Goal: Transaction & Acquisition: Purchase product/service

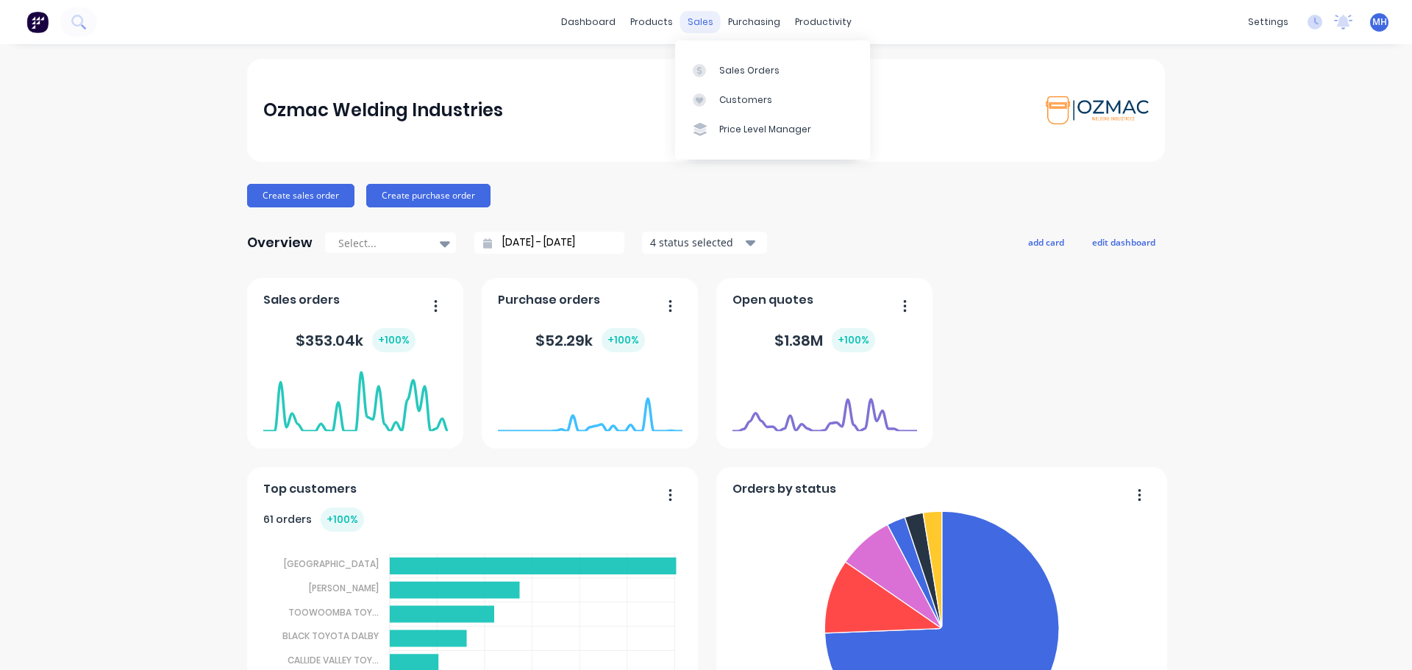
click at [701, 22] on div "sales" at bounding box center [700, 22] width 40 height 22
click at [716, 72] on link "Sales Orders" at bounding box center [772, 69] width 195 height 29
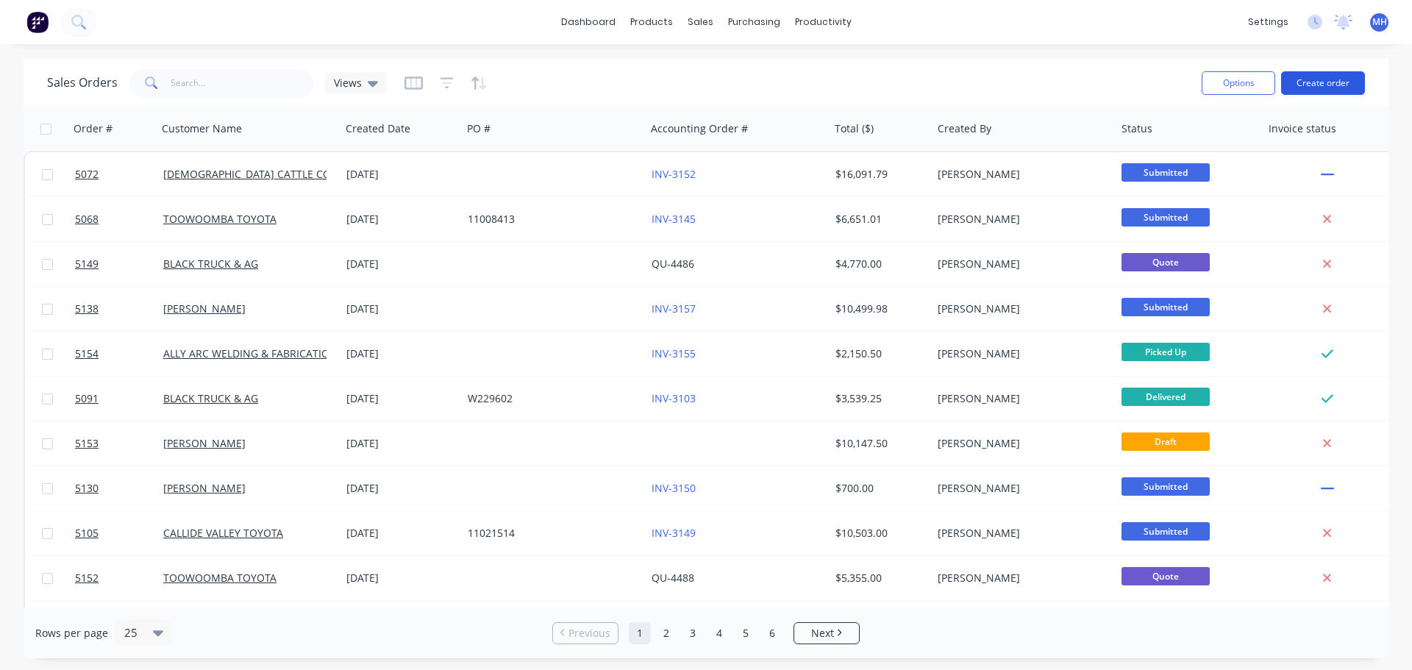
click at [1324, 76] on button "Create order" at bounding box center [1323, 83] width 84 height 24
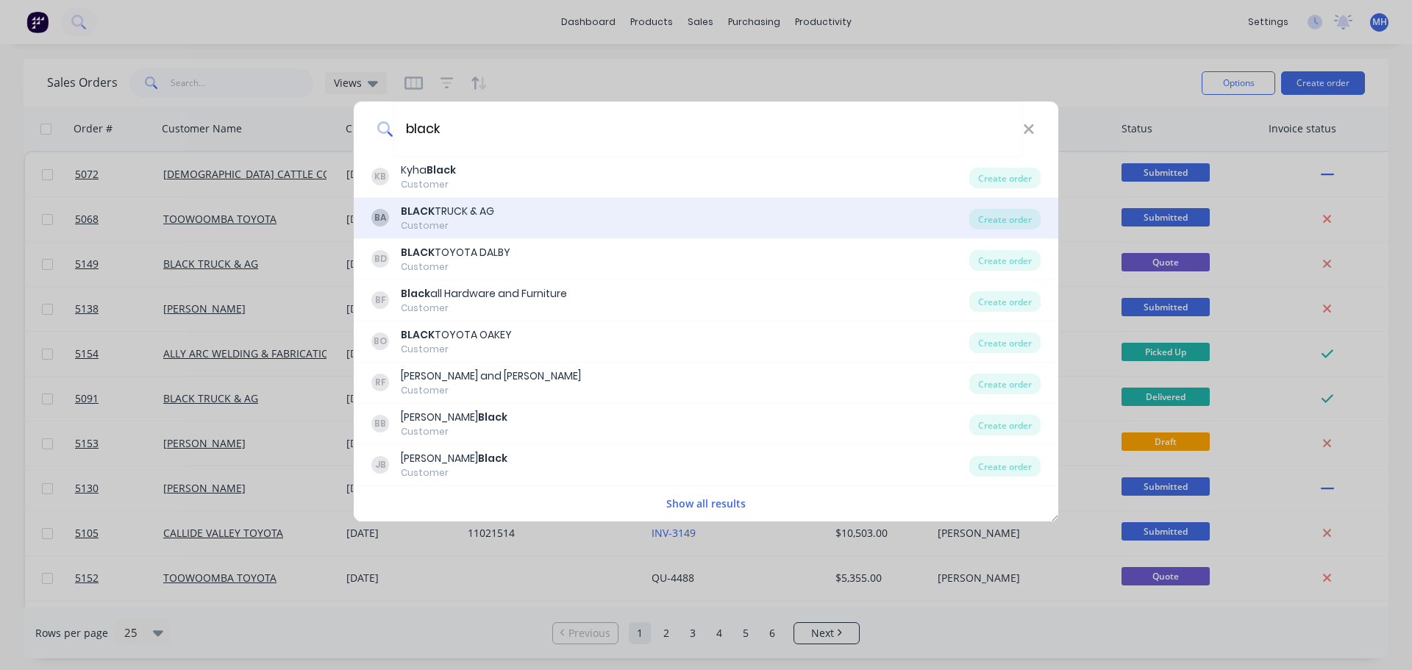
type input "black"
click at [466, 218] on div "BLACK TRUCK & AG" at bounding box center [447, 211] width 93 height 15
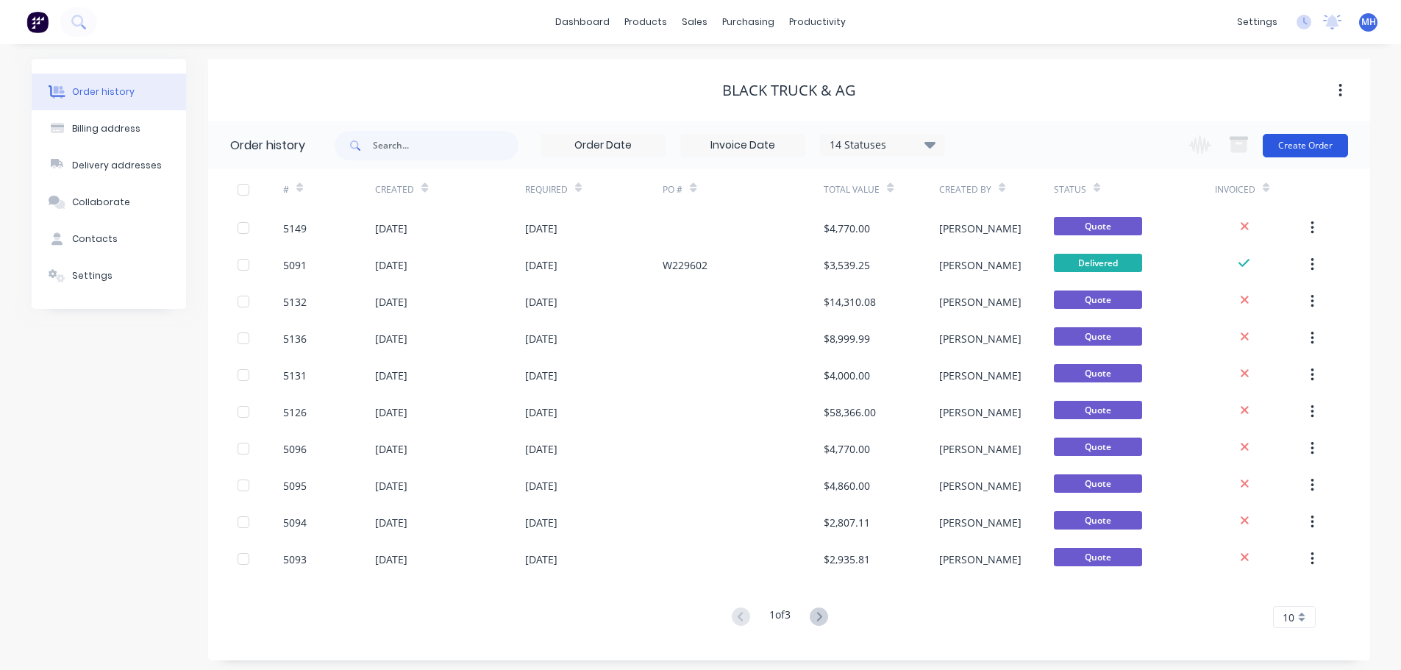
click at [1321, 146] on button "Create Order" at bounding box center [1304, 146] width 85 height 24
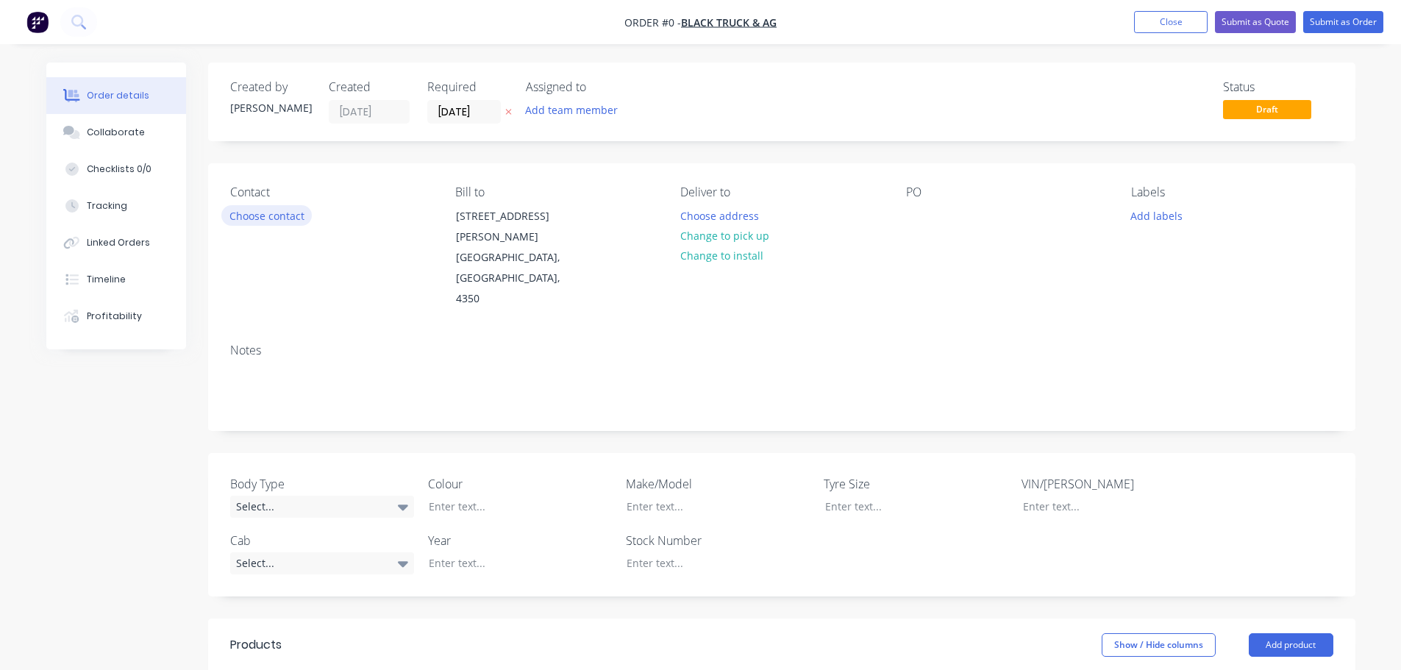
click at [293, 215] on button "Choose contact" at bounding box center [266, 215] width 90 height 20
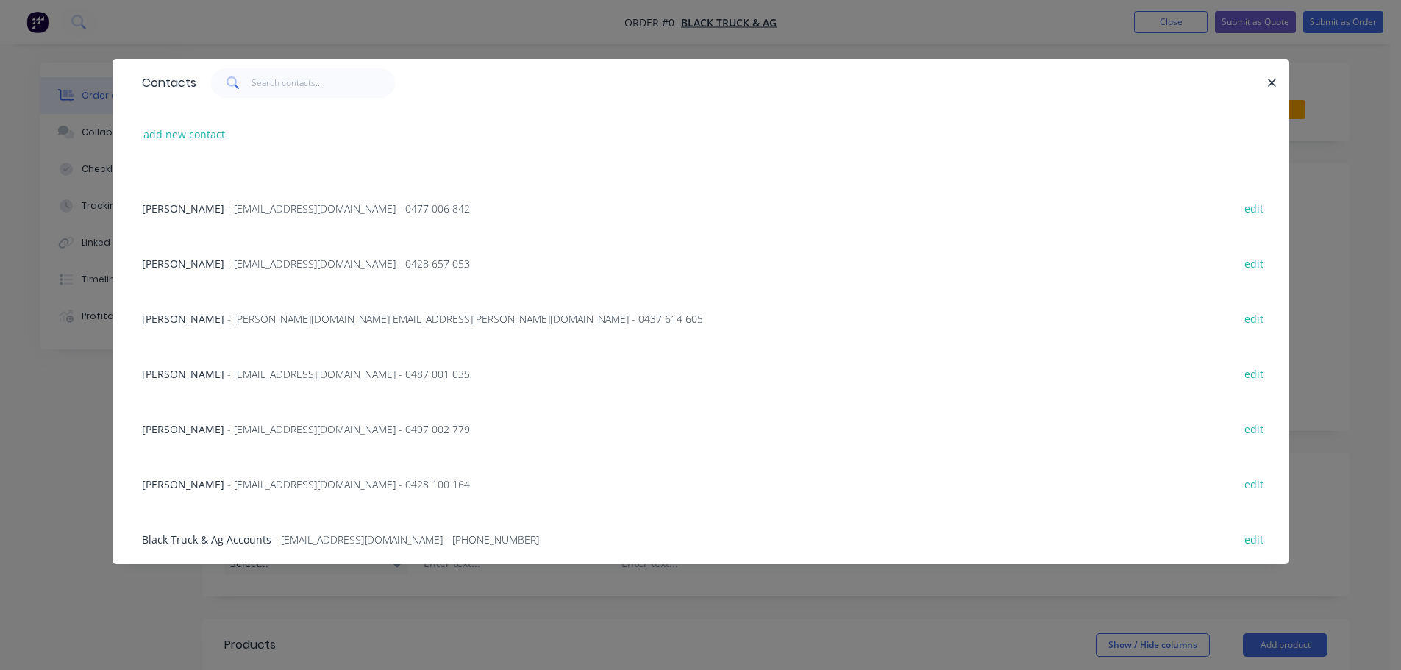
scroll to position [370, 0]
click at [238, 481] on span "- tbrown@blacktruckandag.com.au - 0428 100 164" at bounding box center [348, 482] width 243 height 14
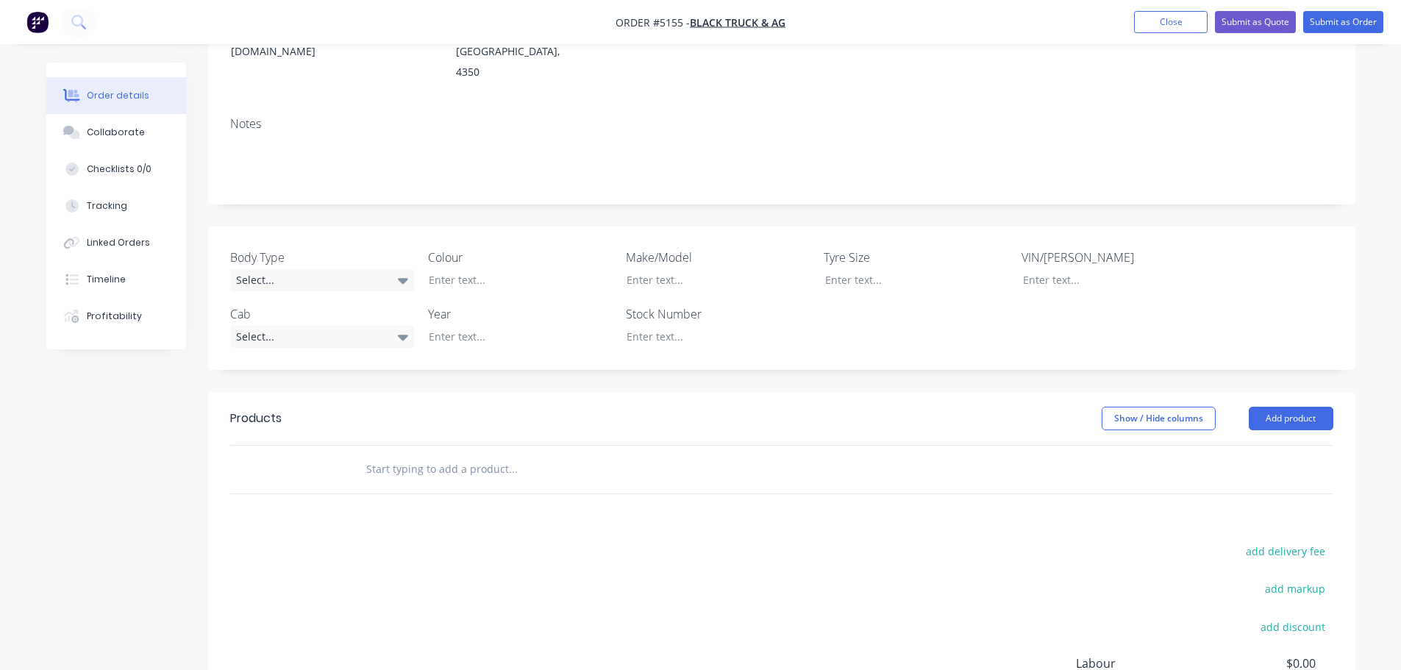
scroll to position [352, 0]
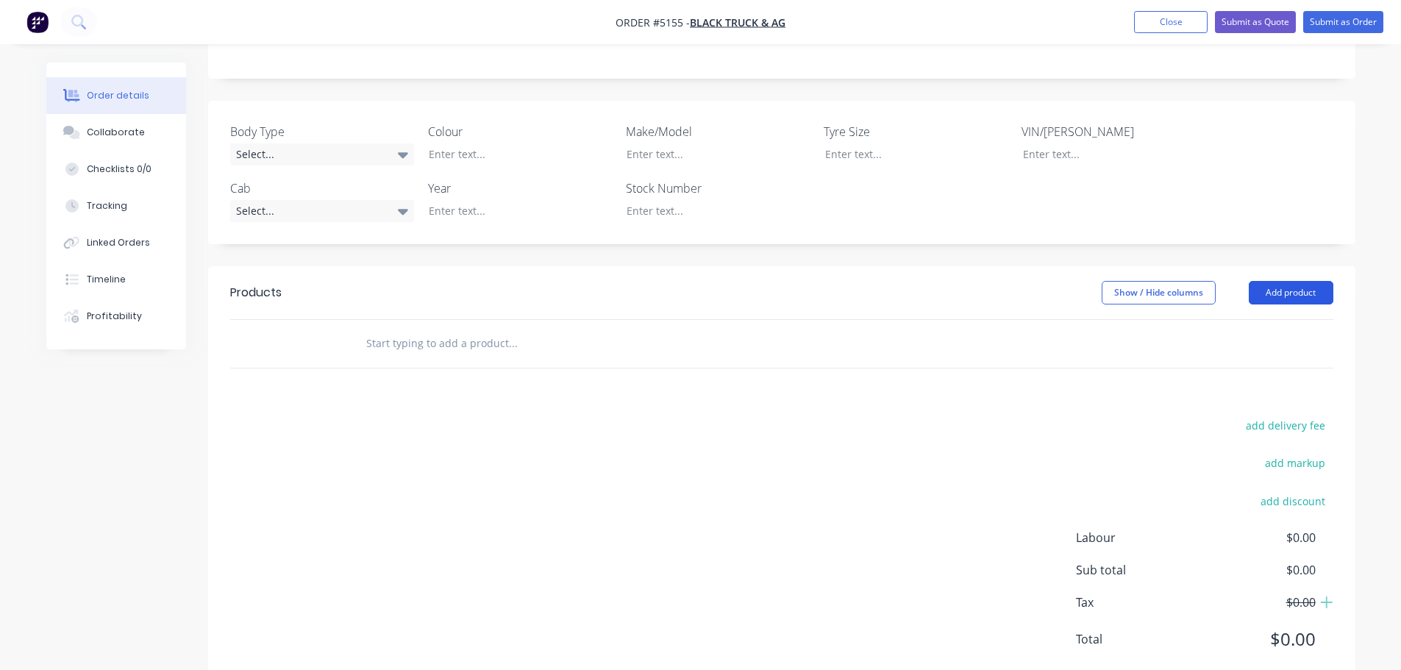
click at [1287, 281] on button "Add product" at bounding box center [1291, 293] width 85 height 24
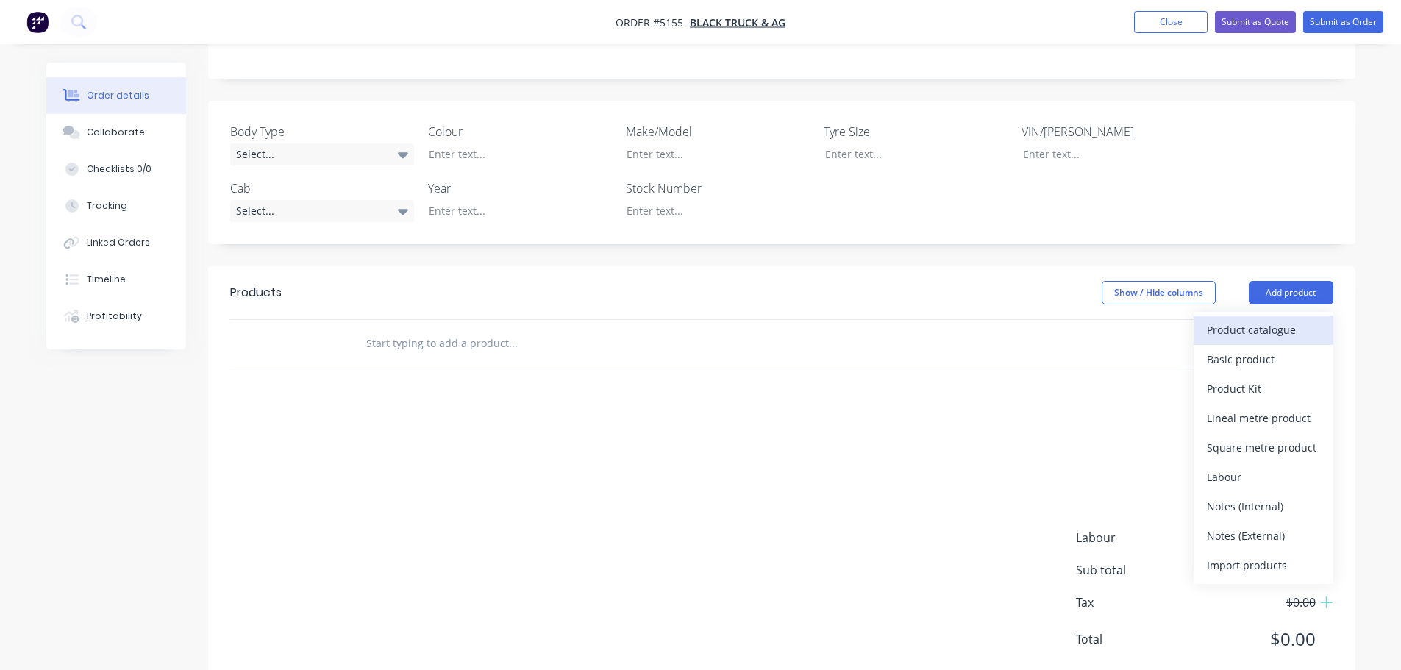
click at [1237, 319] on div "Product catalogue" at bounding box center [1263, 329] width 113 height 21
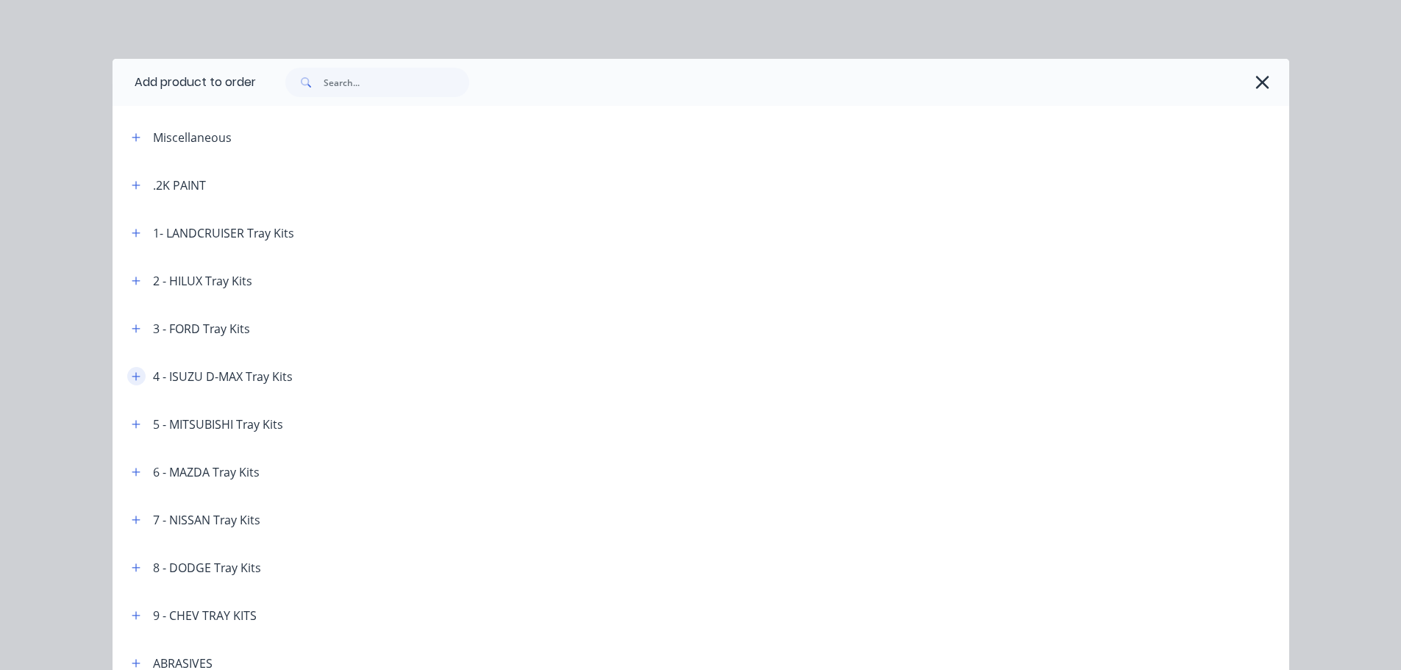
click at [132, 374] on icon "button" at bounding box center [136, 376] width 9 height 10
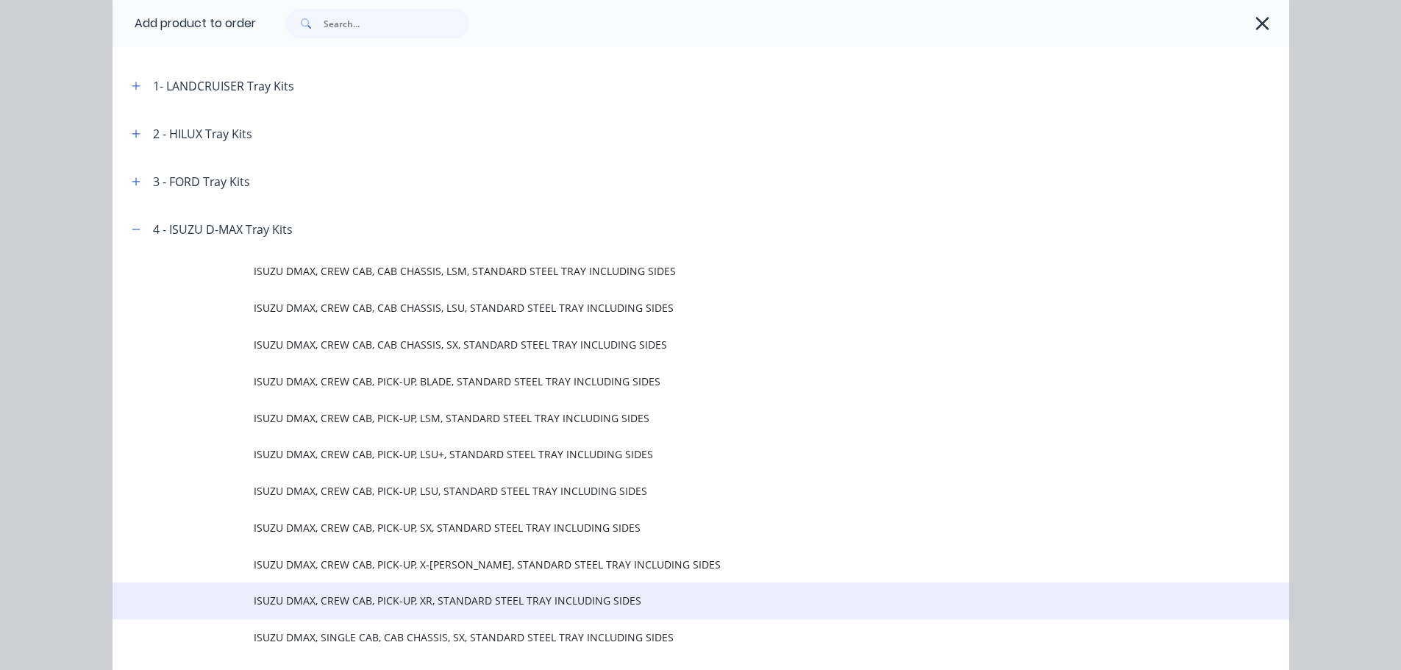
scroll to position [368, 0]
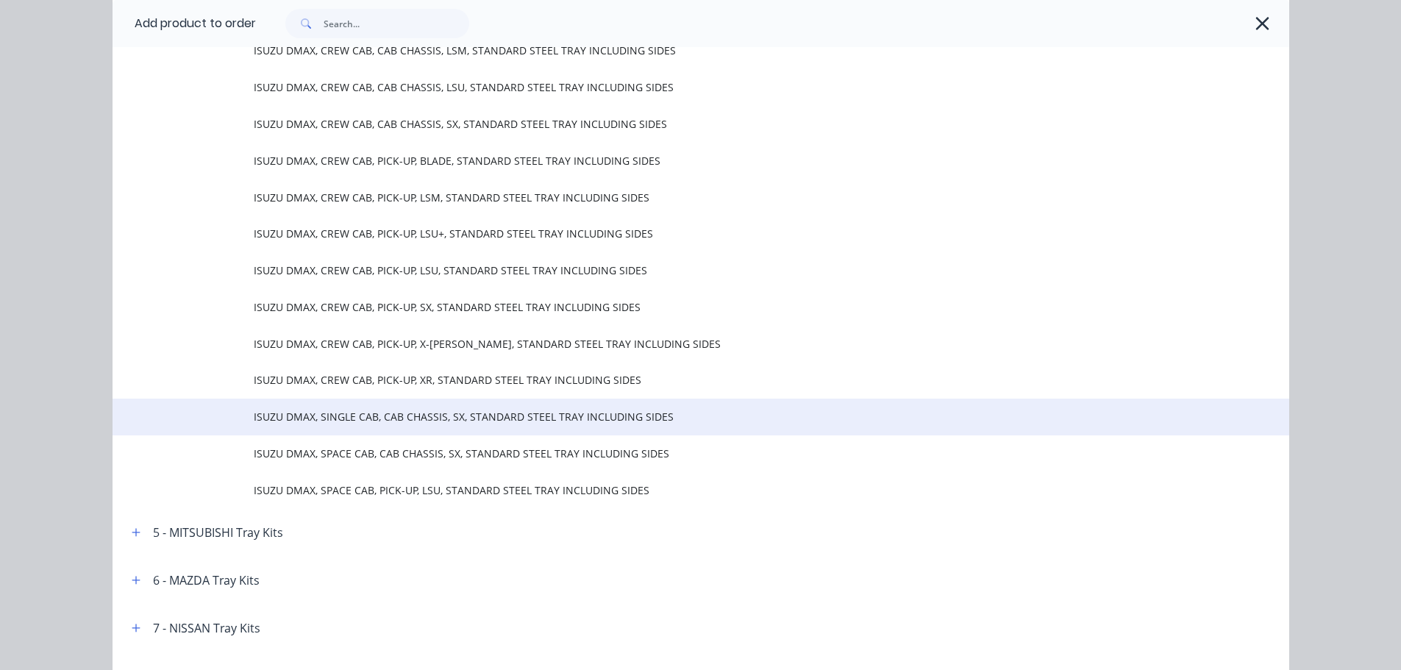
click at [393, 412] on span "ISUZU DMAX, SINGLE CAB, CAB CHASSIS, SX, STANDARD STEEL TRAY INCLUDING SIDES" at bounding box center [668, 416] width 828 height 15
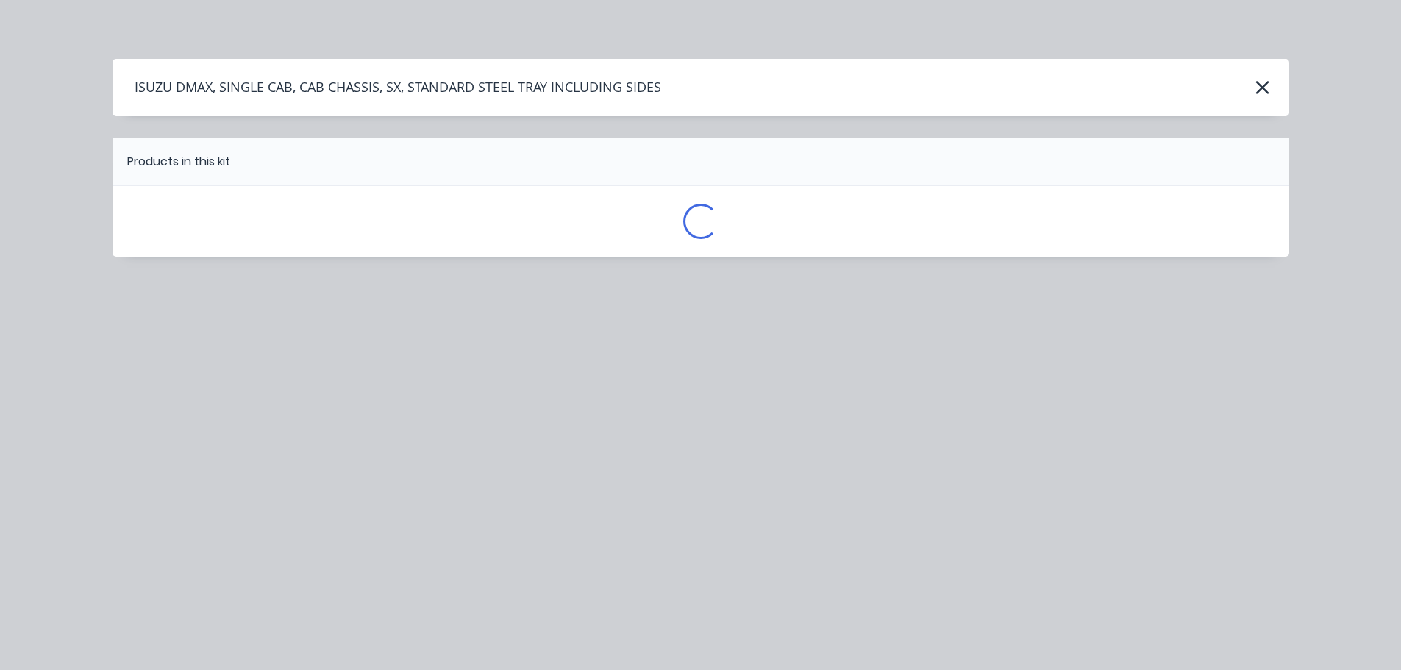
scroll to position [0, 0]
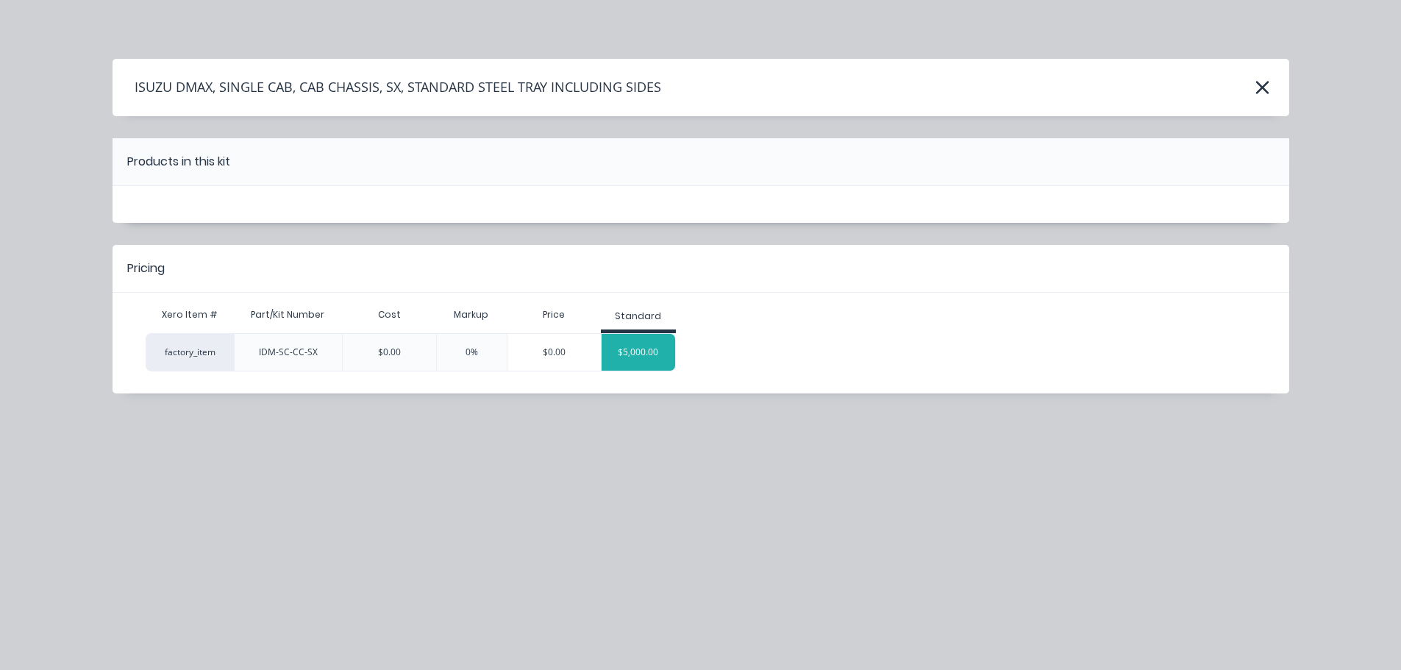
click at [629, 350] on div "$5,000.00" at bounding box center [638, 352] width 74 height 37
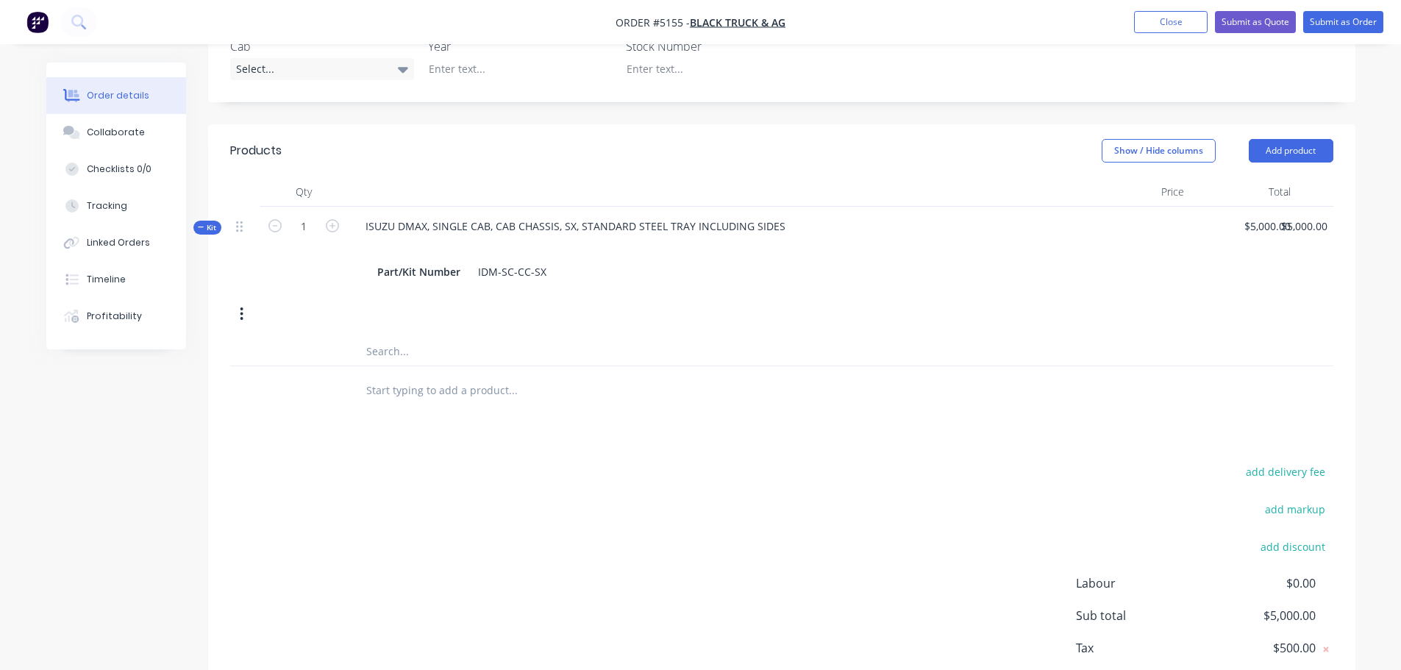
scroll to position [499, 0]
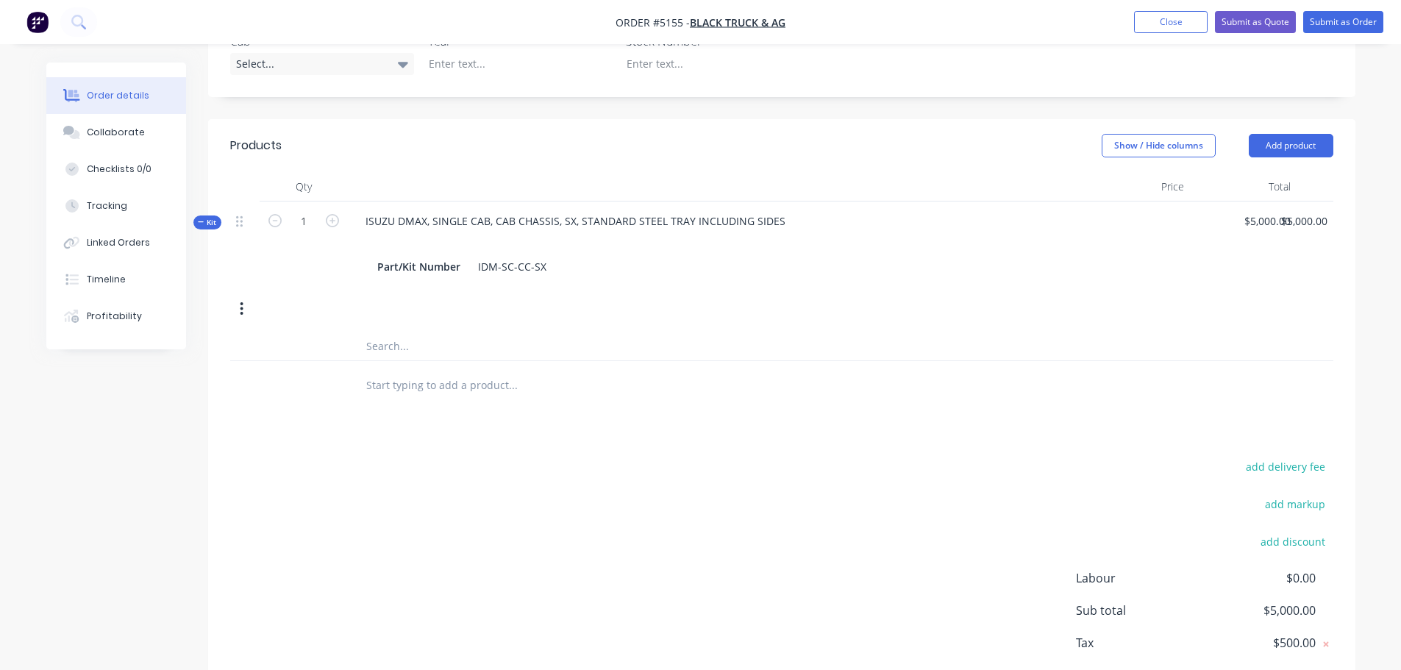
click at [494, 370] on input "text" at bounding box center [512, 384] width 294 height 29
click at [1299, 134] on button "Add product" at bounding box center [1291, 146] width 85 height 24
click at [462, 370] on input "text" at bounding box center [512, 384] width 294 height 29
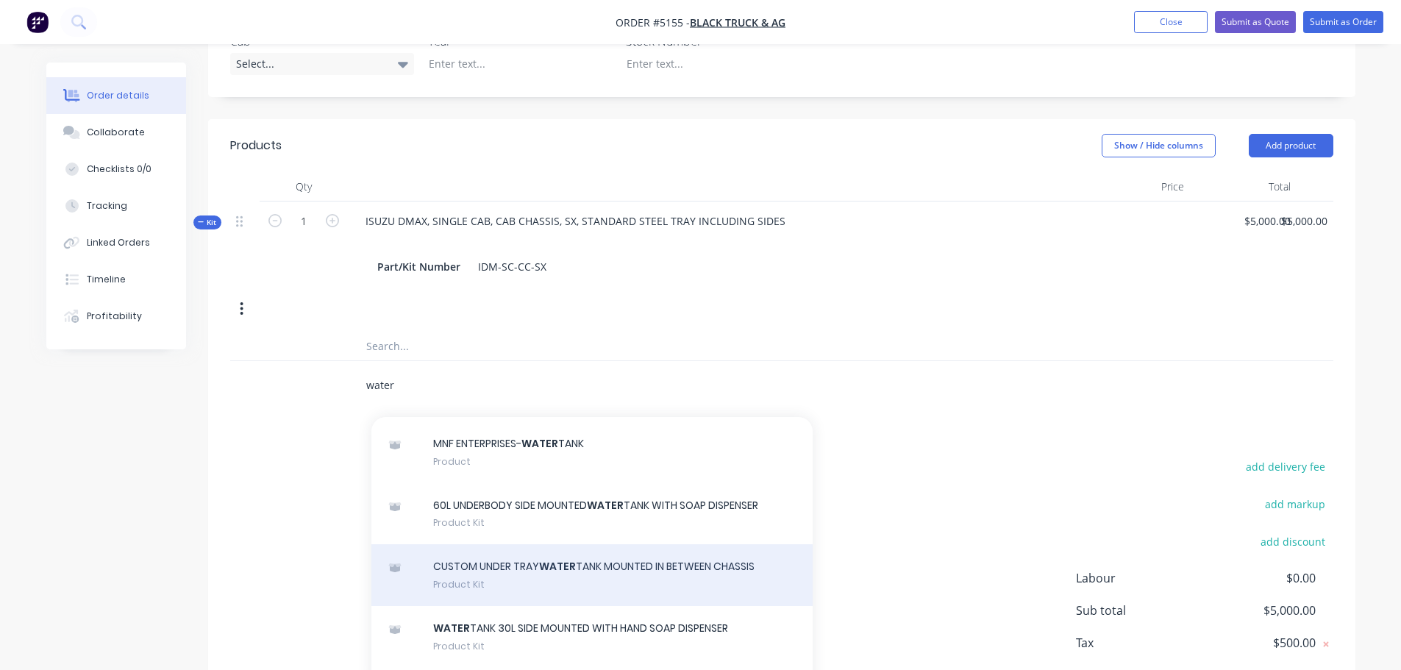
scroll to position [690, 0]
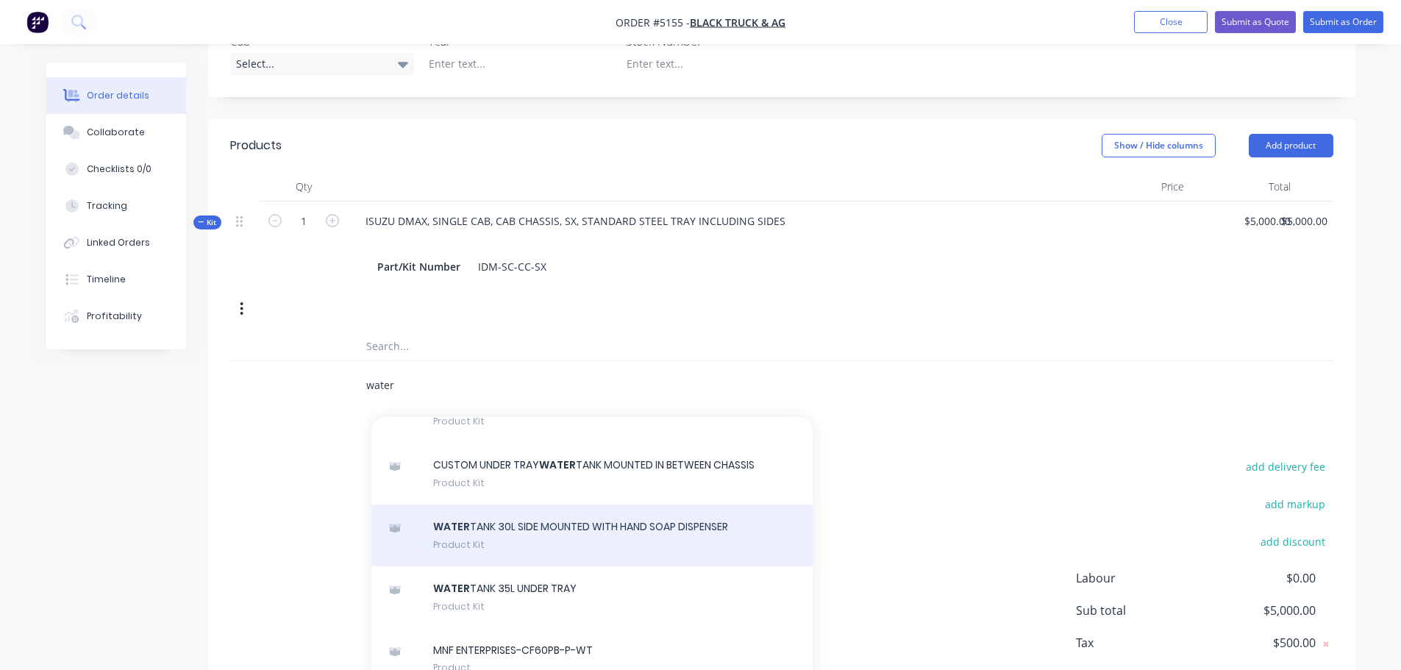
type input "water"
click at [547, 504] on div "WATER TANK 30L SIDE MOUNTED WITH HAND SOAP DISPENSER Product Kit" at bounding box center [591, 535] width 441 height 62
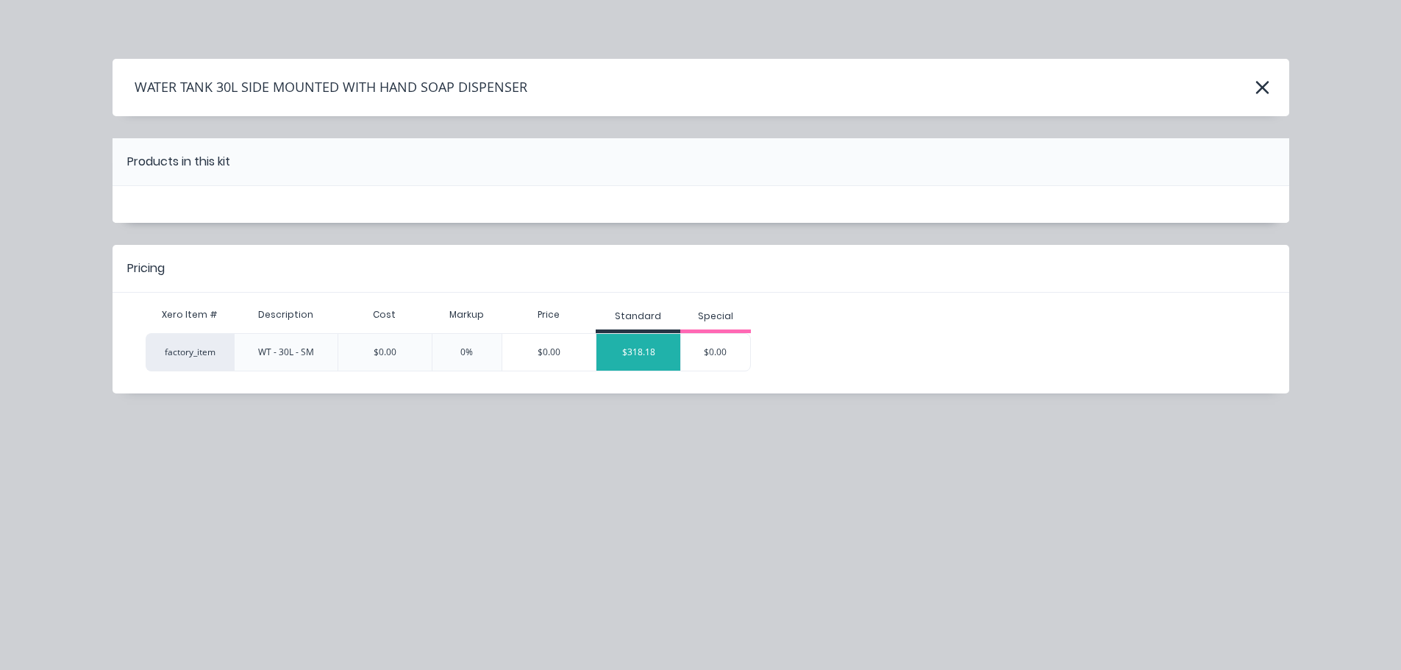
click at [646, 351] on div "$318.18" at bounding box center [638, 352] width 84 height 37
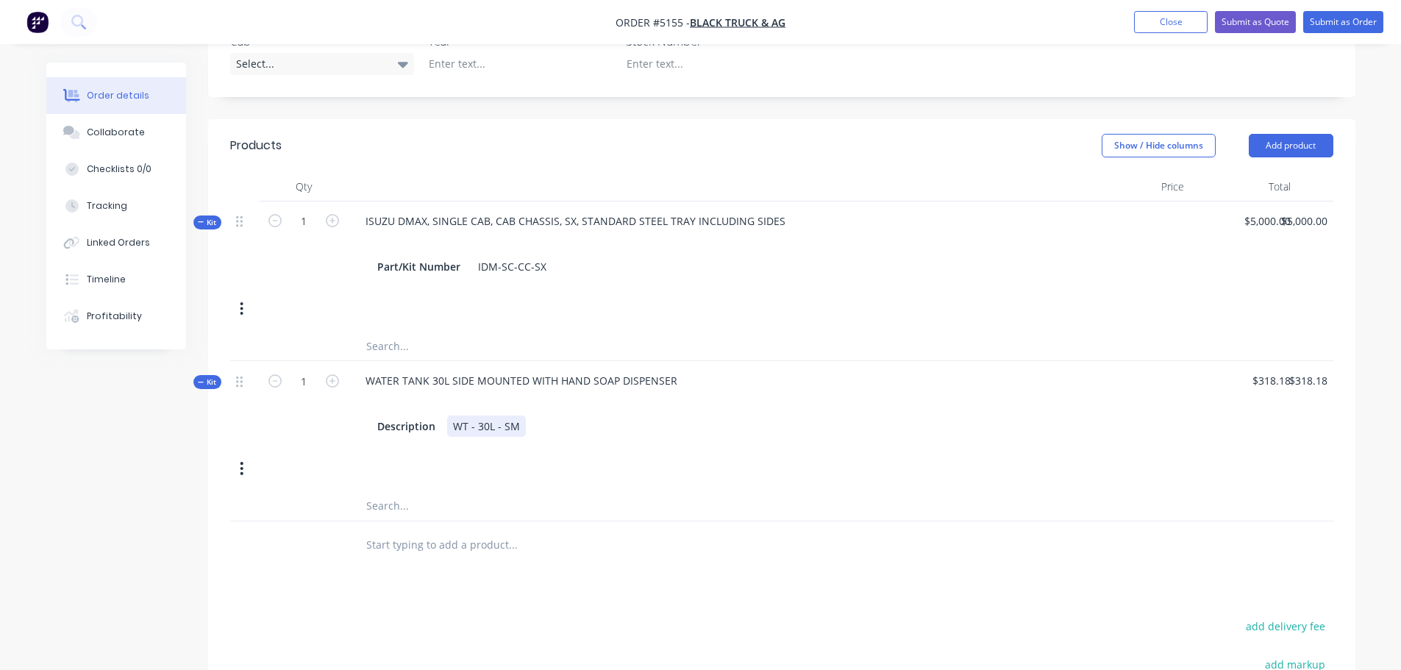
click at [485, 415] on div "WT - 30L - SM" at bounding box center [486, 425] width 79 height 21
click at [518, 415] on div "WT - 30L - SM" at bounding box center [486, 425] width 79 height 21
click at [440, 561] on input "text" at bounding box center [512, 575] width 294 height 29
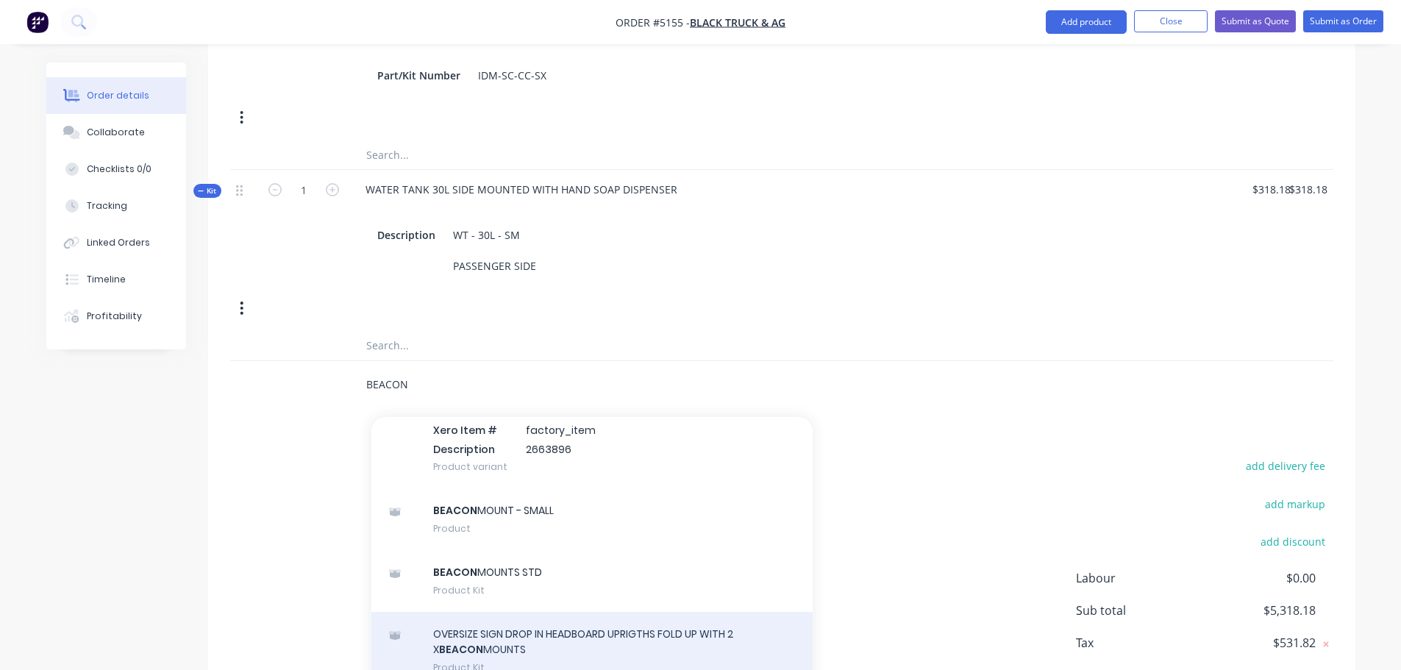
scroll to position [731, 0]
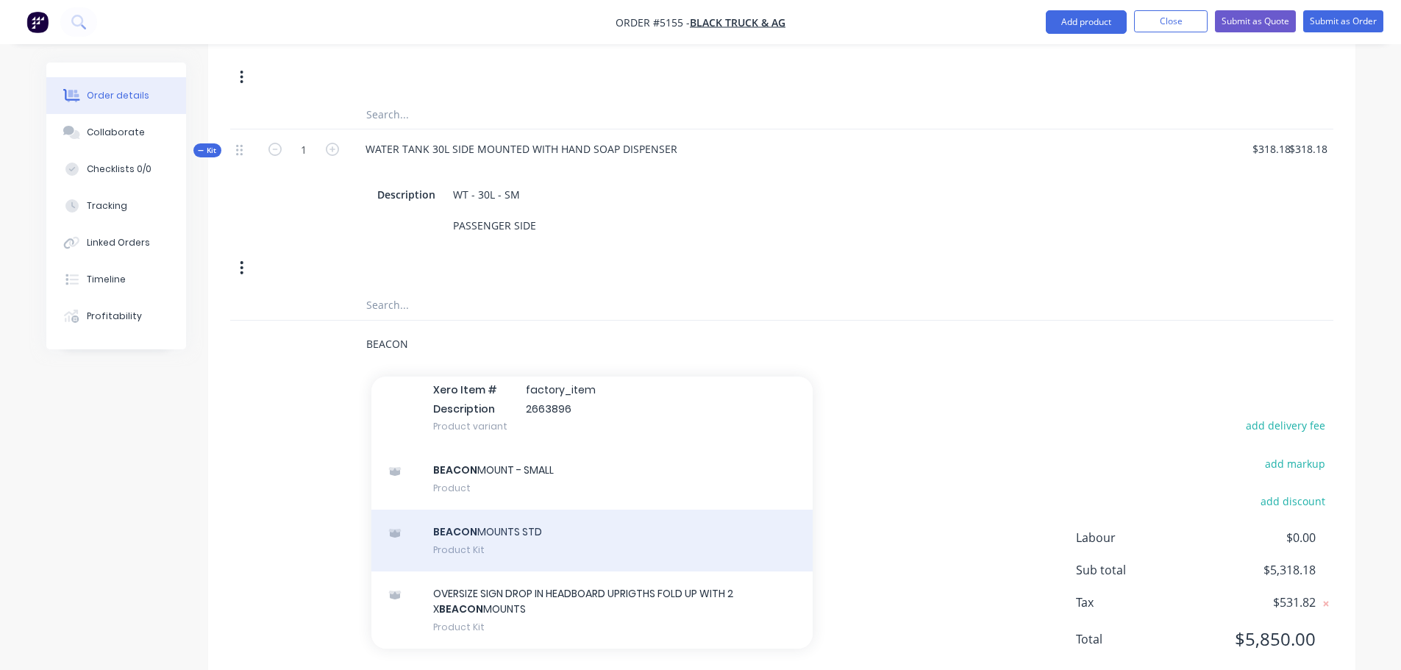
type input "BEACON"
click at [526, 510] on div "BEACON MOUNTS STD Product Kit" at bounding box center [591, 541] width 441 height 62
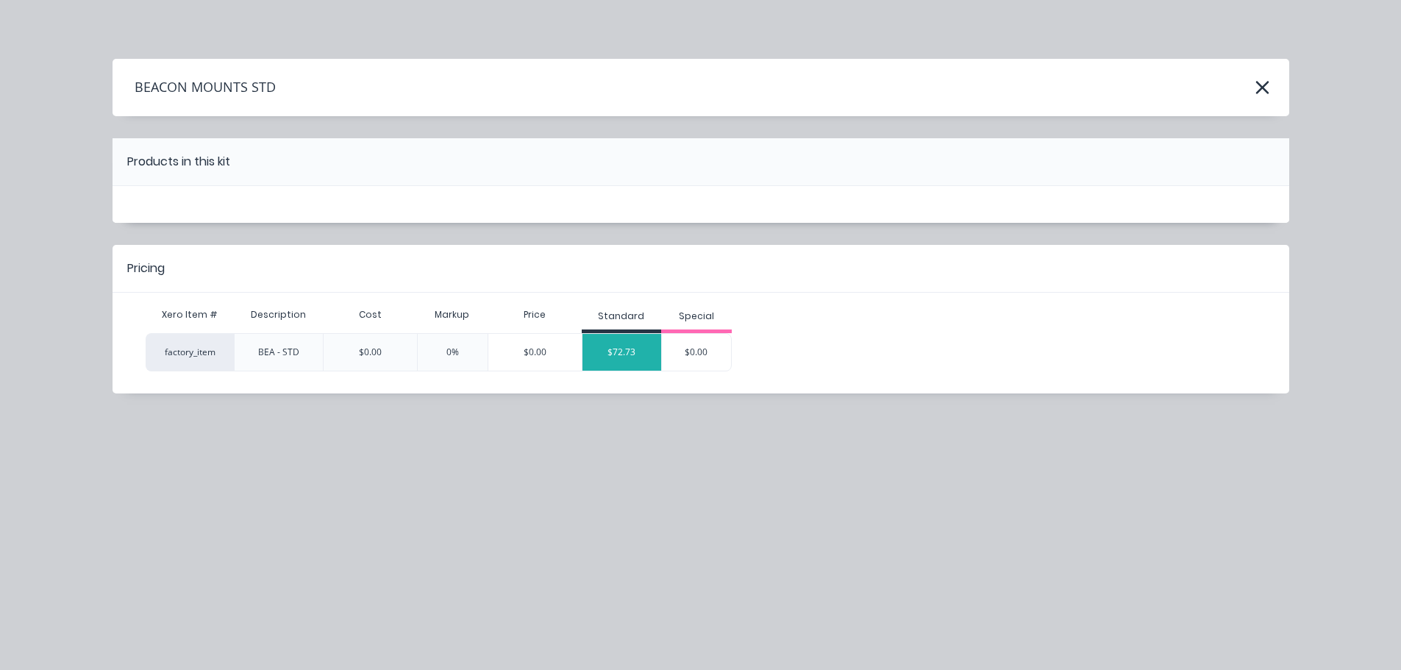
click at [618, 355] on div "$72.73" at bounding box center [621, 352] width 79 height 37
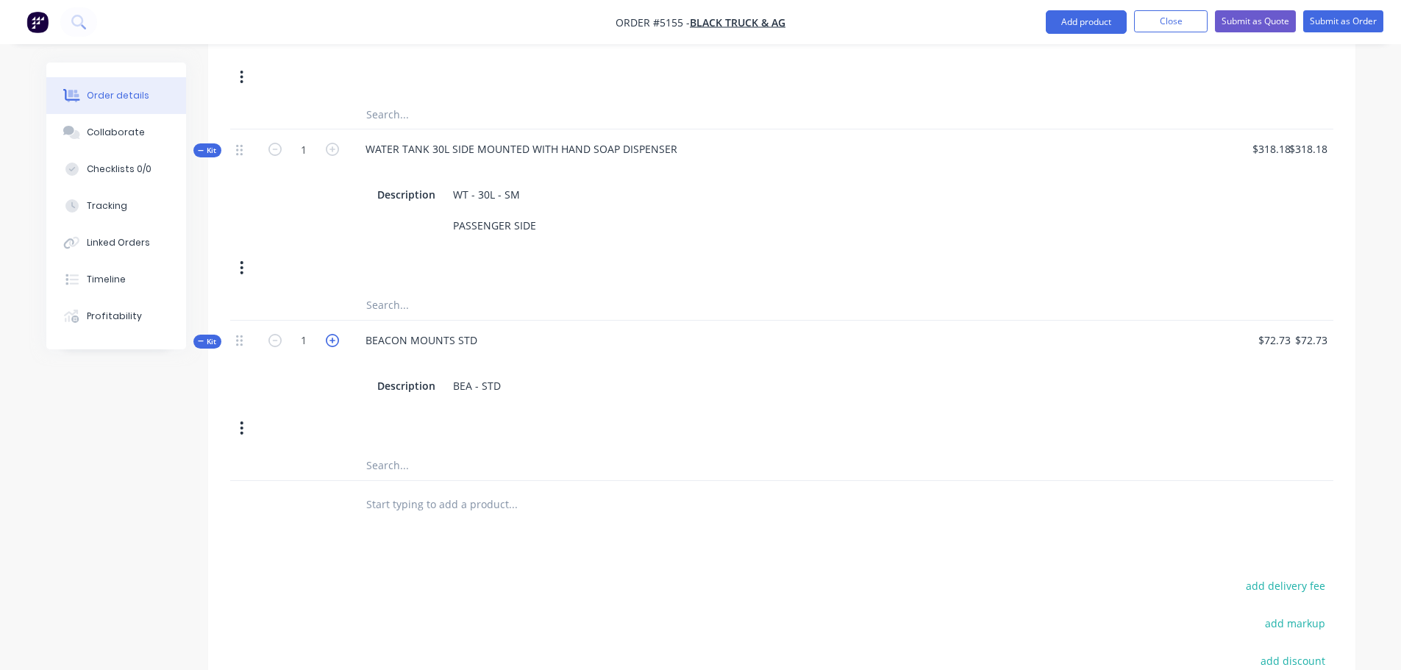
click at [335, 334] on icon "button" at bounding box center [332, 340] width 13 height 13
type input "2"
type input "$145.46"
click at [501, 375] on div "BEA - STD" at bounding box center [477, 385] width 60 height 21
click at [430, 521] on input "text" at bounding box center [512, 535] width 294 height 29
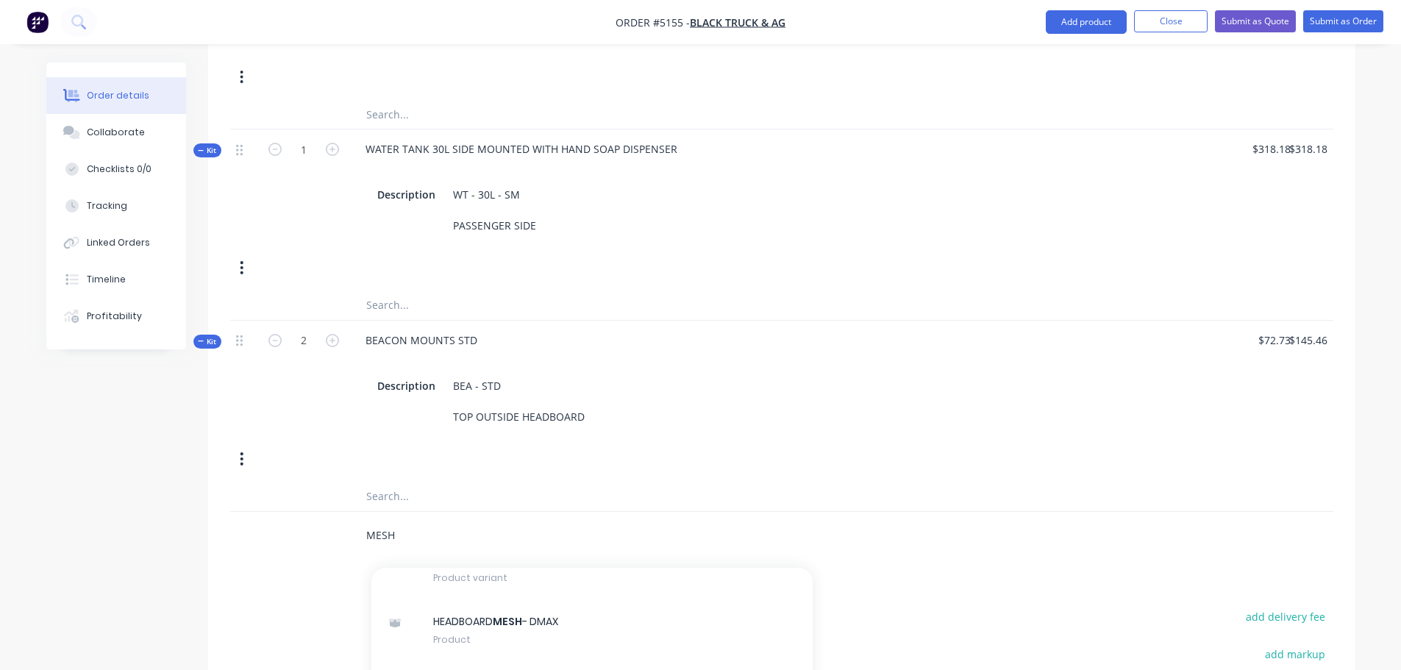
scroll to position [441, 0]
type input "MESH"
click at [560, 652] on div "MESH TO HEADBOARD LASER CUT FULL Product Kit" at bounding box center [591, 683] width 441 height 62
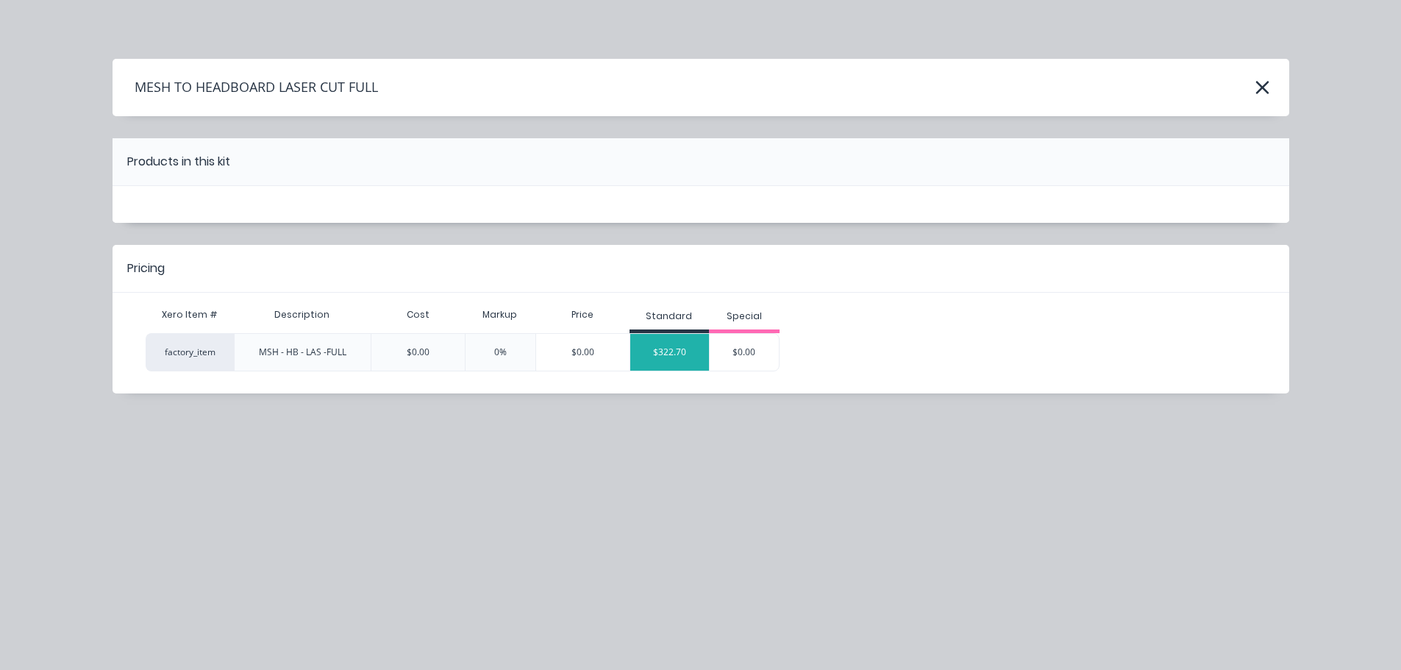
click at [671, 349] on div "$322.70" at bounding box center [669, 352] width 79 height 37
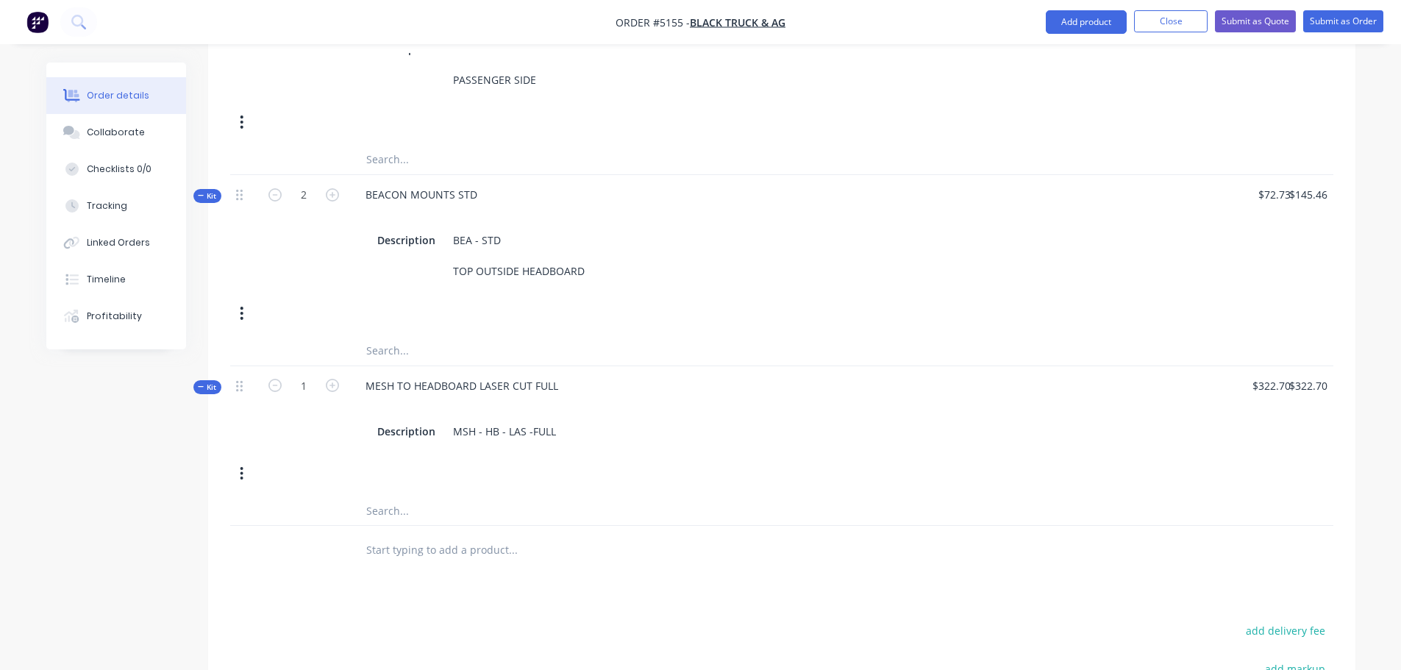
scroll to position [951, 0]
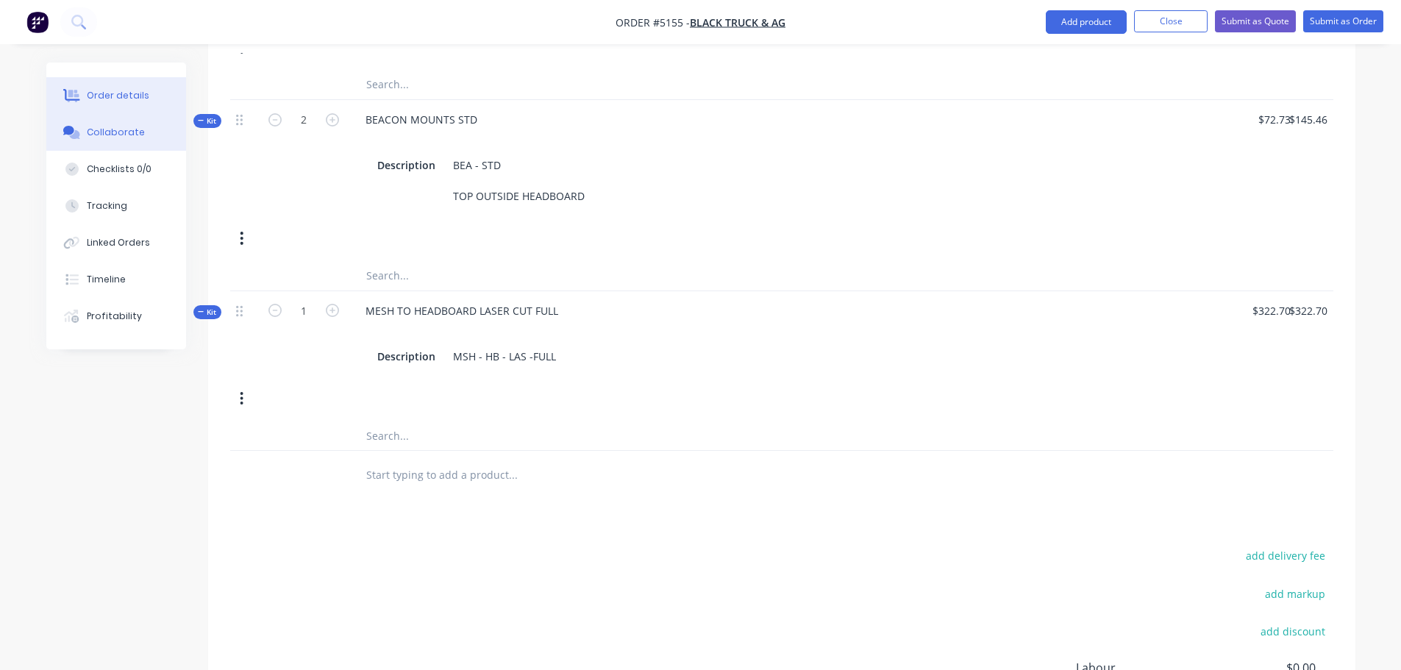
click at [107, 134] on div "Collaborate" at bounding box center [116, 132] width 58 height 13
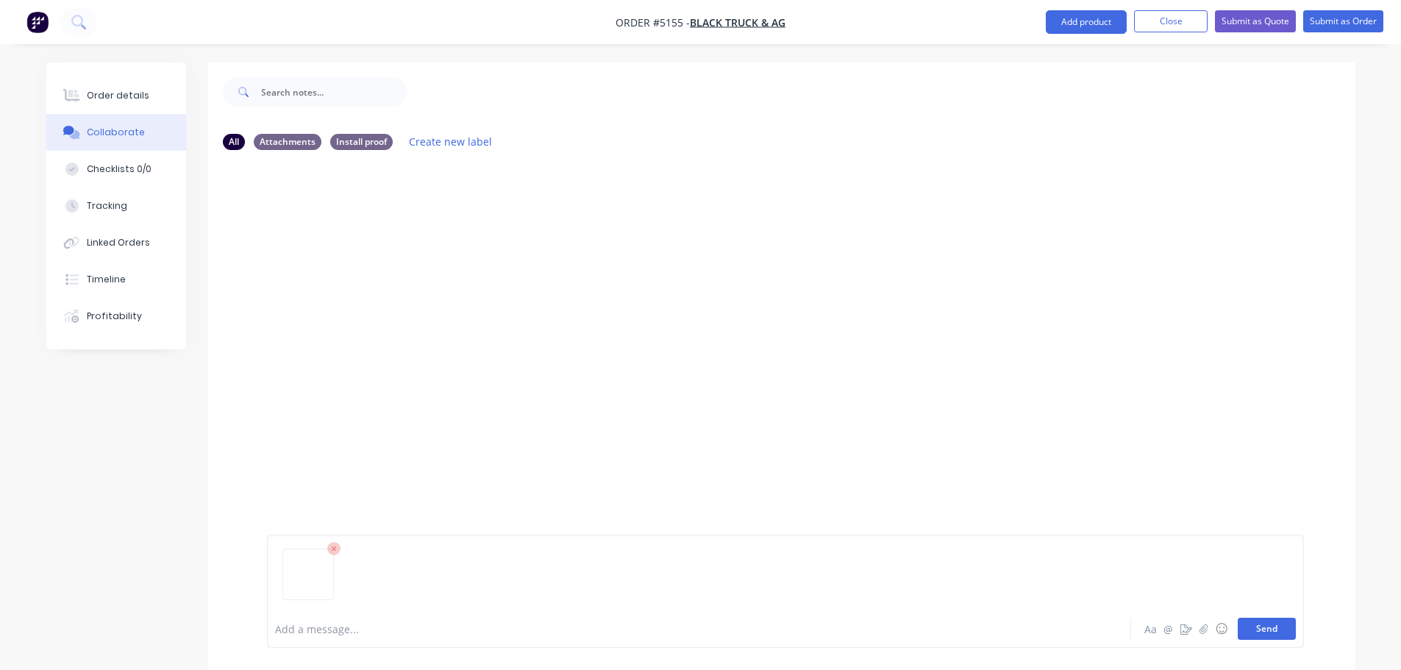
click at [1279, 630] on button "Send" at bounding box center [1266, 629] width 58 height 22
click at [104, 94] on div "Order details" at bounding box center [118, 95] width 62 height 13
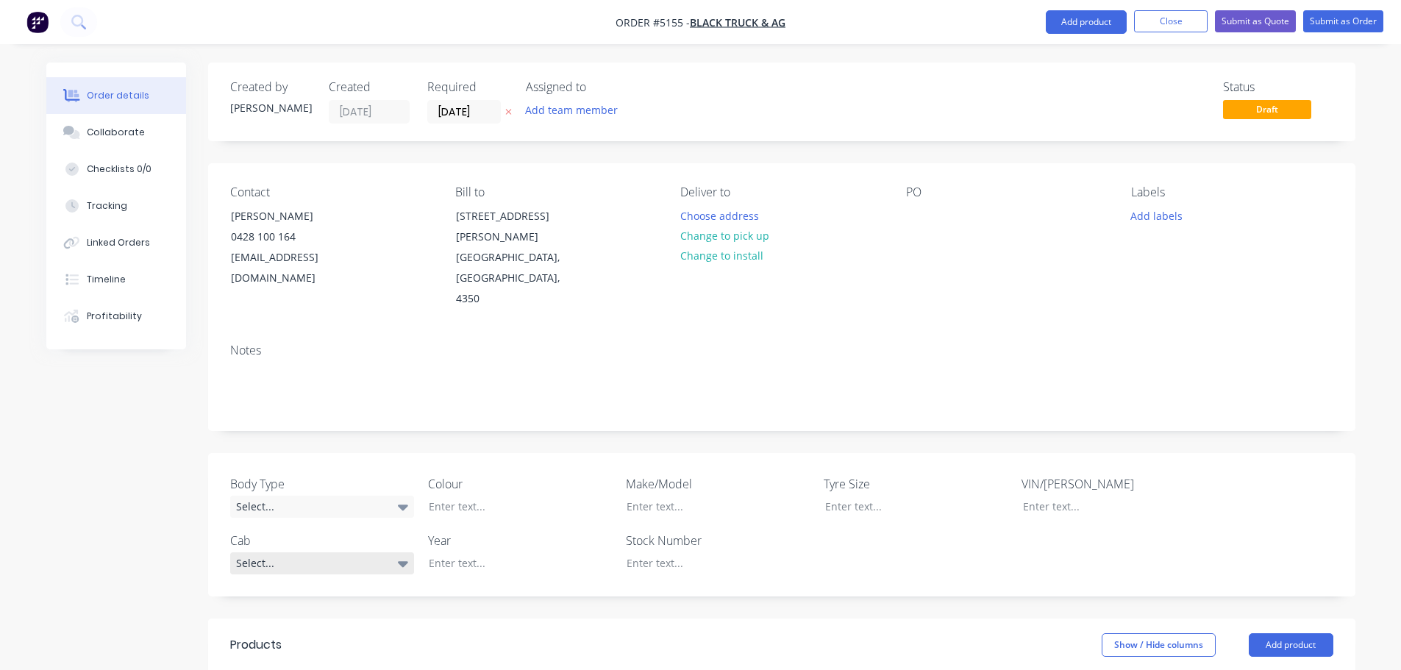
click at [405, 561] on icon at bounding box center [403, 564] width 10 height 6
click at [587, 332] on div "Notes" at bounding box center [781, 381] width 1147 height 99
click at [349, 496] on div "Select..." at bounding box center [322, 507] width 184 height 22
click at [343, 526] on button "Cab Chassis" at bounding box center [340, 525] width 221 height 29
click at [343, 551] on div "Select..." at bounding box center [322, 562] width 184 height 22
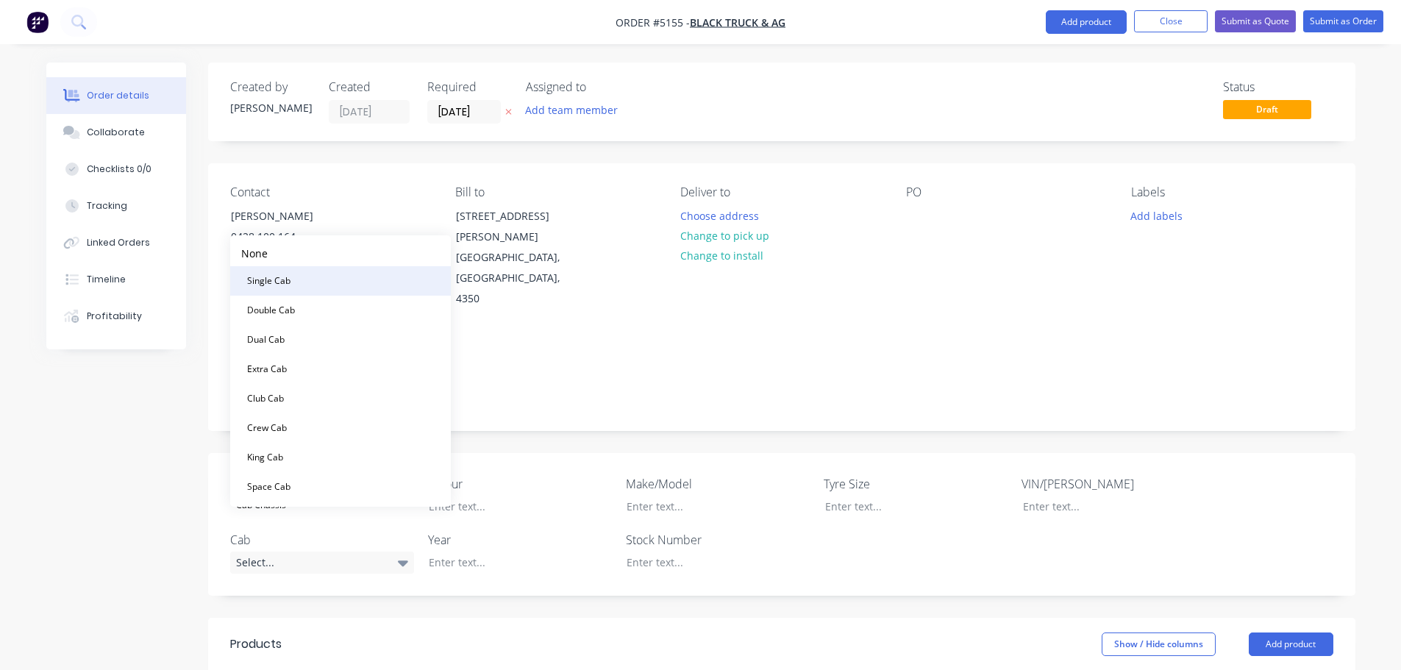
click at [332, 276] on button "Single Cab" at bounding box center [340, 280] width 221 height 29
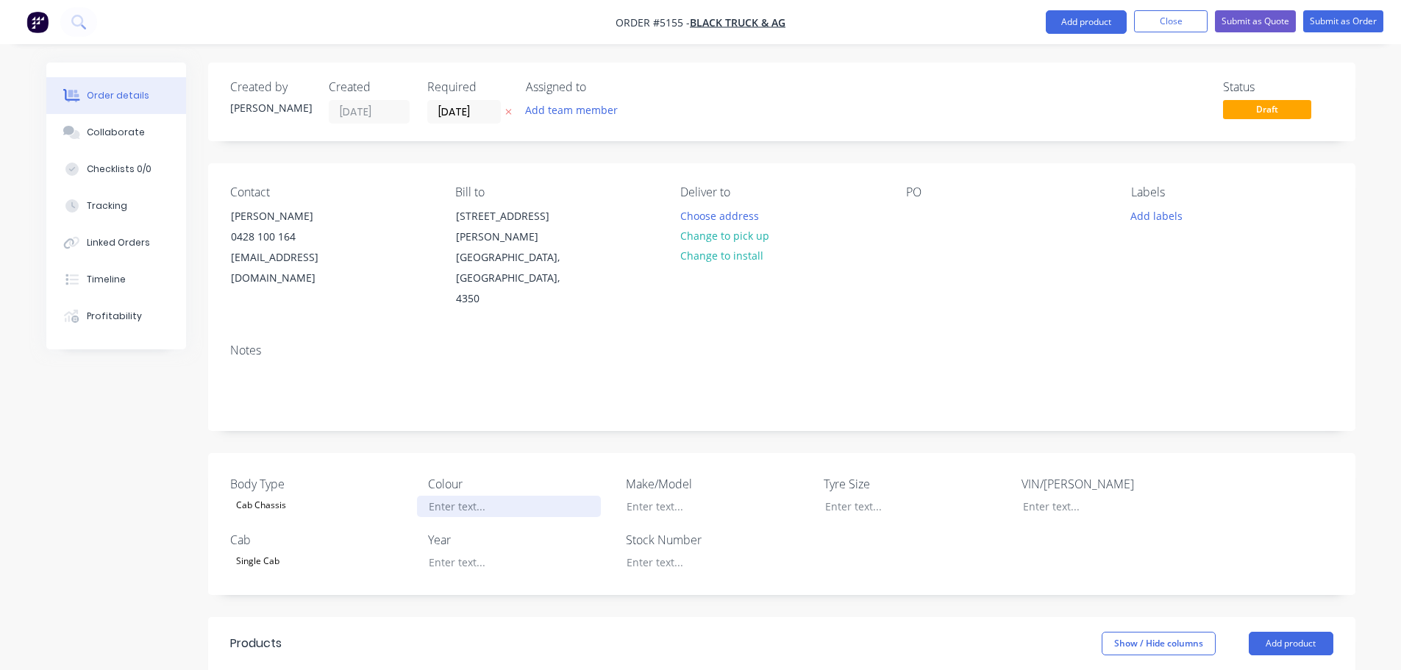
click at [482, 496] on div at bounding box center [509, 506] width 184 height 21
click at [510, 496] on div "MINERAL WHITE 2 PAK PAINT" at bounding box center [509, 506] width 184 height 21
click at [480, 551] on div at bounding box center [509, 561] width 184 height 21
click at [667, 496] on div at bounding box center [707, 506] width 184 height 21
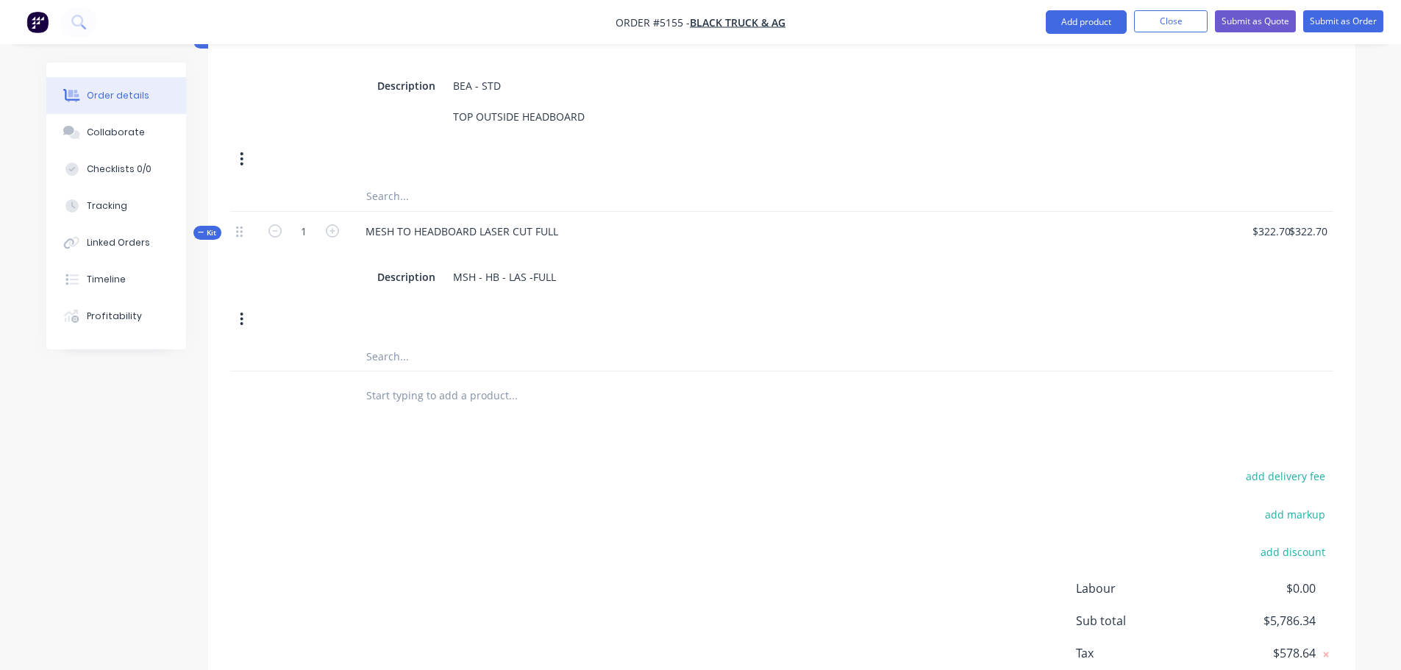
scroll to position [1080, 0]
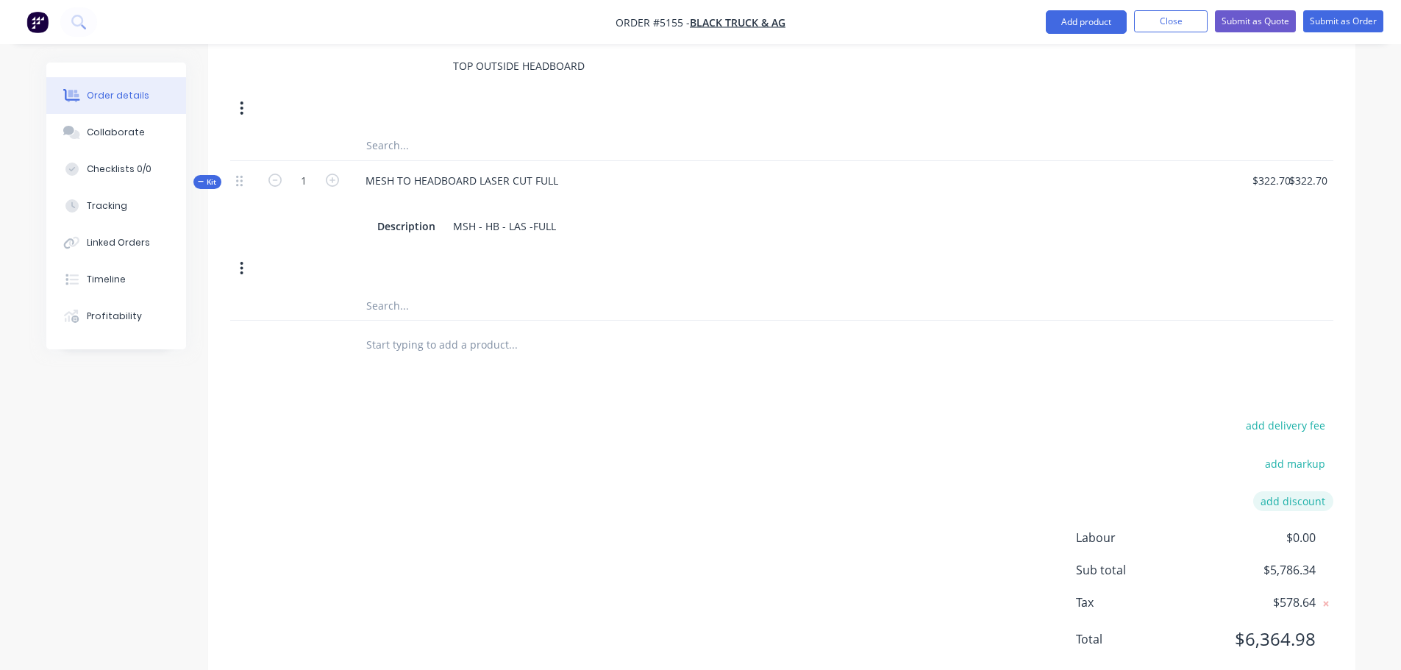
click at [1285, 491] on button "add discount" at bounding box center [1293, 501] width 80 height 20
type input "DEALER DISCOUNT"
drag, startPoint x: 1266, startPoint y: 464, endPoint x: 1362, endPoint y: 449, distance: 96.7
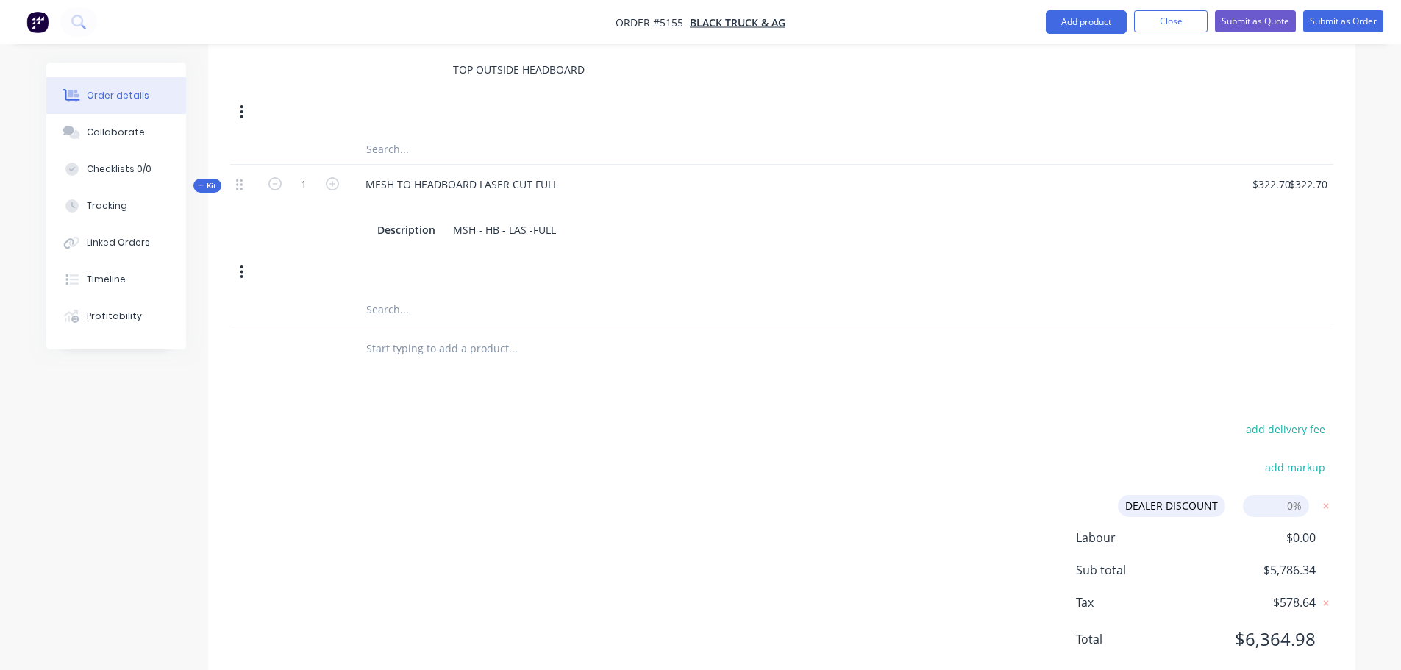
type input "10%"
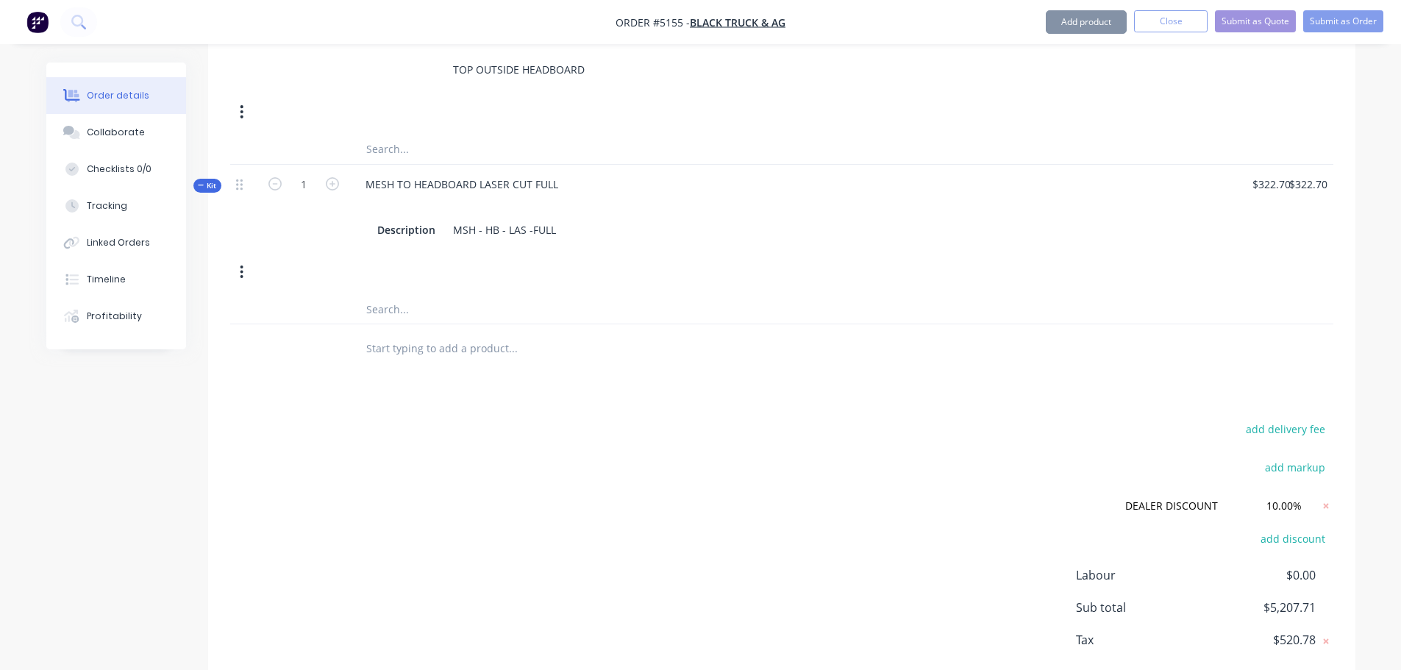
click at [951, 586] on div "add delivery fee add markup DEALER DISCOUNT DEALER DISCOUNT Discount name (Opti…" at bounding box center [781, 561] width 1103 height 285
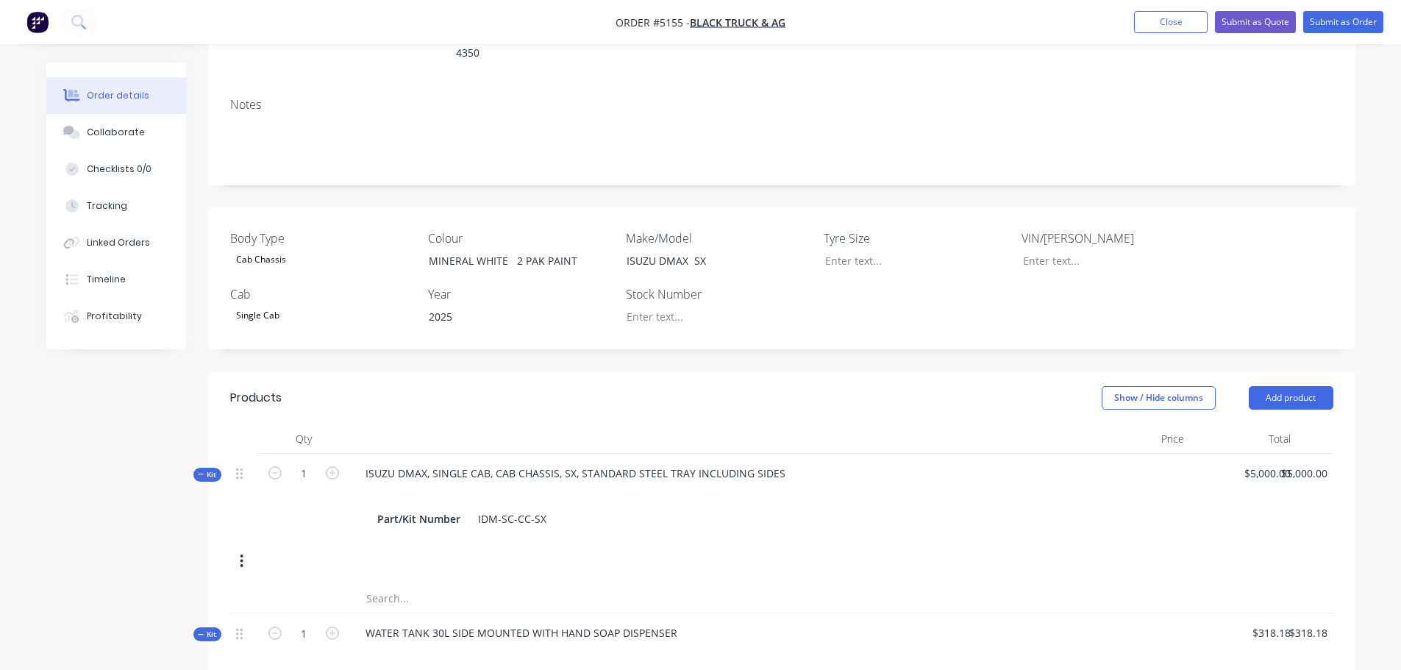
scroll to position [121, 0]
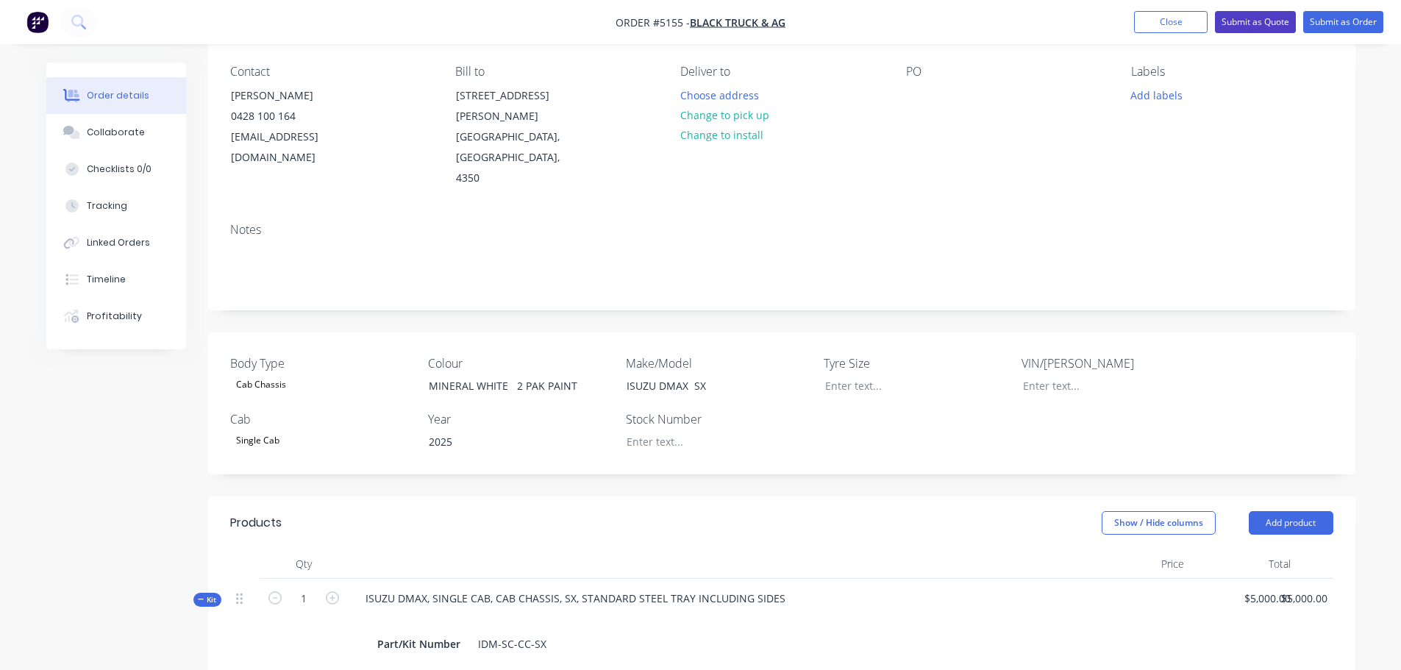
click at [1266, 15] on button "Submit as Quote" at bounding box center [1255, 22] width 81 height 22
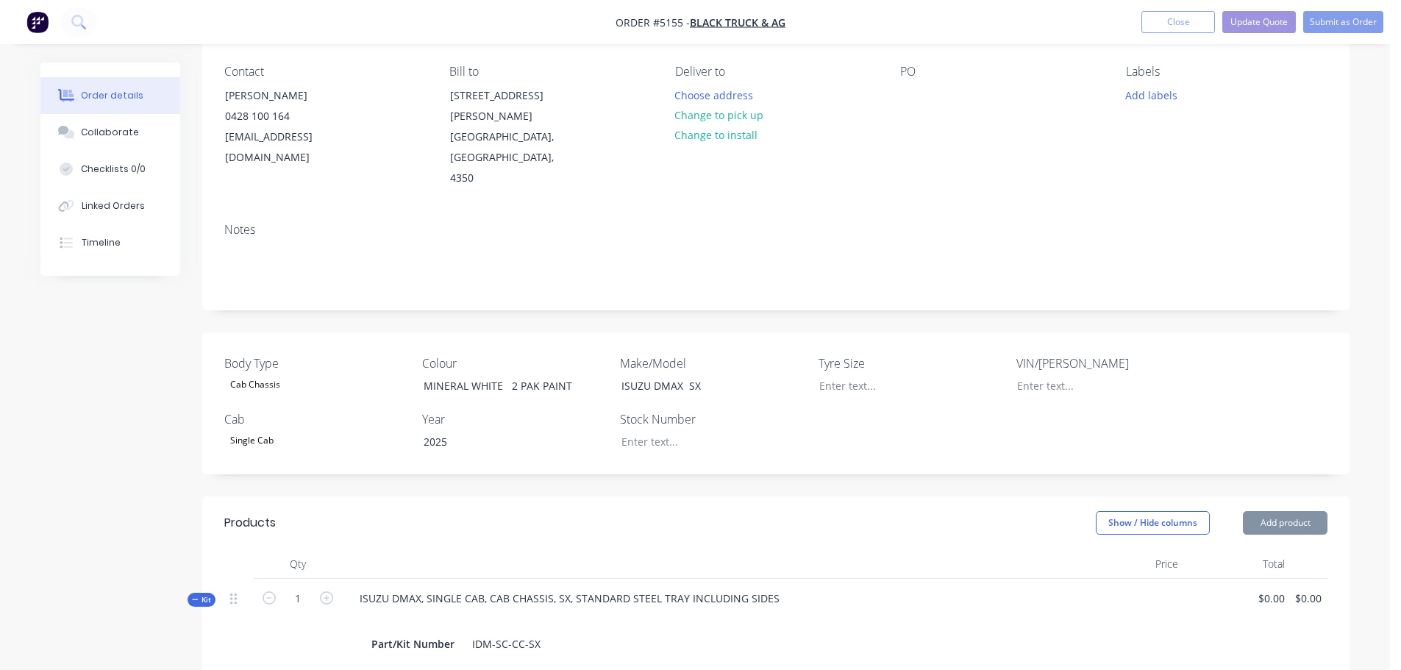
type input "$5,000.00"
type input "$318.18"
type input "$72.73"
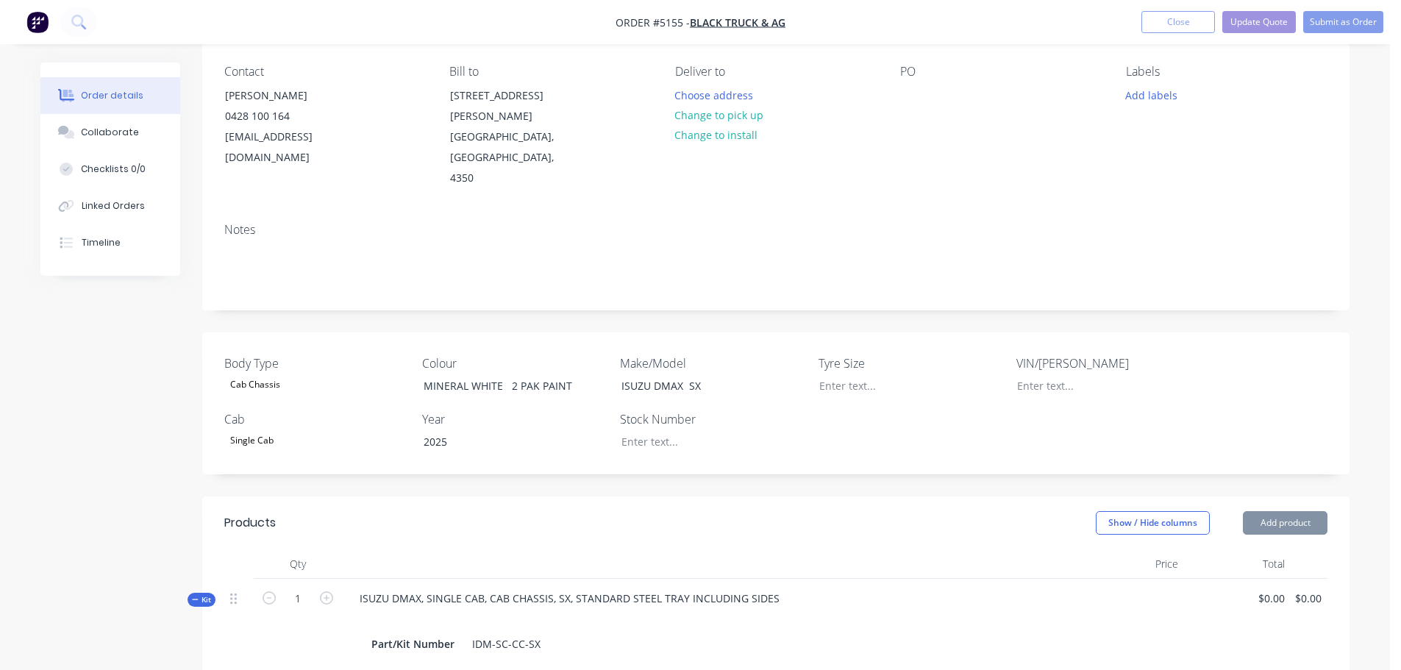
type input "$145.46"
type input "$322.70"
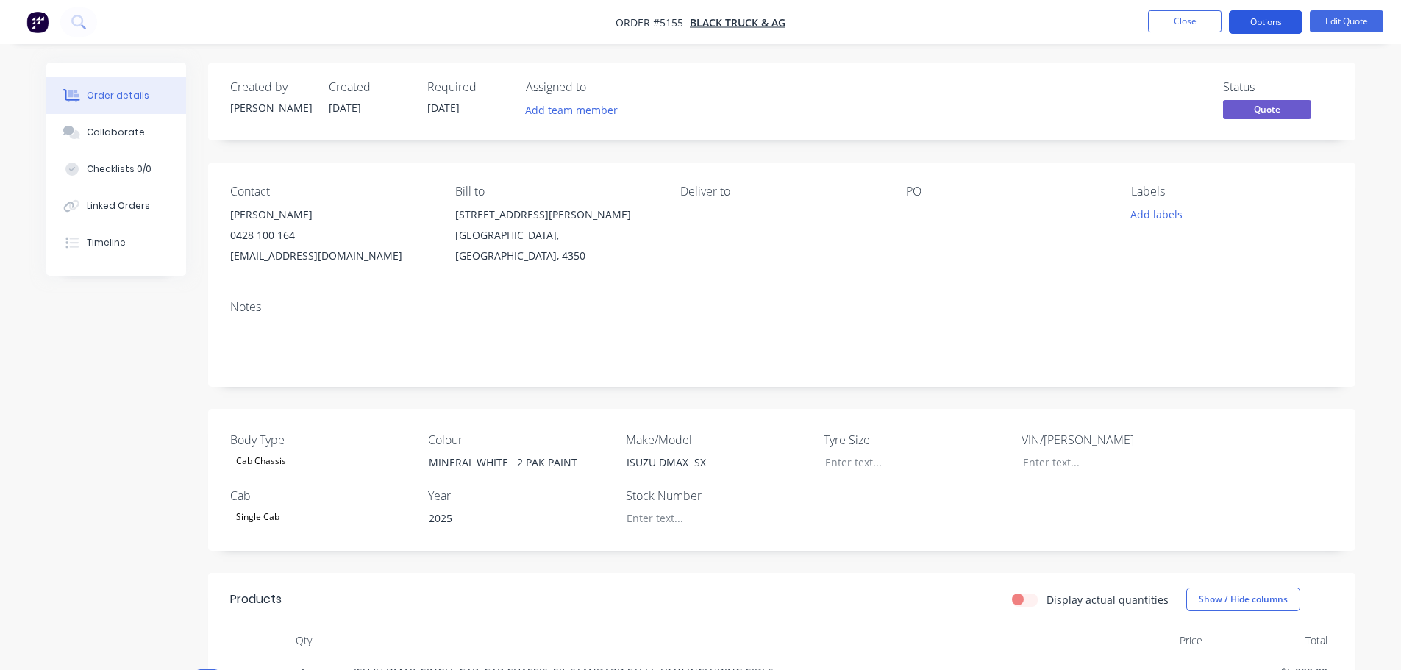
click at [1259, 24] on button "Options" at bounding box center [1266, 22] width 74 height 24
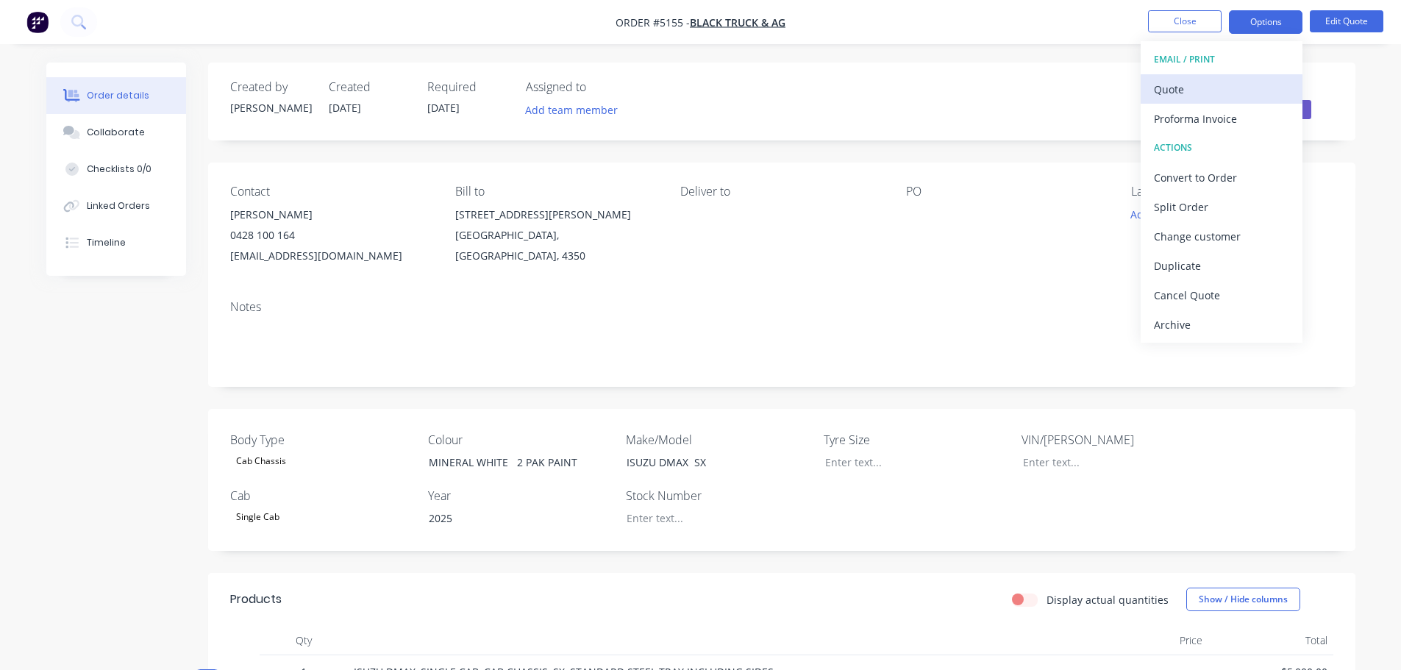
click at [1222, 82] on div "Quote" at bounding box center [1221, 89] width 135 height 21
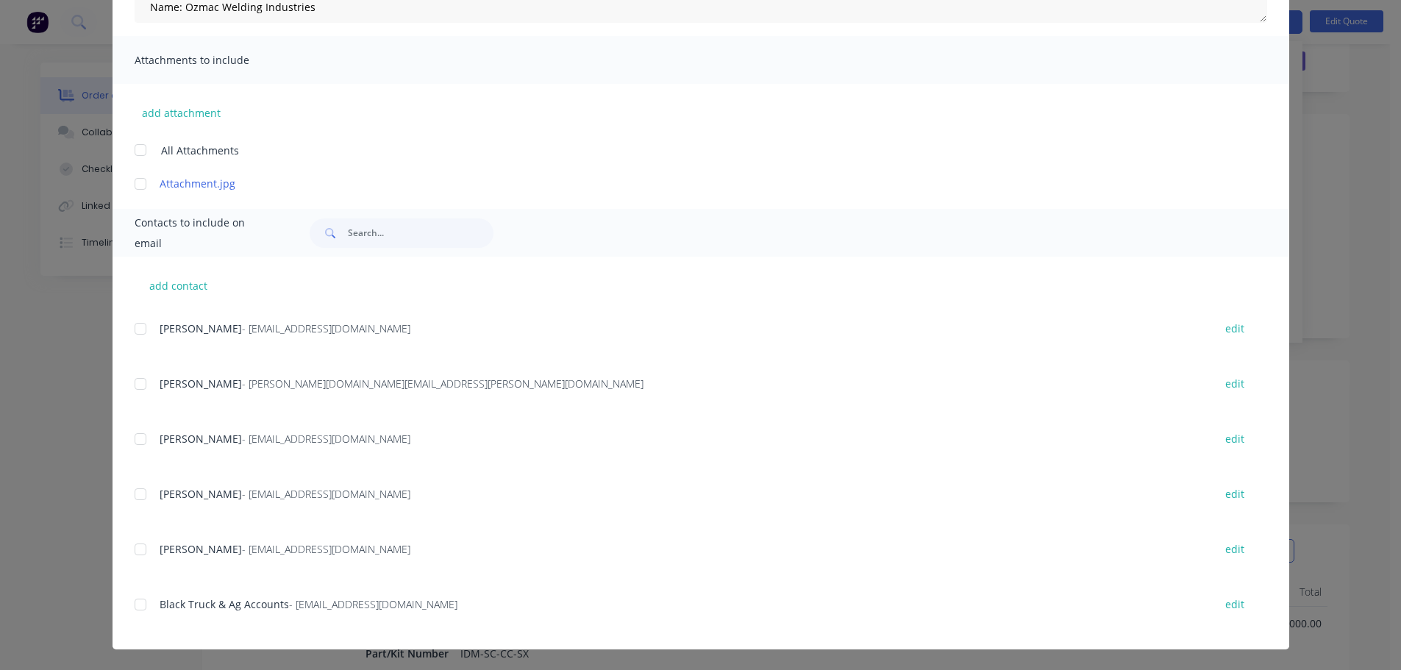
scroll to position [74, 0]
click at [137, 545] on div at bounding box center [140, 549] width 29 height 29
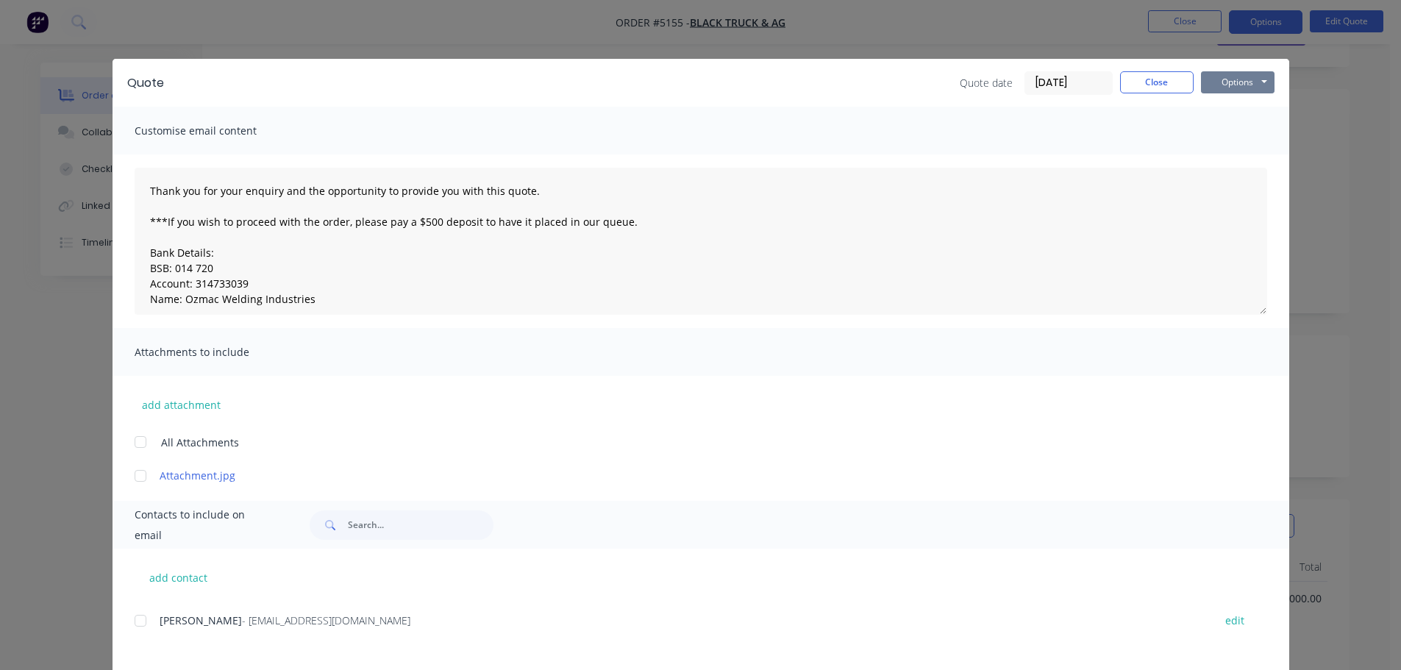
click at [1229, 83] on button "Options" at bounding box center [1238, 82] width 74 height 22
click at [1229, 156] on button "Email" at bounding box center [1248, 157] width 94 height 24
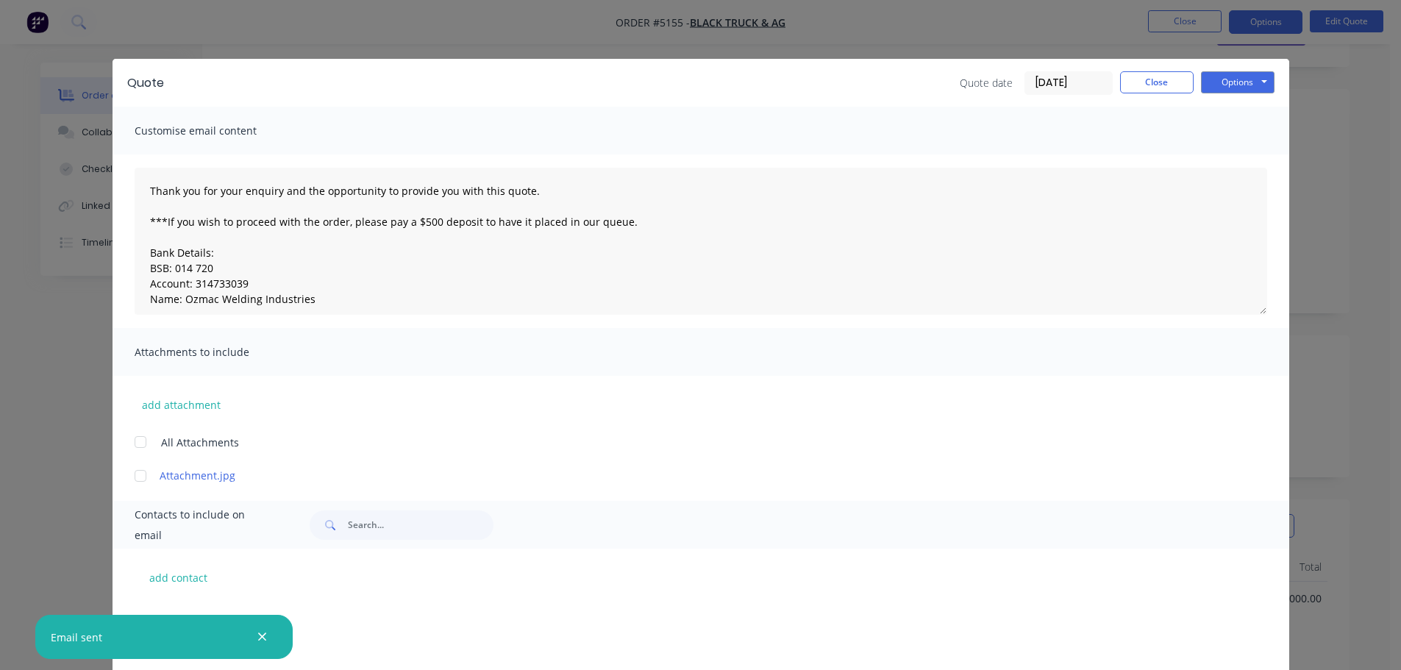
scroll to position [437, 0]
click at [1232, 82] on button "Options" at bounding box center [1238, 82] width 74 height 22
click at [1234, 122] on button "Print" at bounding box center [1248, 133] width 94 height 24
click at [1149, 82] on button "Close" at bounding box center [1157, 82] width 74 height 22
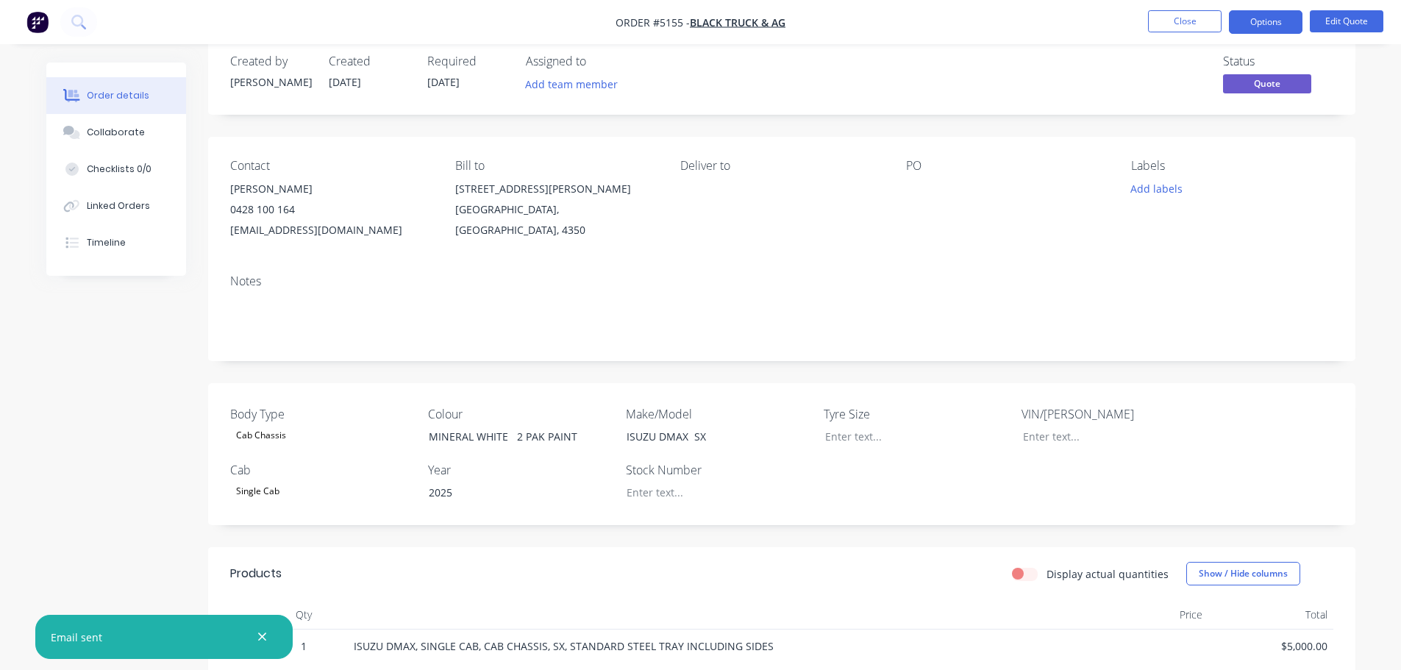
scroll to position [0, 0]
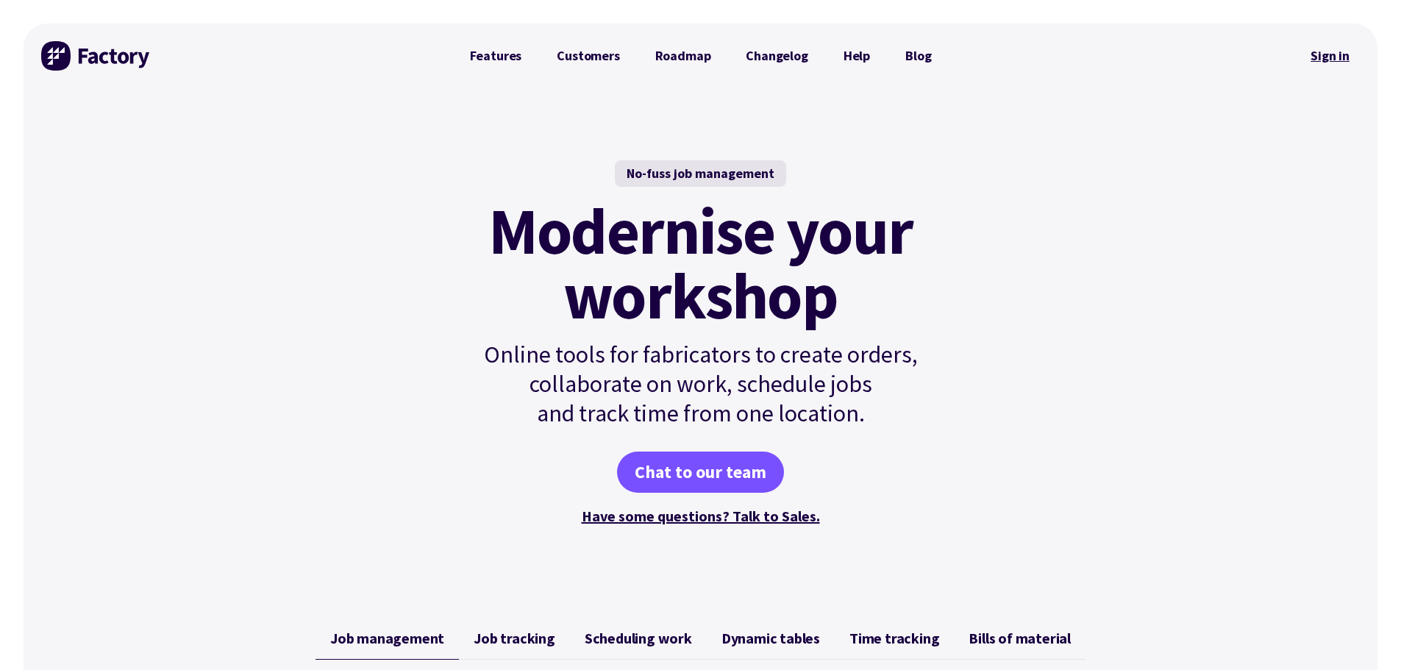
click at [1340, 57] on link "Sign in" at bounding box center [1330, 56] width 60 height 34
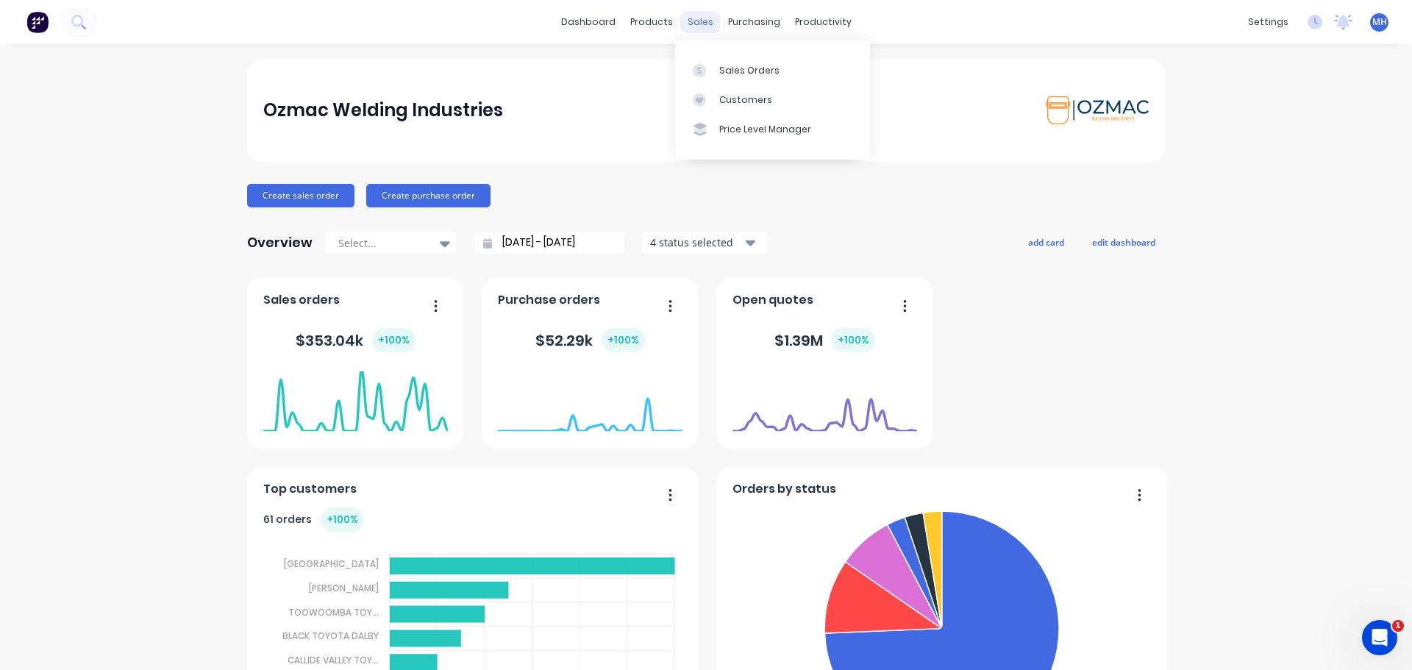
click at [696, 22] on div "sales" at bounding box center [700, 22] width 40 height 22
click at [720, 71] on div "Sales Orders" at bounding box center [749, 70] width 60 height 13
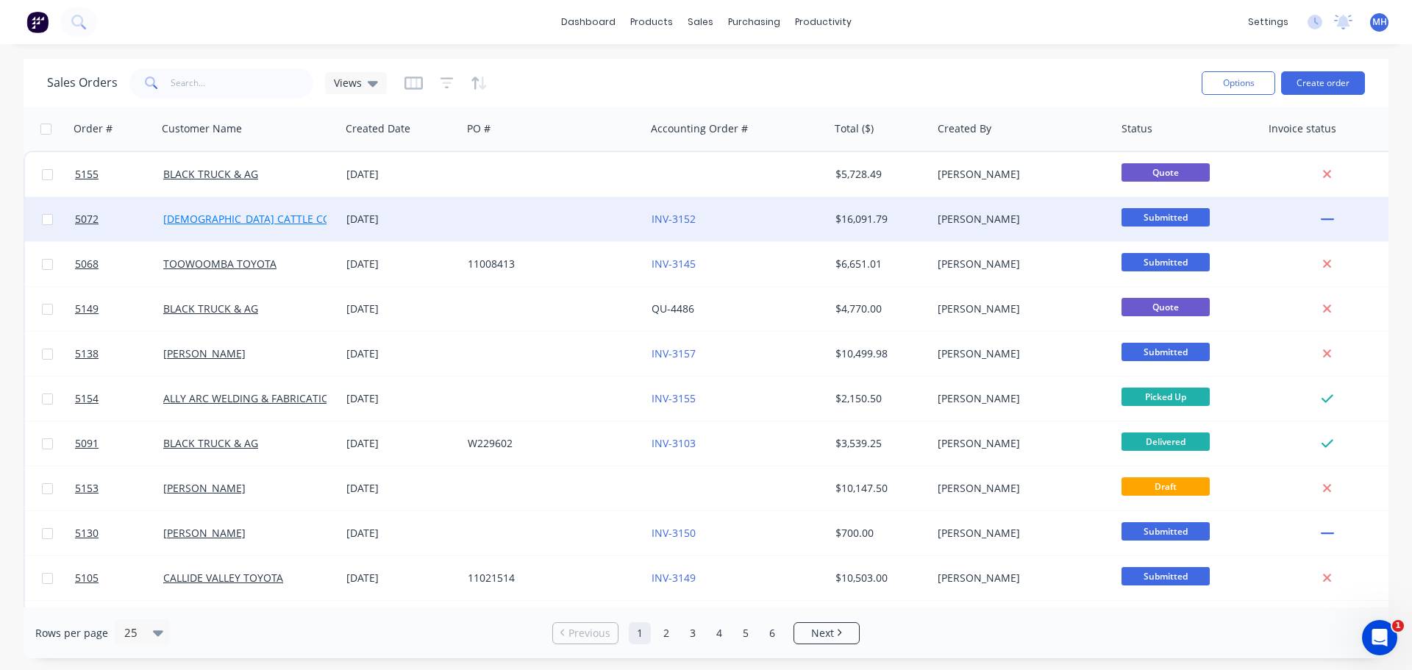
click at [240, 221] on link "CHRISTIANSEN CATTLE CO" at bounding box center [247, 219] width 168 height 14
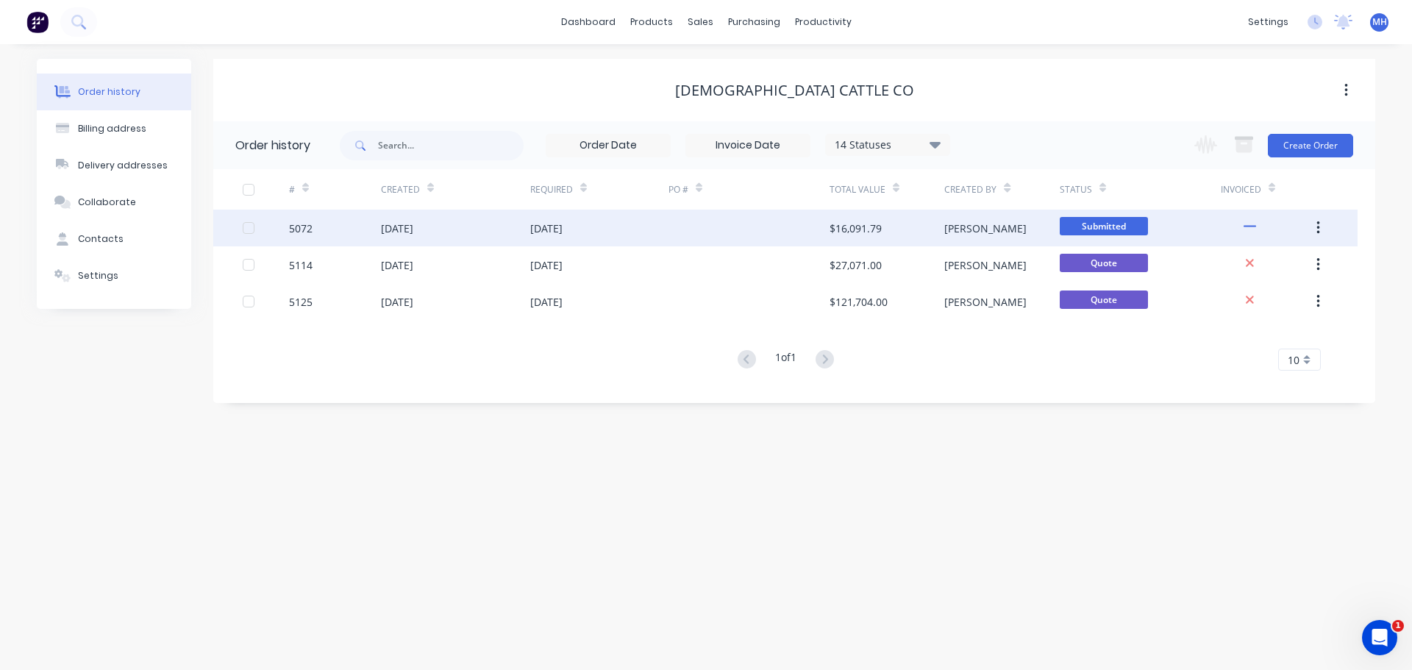
click at [547, 229] on div "25 Aug 2025" at bounding box center [546, 228] width 32 height 15
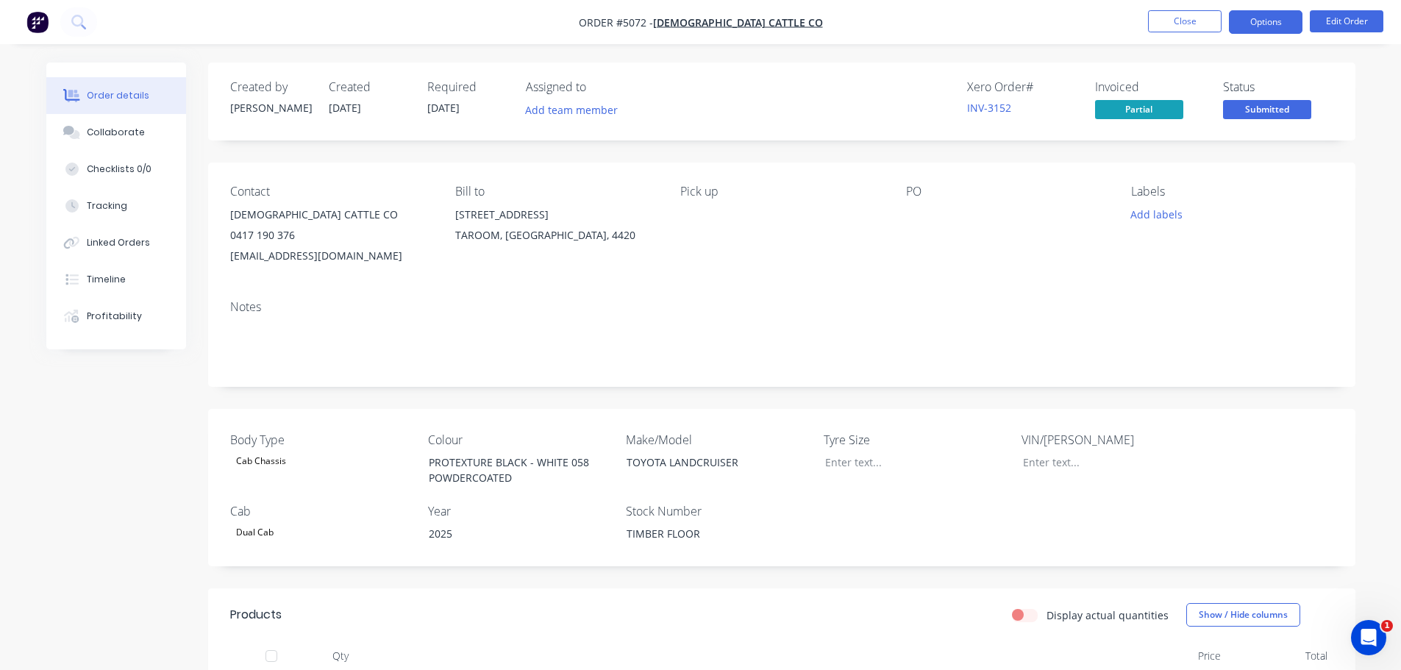
click at [1264, 24] on button "Options" at bounding box center [1266, 22] width 74 height 24
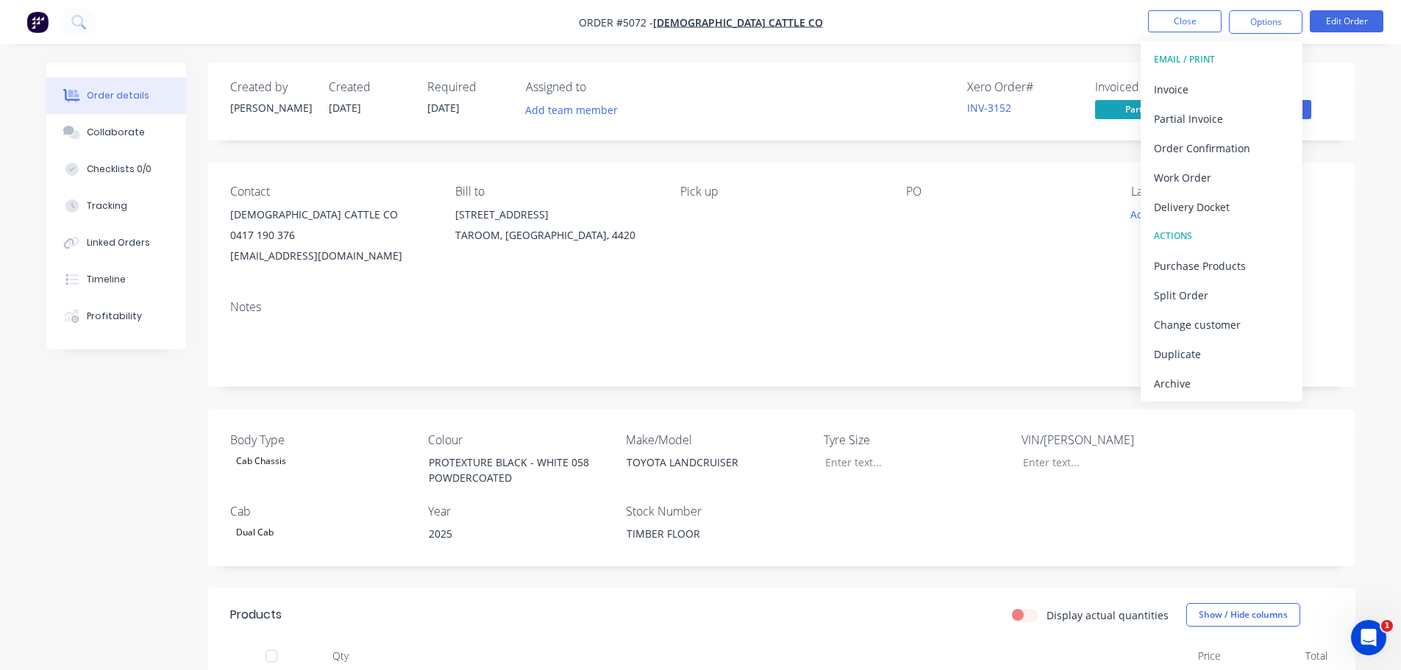
click at [1202, 57] on div "EMAIL / PRINT" at bounding box center [1221, 59] width 135 height 19
click at [1165, 57] on div "EMAIL / PRINT" at bounding box center [1221, 59] width 135 height 19
click at [1042, 187] on div "PO" at bounding box center [1006, 192] width 201 height 14
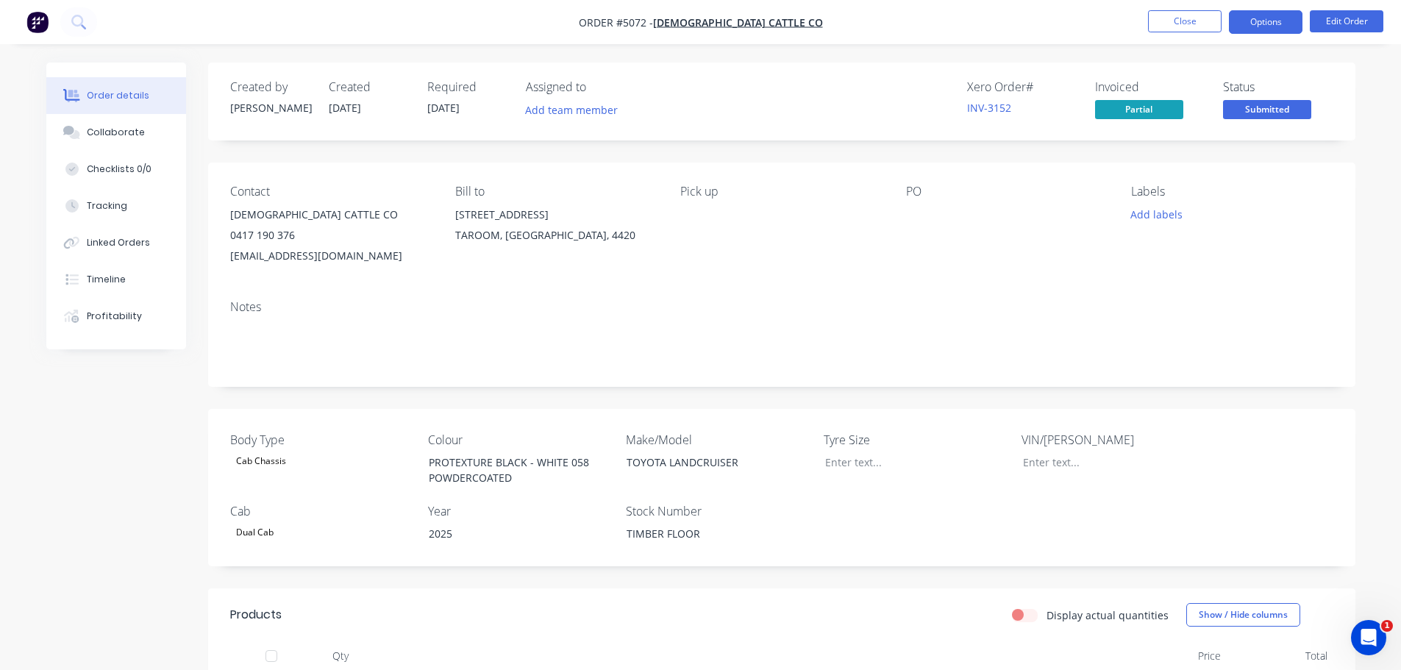
click at [1269, 18] on button "Options" at bounding box center [1266, 22] width 74 height 24
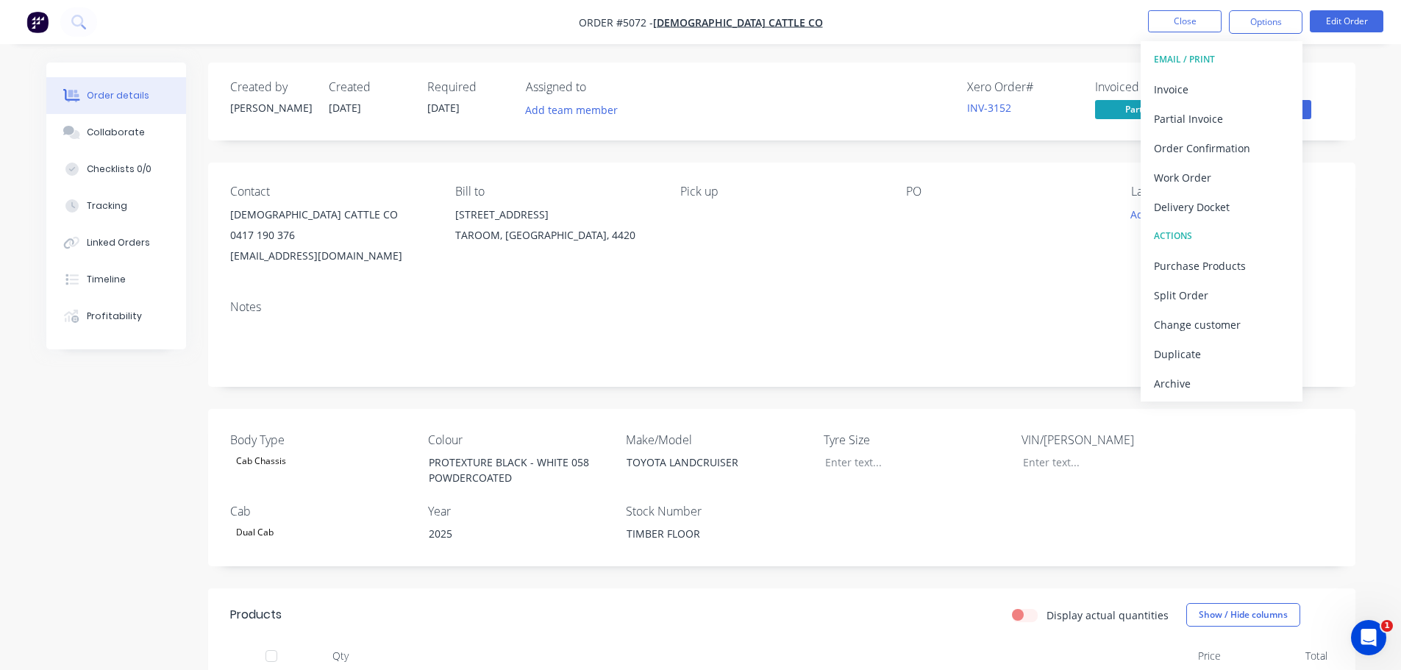
click at [1215, 57] on div "EMAIL / PRINT" at bounding box center [1221, 59] width 135 height 19
click at [1193, 95] on div "Invoice" at bounding box center [1221, 89] width 135 height 21
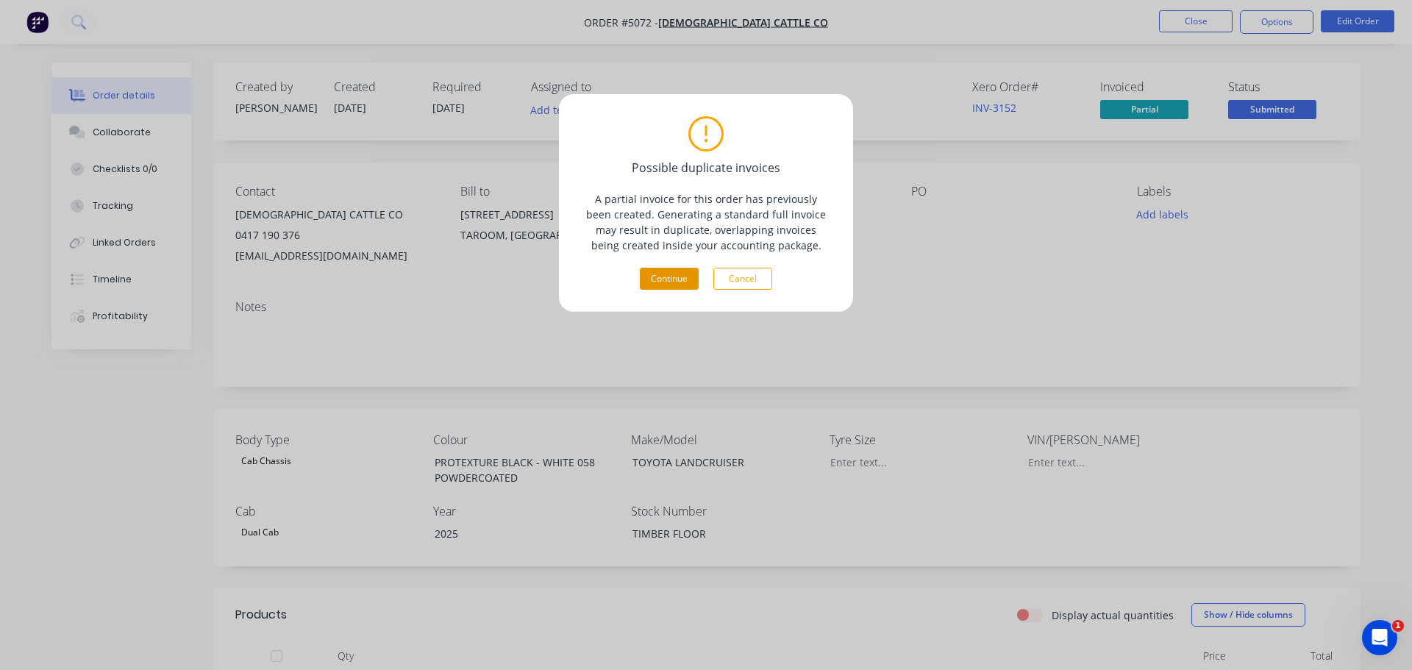
click at [670, 284] on button "Continue" at bounding box center [669, 279] width 59 height 22
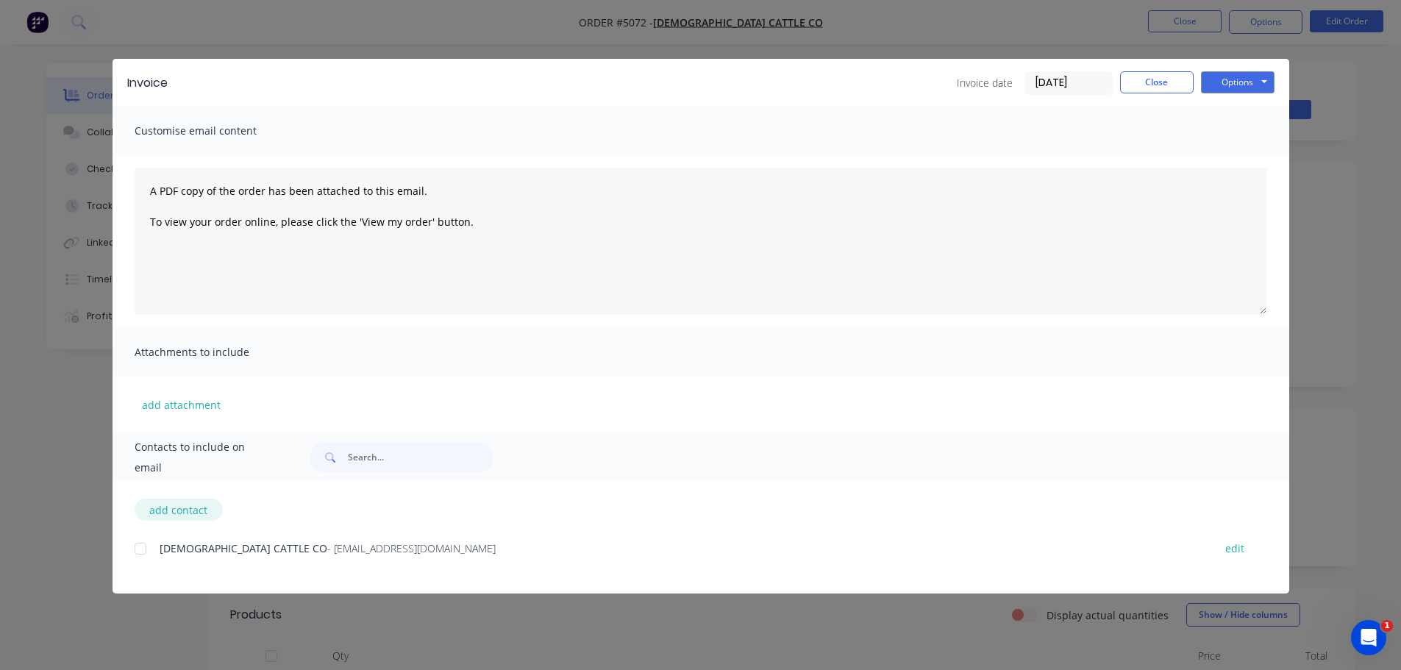
click at [195, 513] on button "add contact" at bounding box center [179, 510] width 88 height 22
select select "AU"
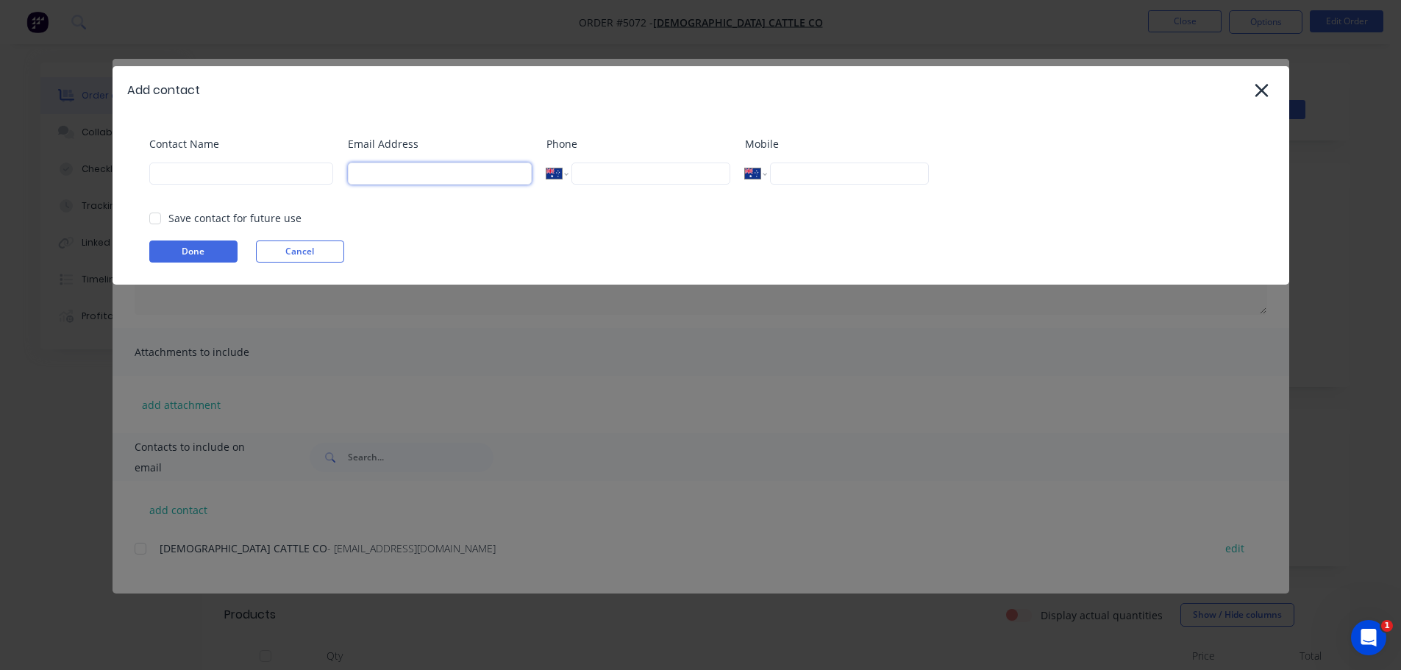
click at [398, 175] on input at bounding box center [440, 173] width 184 height 22
type input "dom@homesteadagri.com.au"
click at [816, 176] on input "tel" at bounding box center [849, 173] width 158 height 22
type input "0438 992 754"
click at [235, 176] on input at bounding box center [241, 173] width 184 height 22
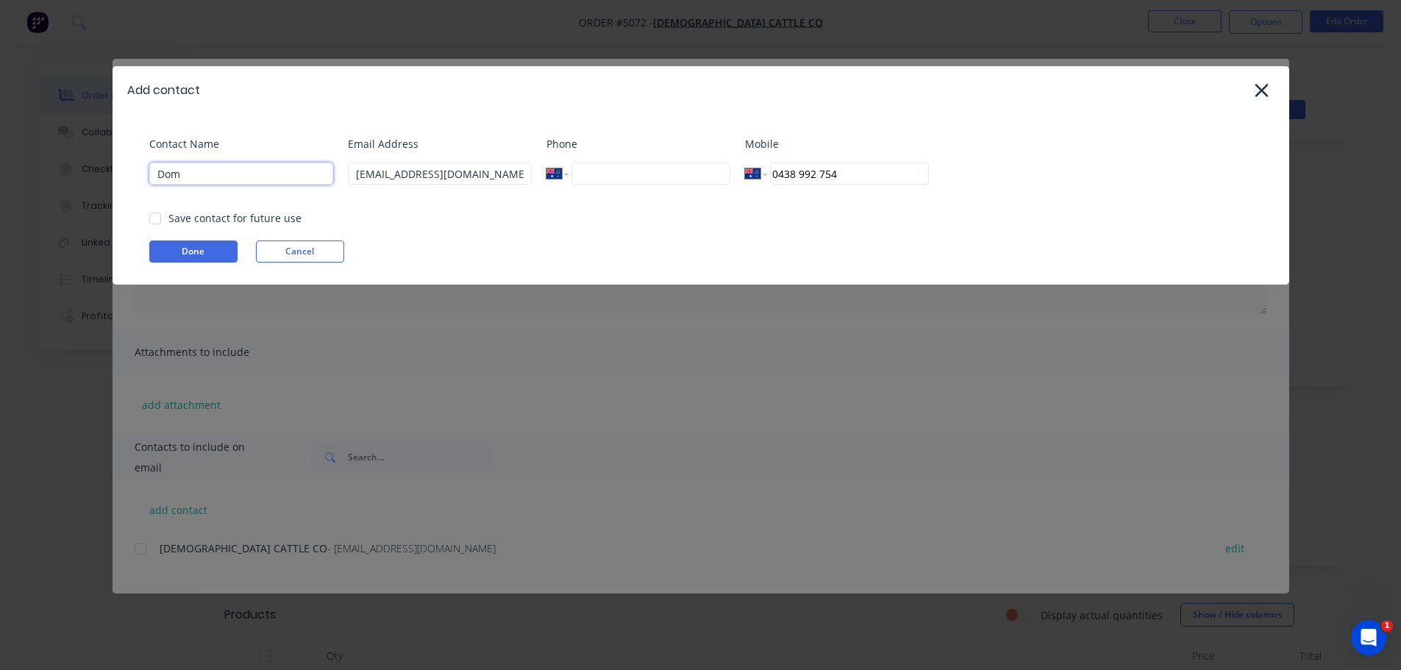
click at [157, 212] on div at bounding box center [154, 218] width 29 height 29
type input "Dom"
click at [209, 253] on button "Done" at bounding box center [193, 251] width 88 height 22
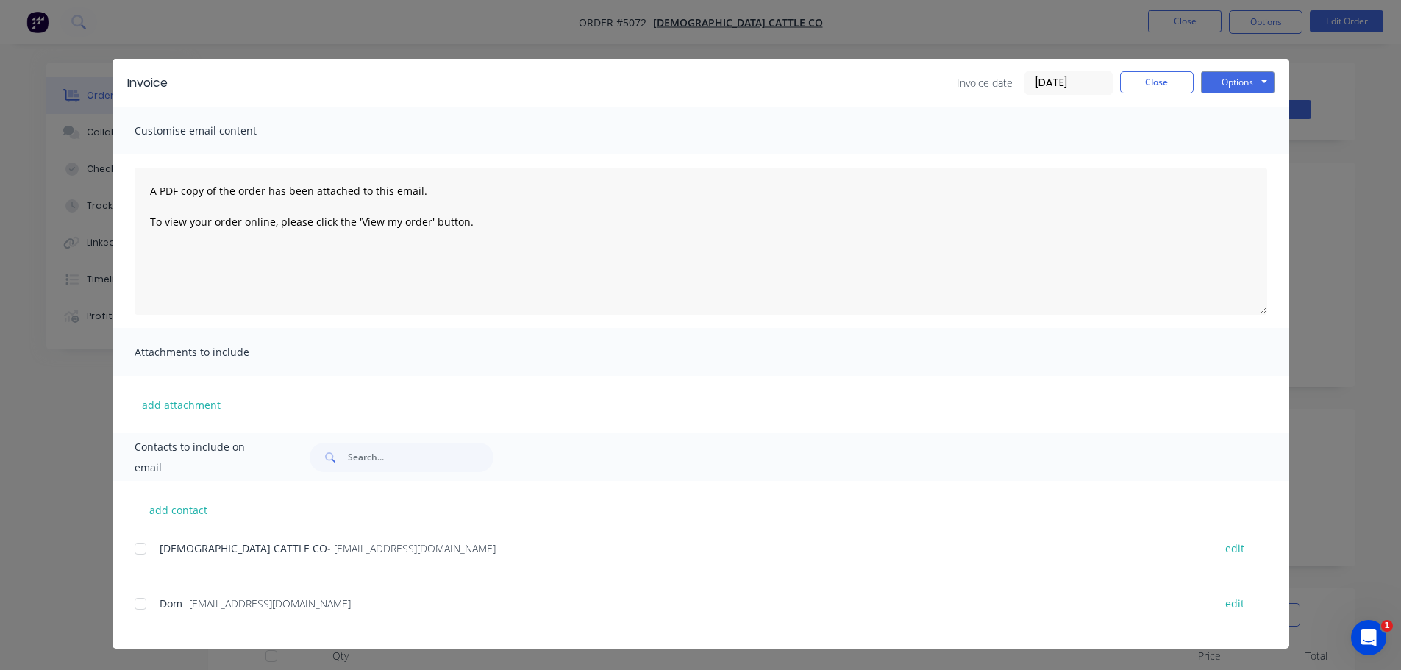
click at [146, 607] on div at bounding box center [140, 603] width 29 height 29
click at [1240, 82] on button "Options" at bounding box center [1238, 82] width 74 height 22
click at [1237, 155] on button "Email" at bounding box center [1248, 157] width 94 height 24
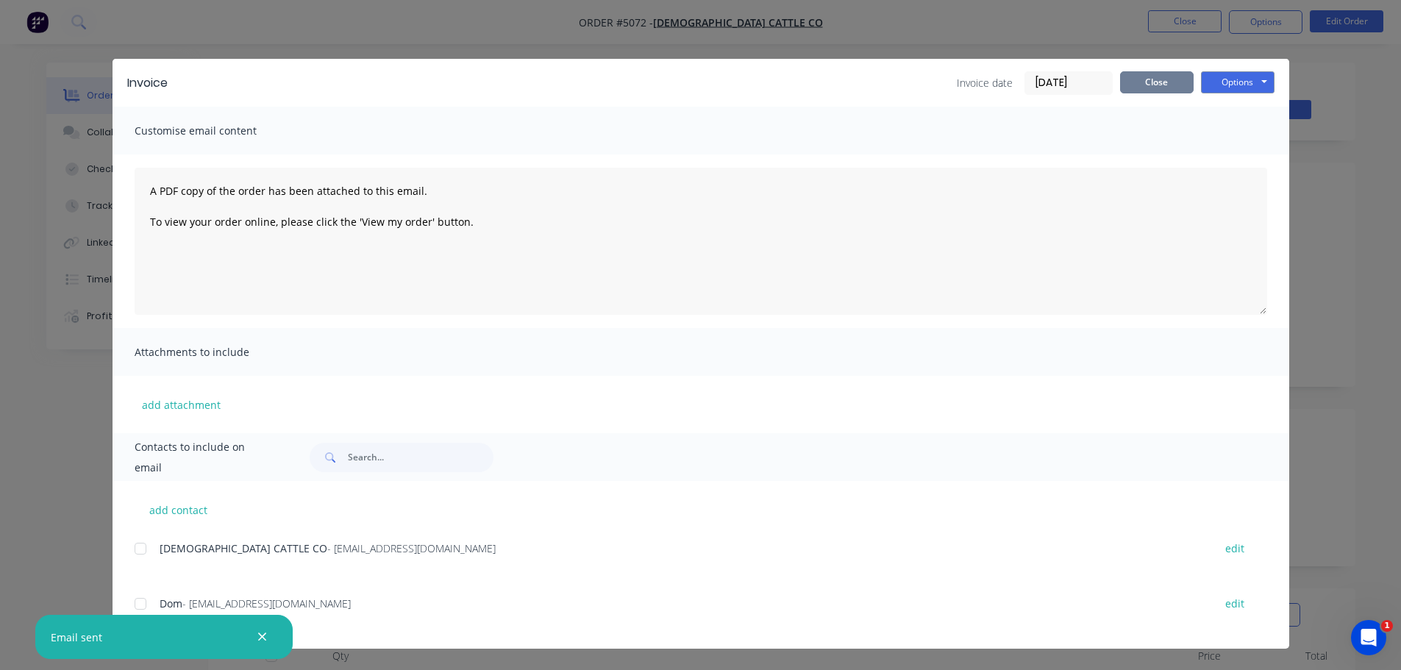
click at [1146, 87] on button "Close" at bounding box center [1157, 82] width 74 height 22
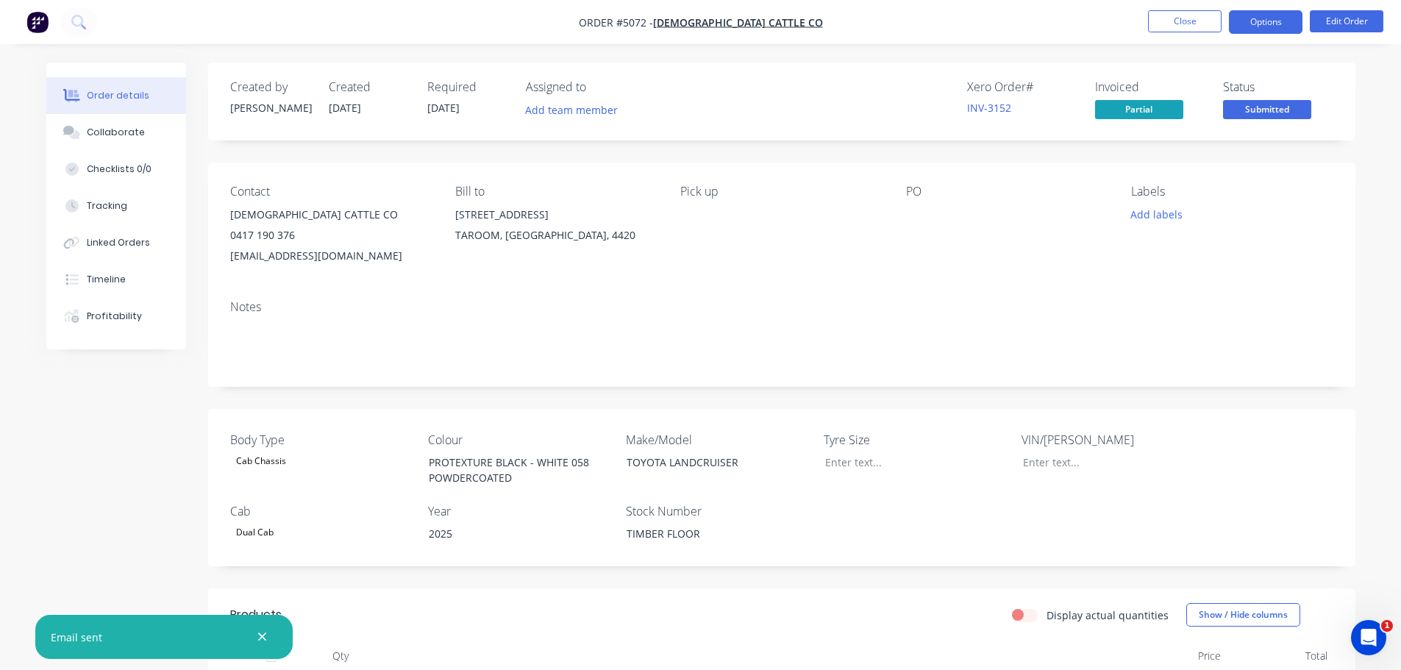
click at [1262, 24] on button "Options" at bounding box center [1266, 22] width 74 height 24
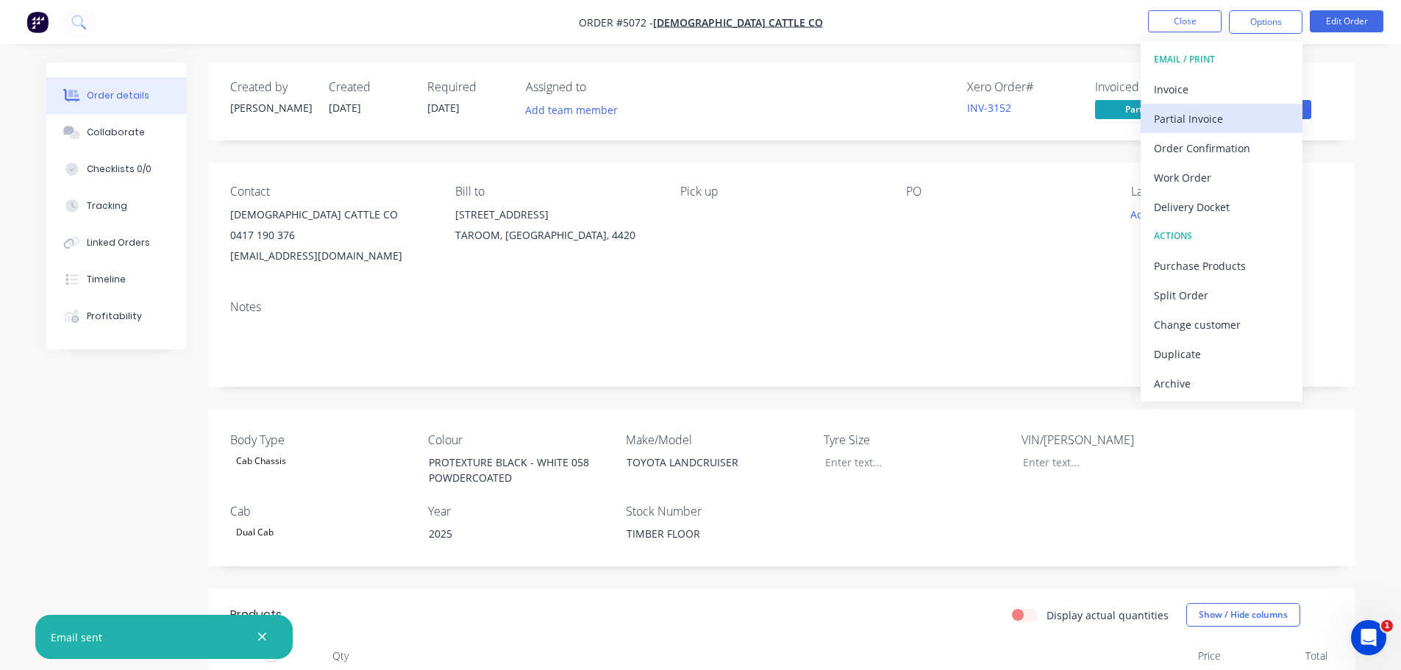
click at [1194, 117] on div "Partial Invoice" at bounding box center [1221, 118] width 135 height 21
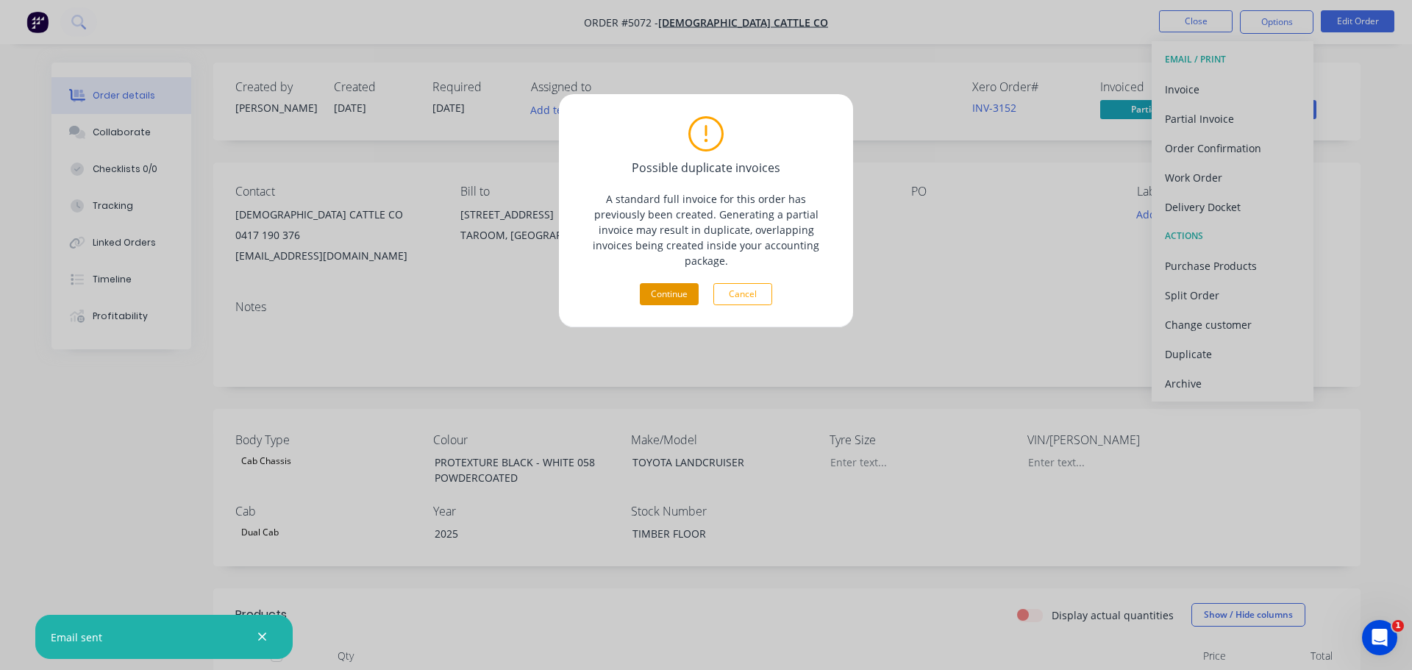
click at [657, 284] on button "Continue" at bounding box center [669, 294] width 59 height 22
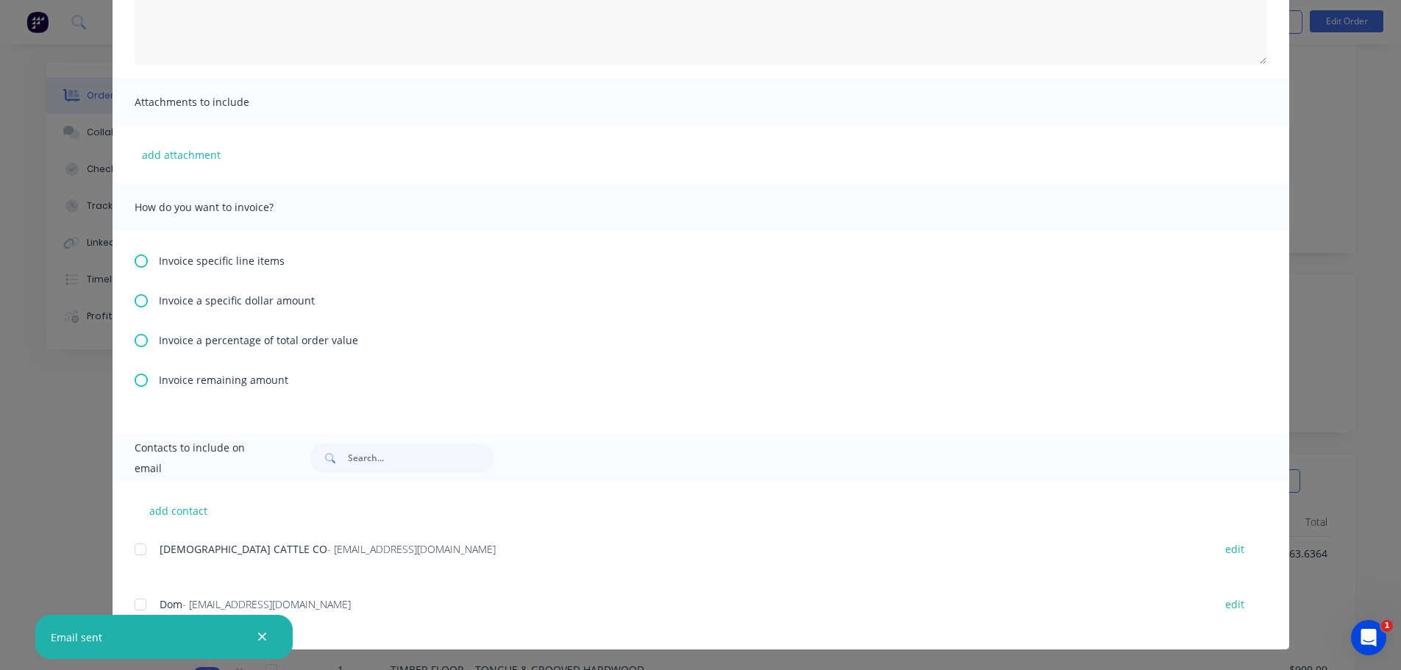
scroll to position [147, 0]
click at [132, 601] on div at bounding box center [140, 604] width 29 height 29
click at [135, 302] on icon at bounding box center [141, 300] width 13 height 13
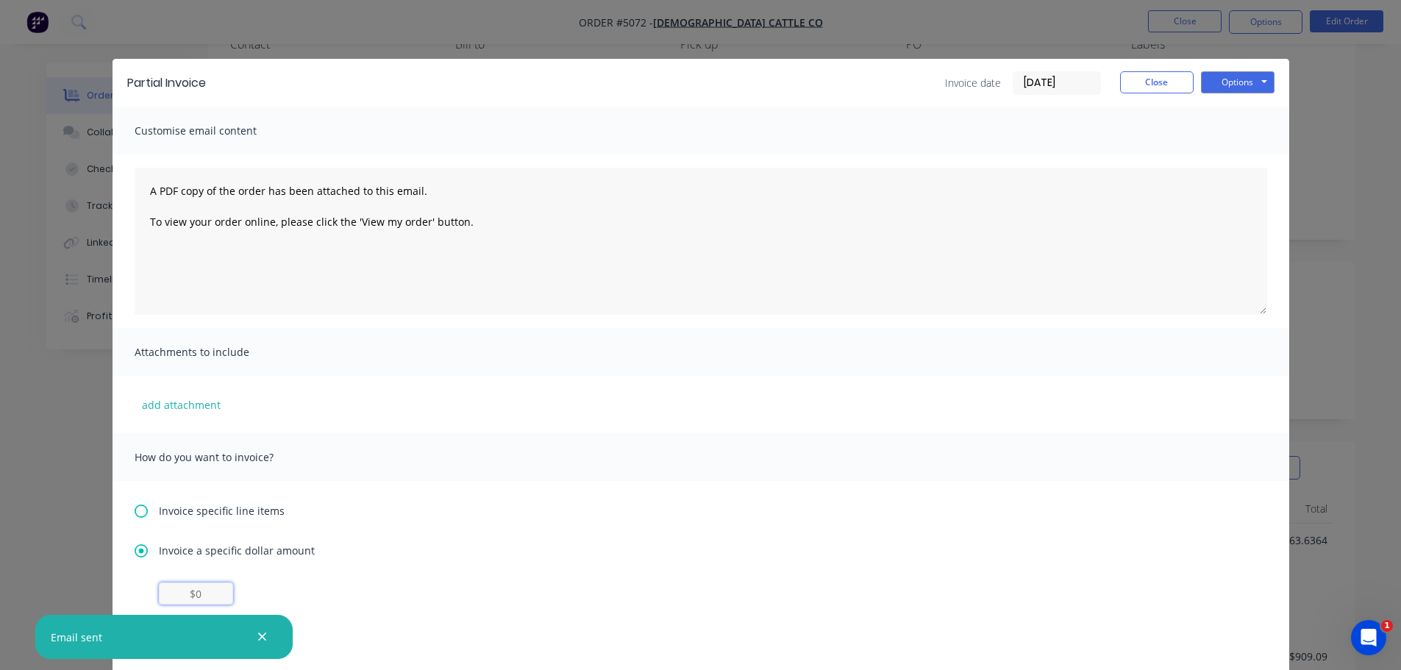
click at [201, 590] on input "text" at bounding box center [196, 593] width 74 height 22
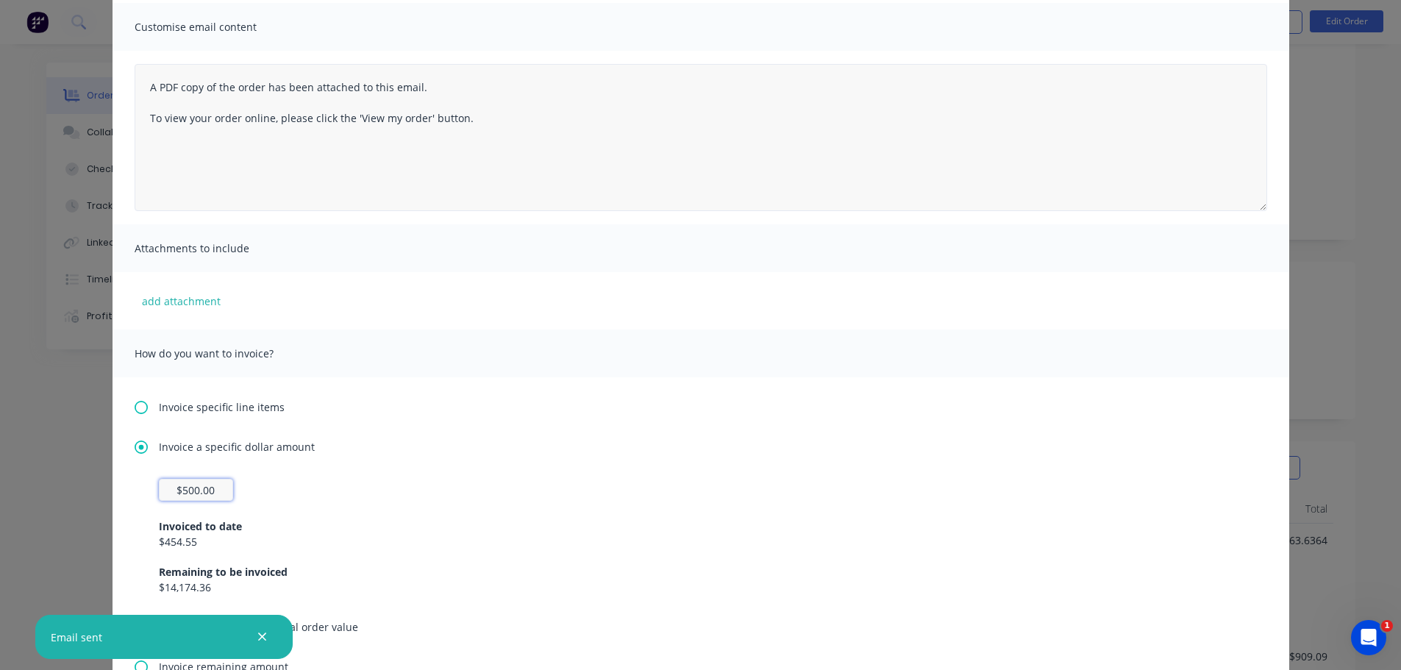
scroll to position [74, 0]
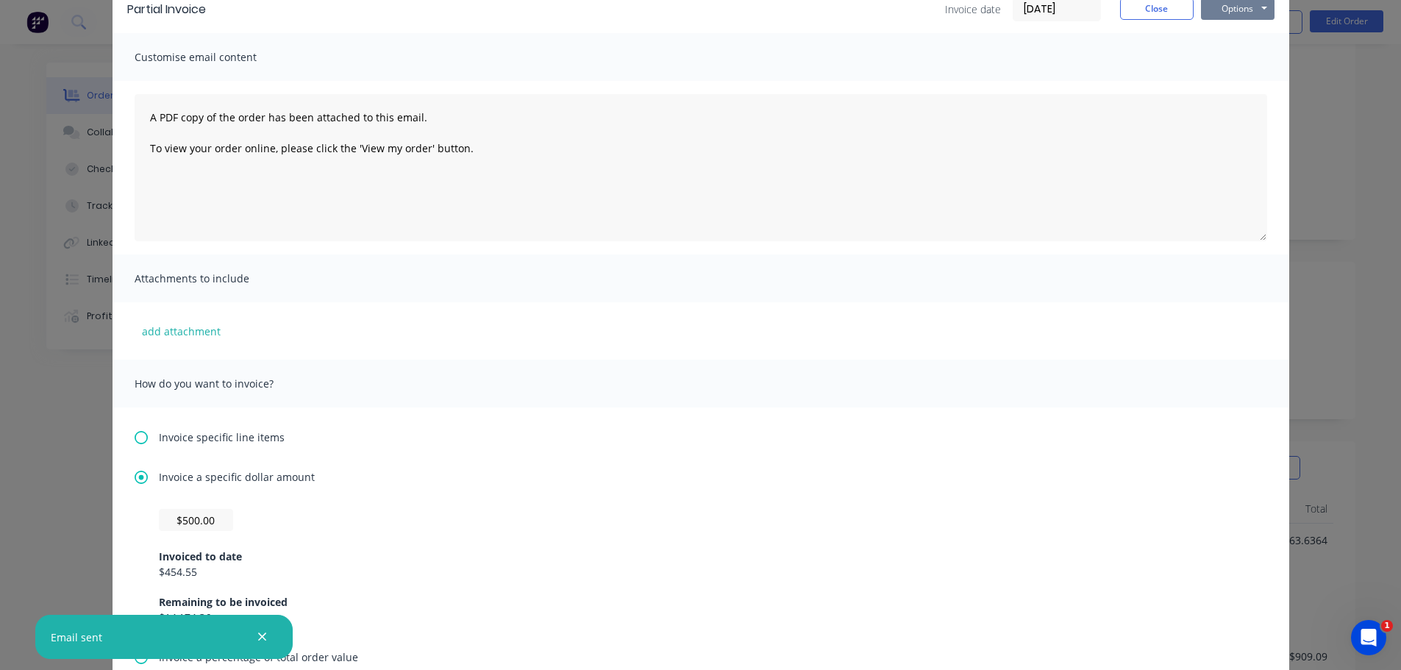
type input "$500"
click at [1226, 10] on button "Options" at bounding box center [1238, 9] width 74 height 22
click at [1234, 39] on button "Preview" at bounding box center [1248, 35] width 94 height 24
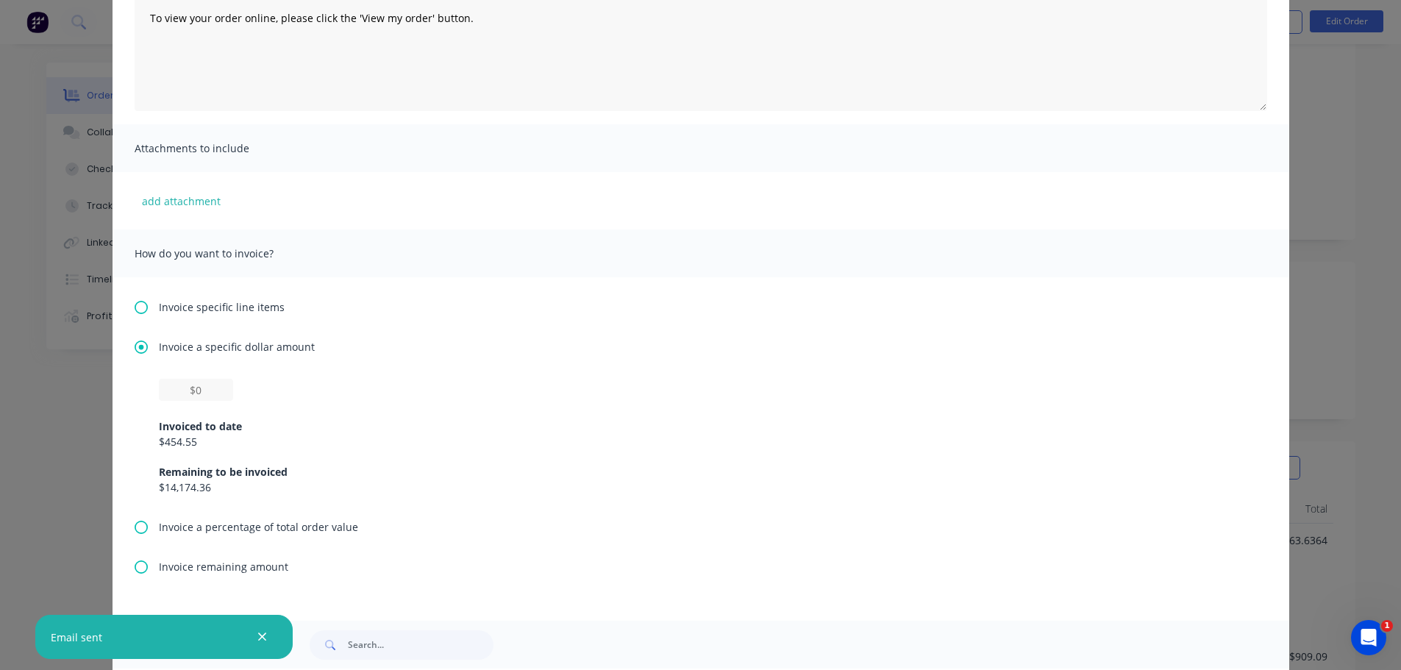
scroll to position [221, 0]
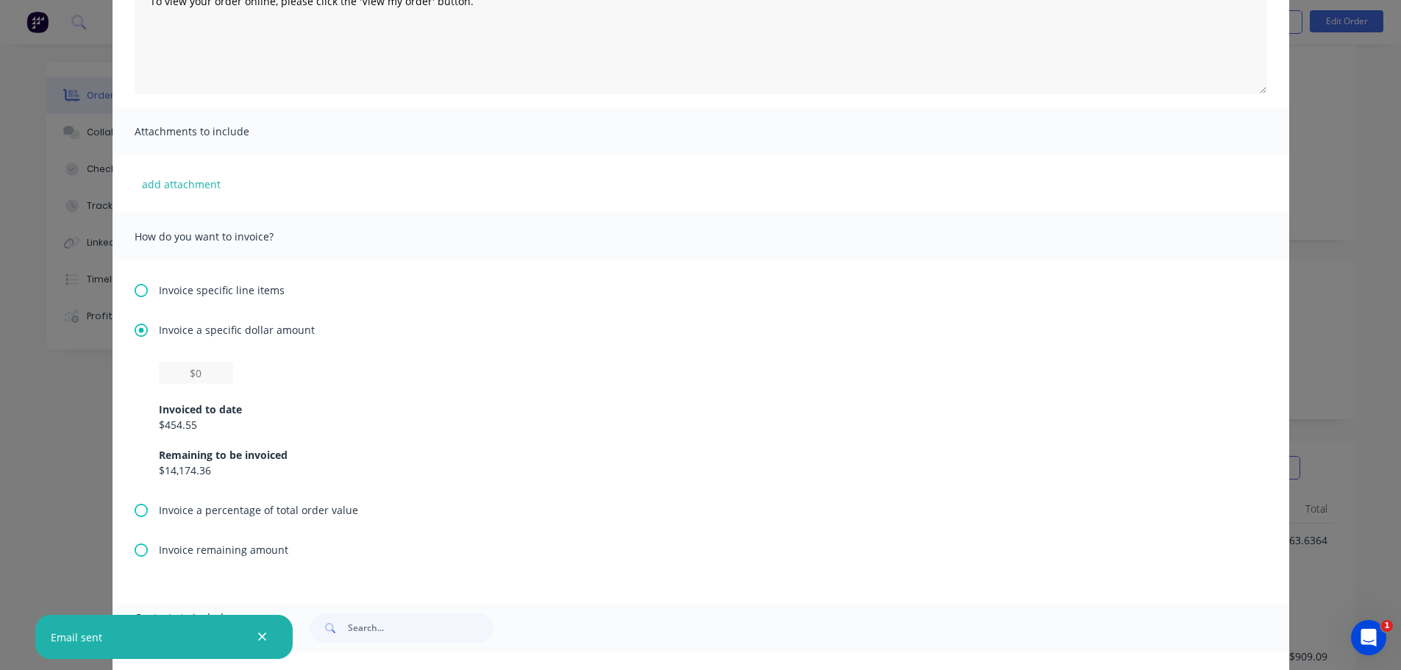
click at [137, 549] on icon at bounding box center [141, 549] width 13 height 13
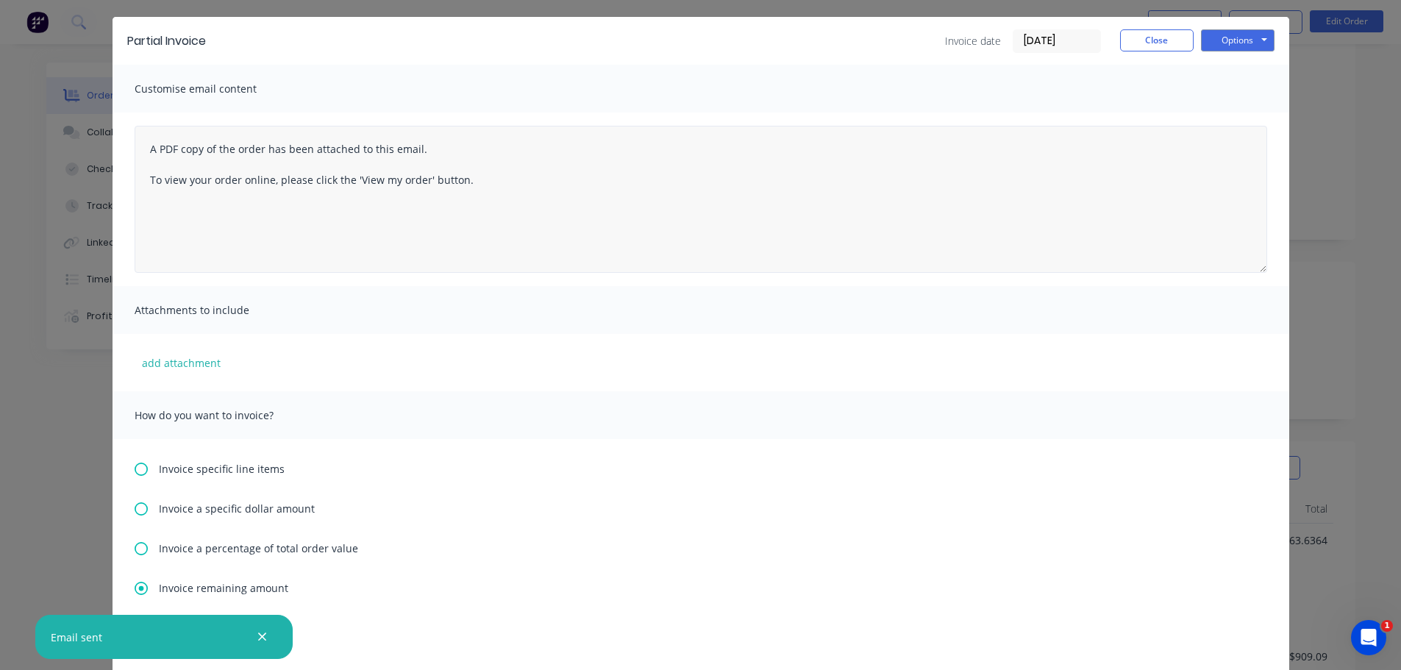
scroll to position [0, 0]
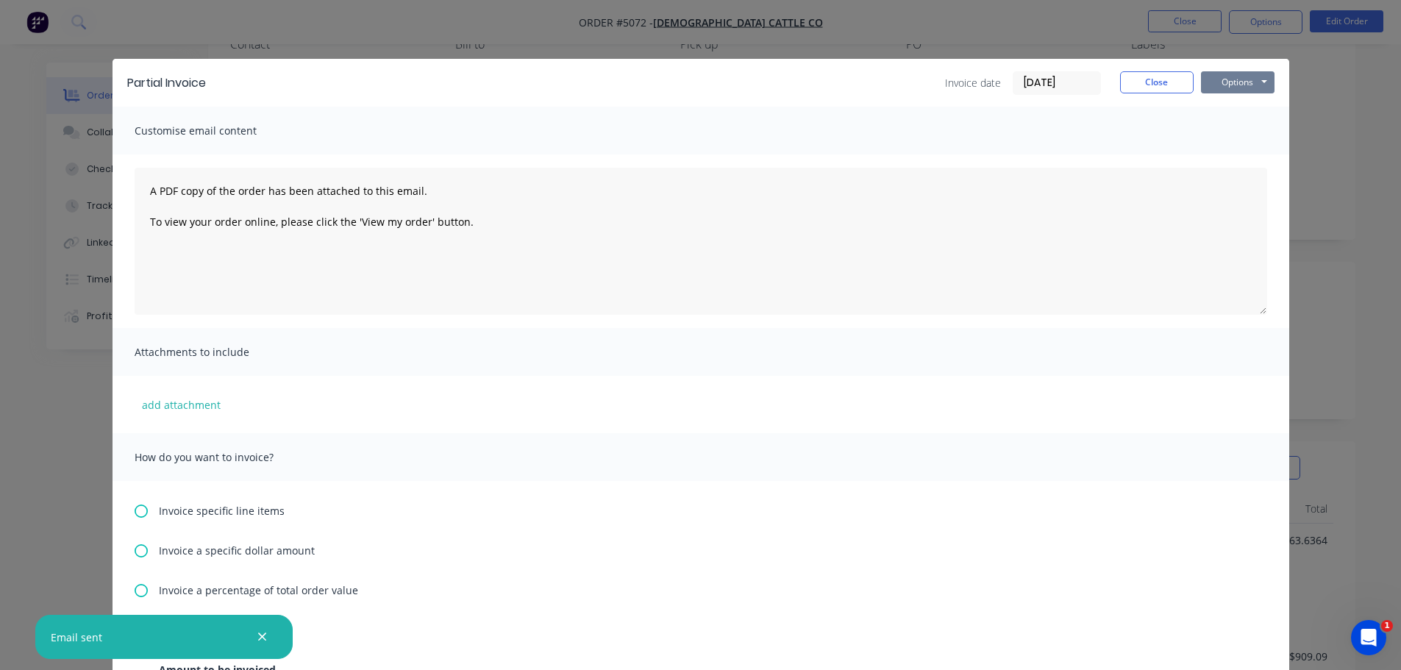
click at [1232, 84] on button "Options" at bounding box center [1238, 82] width 74 height 22
click at [1228, 110] on button "Preview" at bounding box center [1248, 108] width 94 height 24
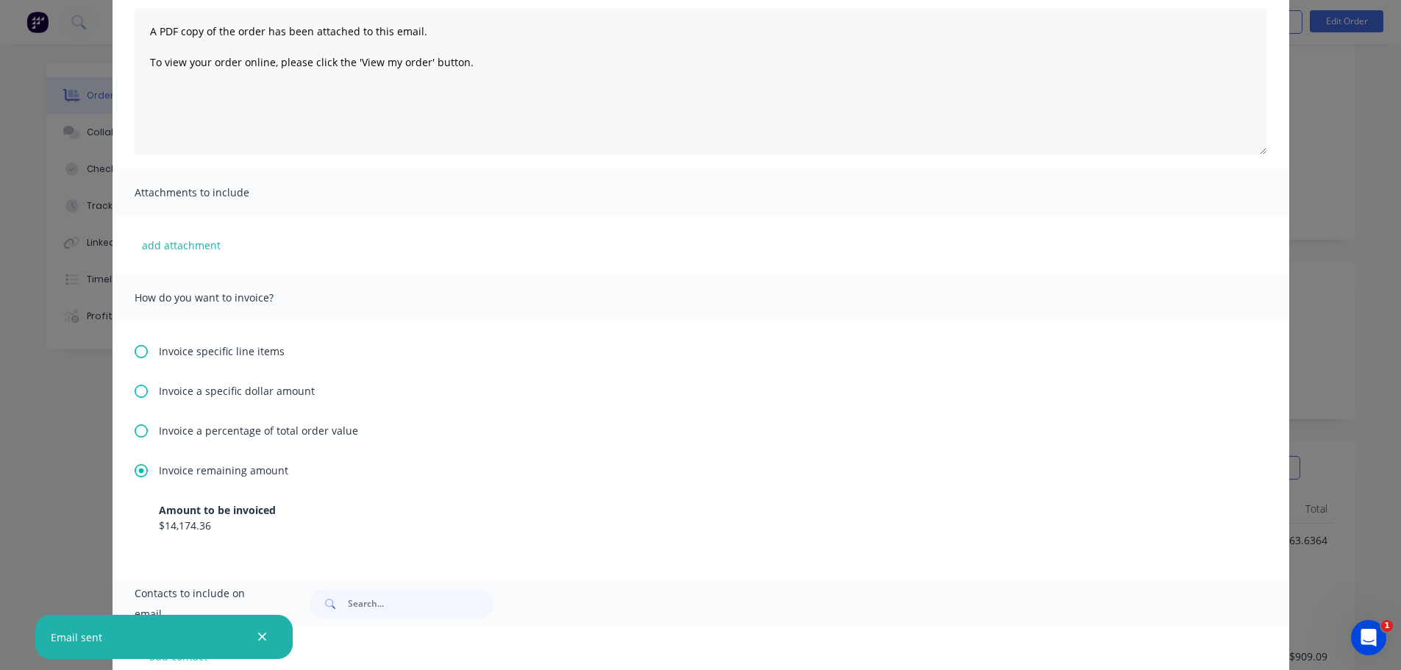
scroll to position [158, 0]
click at [137, 354] on icon at bounding box center [141, 352] width 13 height 13
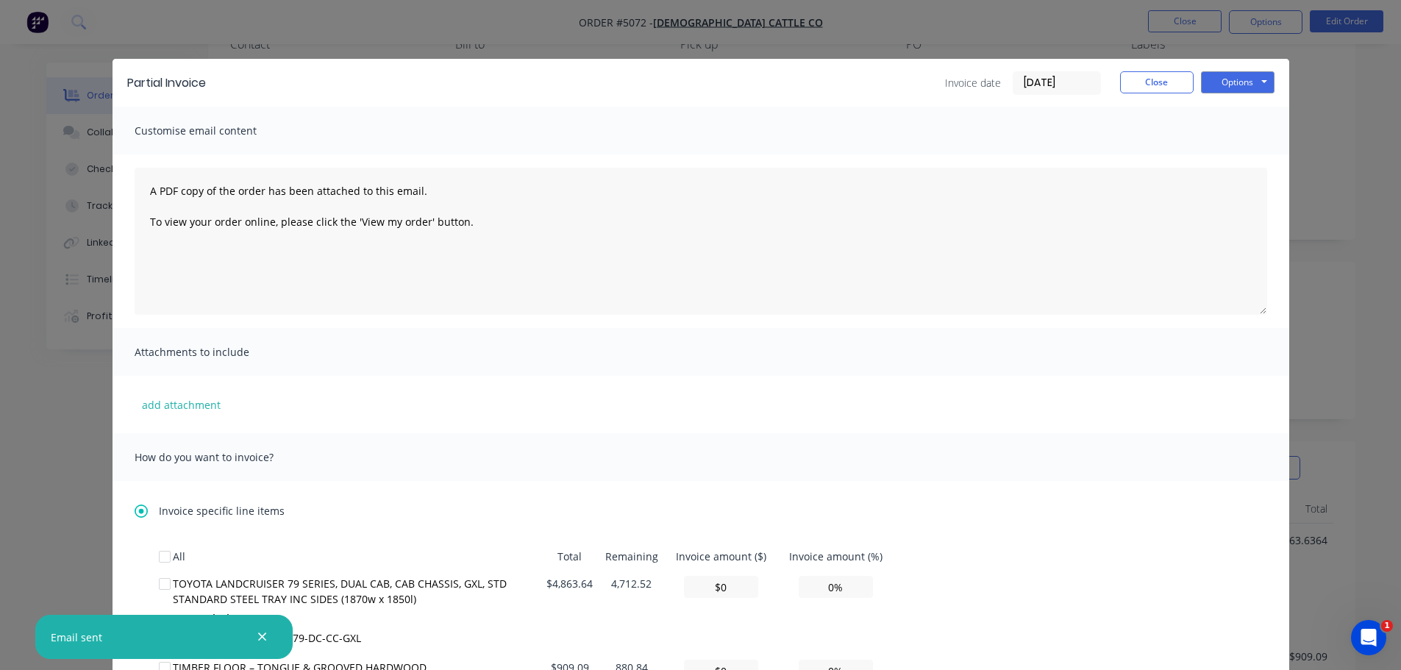
scroll to position [0, 0]
click at [1148, 82] on button "Close" at bounding box center [1157, 82] width 74 height 22
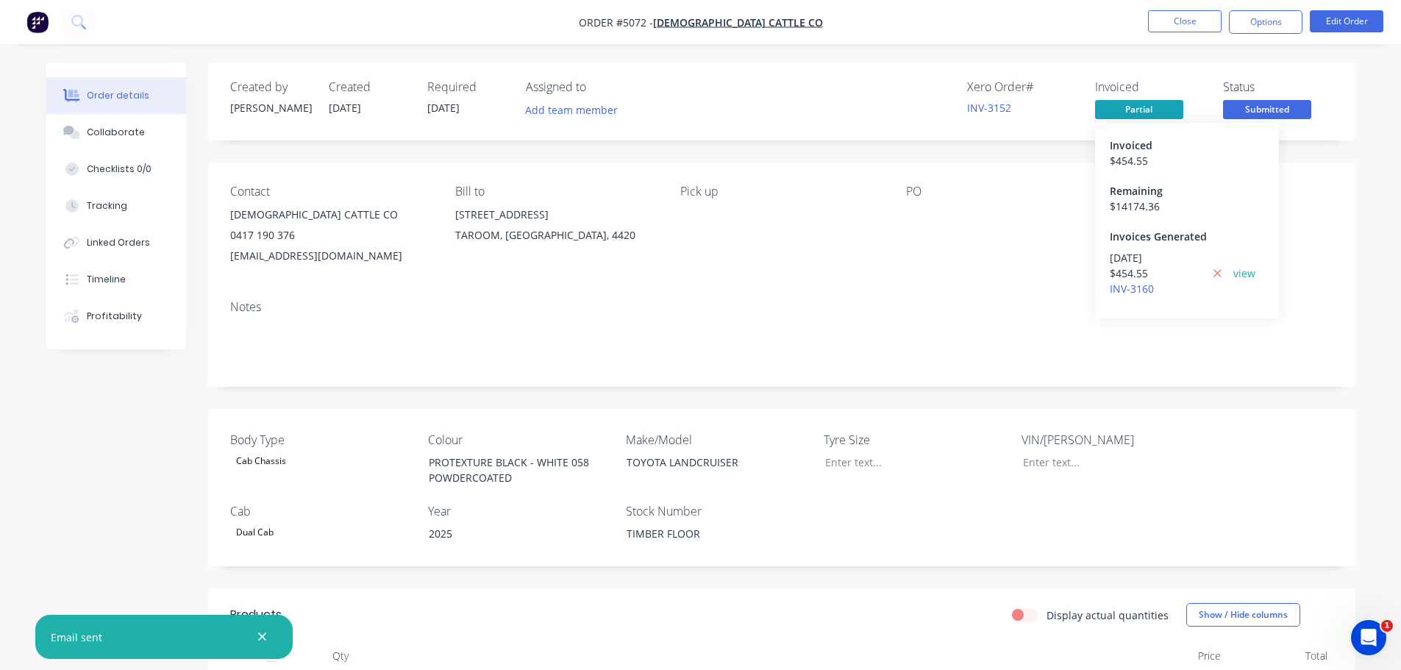
click at [1141, 106] on span "Partial" at bounding box center [1139, 109] width 88 height 18
click at [1141, 113] on span "Partial" at bounding box center [1139, 109] width 88 height 18
click at [1136, 284] on link "INV-3160" at bounding box center [1132, 289] width 44 height 14
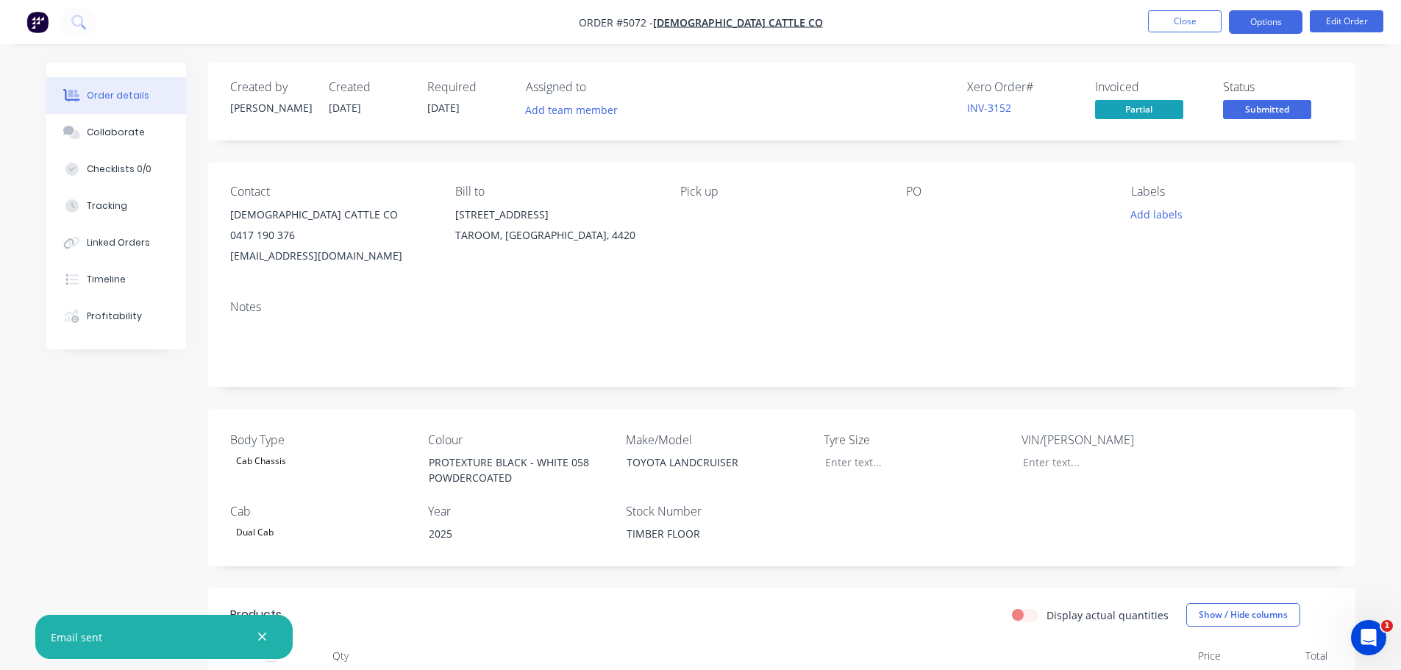
click at [1254, 21] on button "Options" at bounding box center [1266, 22] width 74 height 24
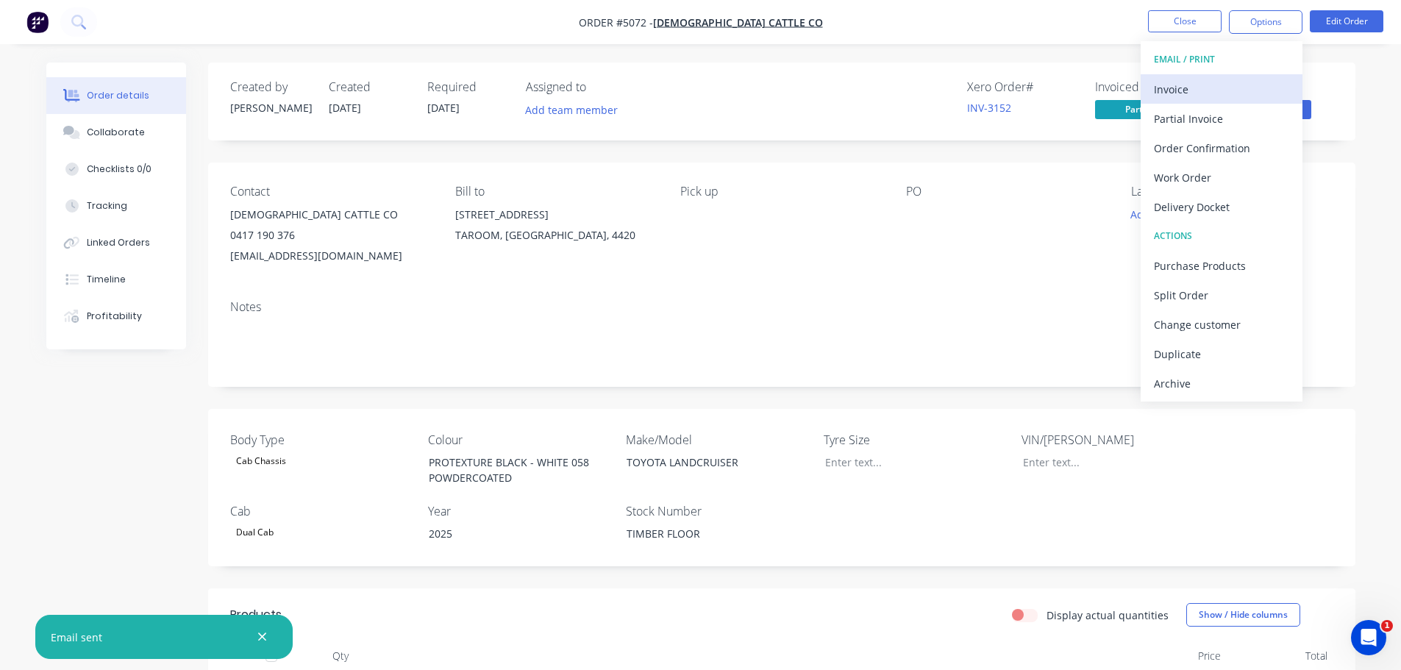
click at [1200, 89] on div "Invoice" at bounding box center [1221, 89] width 135 height 21
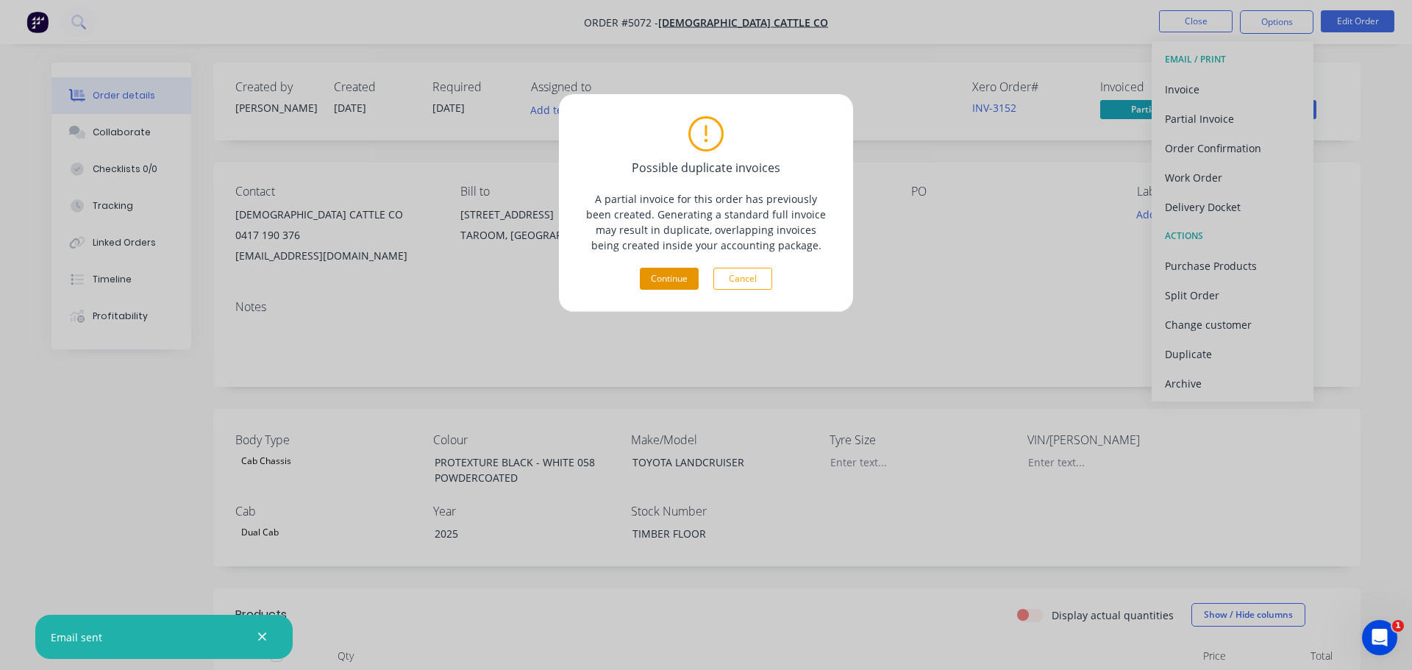
click at [676, 274] on button "Continue" at bounding box center [669, 279] width 59 height 22
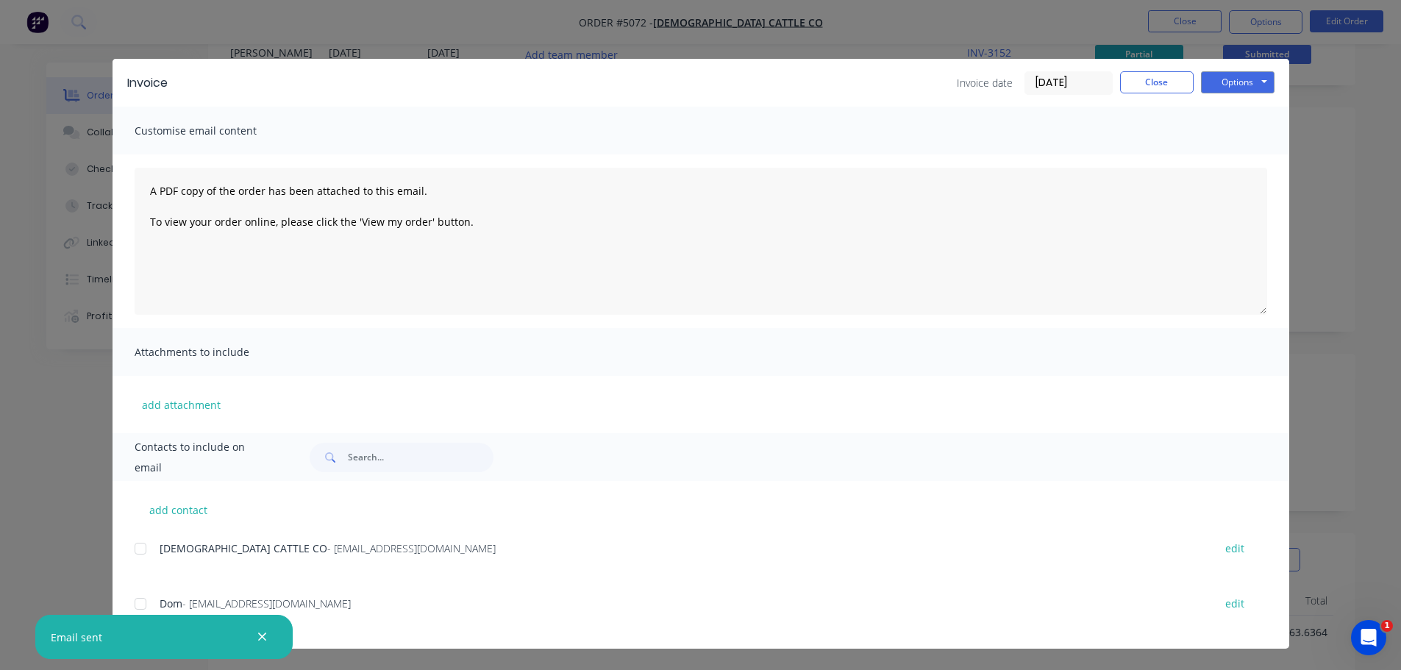
scroll to position [294, 0]
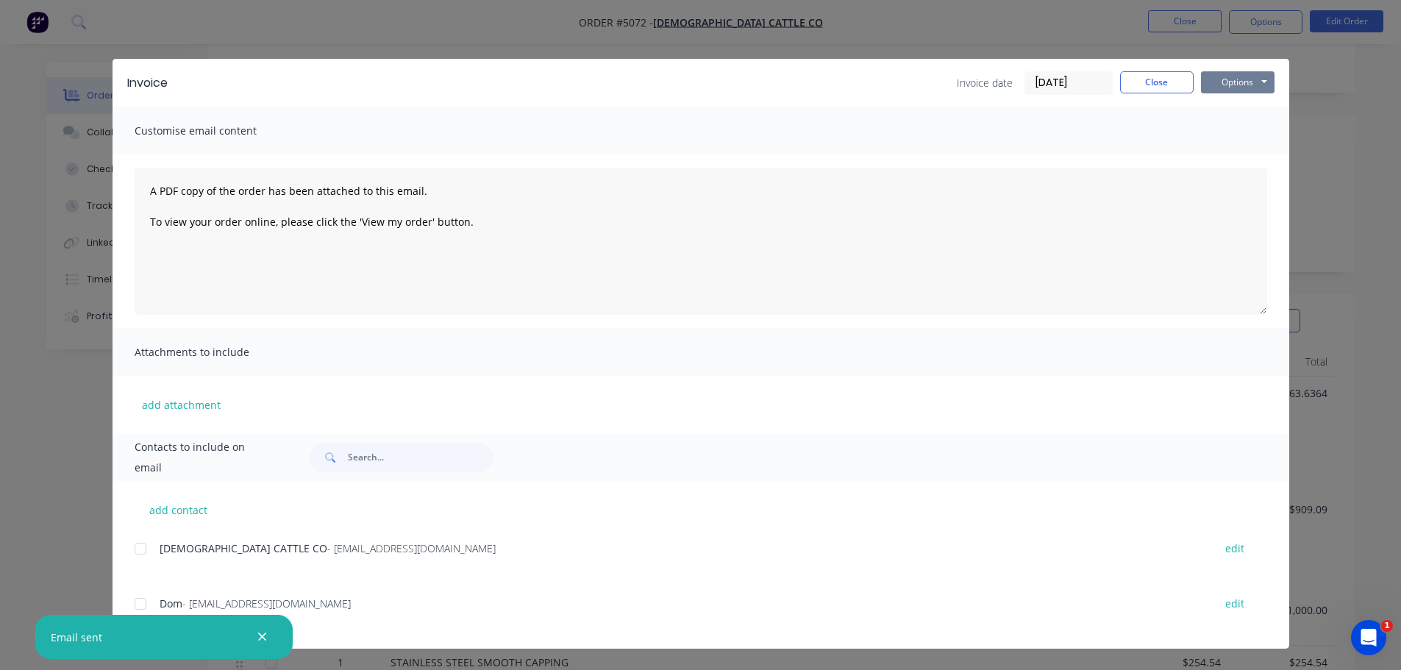
click at [1230, 85] on button "Options" at bounding box center [1238, 82] width 74 height 22
click at [1224, 108] on button "Preview" at bounding box center [1248, 108] width 94 height 24
click at [1236, 79] on button "Options" at bounding box center [1238, 82] width 74 height 22
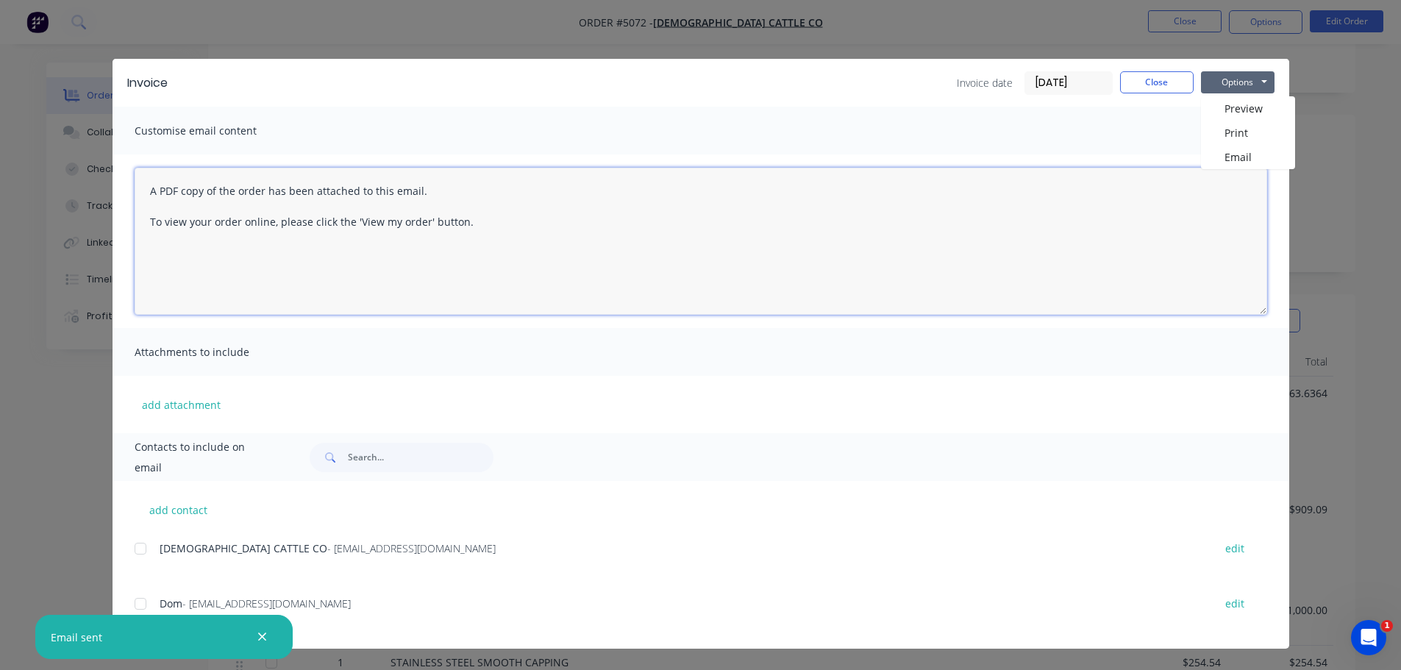
click at [687, 238] on textarea "A PDF copy of the order has been attached to this email. To view your order onl…" at bounding box center [701, 241] width 1132 height 147
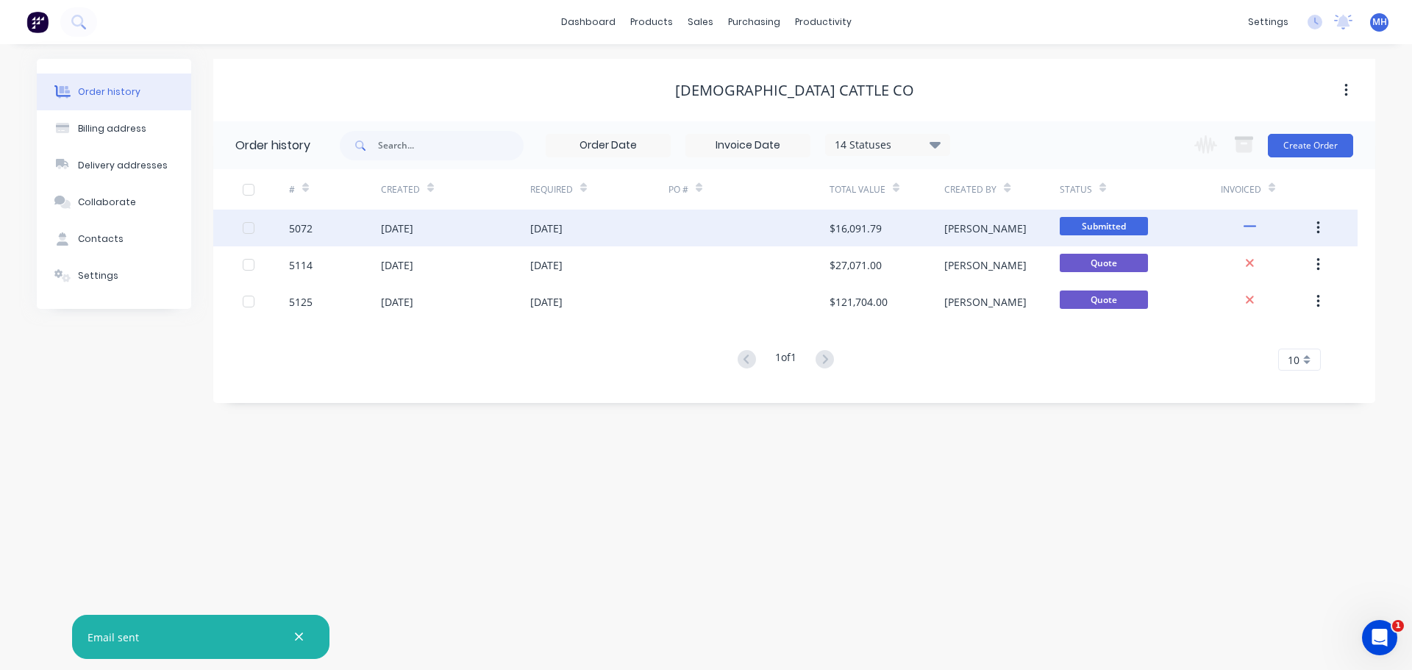
click at [332, 225] on div "5072" at bounding box center [335, 228] width 92 height 37
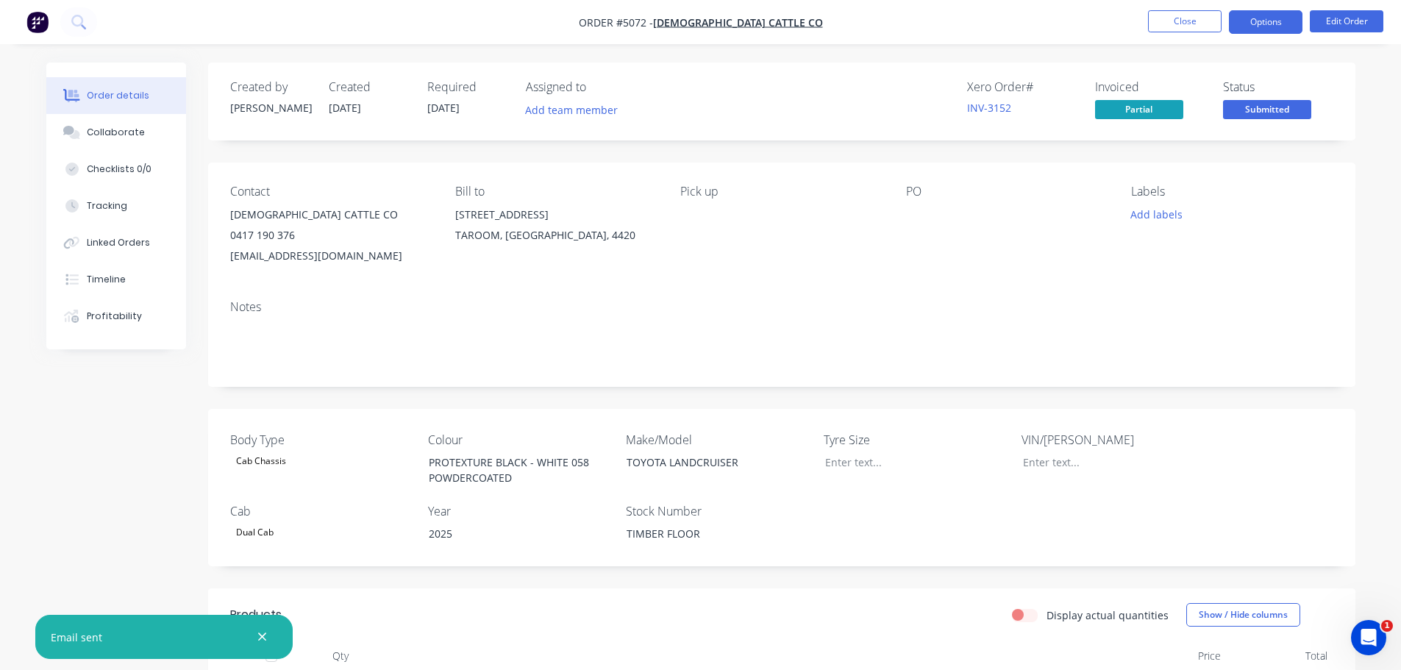
click at [1268, 26] on button "Options" at bounding box center [1266, 22] width 74 height 24
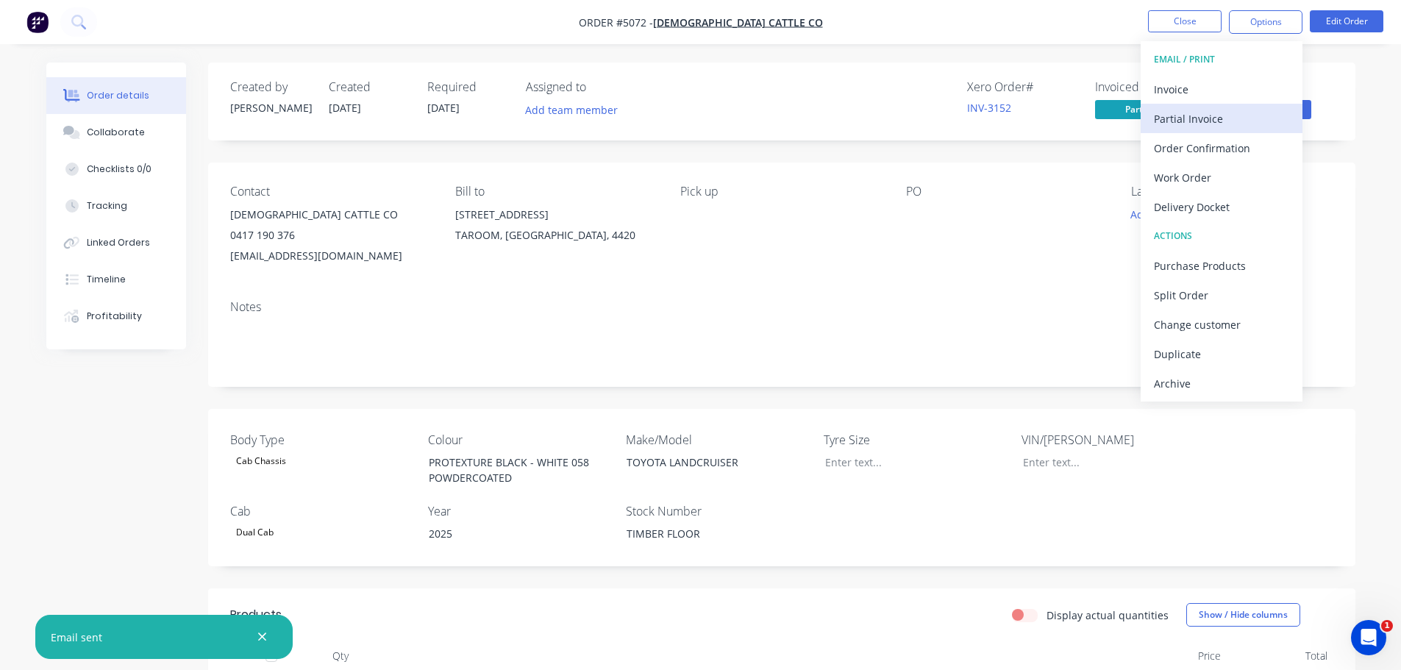
click at [1185, 115] on div "Partial Invoice" at bounding box center [1221, 118] width 135 height 21
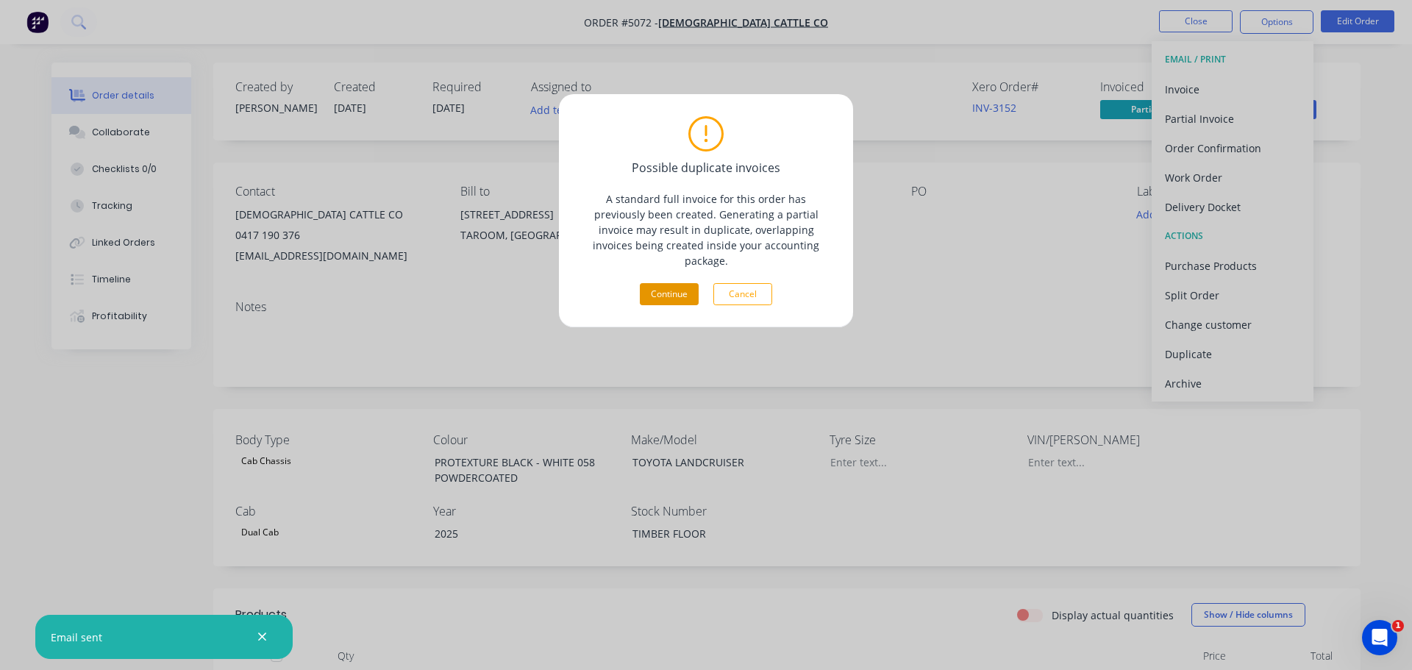
click at [654, 283] on button "Continue" at bounding box center [669, 294] width 59 height 22
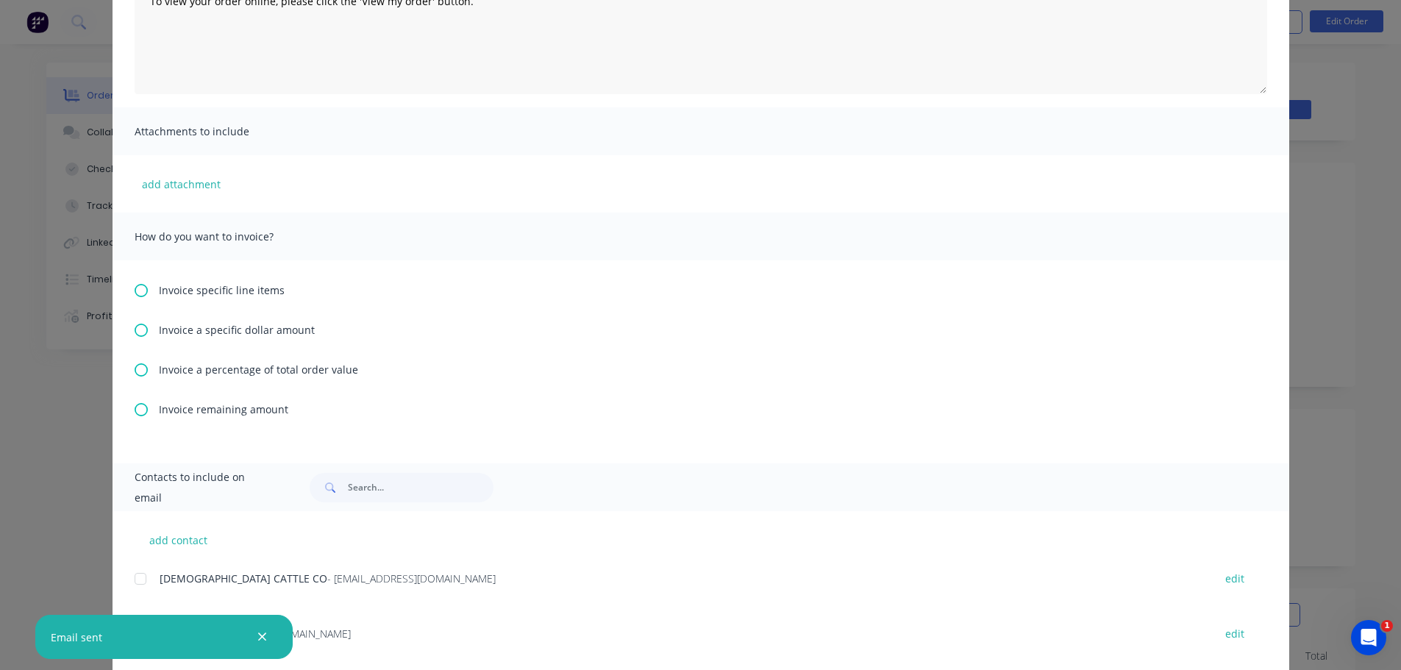
scroll to position [250, 0]
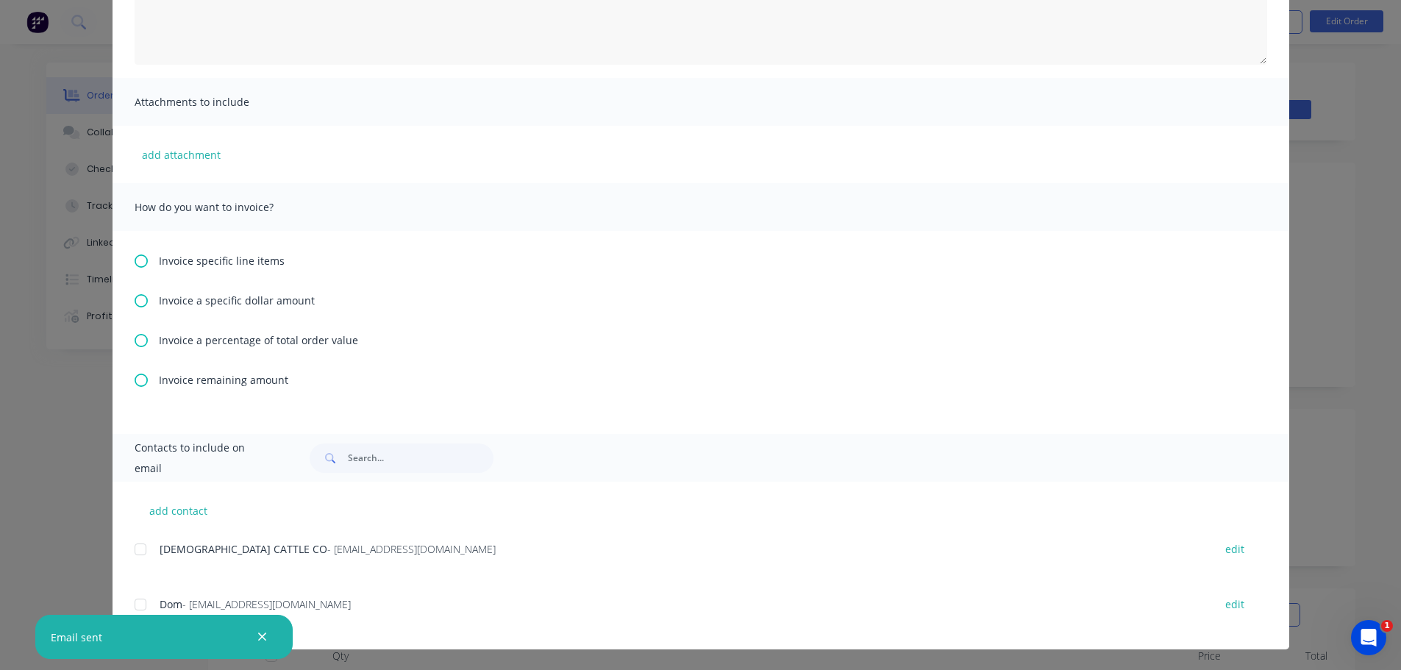
click at [135, 302] on icon at bounding box center [141, 300] width 13 height 13
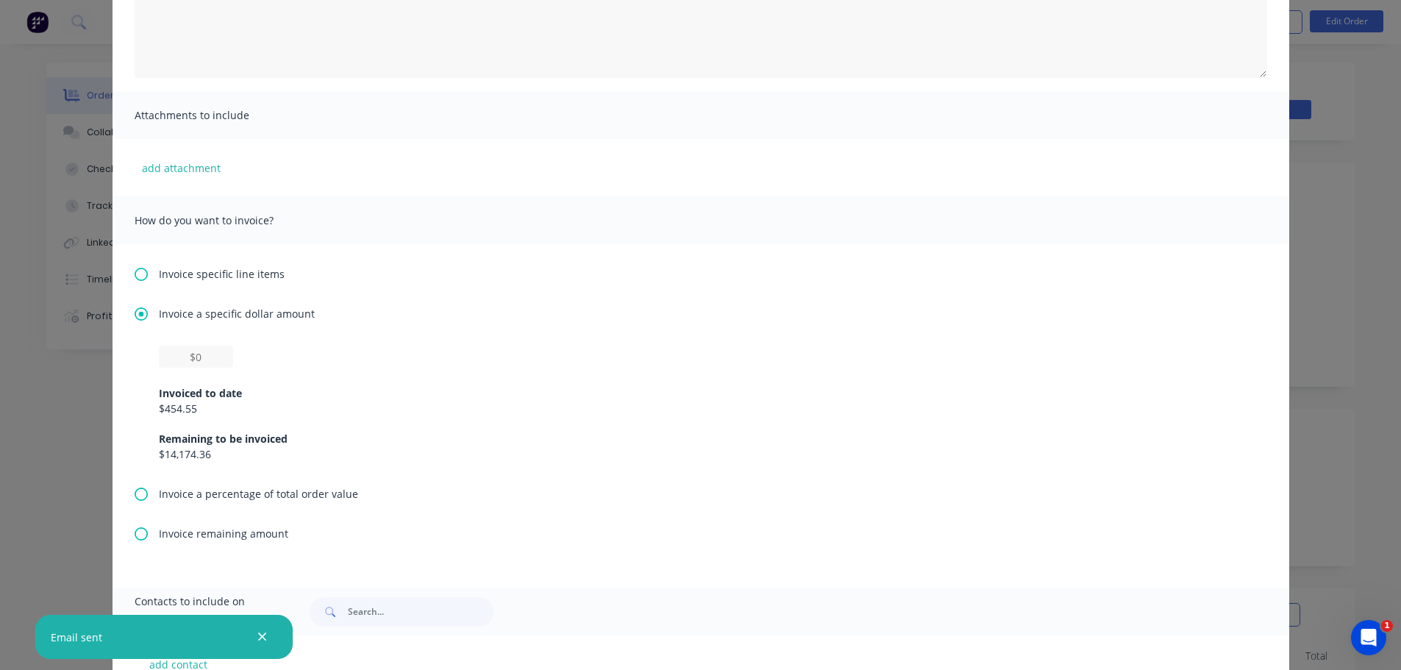
scroll to position [294, 0]
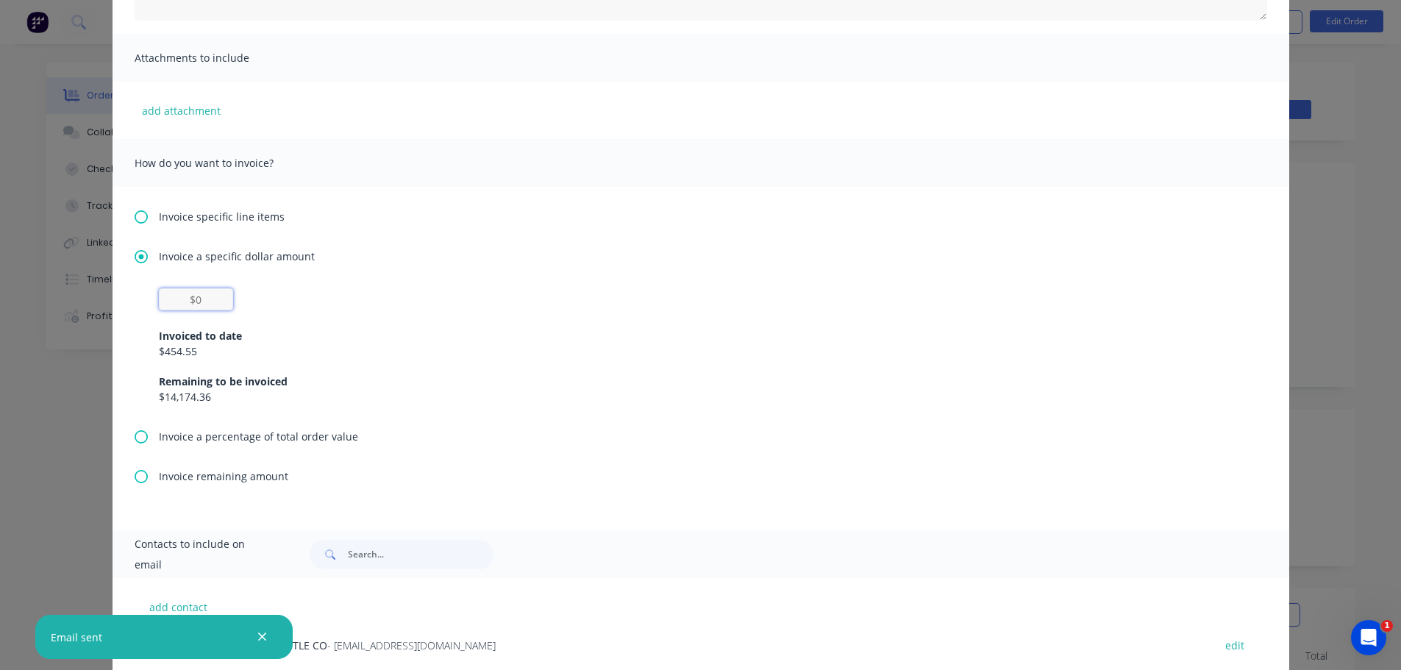
click at [204, 304] on input "text" at bounding box center [196, 299] width 74 height 22
type input "$0"
click at [354, 305] on div "$0 Invoiced to date $454.55 Remaining to be invoiced $14,174.36" at bounding box center [701, 346] width 1084 height 116
click at [204, 302] on input "$0" at bounding box center [196, 299] width 74 height 22
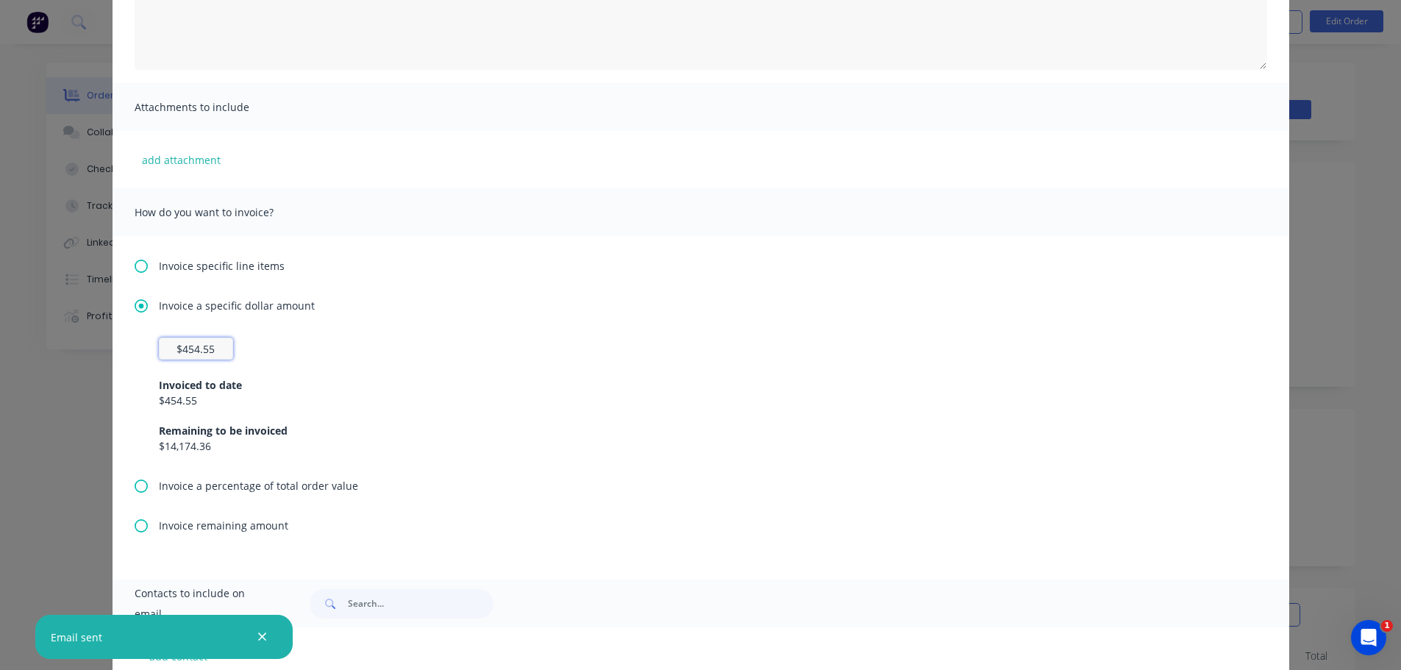
scroll to position [243, 0]
type input "$454.55"
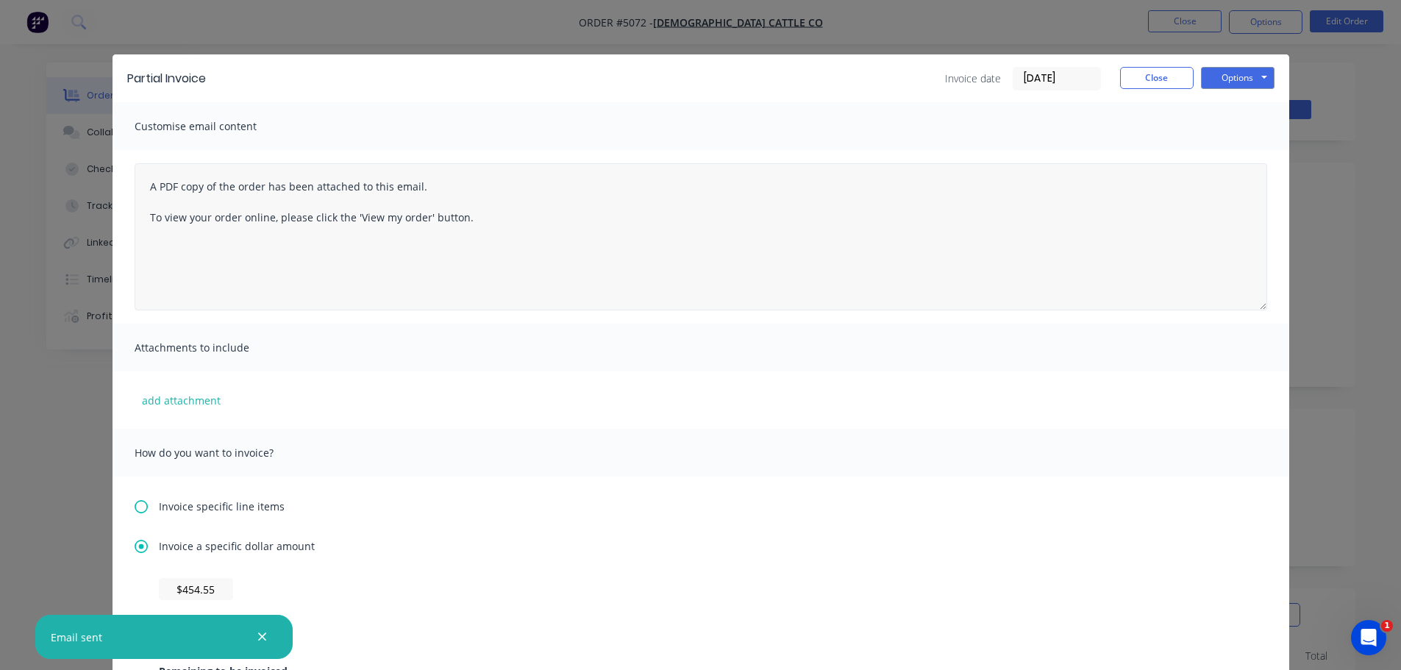
scroll to position [0, 0]
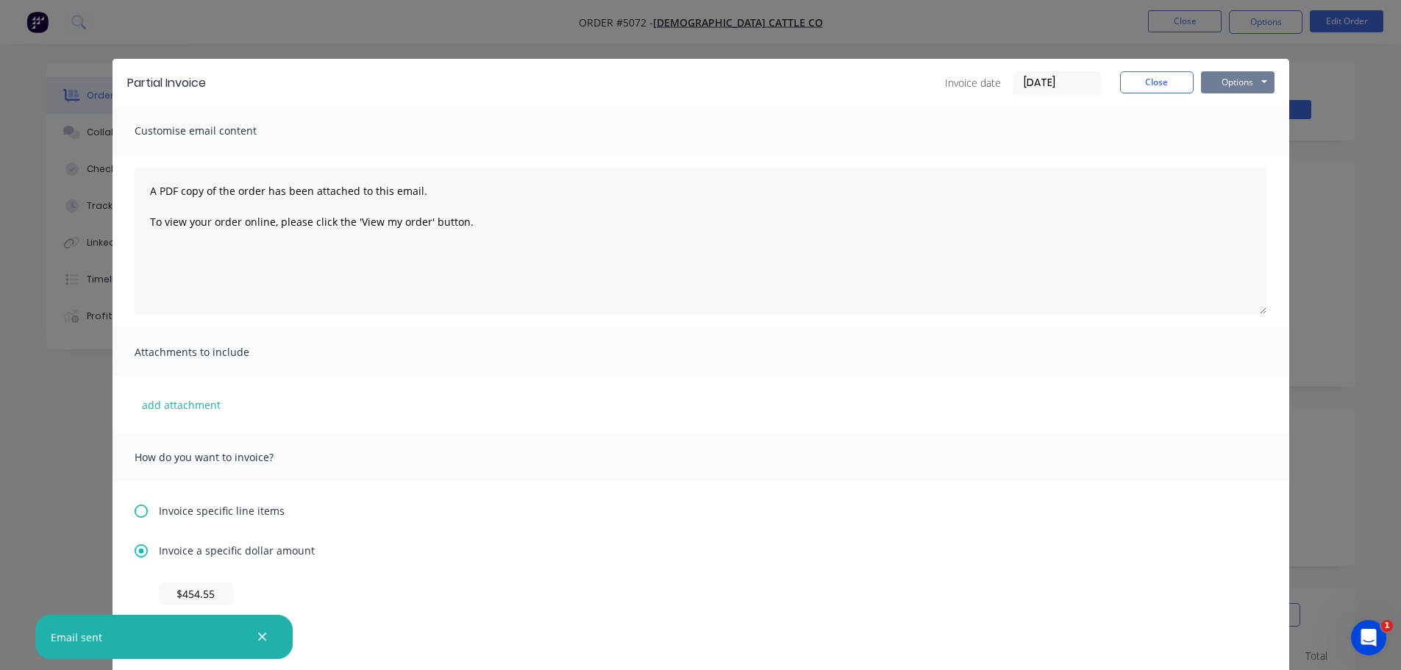
click at [1227, 87] on button "Options" at bounding box center [1238, 82] width 74 height 22
click at [1227, 110] on button "Preview" at bounding box center [1248, 108] width 94 height 24
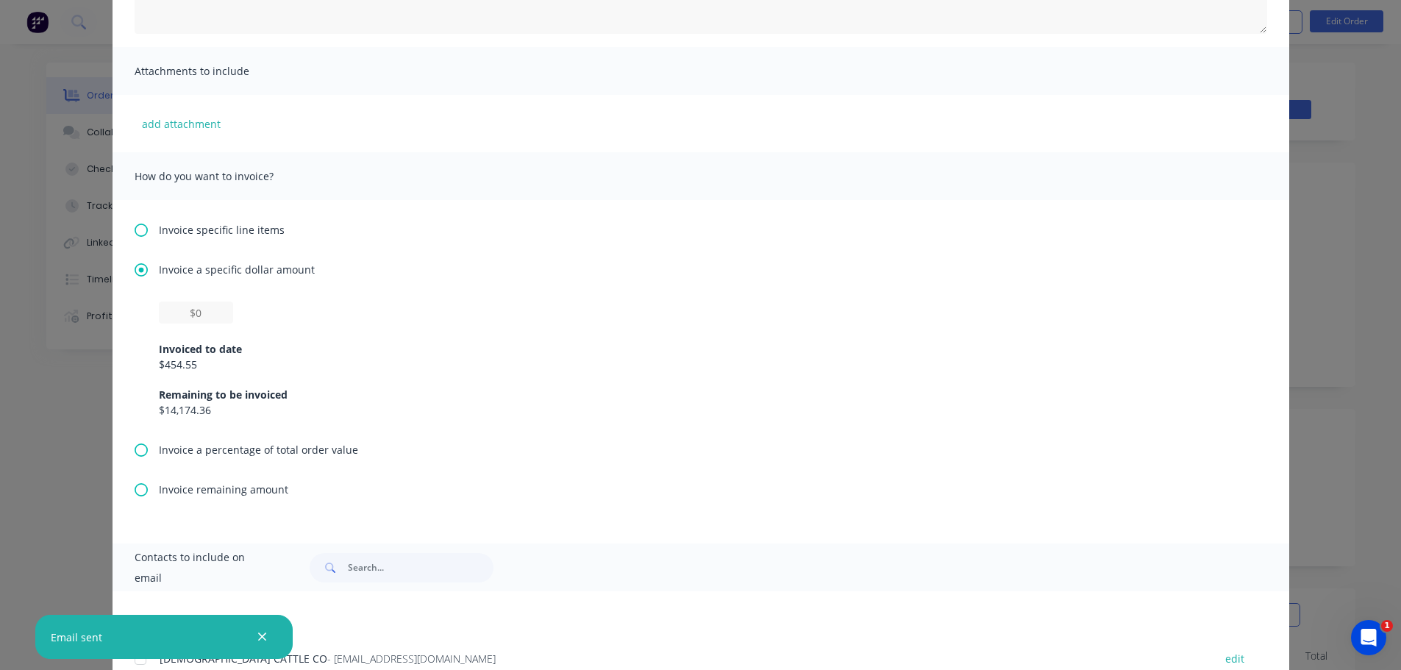
scroll to position [294, 0]
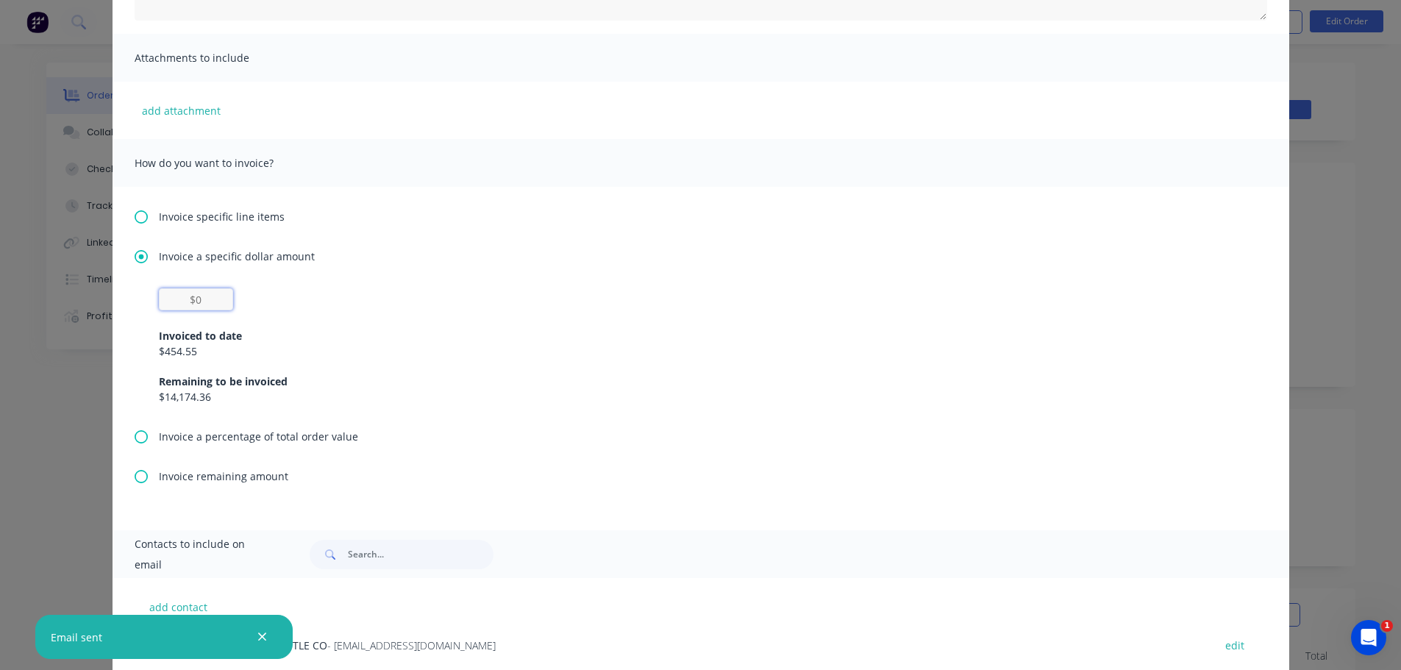
click at [201, 307] on input "text" at bounding box center [196, 299] width 74 height 22
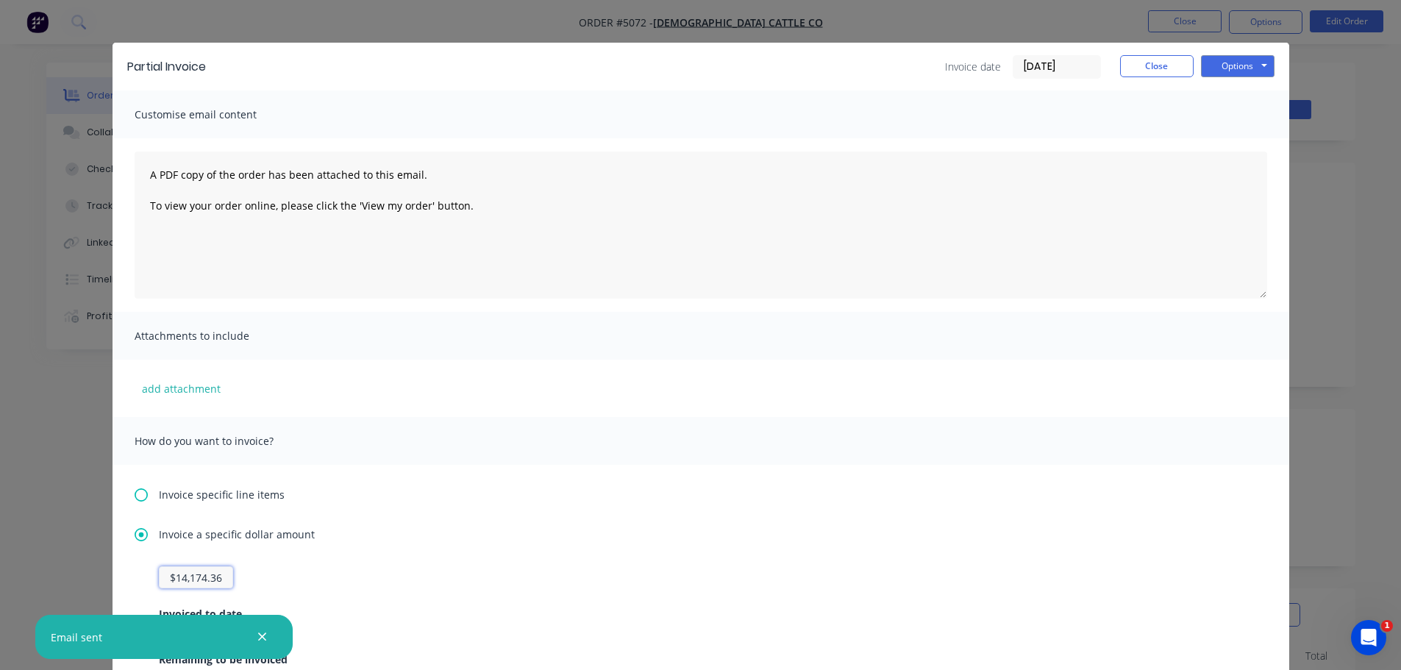
scroll to position [0, 0]
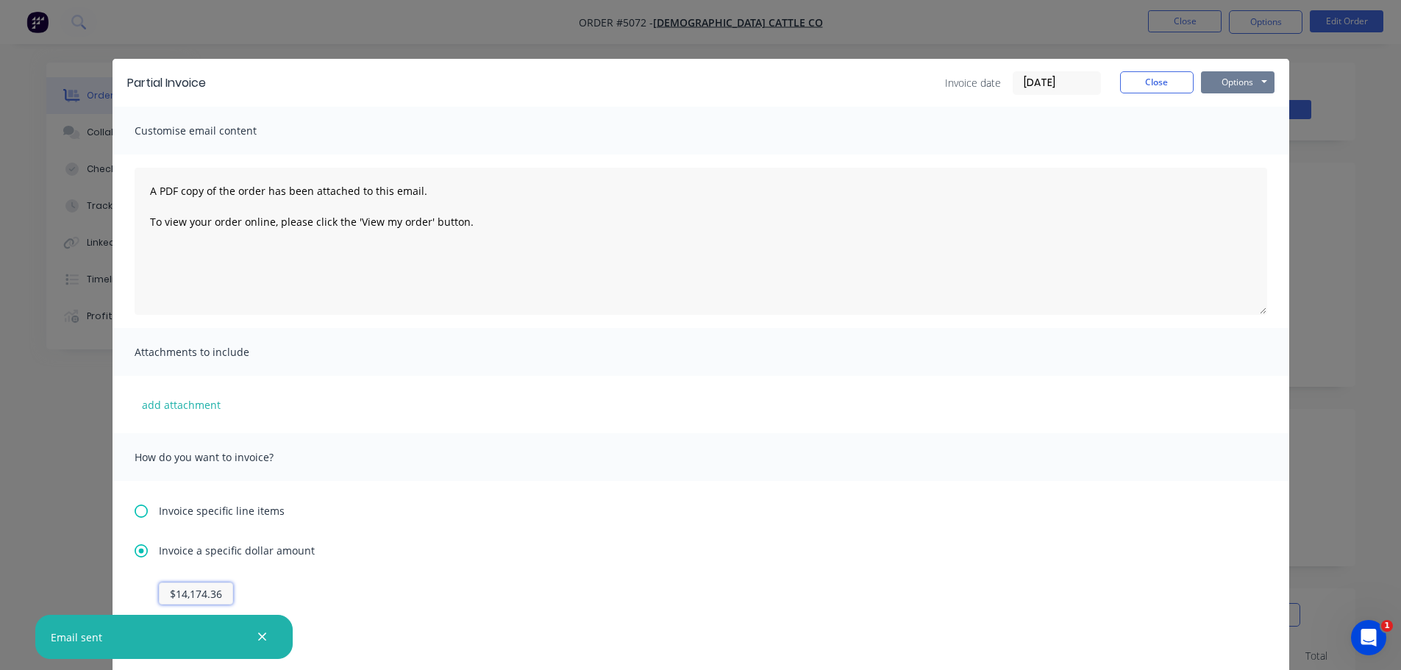
type input "$14,174.36"
click at [1243, 86] on button "Options" at bounding box center [1238, 82] width 74 height 22
click at [1233, 107] on button "Preview" at bounding box center [1248, 108] width 94 height 24
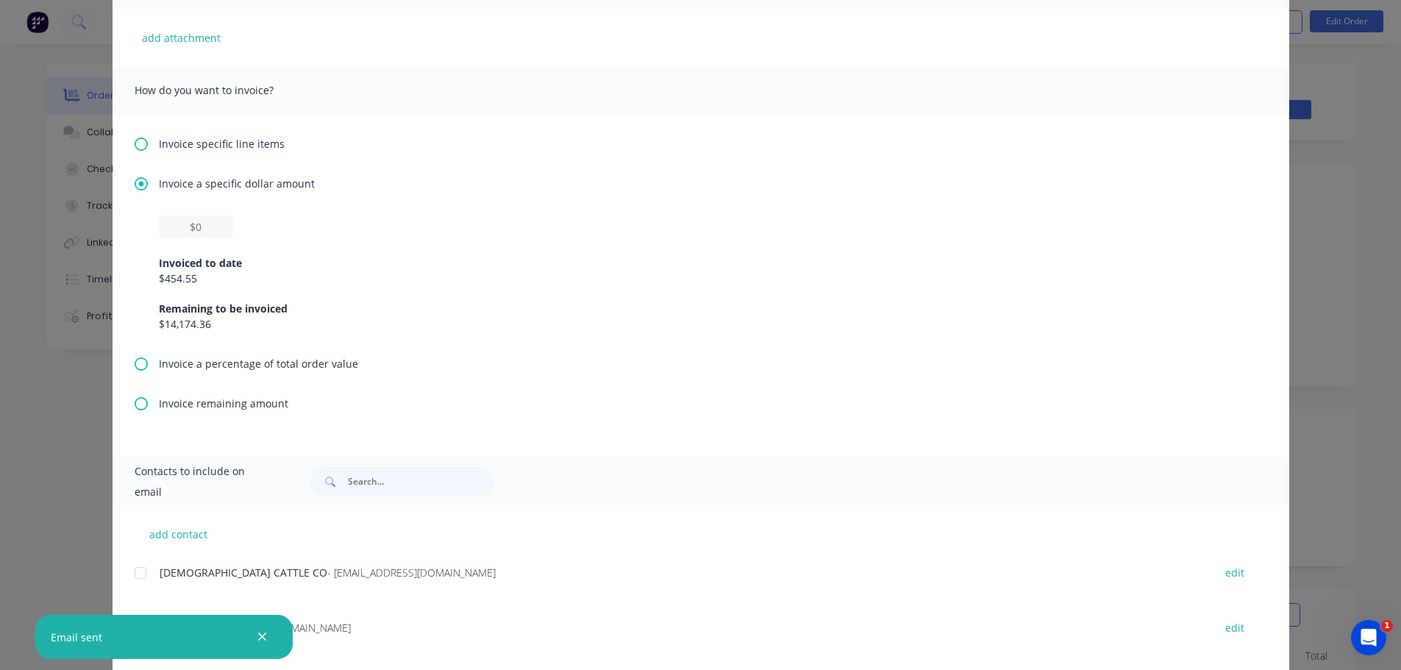
scroll to position [368, 0]
click at [212, 226] on input "text" at bounding box center [196, 226] width 74 height 22
type input "$14,174.36"
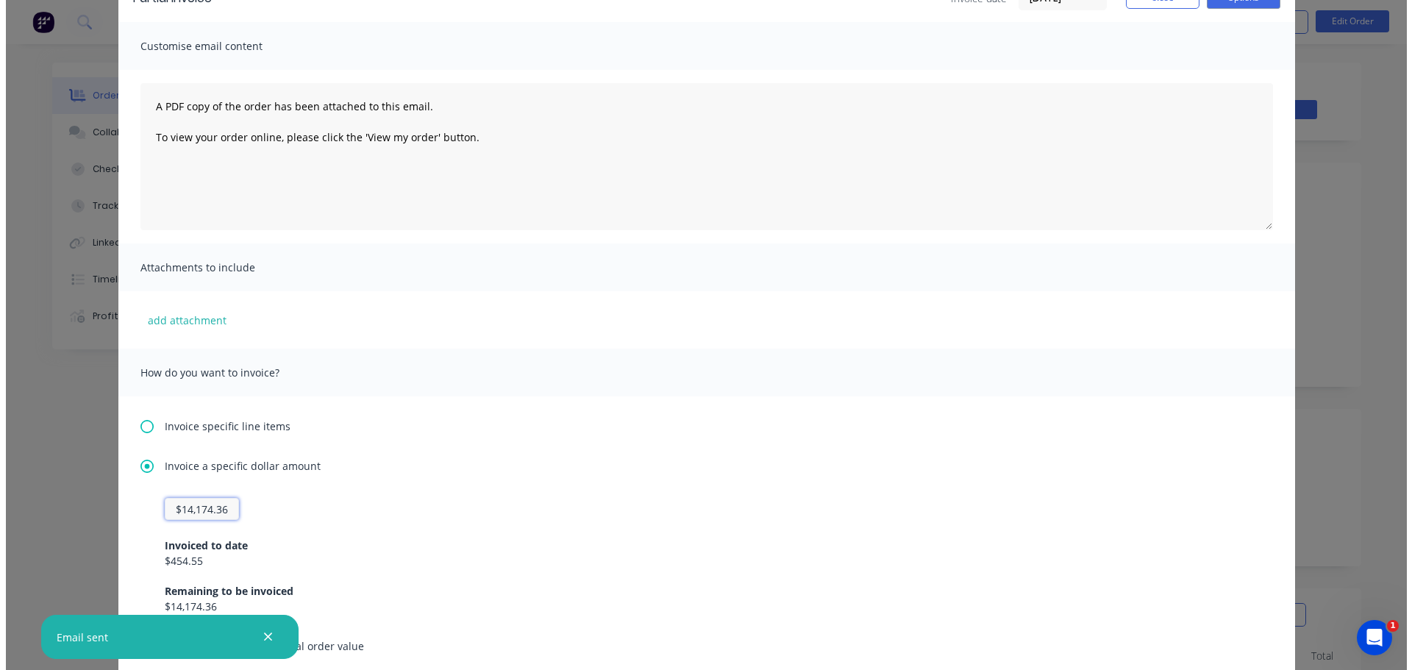
scroll to position [74, 0]
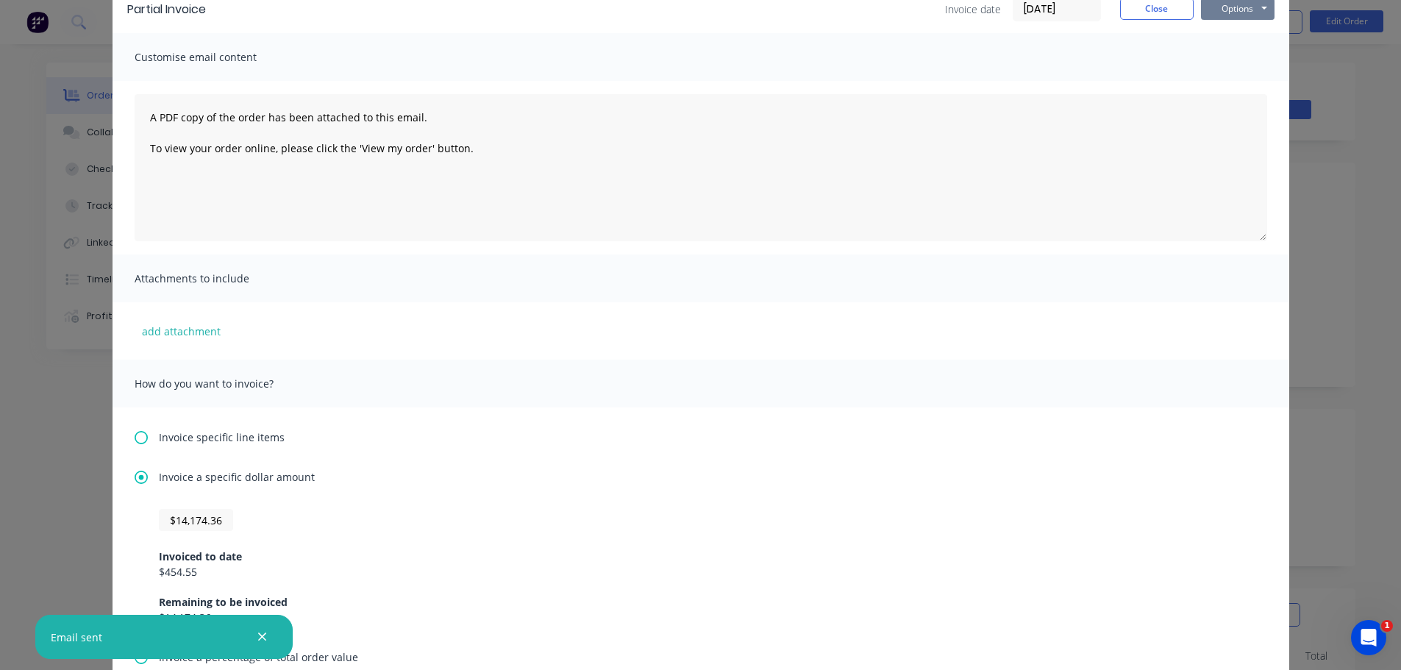
click at [1234, 6] on button "Options" at bounding box center [1238, 9] width 74 height 22
click at [1232, 37] on button "Preview" at bounding box center [1248, 35] width 94 height 24
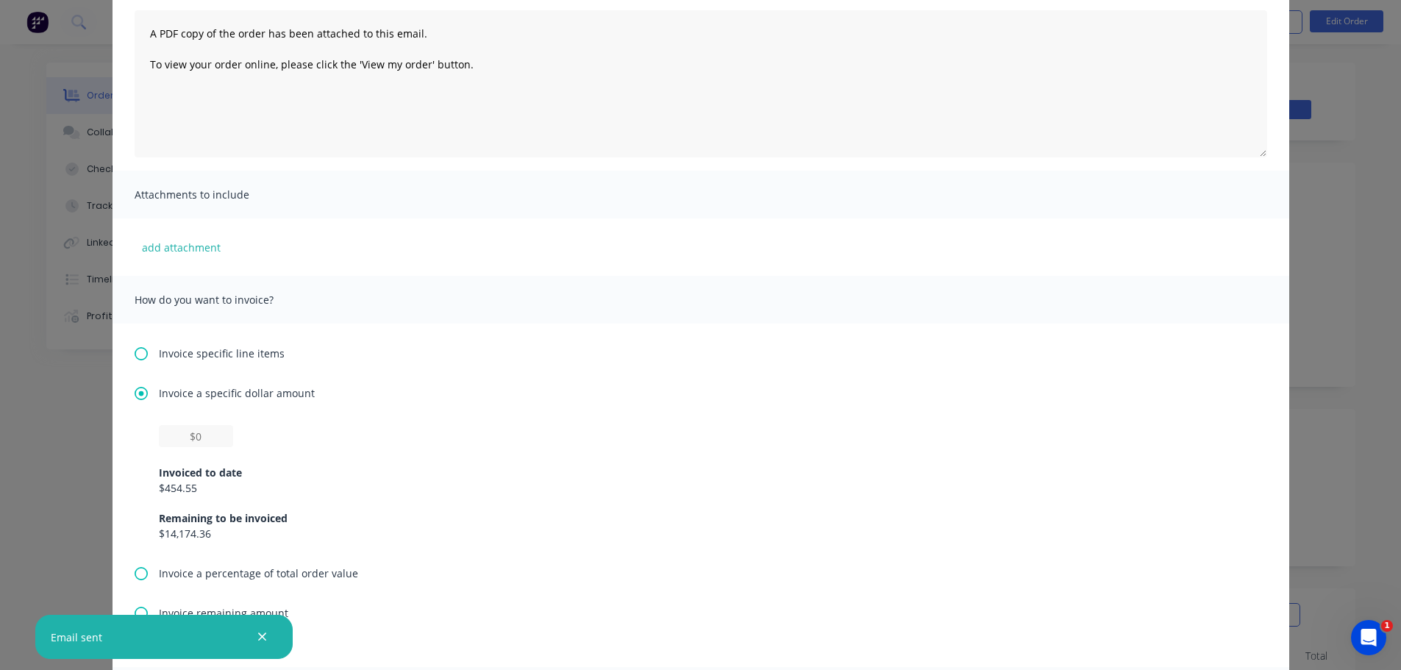
scroll to position [294, 0]
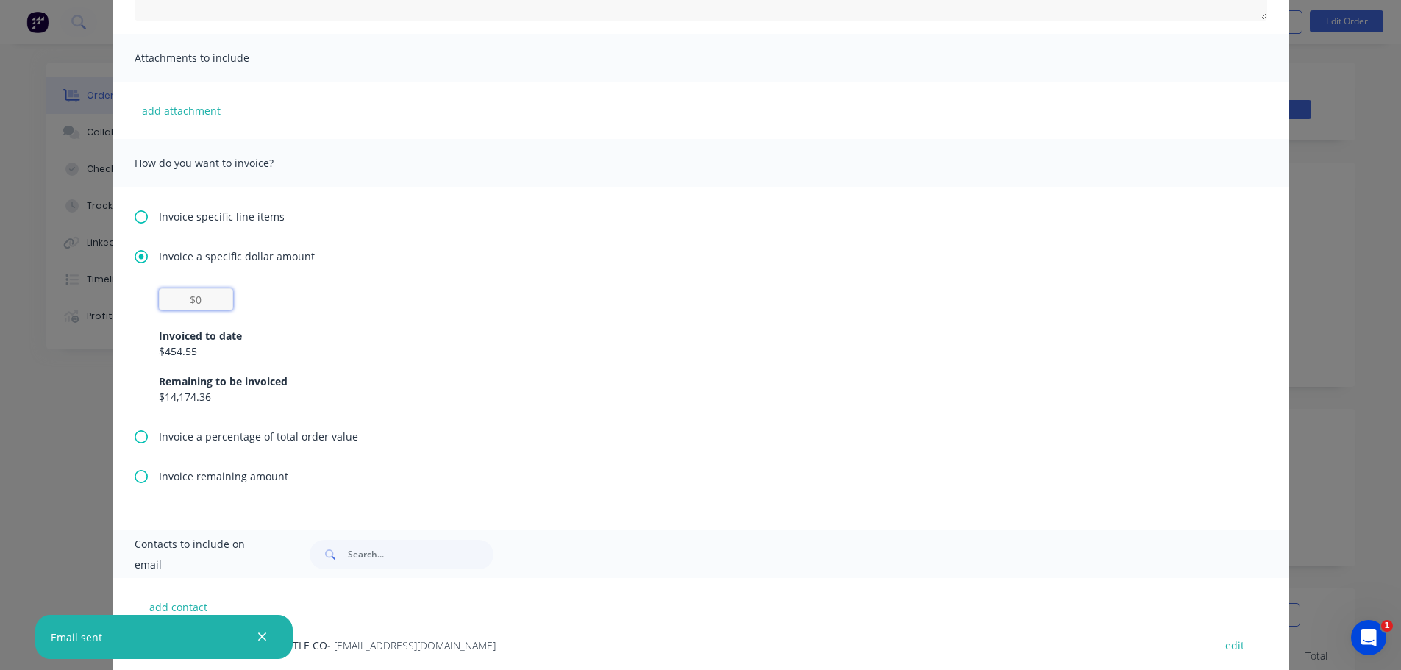
click at [207, 292] on input "text" at bounding box center [196, 299] width 74 height 22
type input "$14,174.36"
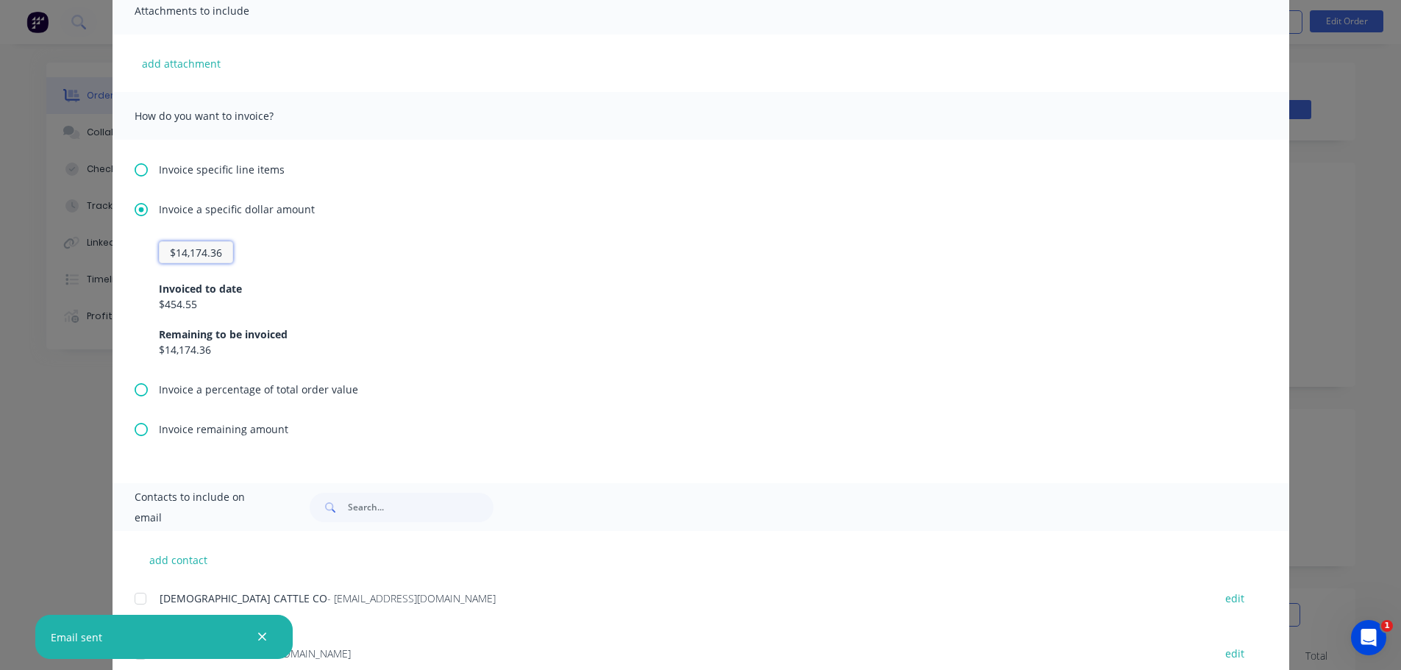
scroll to position [390, 0]
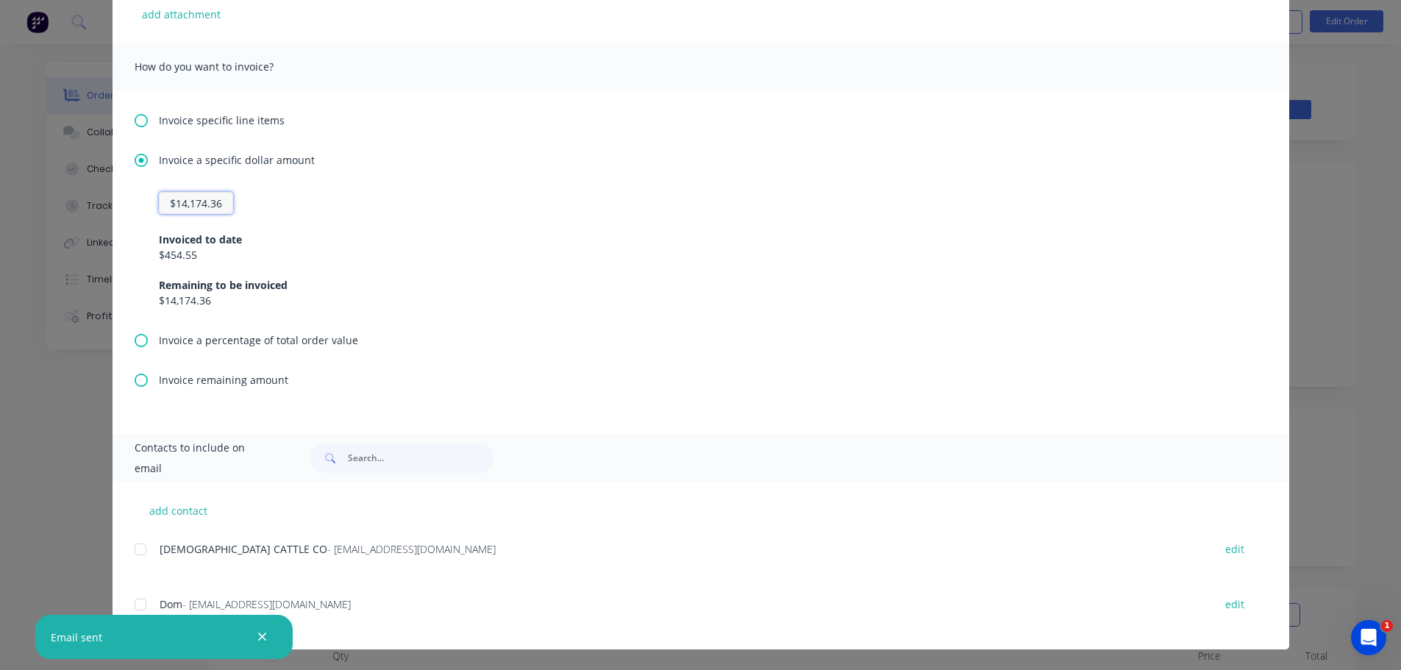
click at [139, 605] on div at bounding box center [140, 604] width 29 height 29
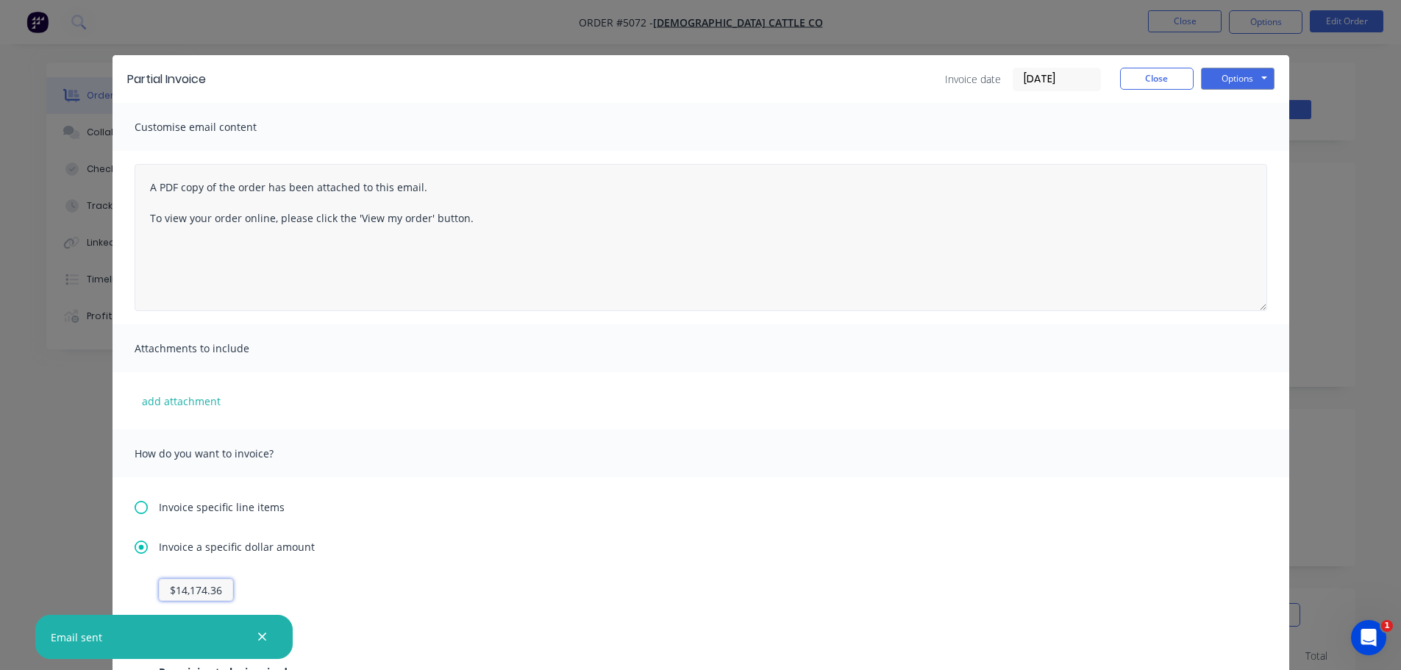
scroll to position [0, 0]
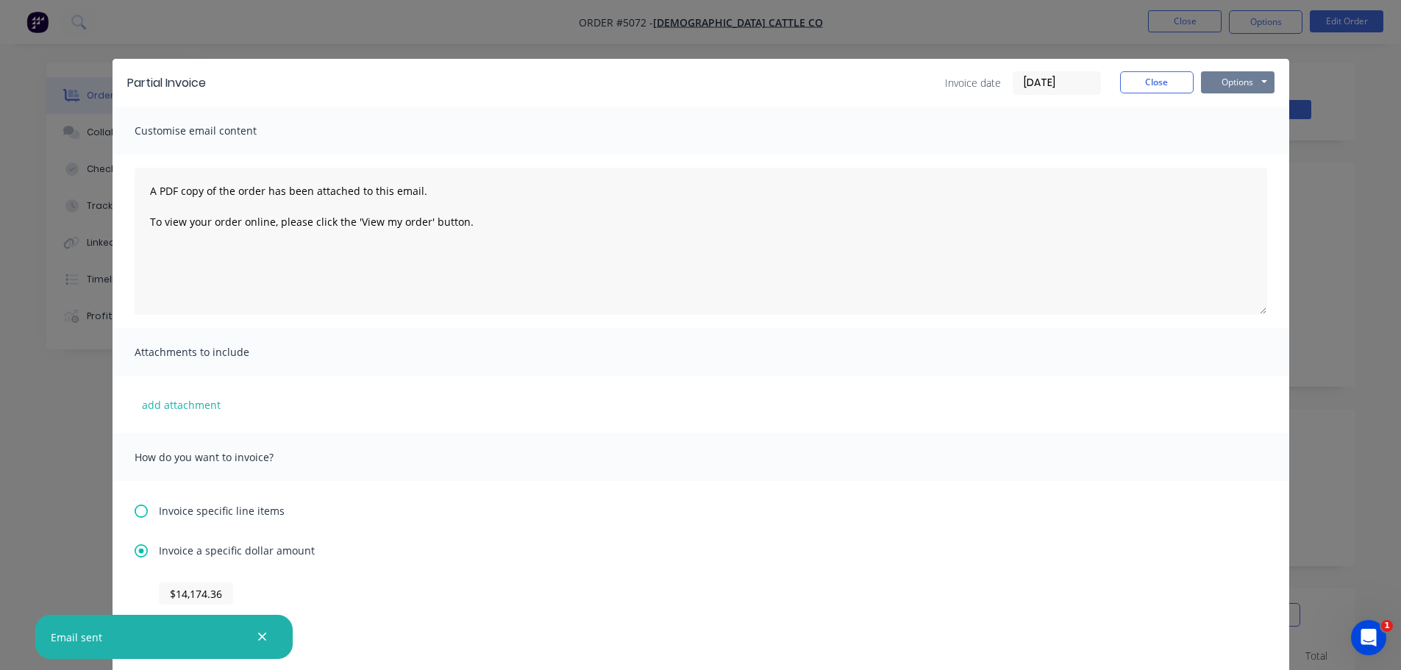
click at [1226, 76] on button "Options" at bounding box center [1238, 82] width 74 height 22
click at [1225, 156] on button "Email" at bounding box center [1248, 157] width 94 height 24
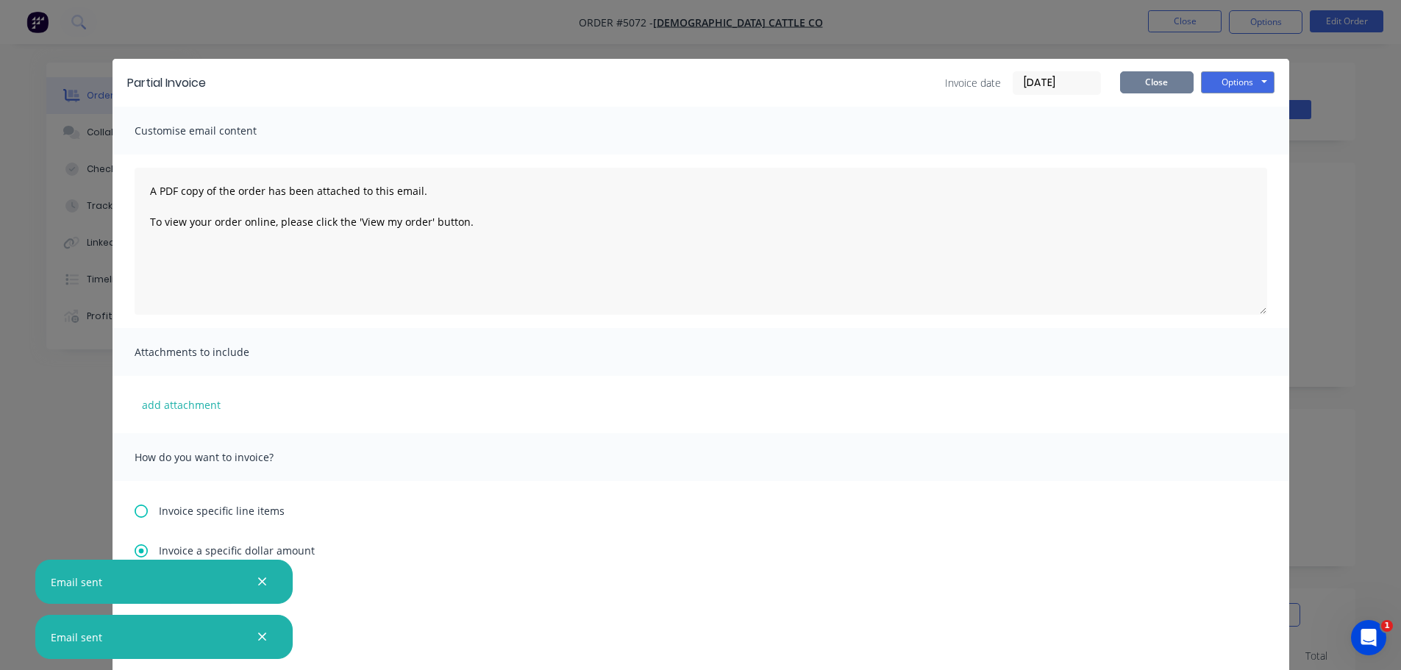
click at [1150, 85] on button "Close" at bounding box center [1157, 82] width 74 height 22
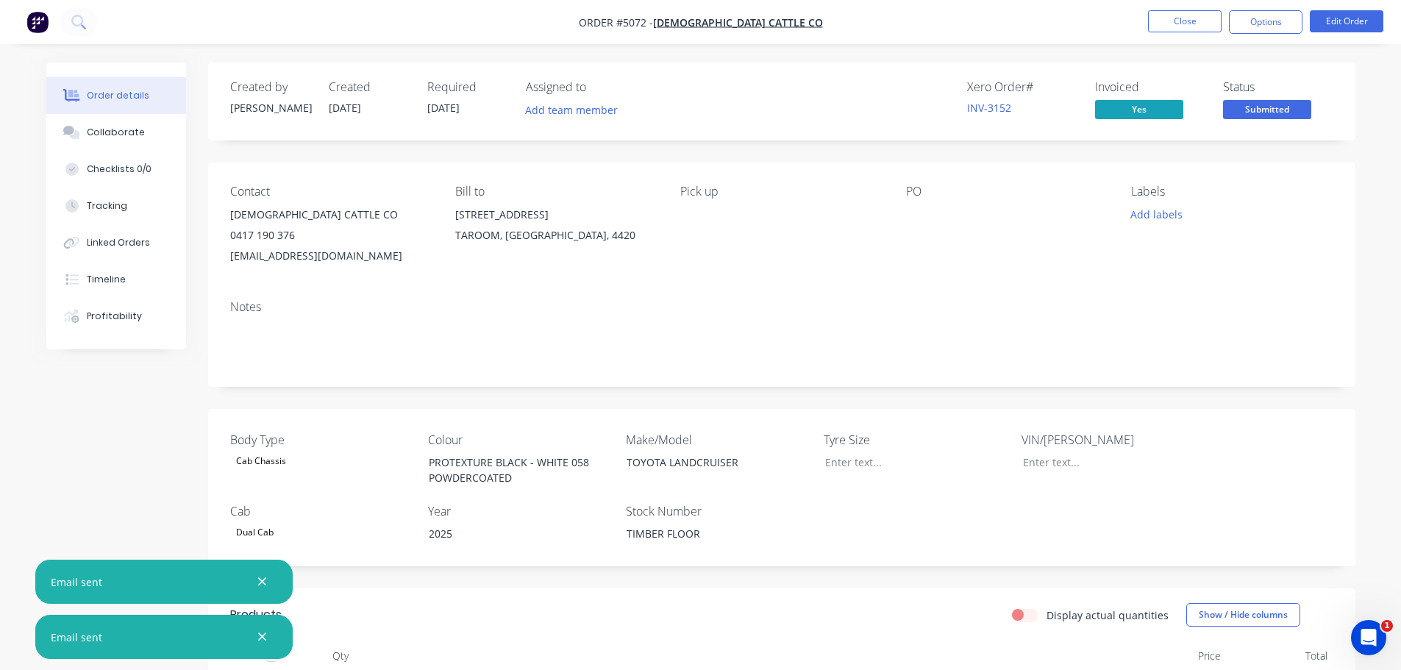
click at [262, 585] on icon "button" at bounding box center [262, 581] width 10 height 13
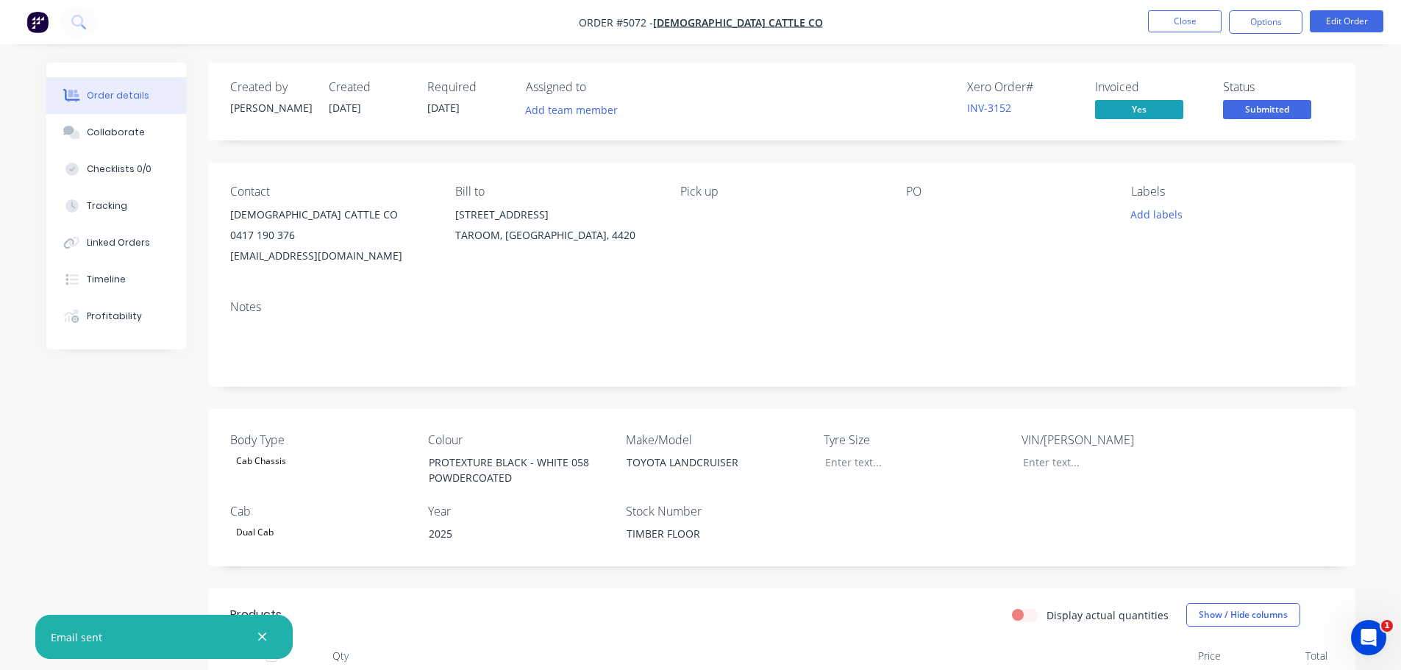
click at [264, 641] on icon "button" at bounding box center [262, 636] width 10 height 13
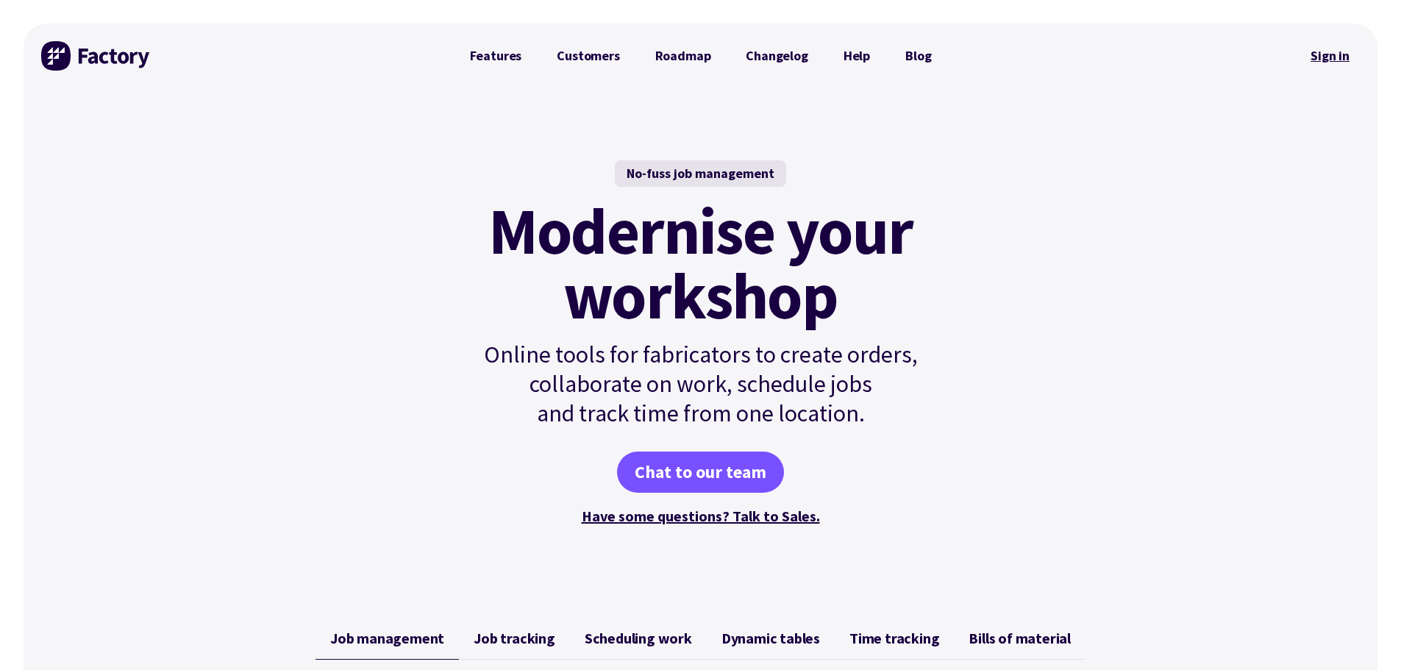
click at [1326, 52] on link "Sign in" at bounding box center [1330, 56] width 60 height 34
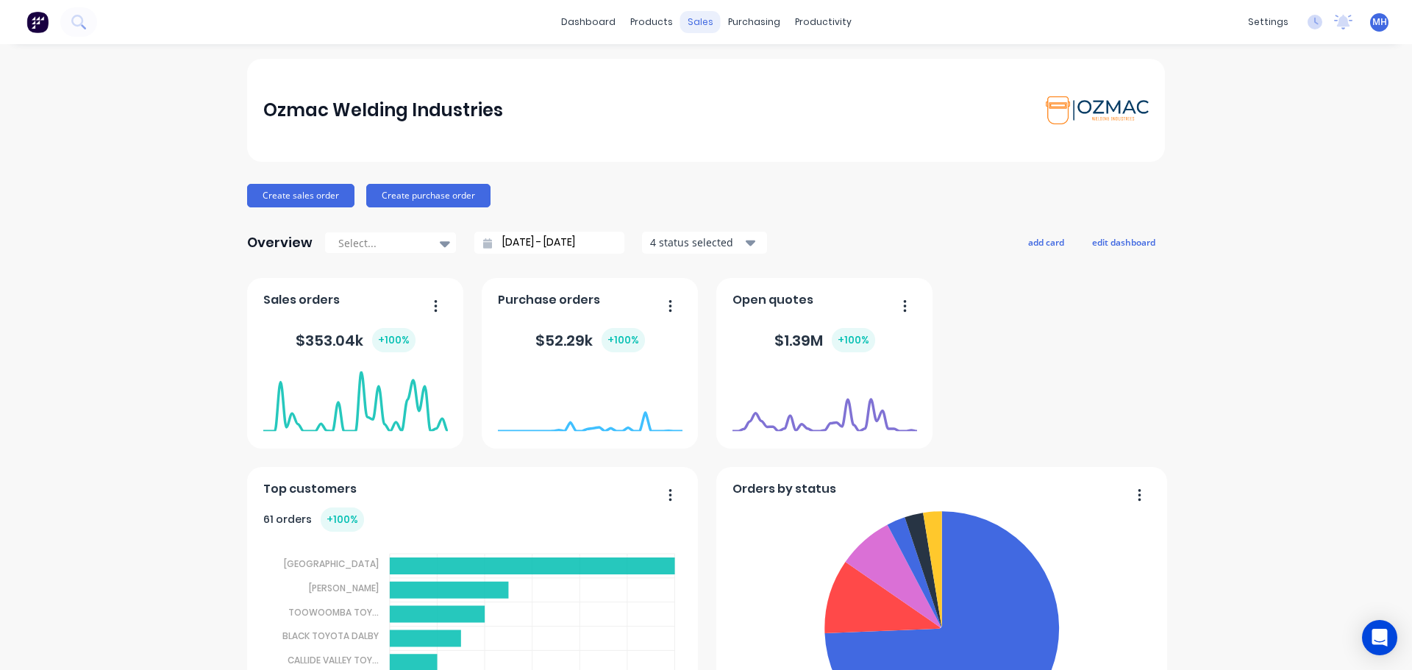
click at [693, 24] on div "sales" at bounding box center [700, 22] width 40 height 22
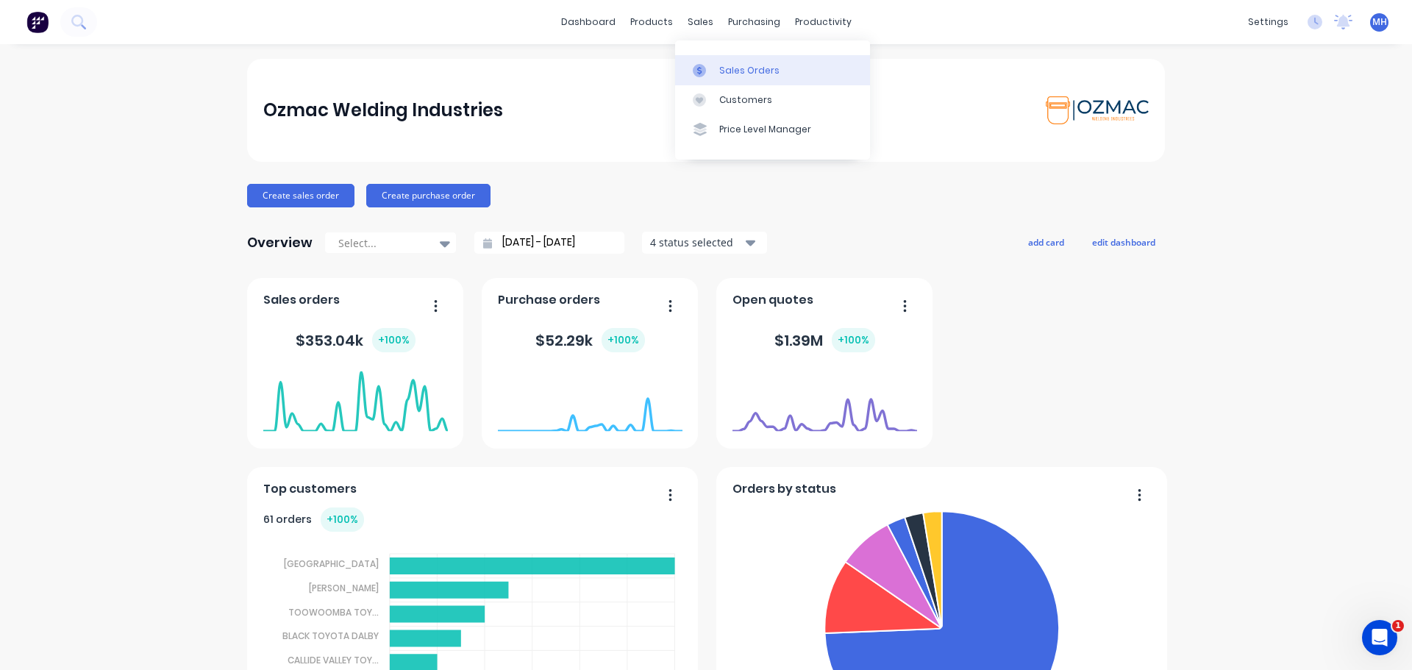
click at [700, 74] on icon at bounding box center [699, 70] width 13 height 13
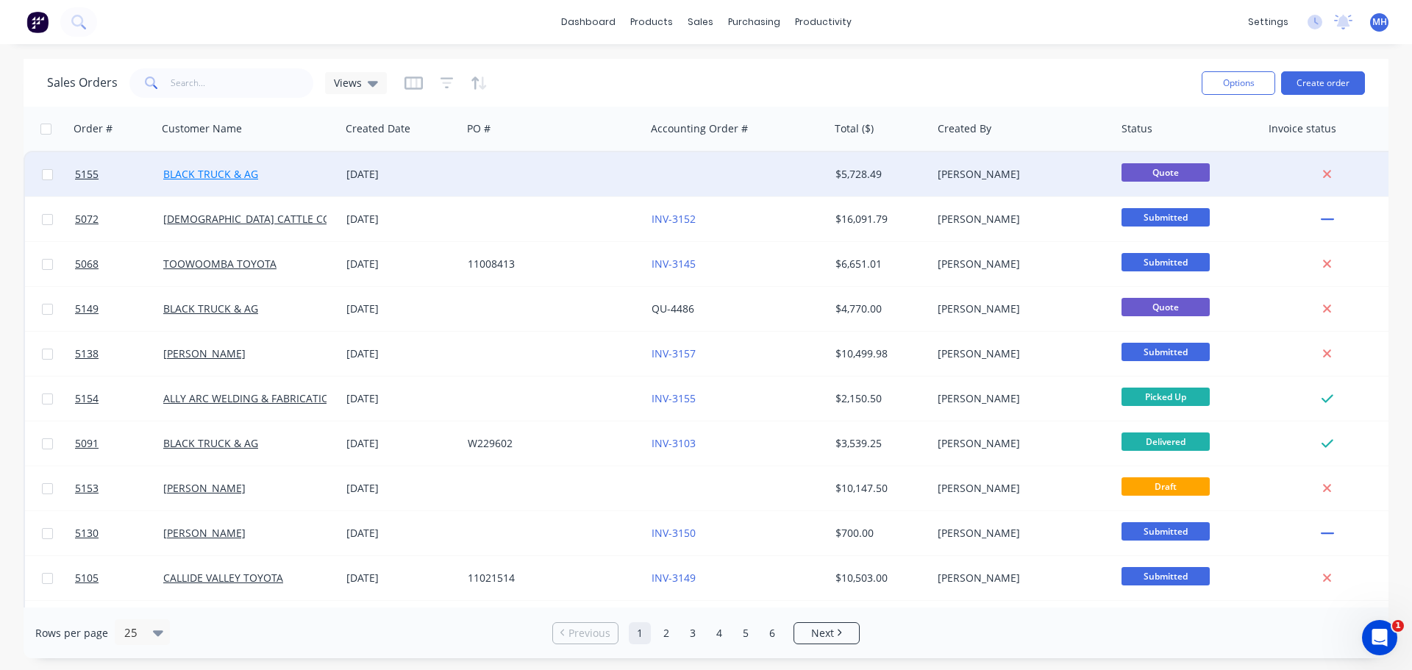
click at [240, 170] on link "BLACK TRUCK & AG" at bounding box center [210, 174] width 95 height 14
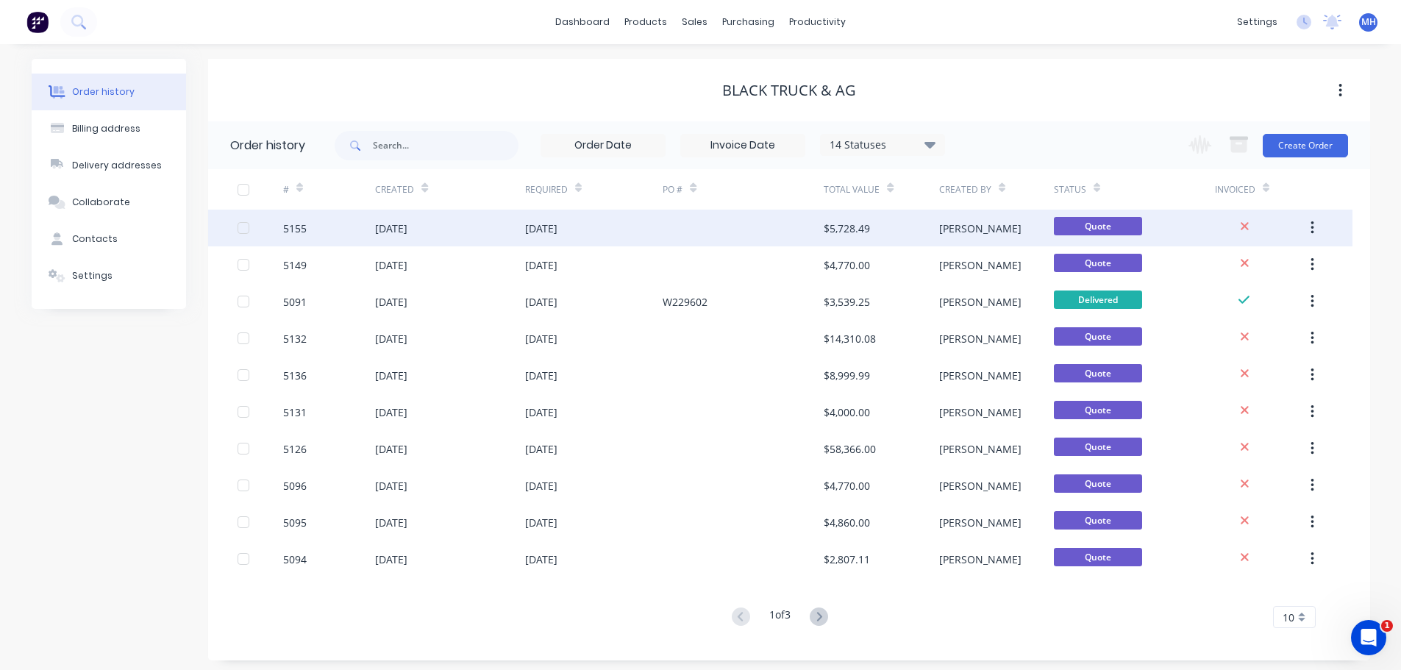
click at [407, 226] on div "[DATE]" at bounding box center [391, 228] width 32 height 15
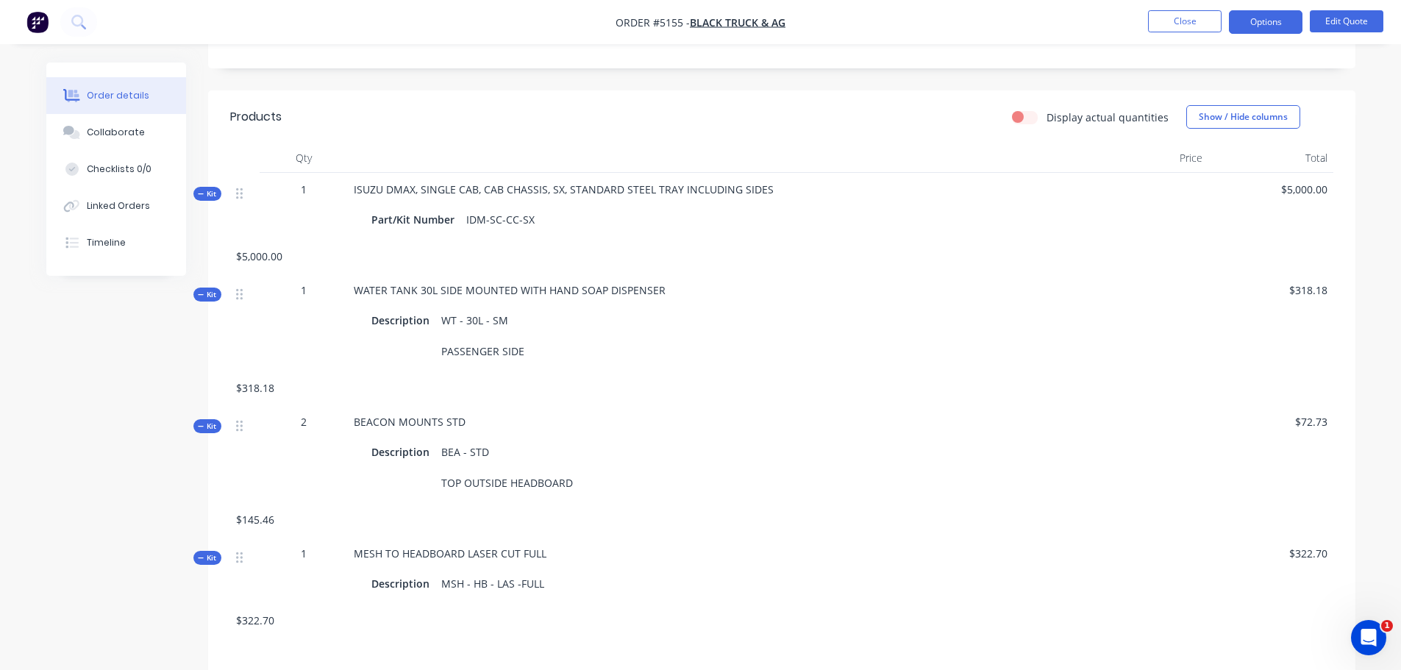
scroll to position [515, 0]
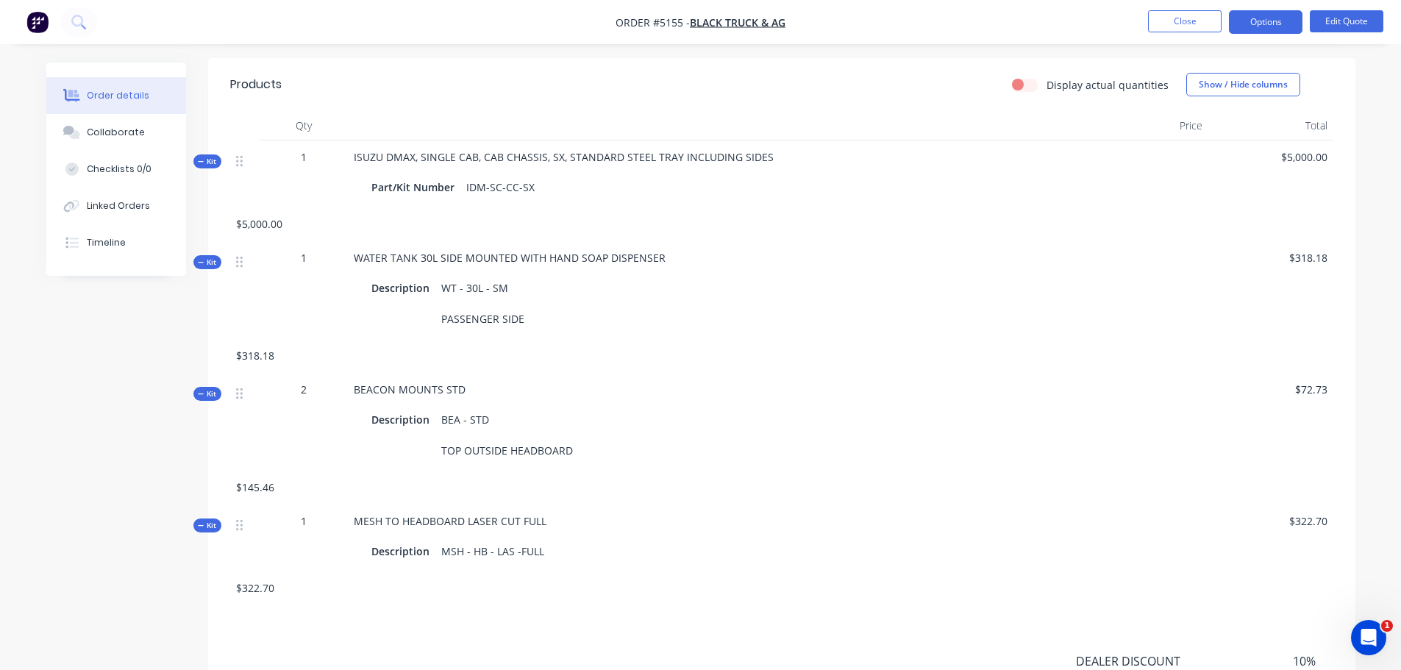
click at [574, 451] on div "BEA - STD TOP OUTSIDE HEADBOARD" at bounding box center [506, 435] width 143 height 52
click at [1349, 21] on button "Edit Quote" at bounding box center [1347, 21] width 74 height 22
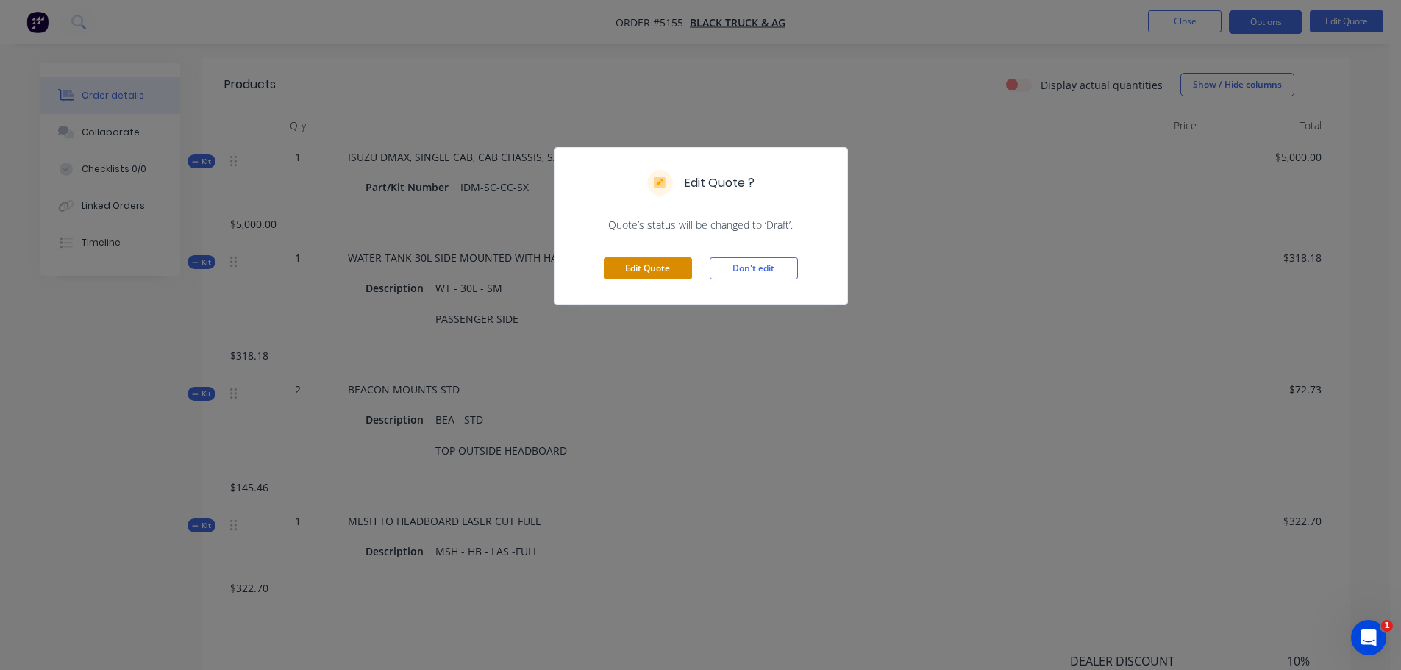
click at [669, 265] on button "Edit Quote" at bounding box center [648, 268] width 88 height 22
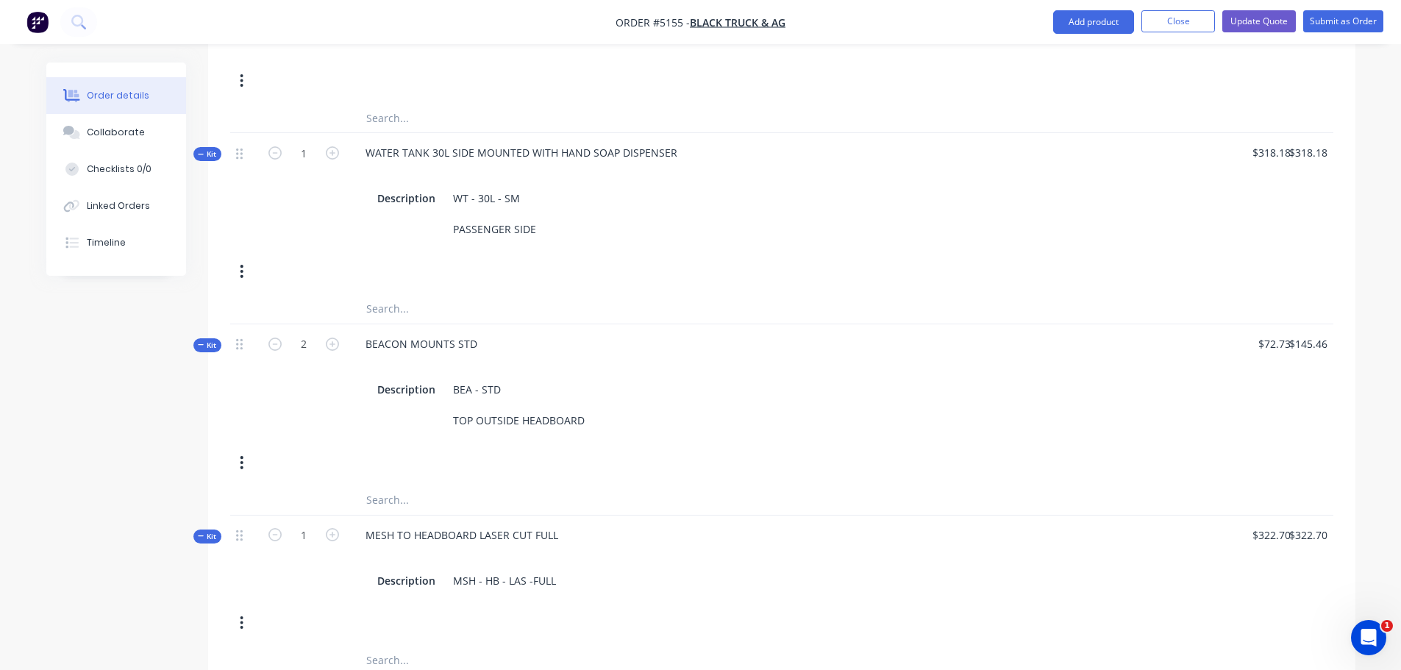
scroll to position [735, 0]
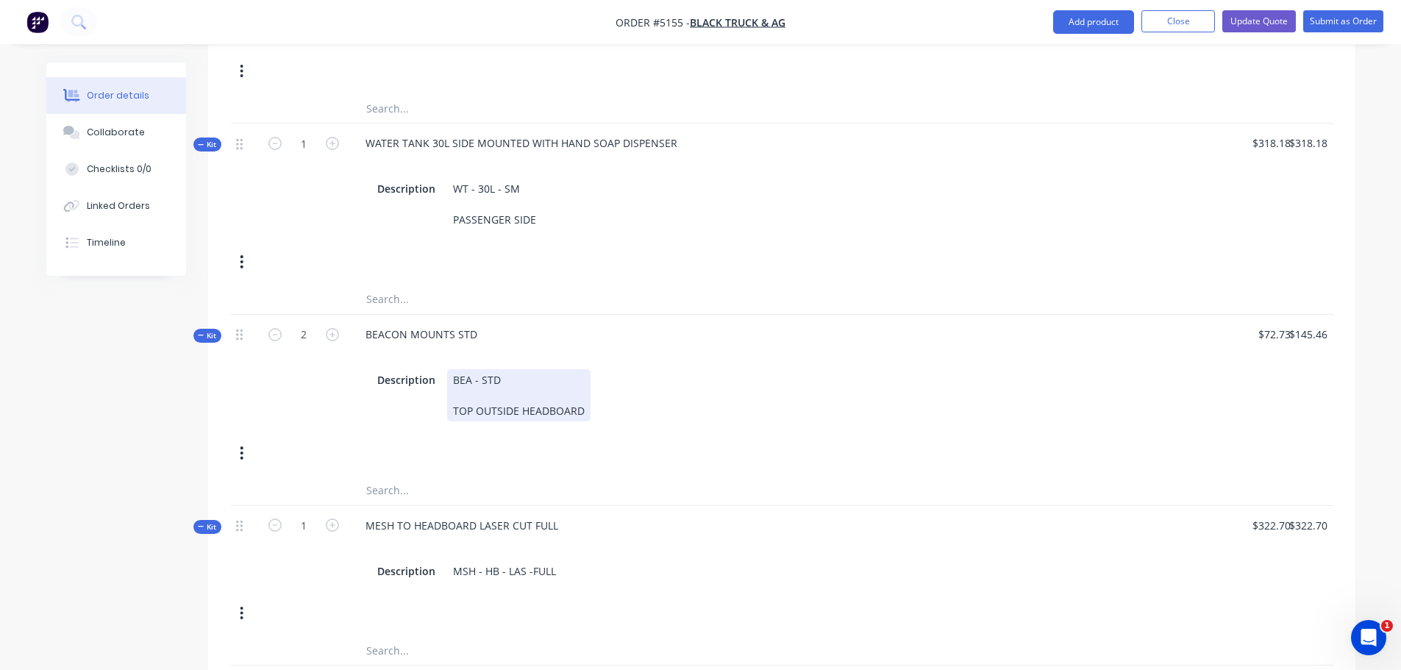
click at [550, 369] on div "BEA - STD TOP OUTSIDE HEADBOARD" at bounding box center [518, 395] width 143 height 52
drag, startPoint x: 586, startPoint y: 371, endPoint x: 413, endPoint y: 368, distance: 172.8
click at [413, 369] on div "Description BEA - STD TOP OUTSIDE HEADBOARD" at bounding box center [715, 395] width 688 height 52
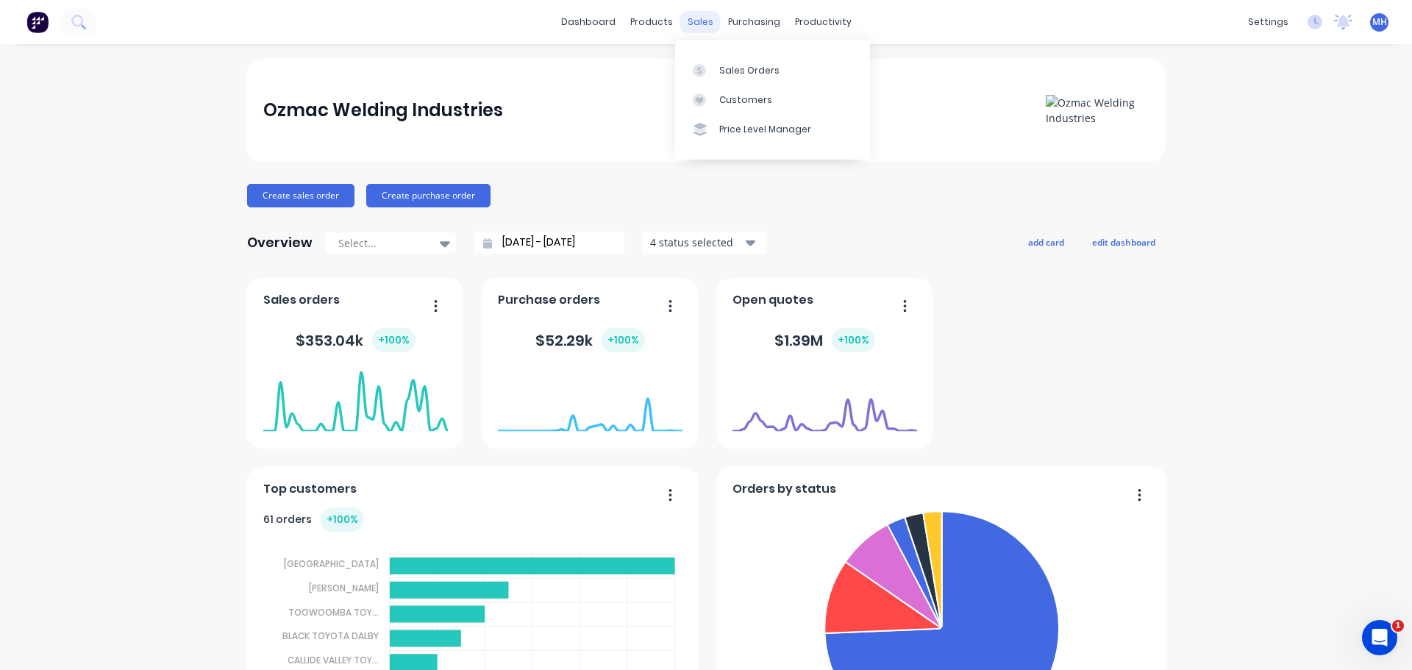
click at [695, 24] on div "sales" at bounding box center [700, 22] width 40 height 22
click at [731, 76] on div "Sales Orders" at bounding box center [749, 70] width 60 height 13
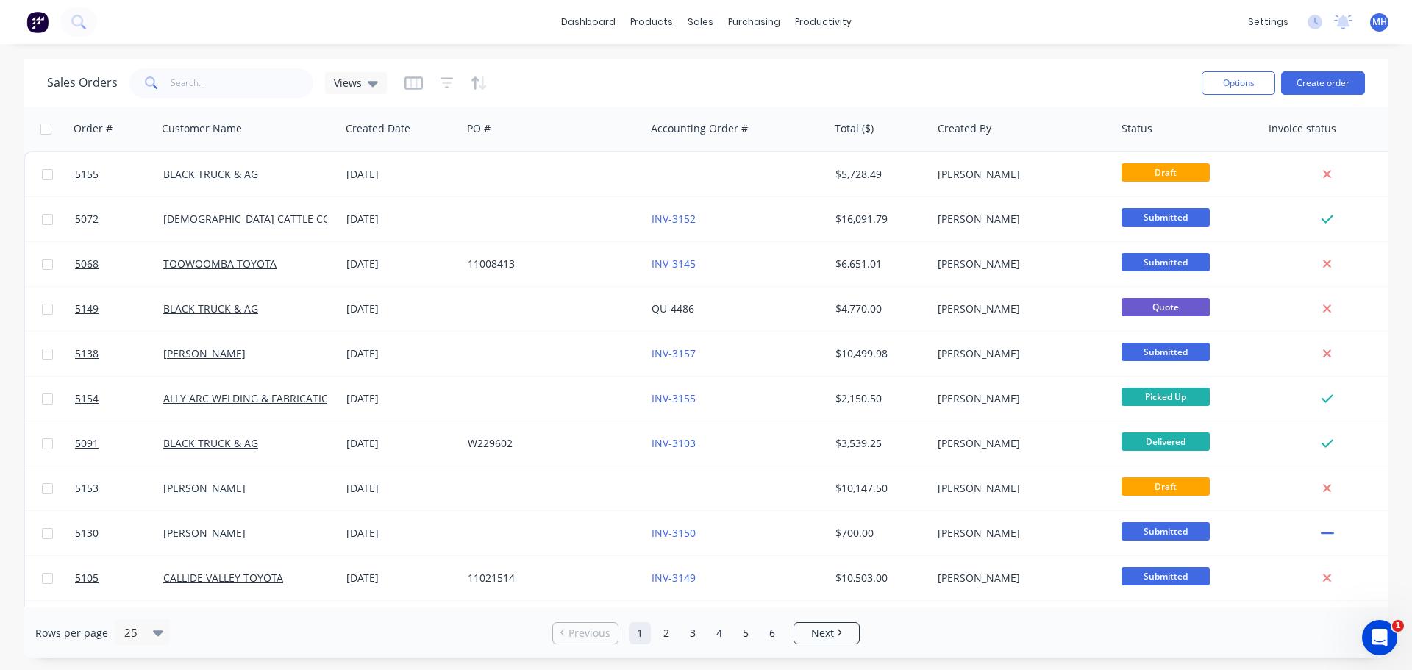
click at [730, 76] on div "Sales Orders Views" at bounding box center [618, 83] width 1143 height 36
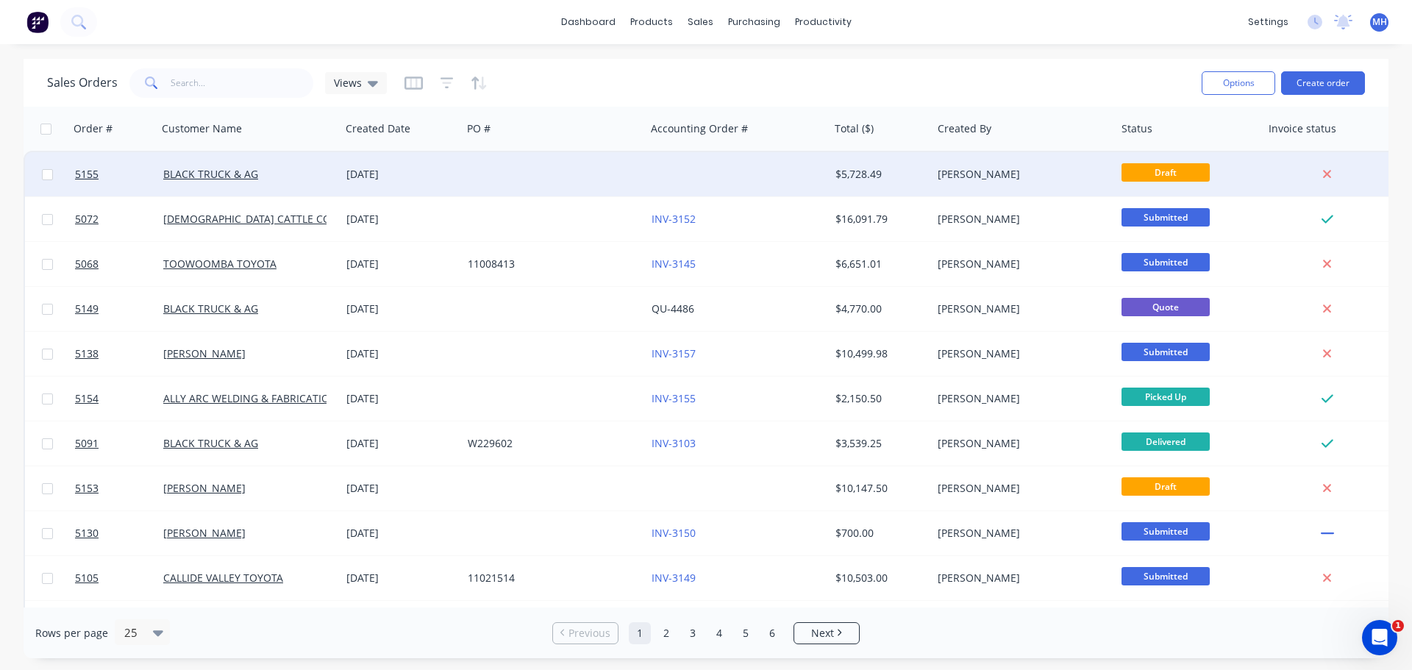
click at [401, 181] on div "[DATE]" at bounding box center [401, 174] width 110 height 15
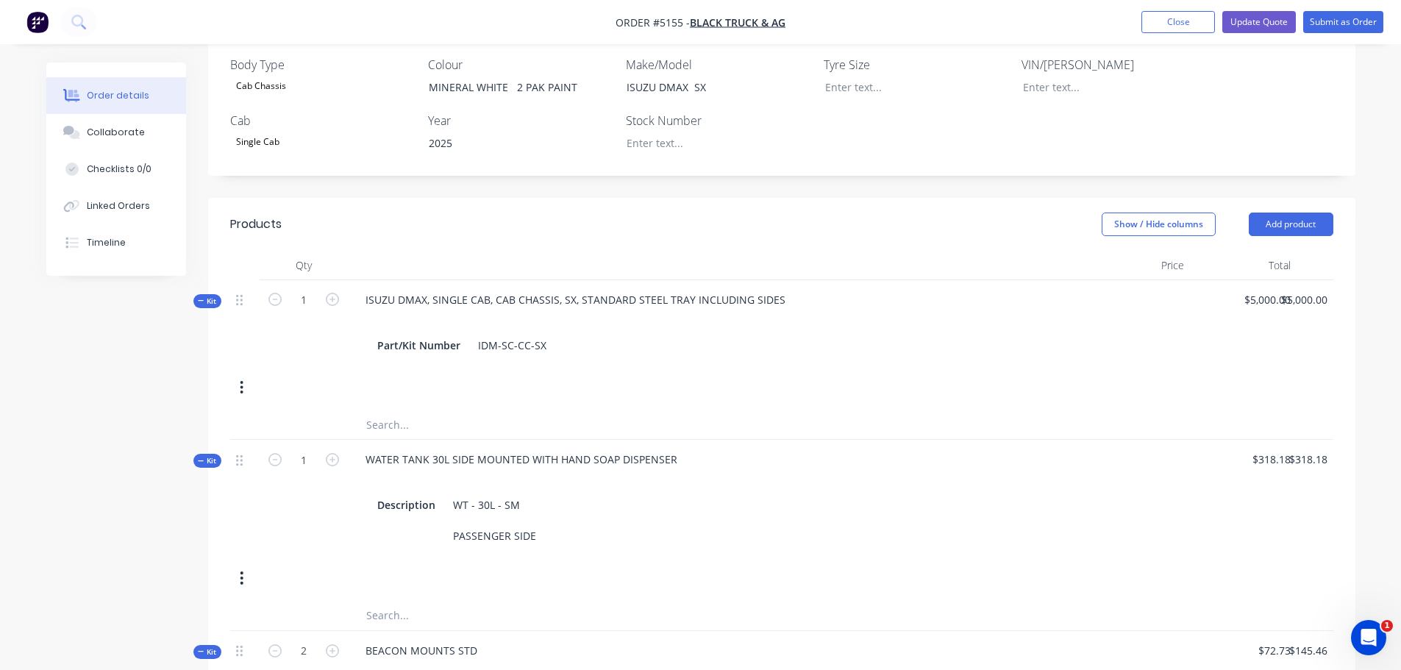
scroll to position [441, 0]
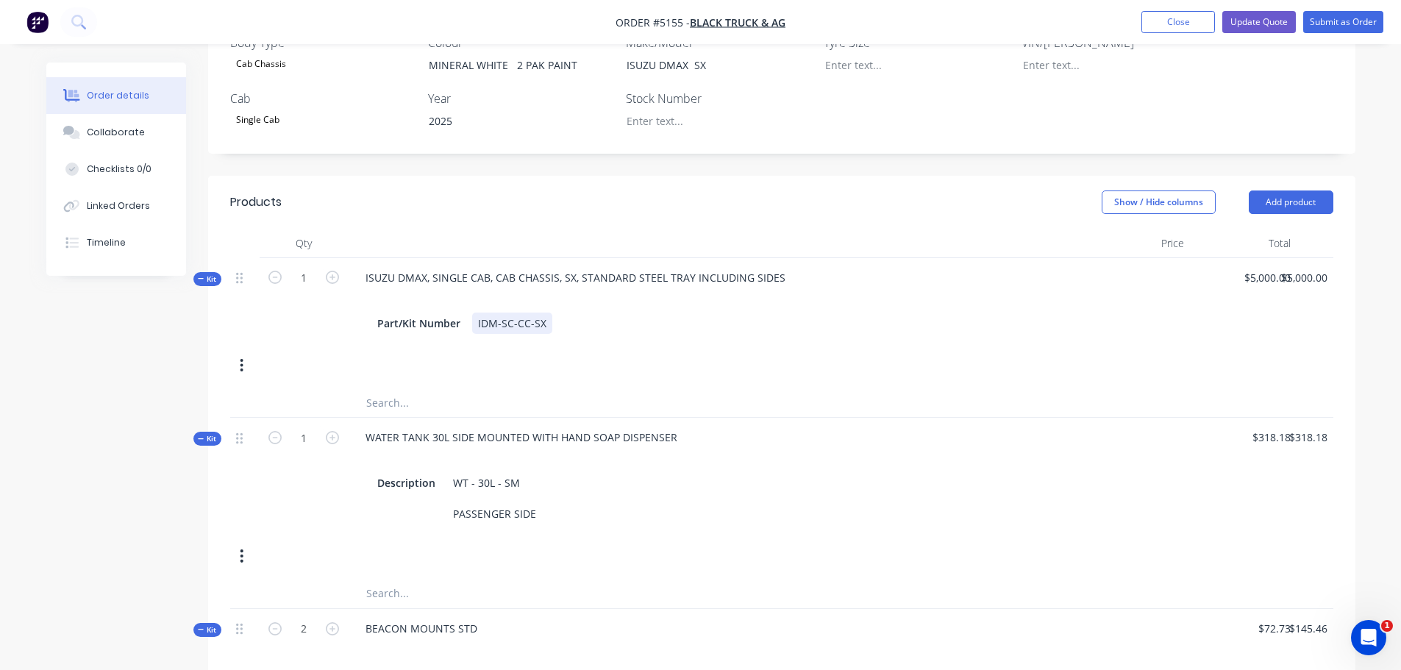
click at [533, 312] on div "IDM-SC-CC-SX" at bounding box center [512, 322] width 80 height 21
click at [548, 312] on div "IDM-SC-CC-SX" at bounding box center [512, 322] width 80 height 21
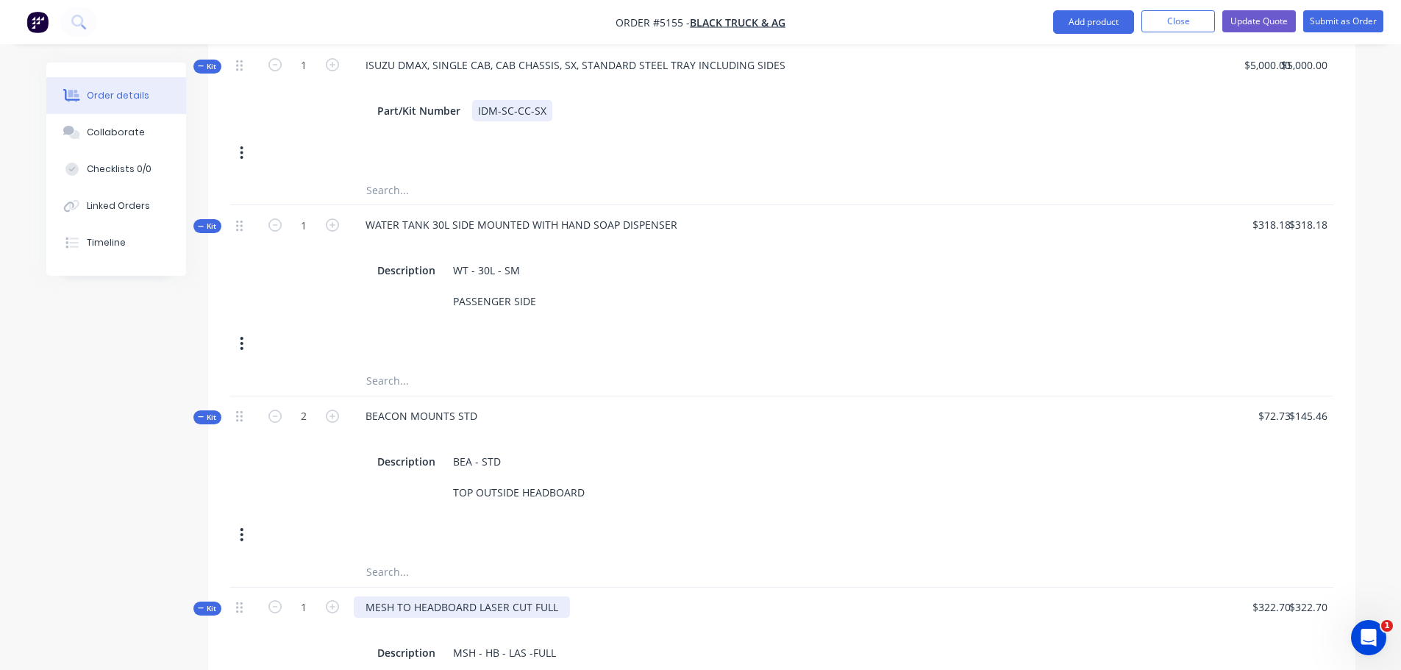
scroll to position [662, 0]
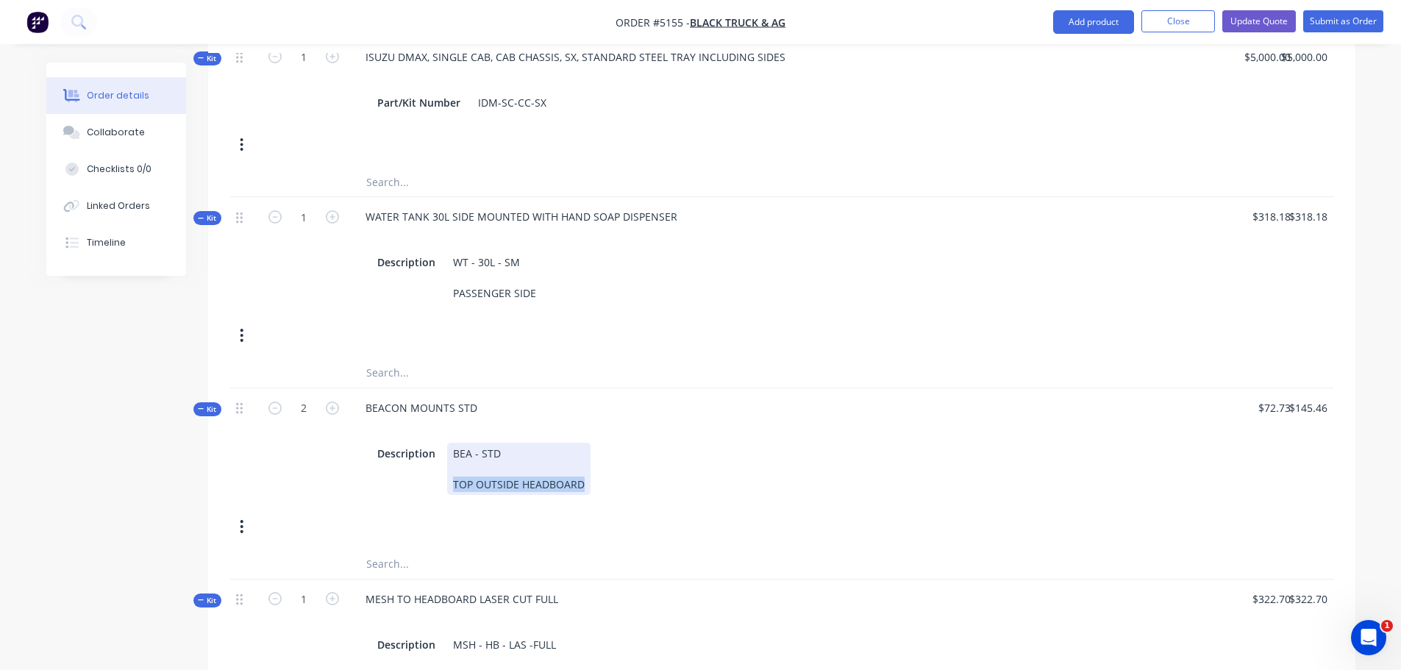
drag, startPoint x: 583, startPoint y: 444, endPoint x: 442, endPoint y: 449, distance: 141.2
click at [442, 449] on div "Description BEA - STD TOP OUTSIDE HEADBOARD" at bounding box center [715, 469] width 688 height 52
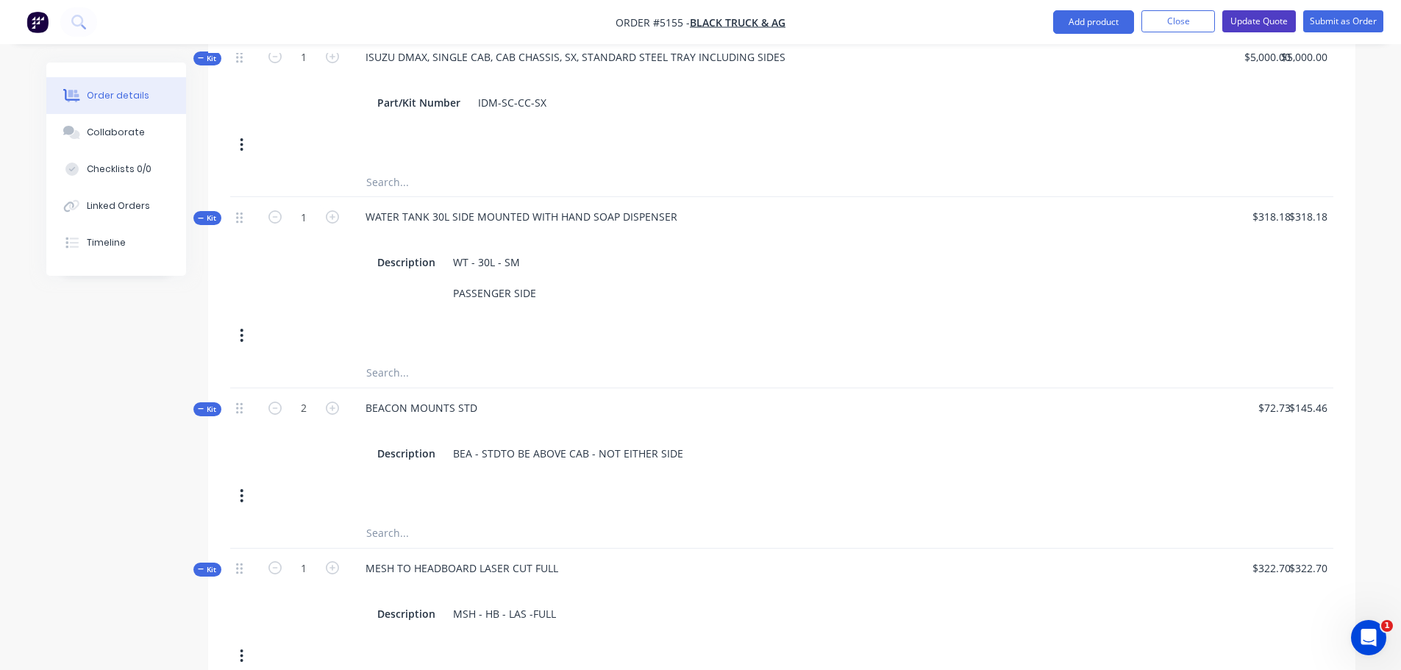
click at [1265, 16] on button "Update Quote" at bounding box center [1259, 21] width 74 height 22
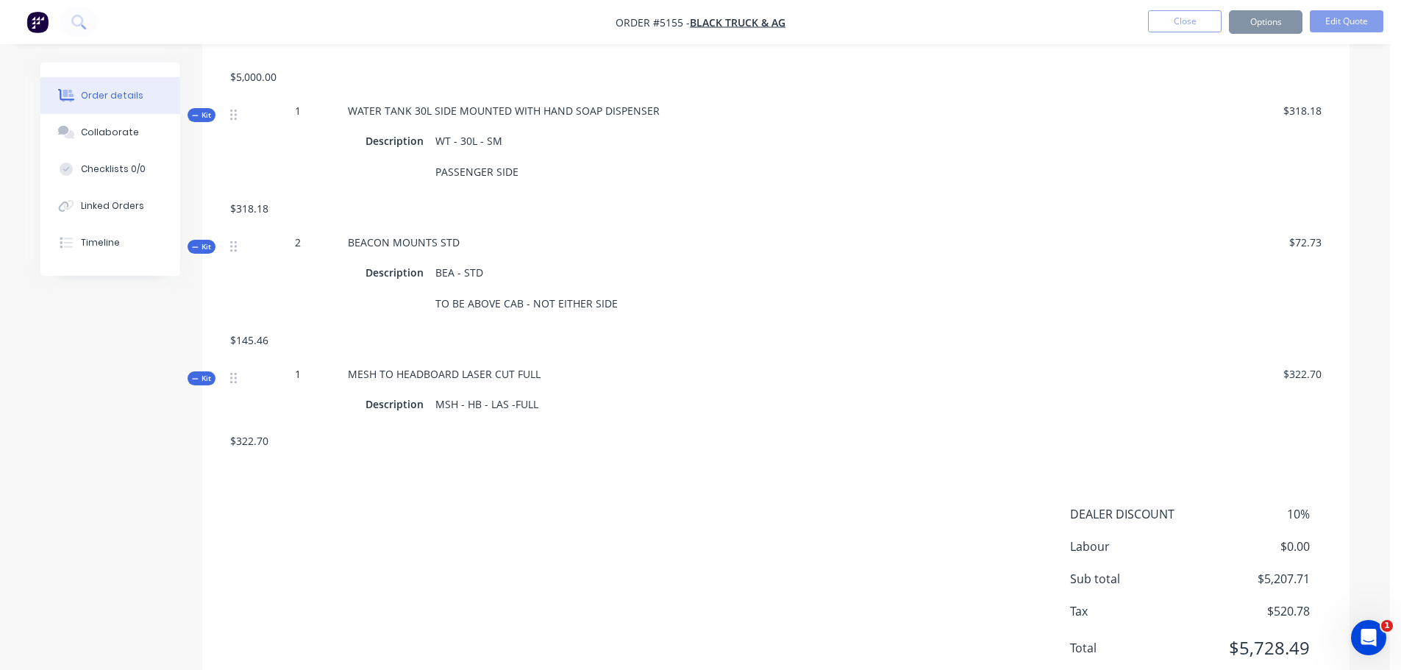
scroll to position [0, 0]
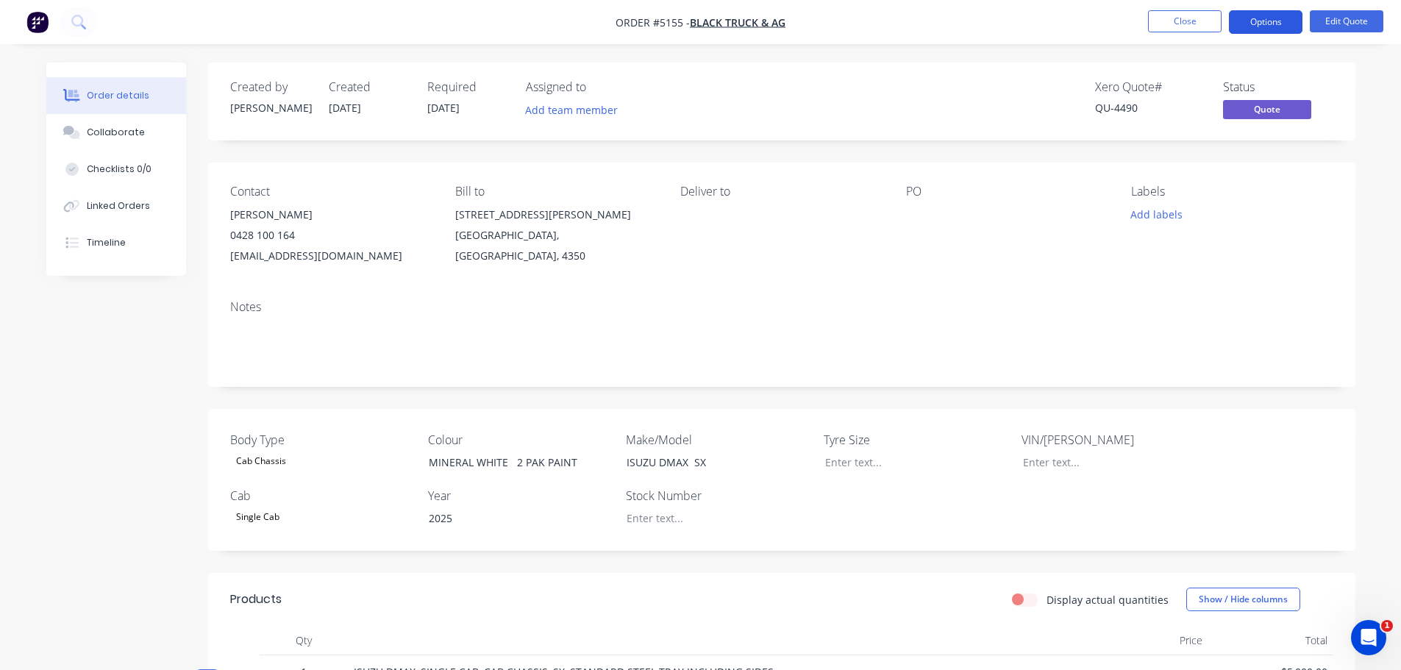
click at [1271, 24] on button "Options" at bounding box center [1266, 22] width 74 height 24
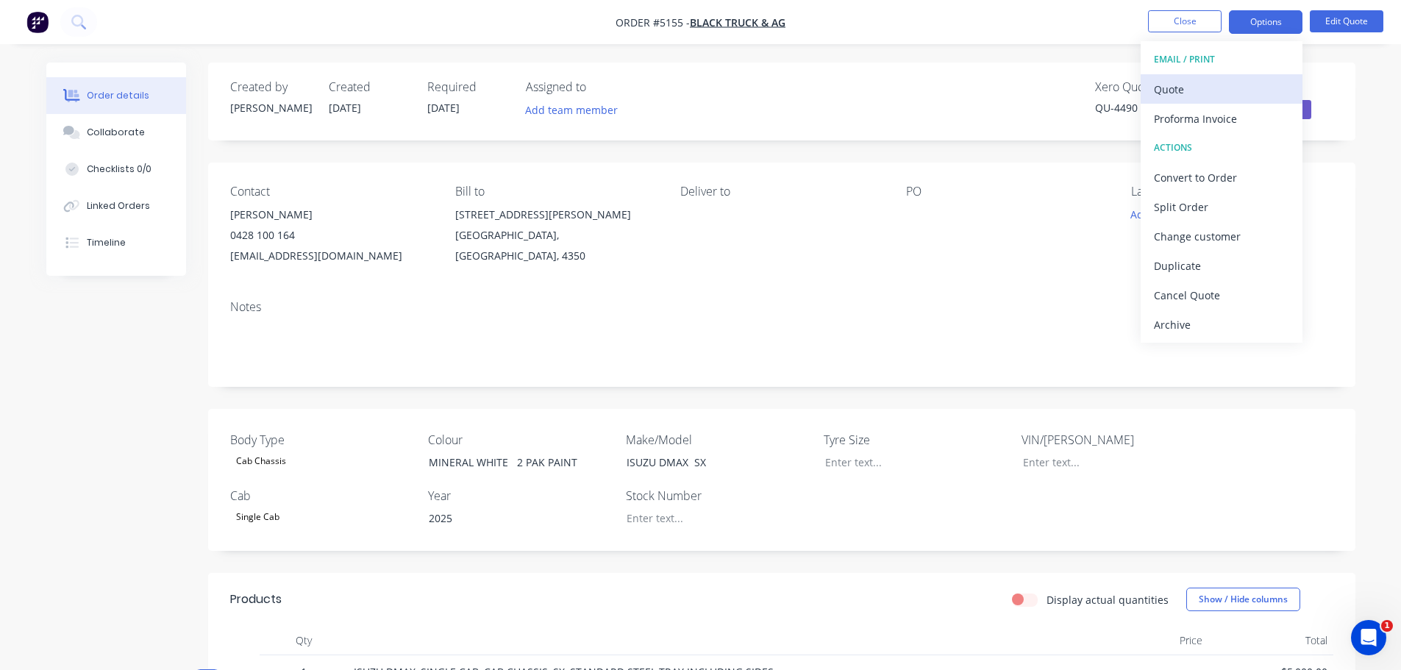
click at [1226, 95] on div "Quote" at bounding box center [1221, 89] width 135 height 21
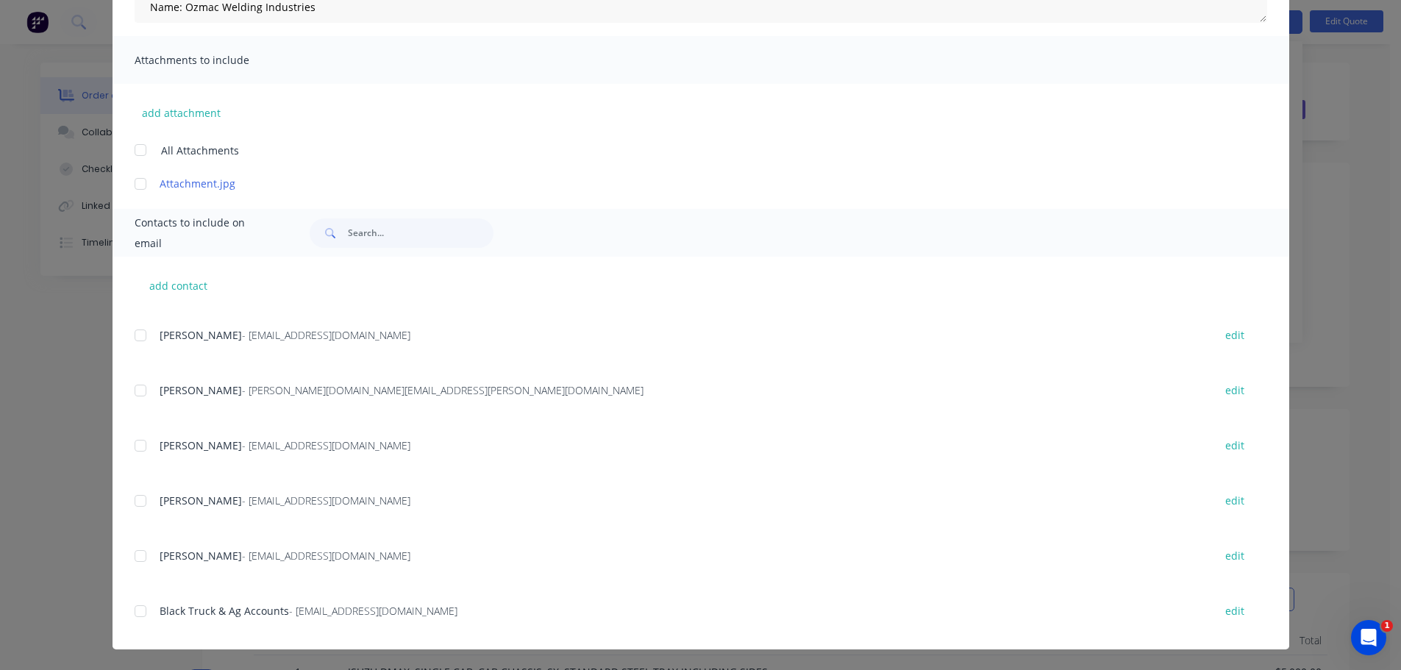
scroll to position [437, 0]
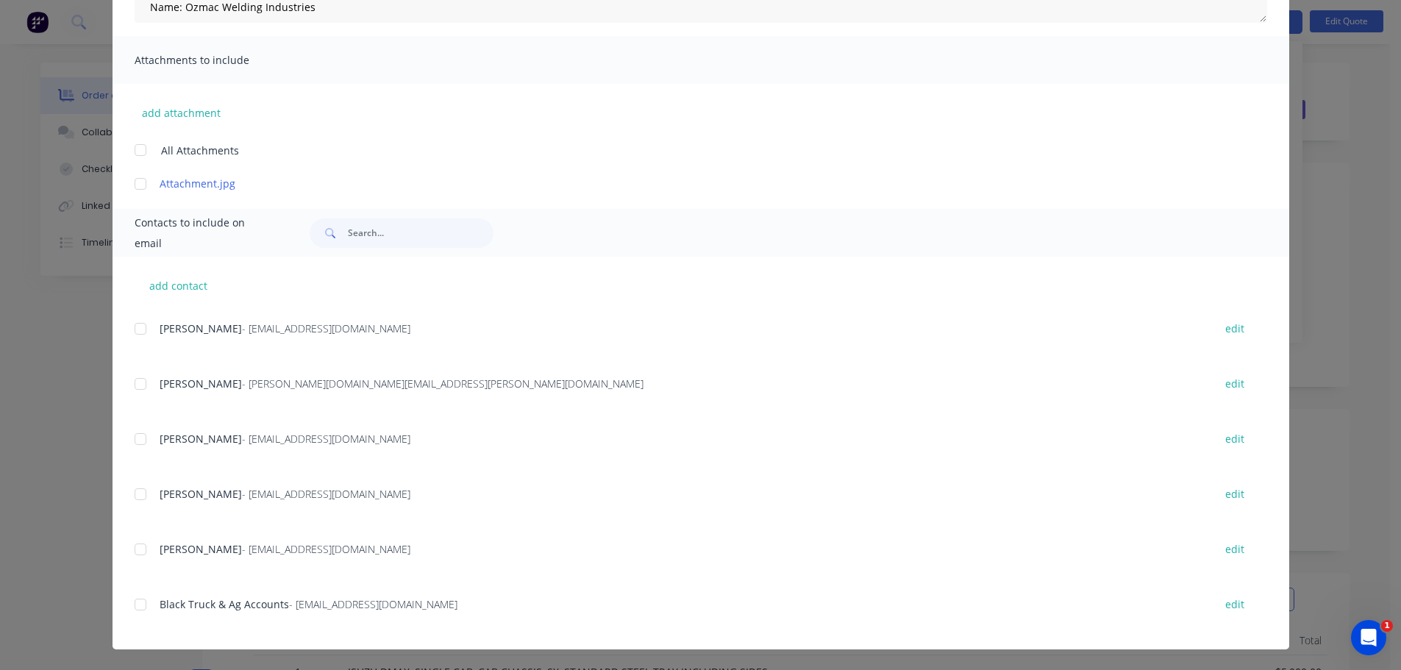
click at [132, 547] on div at bounding box center [140, 549] width 29 height 29
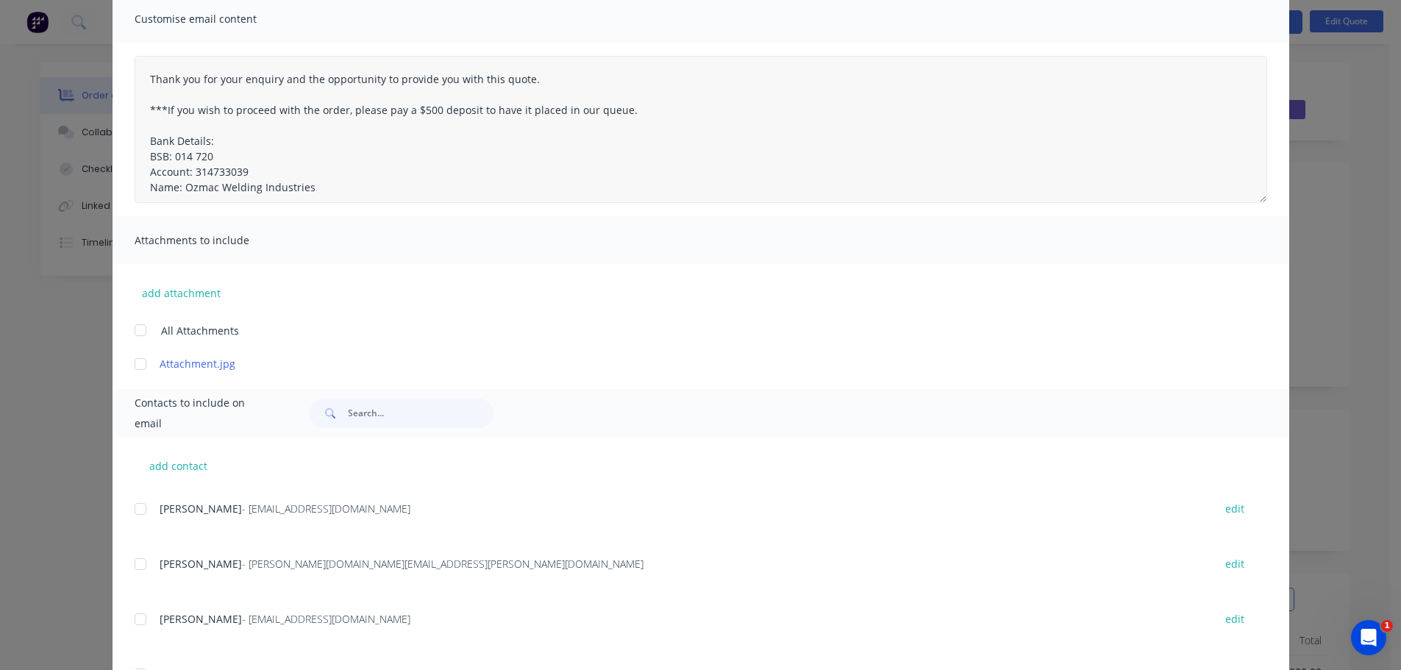
scroll to position [71, 0]
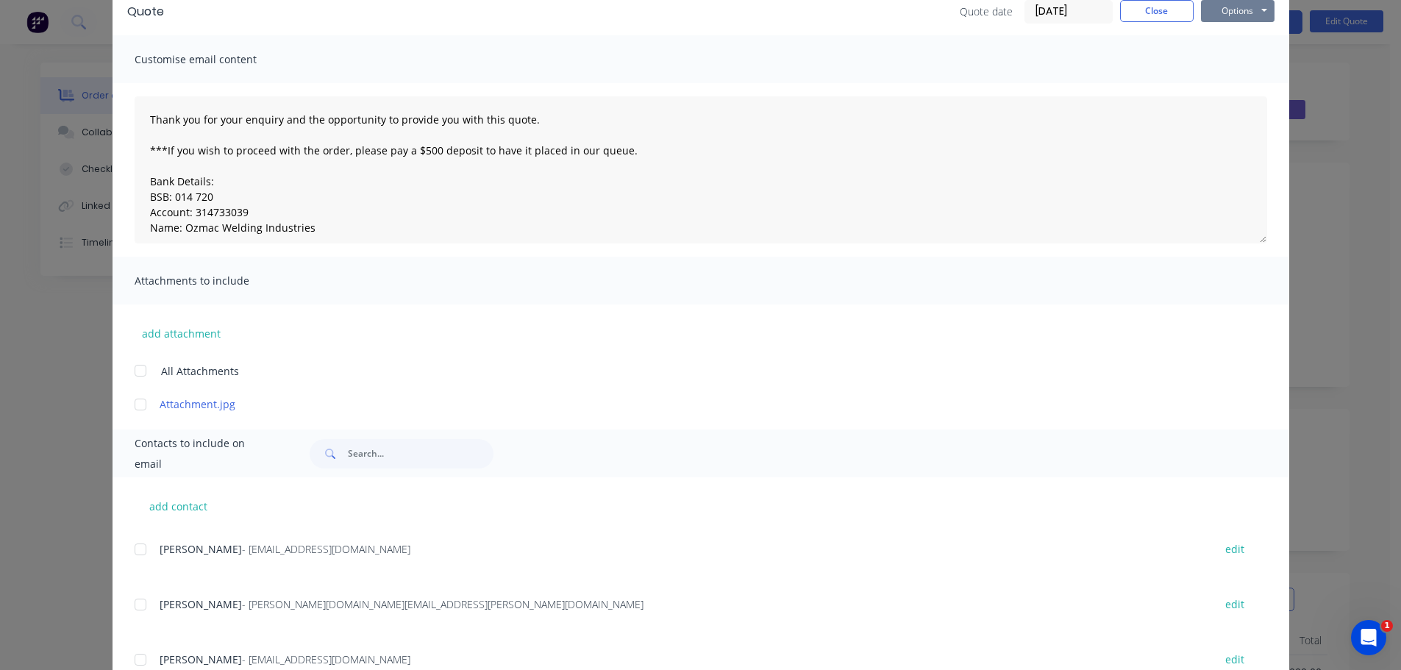
click at [1229, 13] on button "Options" at bounding box center [1238, 11] width 74 height 22
click at [1227, 82] on button "Email" at bounding box center [1248, 86] width 94 height 24
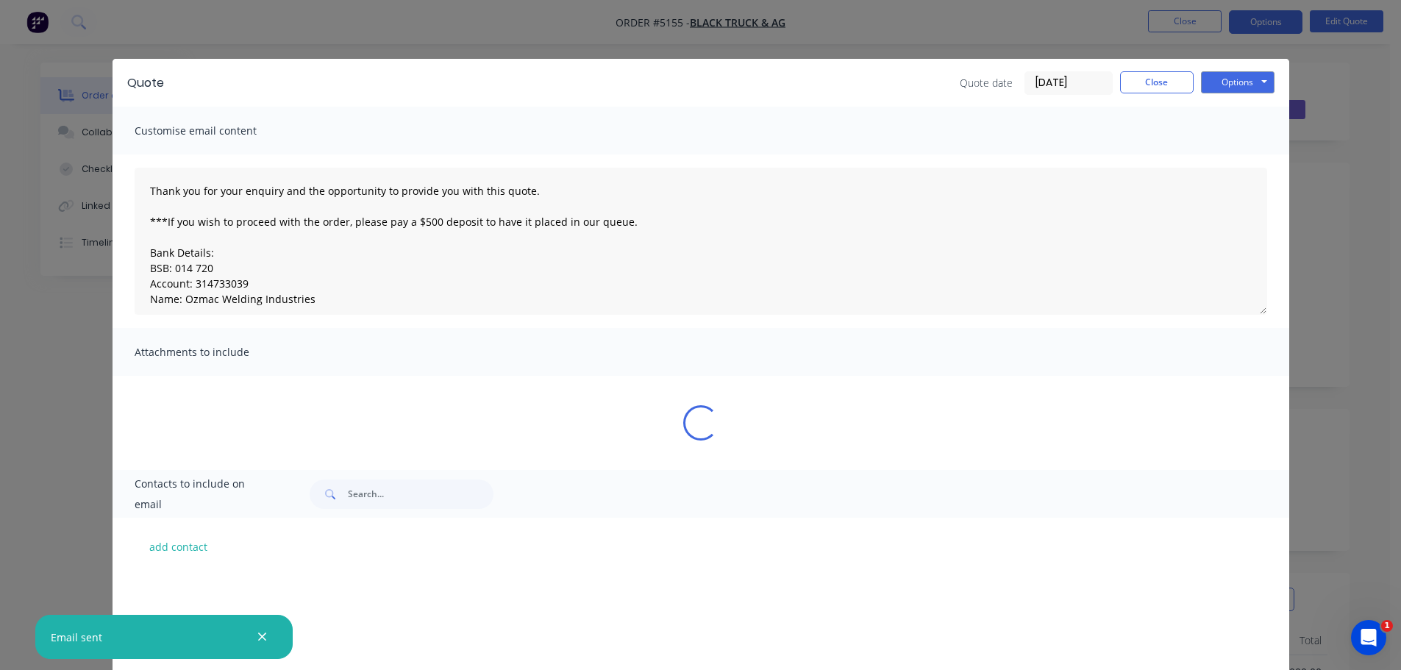
scroll to position [437, 0]
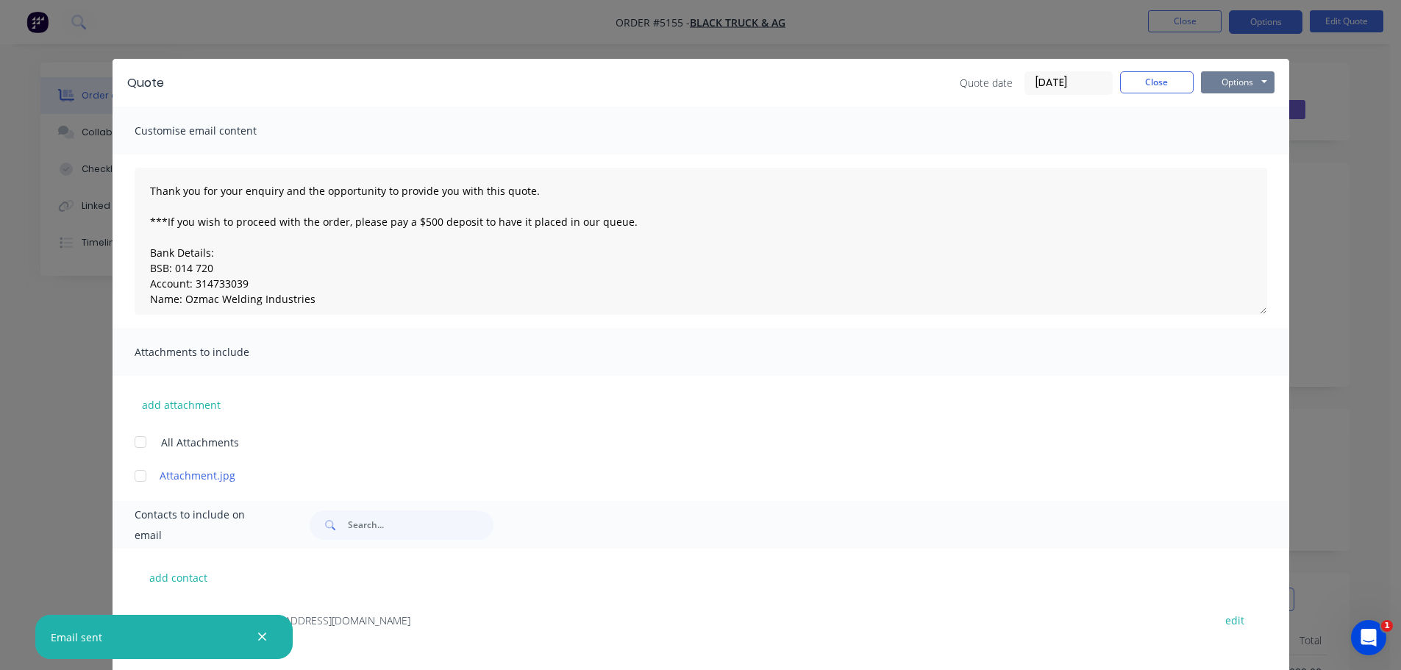
click at [1237, 79] on button "Options" at bounding box center [1238, 82] width 74 height 22
click at [1238, 134] on button "Print" at bounding box center [1248, 133] width 94 height 24
click at [1129, 81] on button "Close" at bounding box center [1157, 82] width 74 height 22
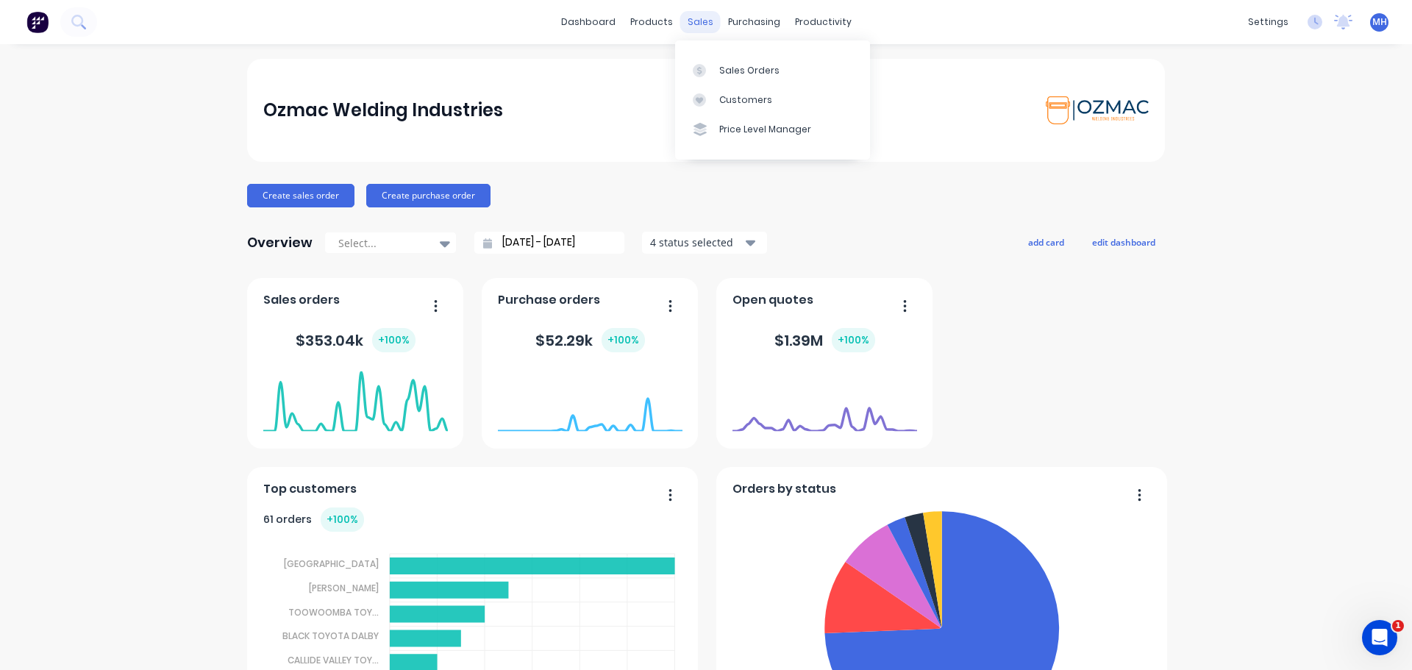
click at [696, 24] on div "sales" at bounding box center [700, 22] width 40 height 22
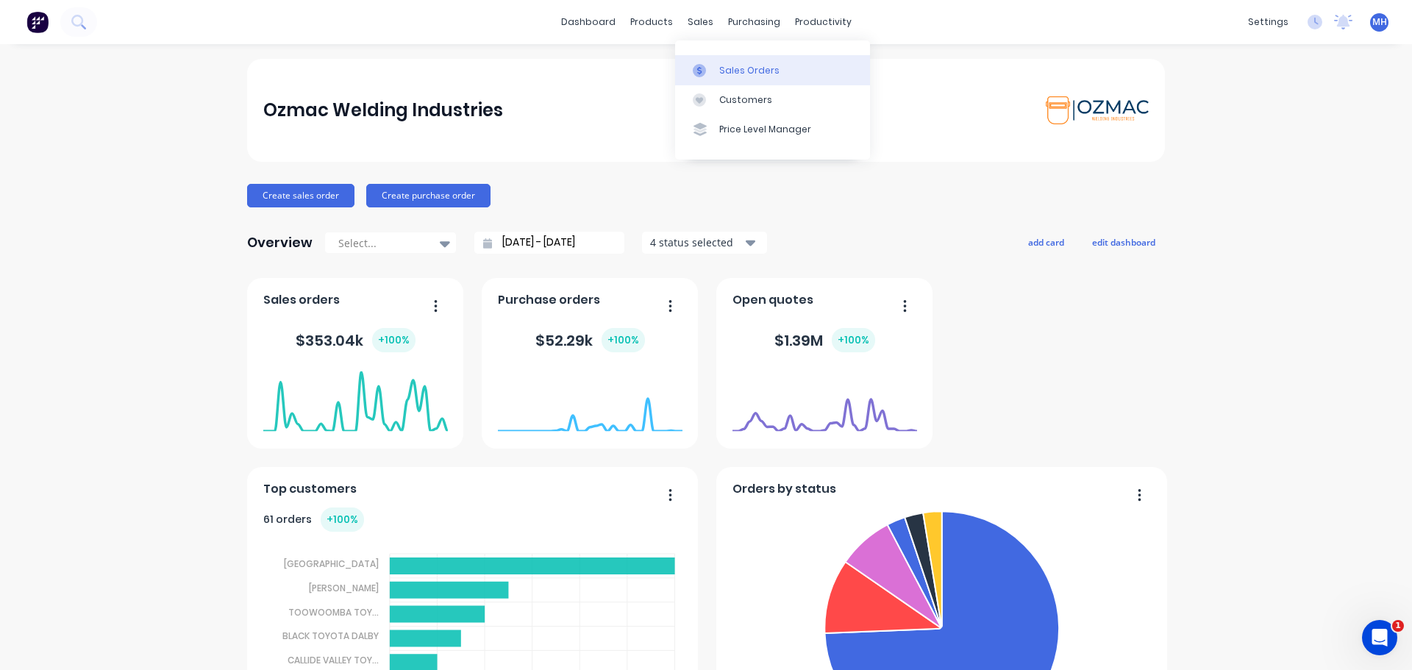
click at [729, 67] on div "Sales Orders" at bounding box center [749, 70] width 60 height 13
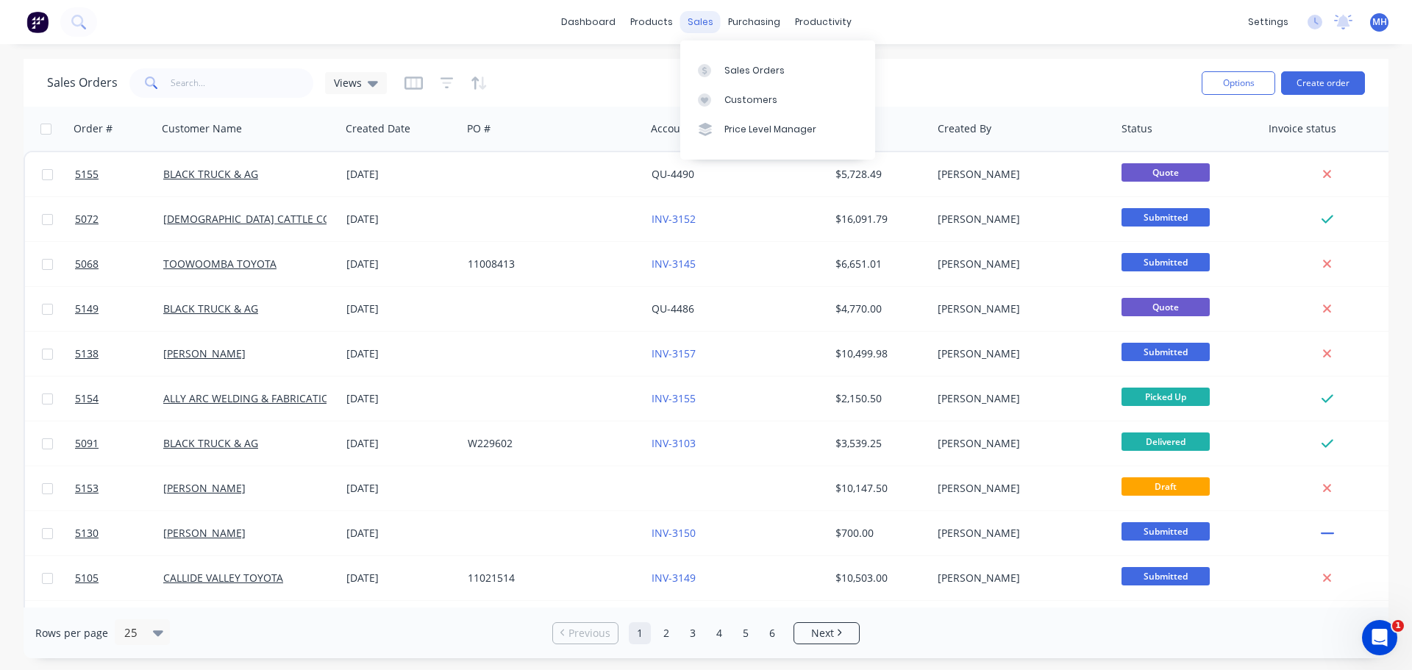
click at [699, 18] on div "sales" at bounding box center [700, 22] width 40 height 22
click at [723, 65] on link "Sales Orders" at bounding box center [777, 69] width 195 height 29
click at [1332, 79] on button "Create order" at bounding box center [1323, 83] width 84 height 24
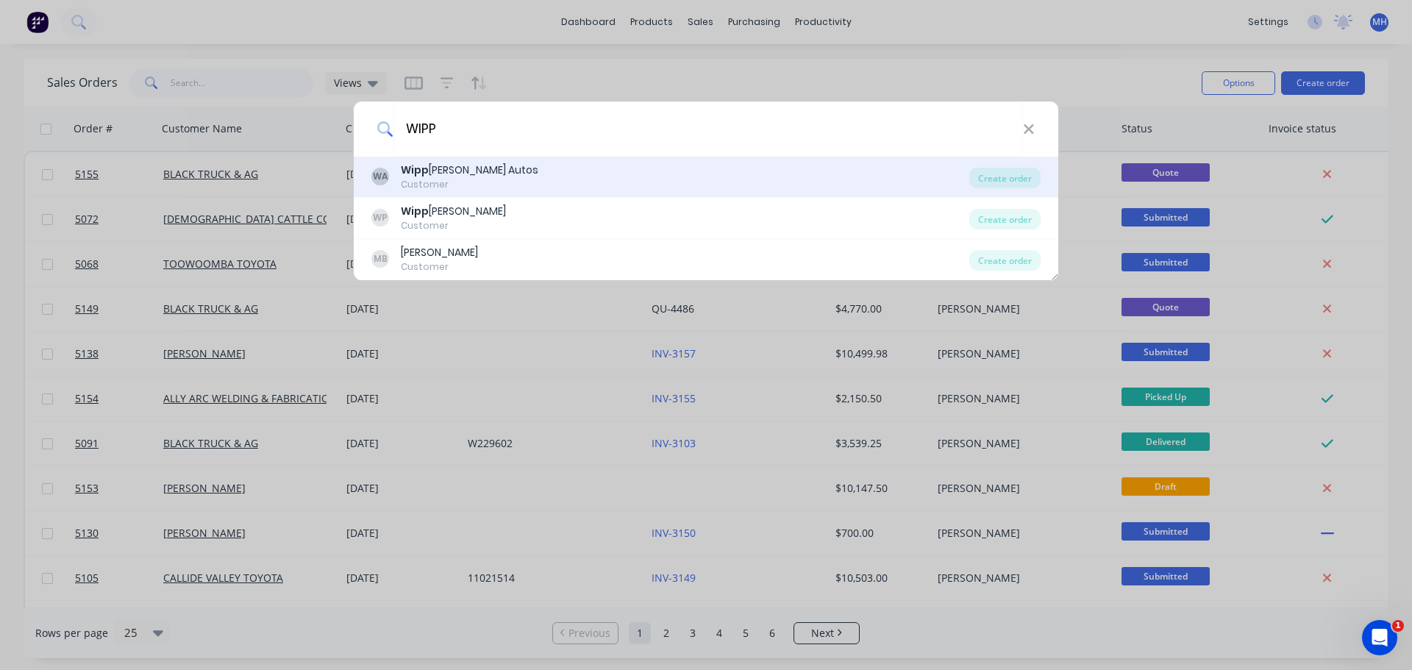
type input "WIPP"
click at [515, 186] on div "WA Wipp [PERSON_NAME] Autos Customer" at bounding box center [670, 176] width 598 height 29
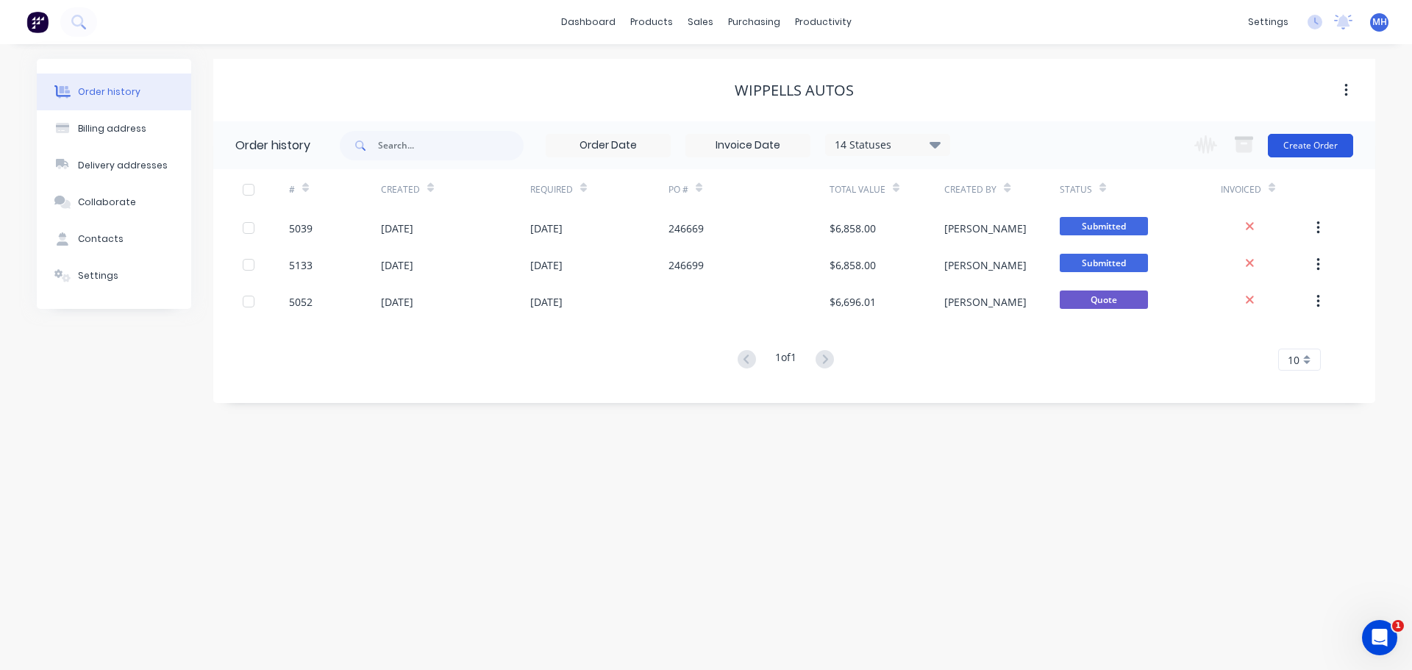
click at [1310, 141] on button "Create Order" at bounding box center [1310, 146] width 85 height 24
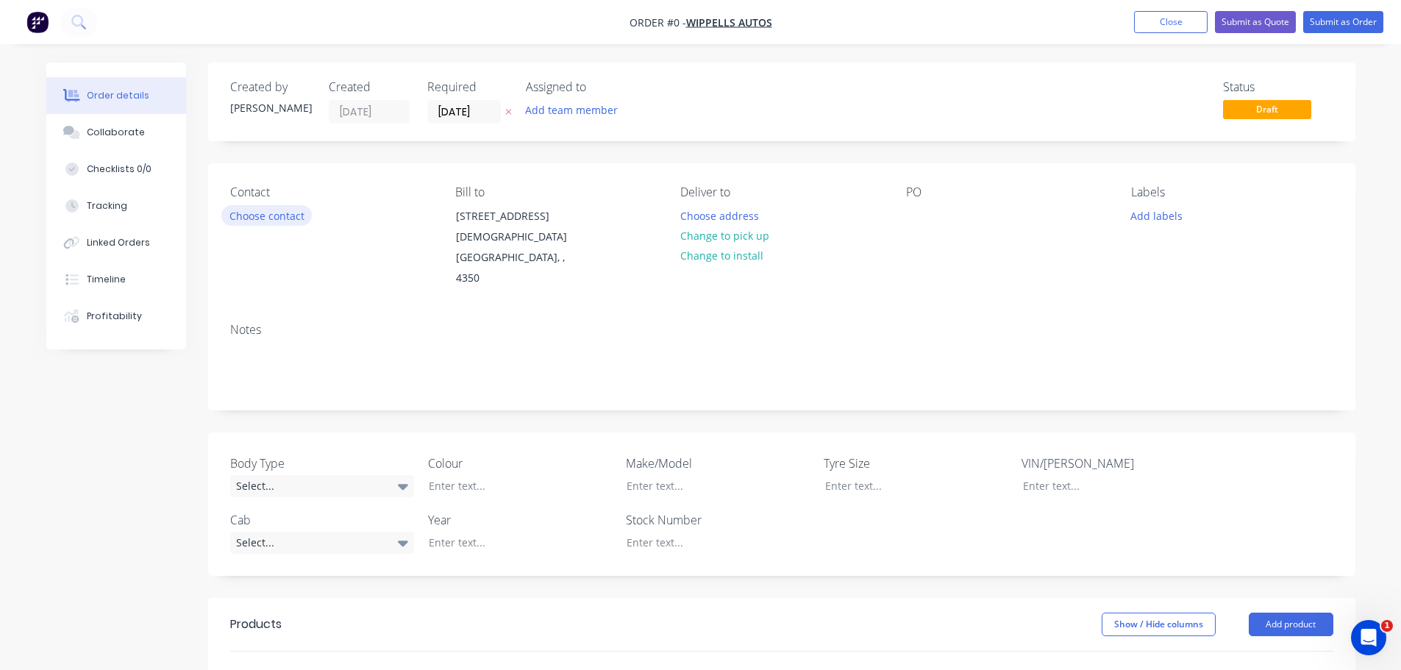
click at [276, 213] on button "Choose contact" at bounding box center [266, 215] width 90 height 20
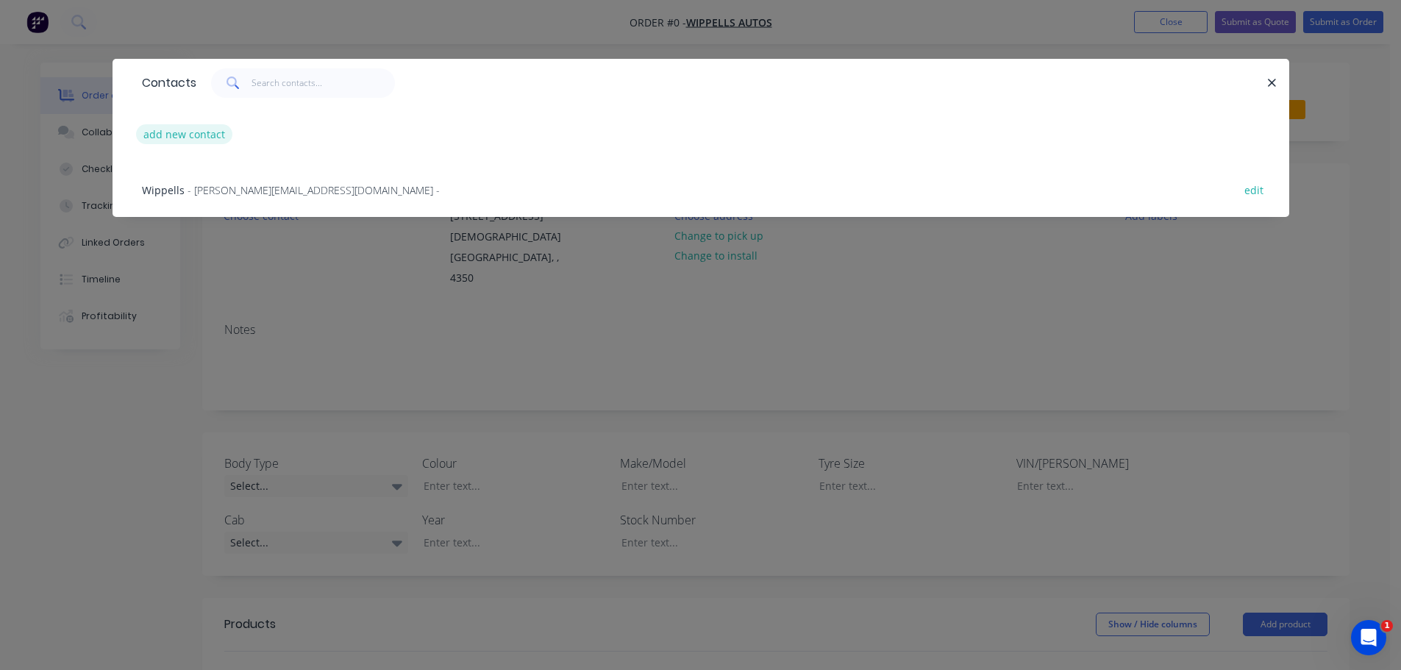
click at [203, 137] on button "add new contact" at bounding box center [184, 134] width 97 height 20
select select "AU"
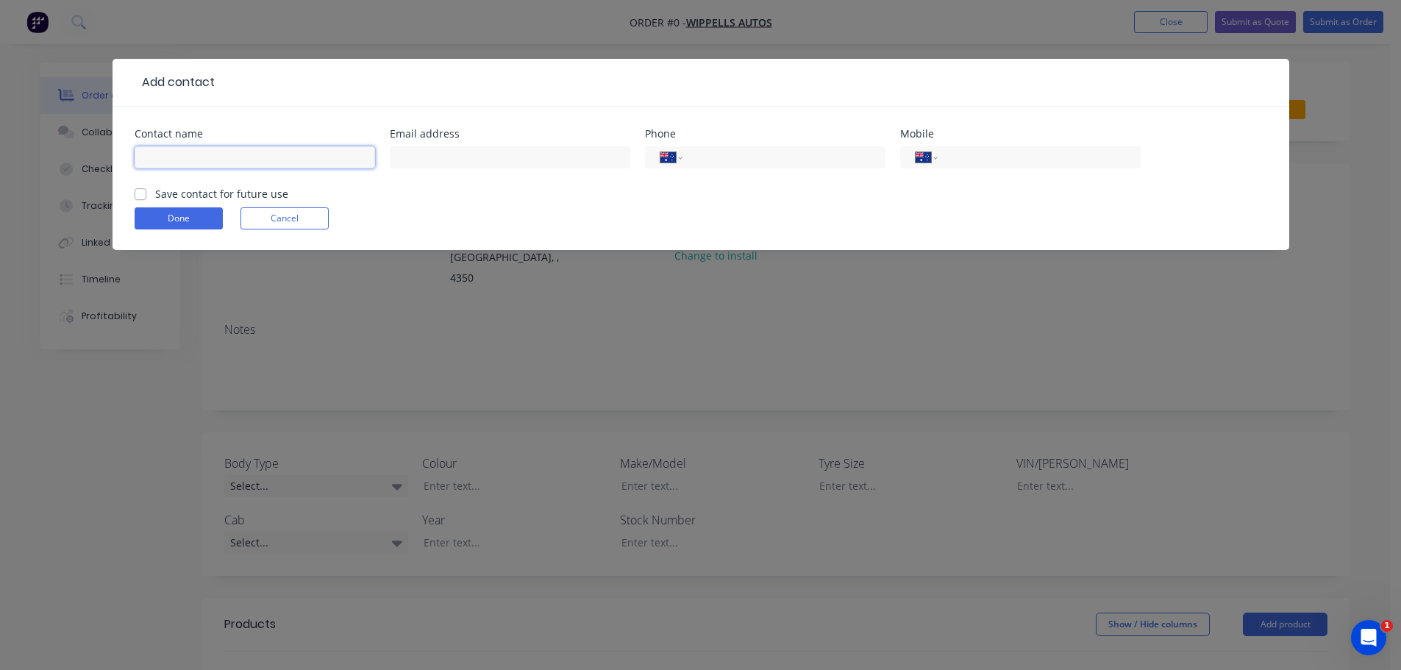
click at [258, 157] on input "text" at bounding box center [255, 157] width 240 height 22
type input "m"
type input "[PERSON_NAME]"
click at [155, 193] on label "Save contact for future use" at bounding box center [221, 193] width 133 height 15
click at [137, 193] on input "Save contact for future use" at bounding box center [141, 193] width 12 height 14
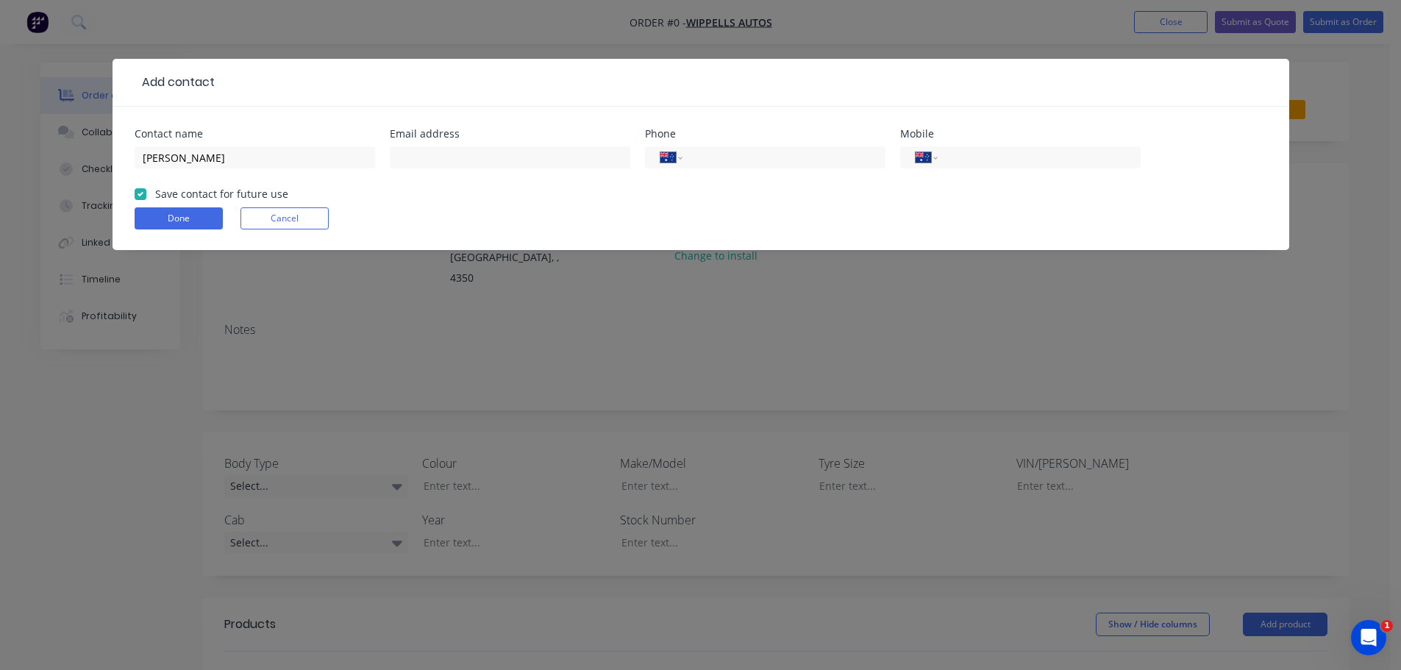
checkbox input "true"
click at [444, 155] on input "text" at bounding box center [510, 157] width 240 height 22
type input "[PERSON_NAME][EMAIL_ADDRESS][DOMAIN_NAME]"
click at [981, 148] on div "International [GEOGRAPHIC_DATA] [GEOGRAPHIC_DATA] [GEOGRAPHIC_DATA] [GEOGRAPHIC…" at bounding box center [1020, 157] width 240 height 22
click at [984, 157] on input "tel" at bounding box center [1036, 157] width 176 height 17
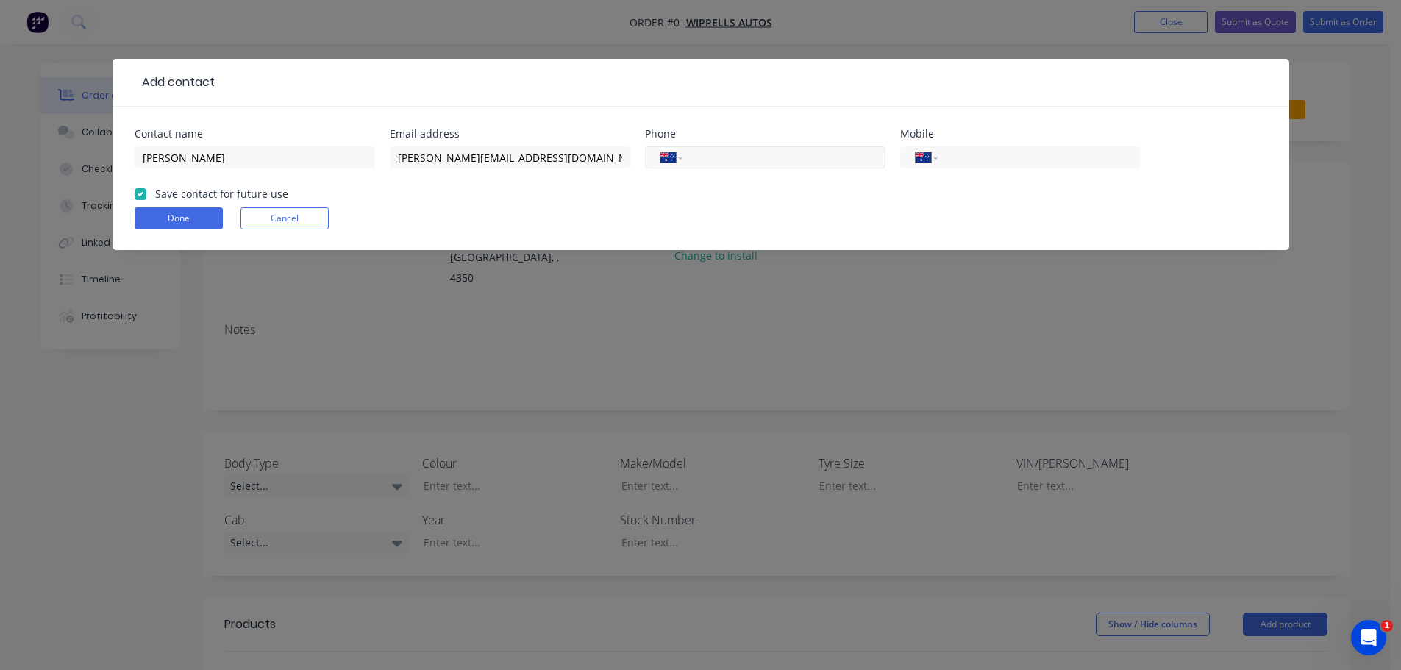
click at [790, 160] on input "tel" at bounding box center [781, 157] width 176 height 17
type input "[PHONE_NUMBER]"
click at [197, 222] on button "Done" at bounding box center [179, 218] width 88 height 22
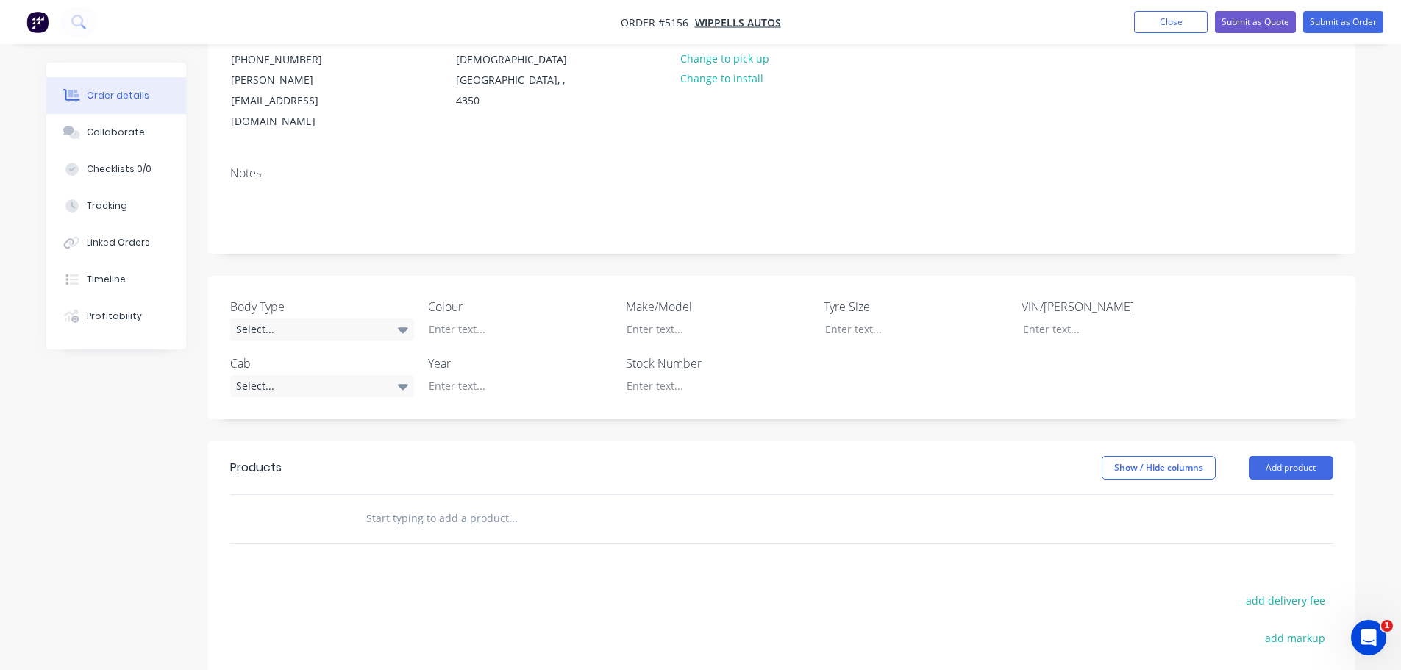
scroll to position [221, 0]
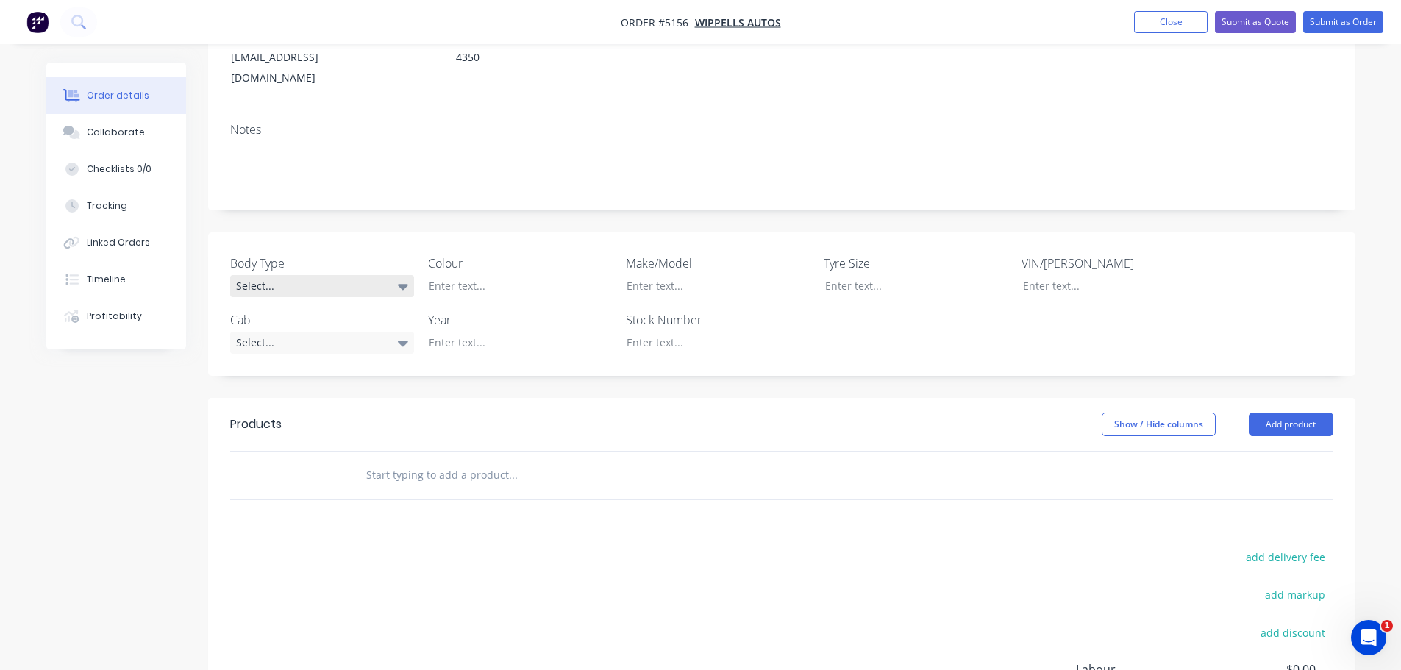
click at [329, 275] on div "Select..." at bounding box center [322, 286] width 184 height 22
click at [319, 310] on button "Cab Chassis" at bounding box center [340, 304] width 221 height 29
click at [350, 331] on div "Select..." at bounding box center [322, 342] width 184 height 22
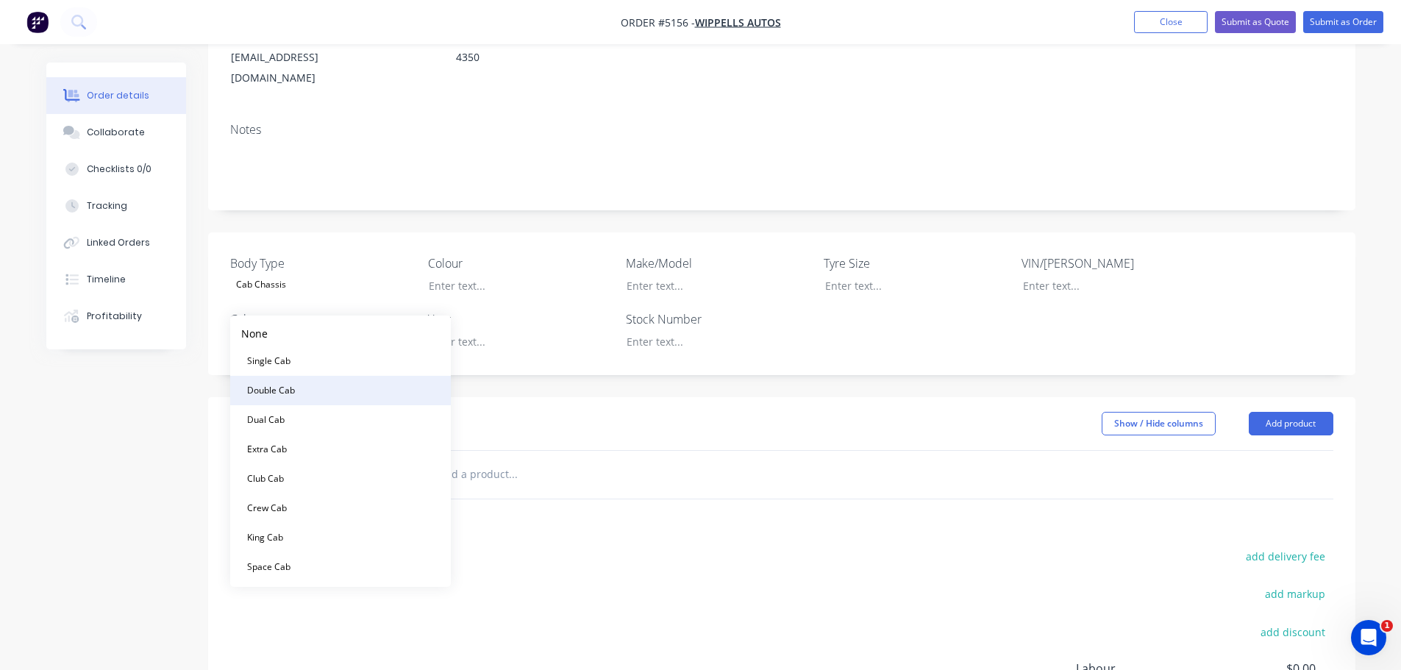
click at [351, 384] on button "Double Cab" at bounding box center [340, 390] width 221 height 29
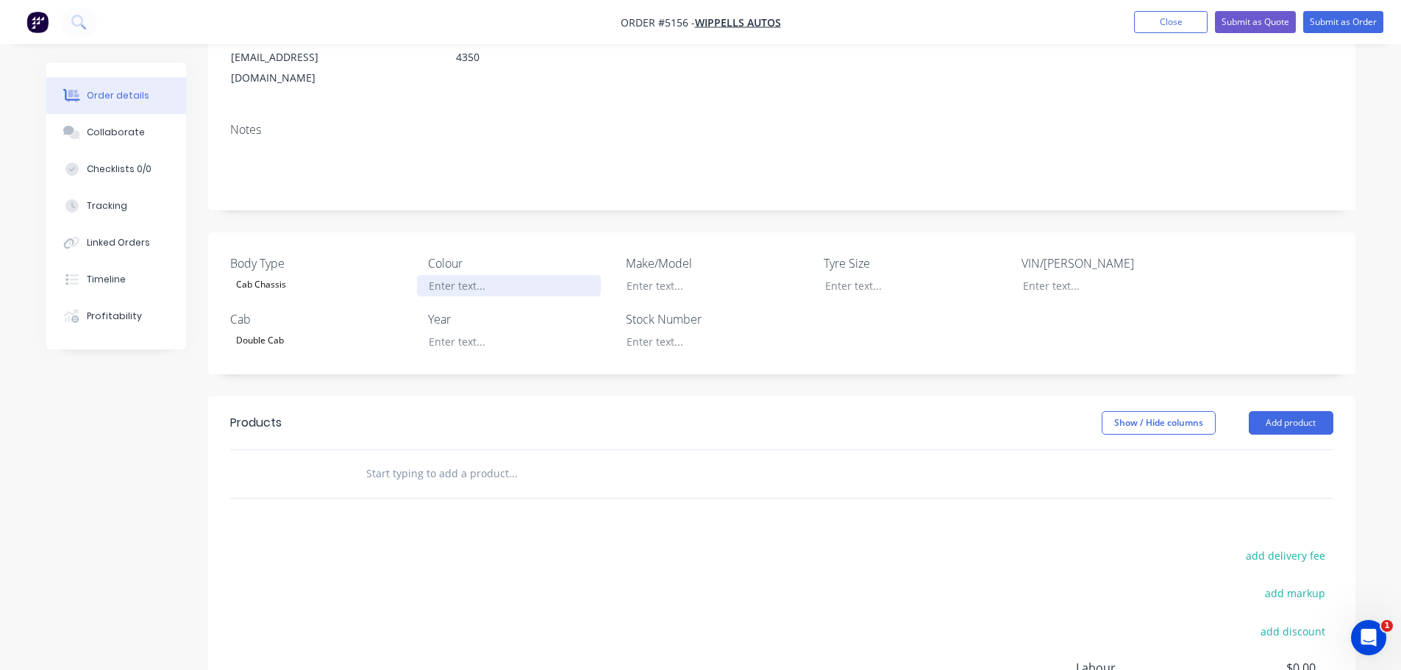
click at [478, 275] on div at bounding box center [509, 285] width 184 height 21
click at [479, 331] on div at bounding box center [509, 341] width 184 height 21
click at [665, 275] on div at bounding box center [707, 285] width 184 height 21
click at [1290, 411] on button "Add product" at bounding box center [1291, 423] width 85 height 24
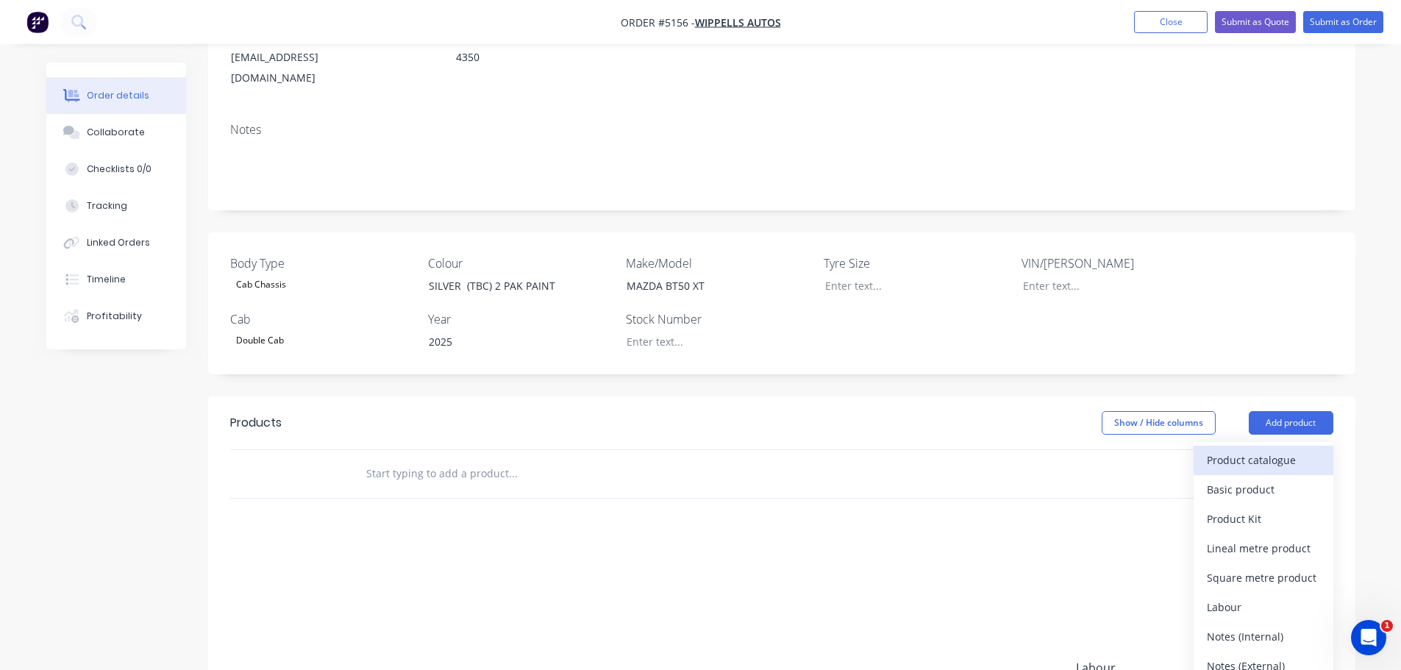
click at [1272, 449] on div "Product catalogue" at bounding box center [1263, 459] width 113 height 21
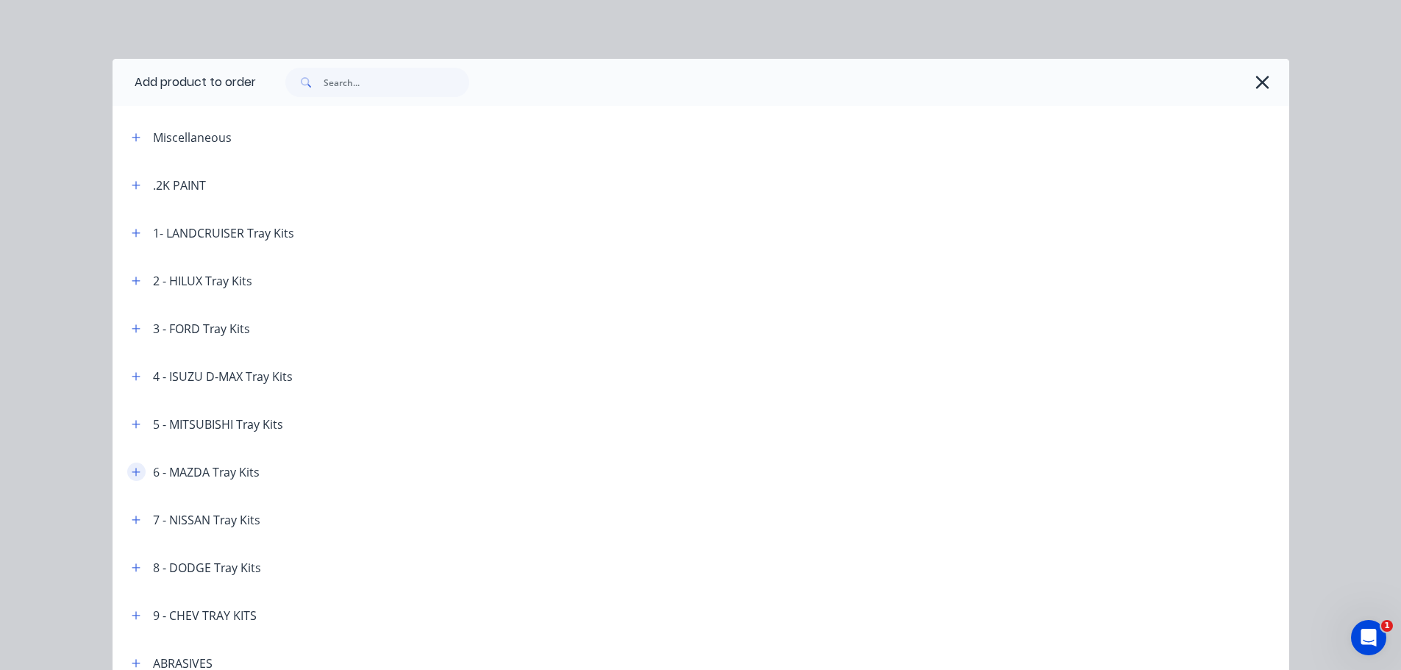
click at [133, 470] on icon "button" at bounding box center [136, 472] width 9 height 10
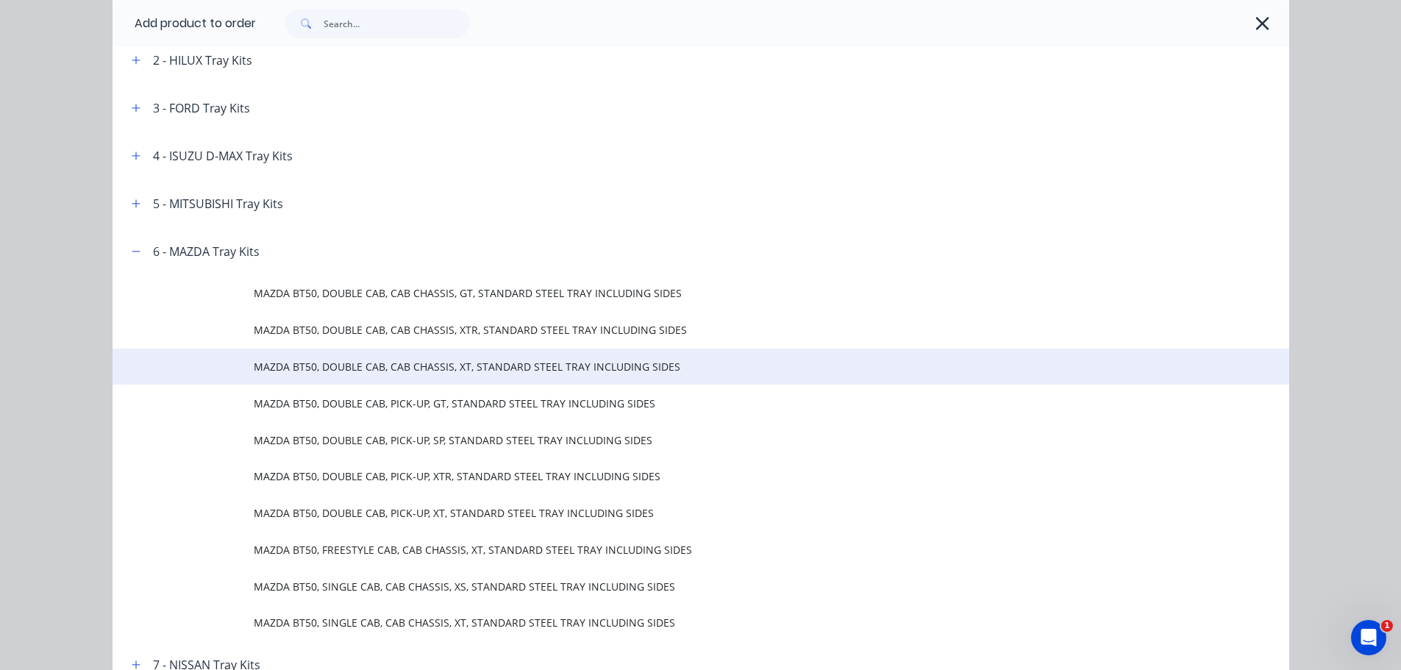
click at [425, 368] on span "MAZDA BT50, DOUBLE CAB, CAB CHASSIS, XT, STANDARD STEEL TRAY INCLUDING SIDES" at bounding box center [668, 366] width 828 height 15
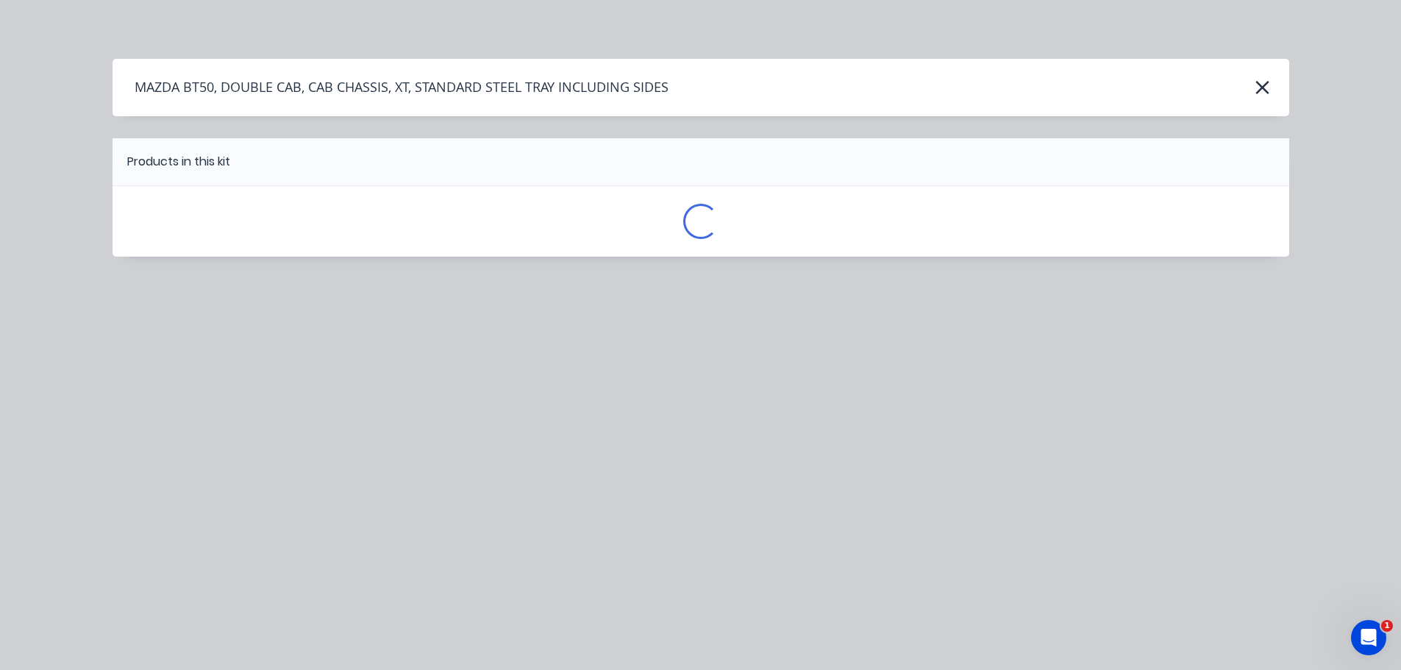
scroll to position [0, 0]
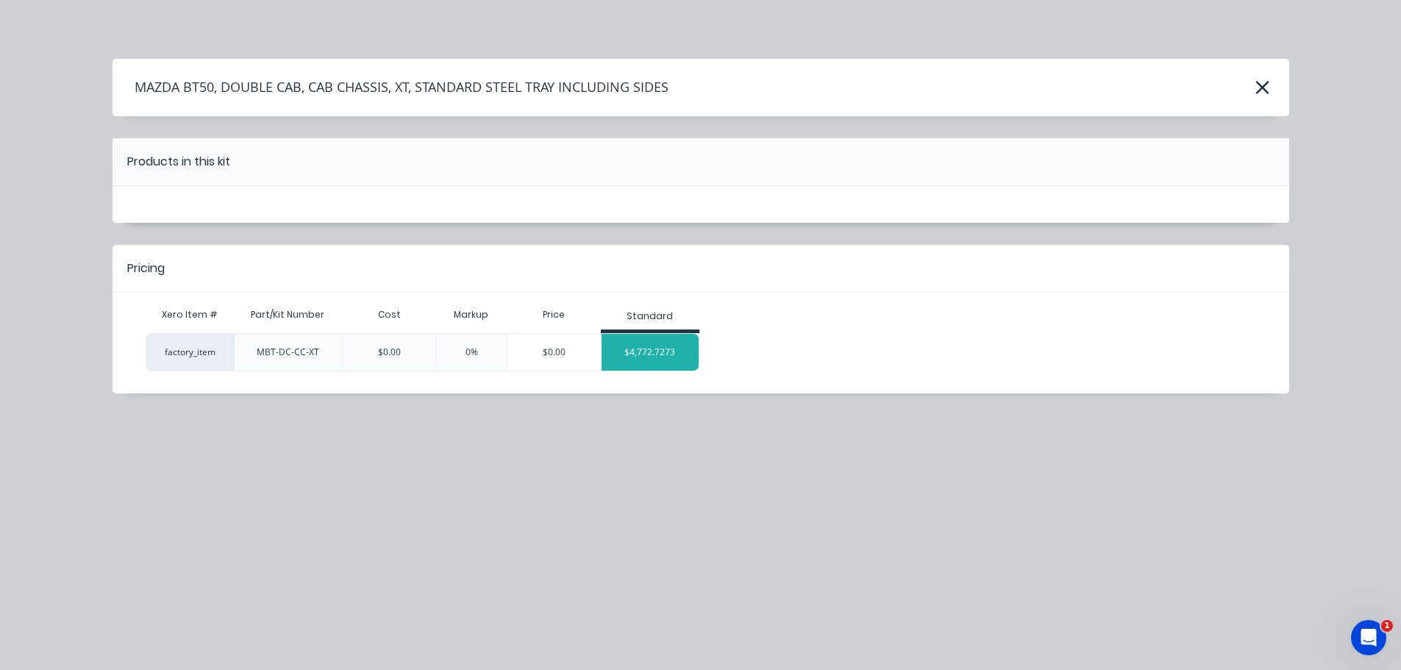
click at [669, 354] on div "$4,772.7273" at bounding box center [650, 352] width 98 height 37
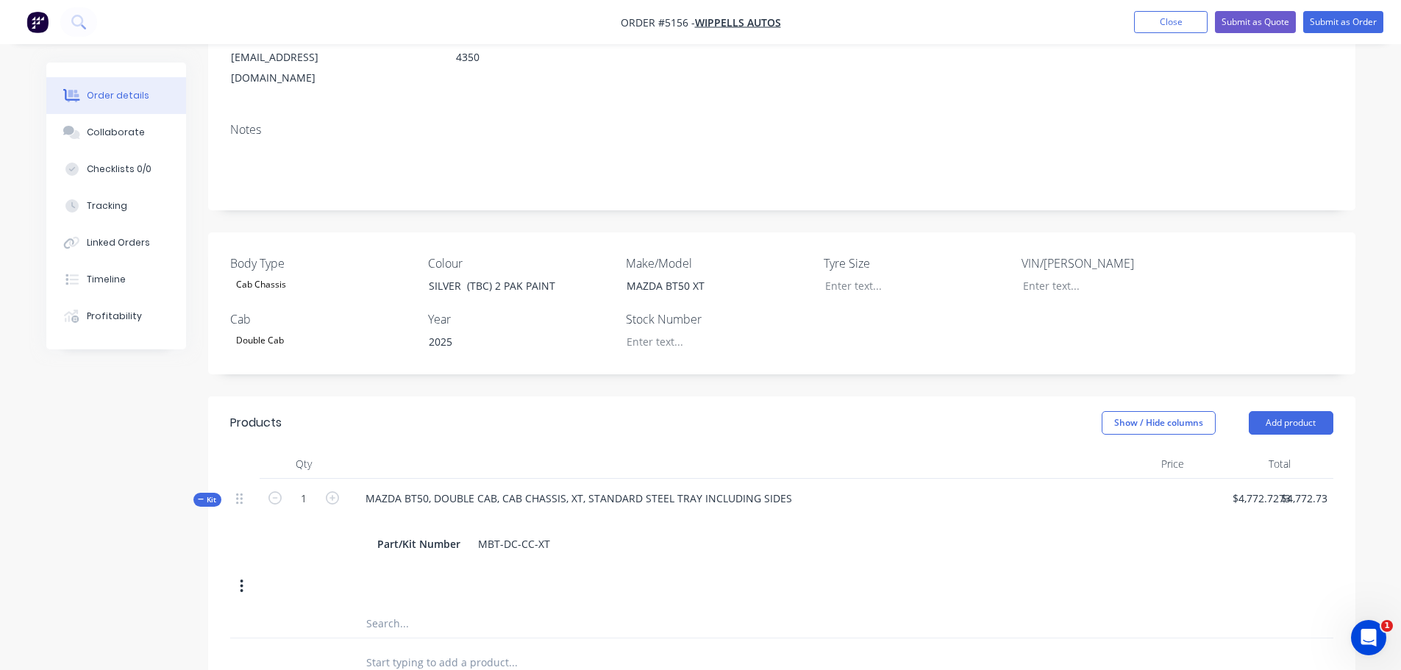
click at [450, 647] on input "text" at bounding box center [512, 661] width 294 height 29
type input "L"
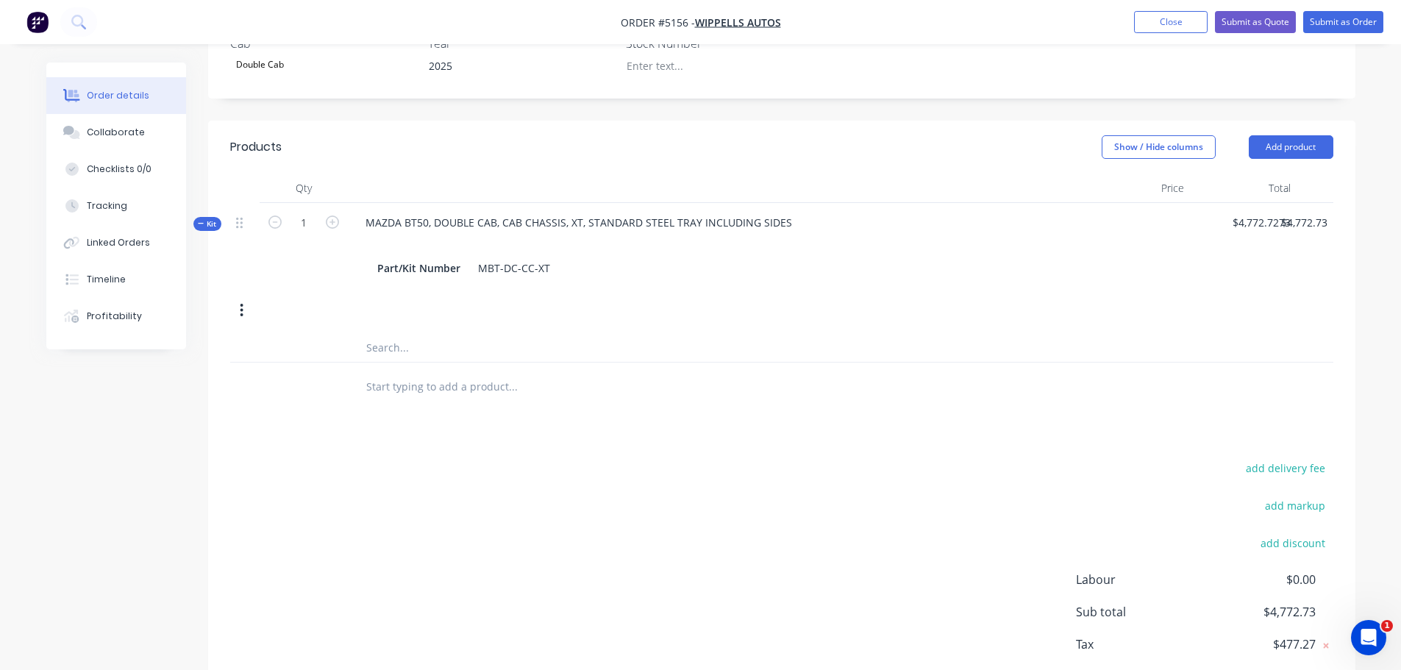
scroll to position [515, 0]
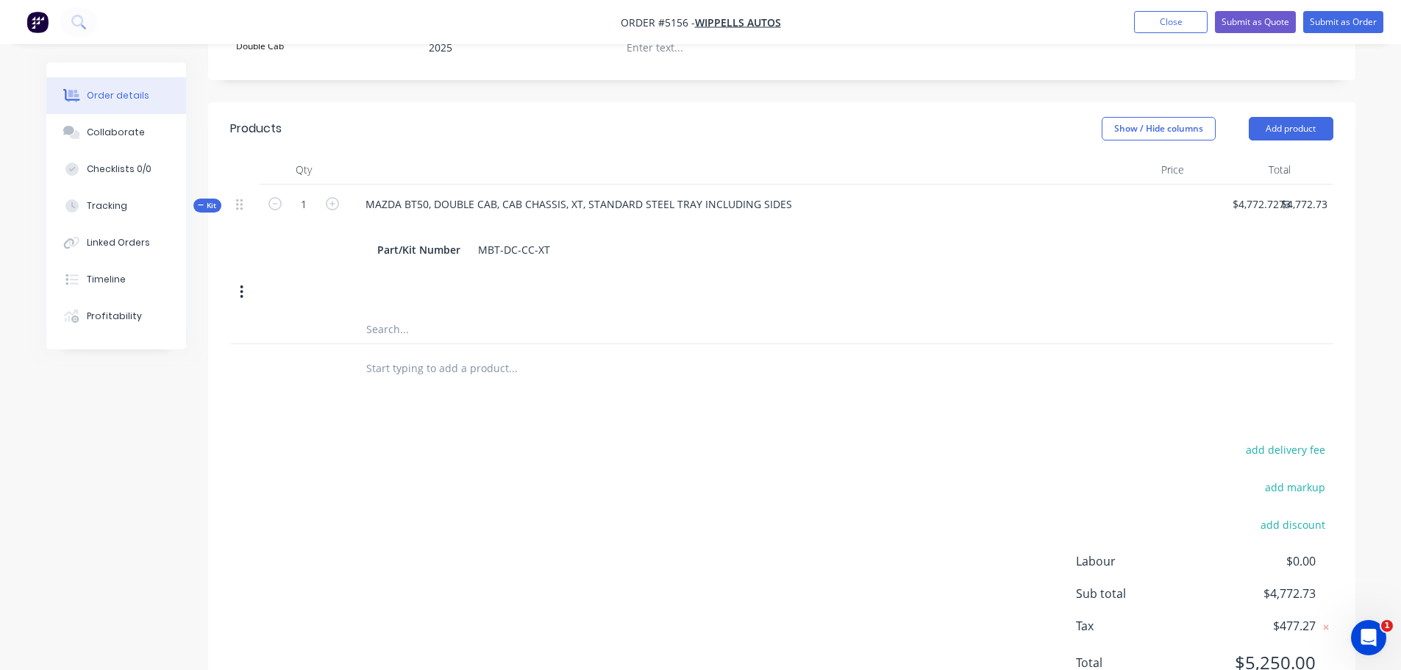
click at [393, 353] on input "text" at bounding box center [512, 367] width 294 height 29
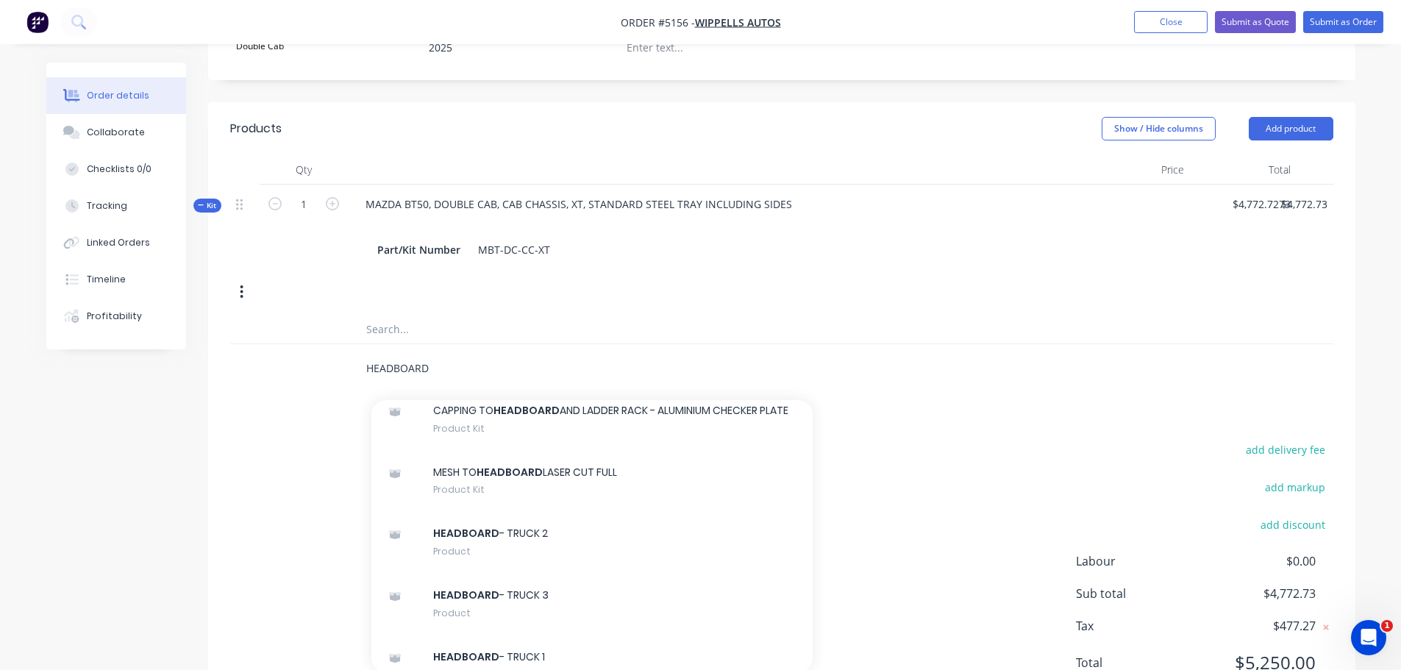
scroll to position [1471, 0]
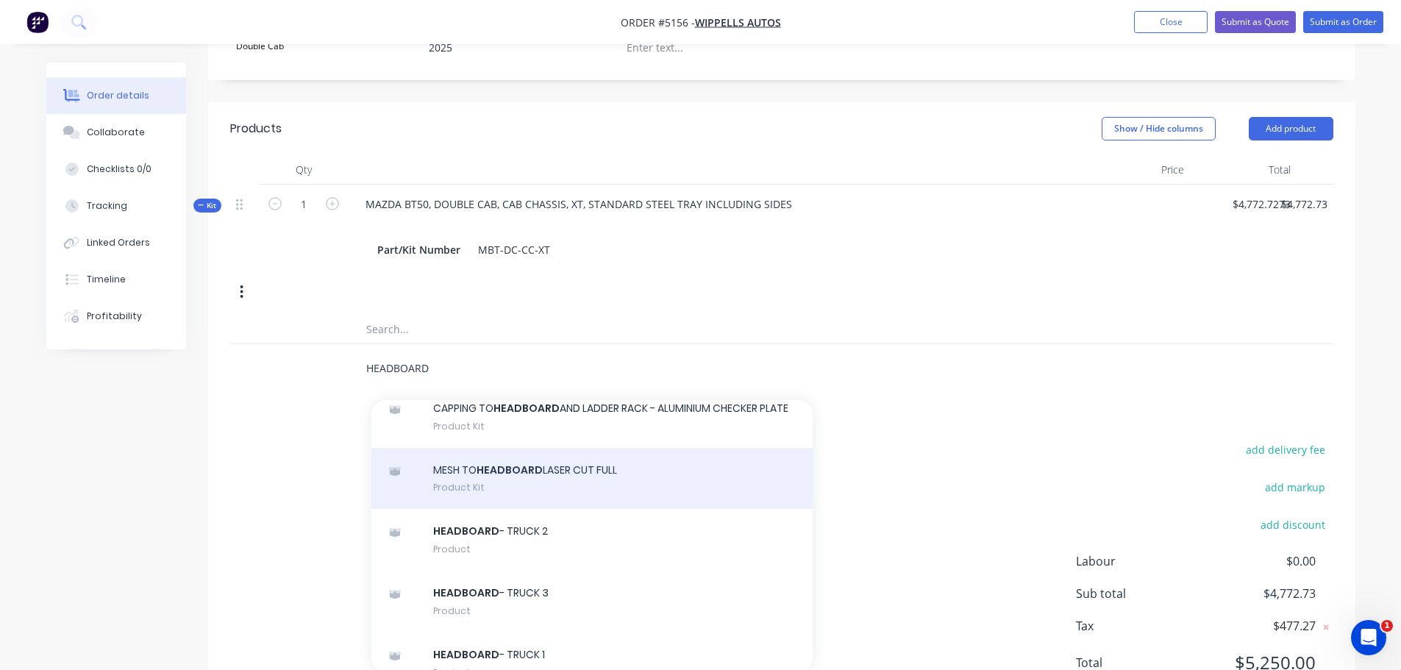
type input "HEADBOARD"
click at [512, 464] on div "MESH TO HEADBOARD LASER CUT FULL Product Kit" at bounding box center [591, 479] width 441 height 62
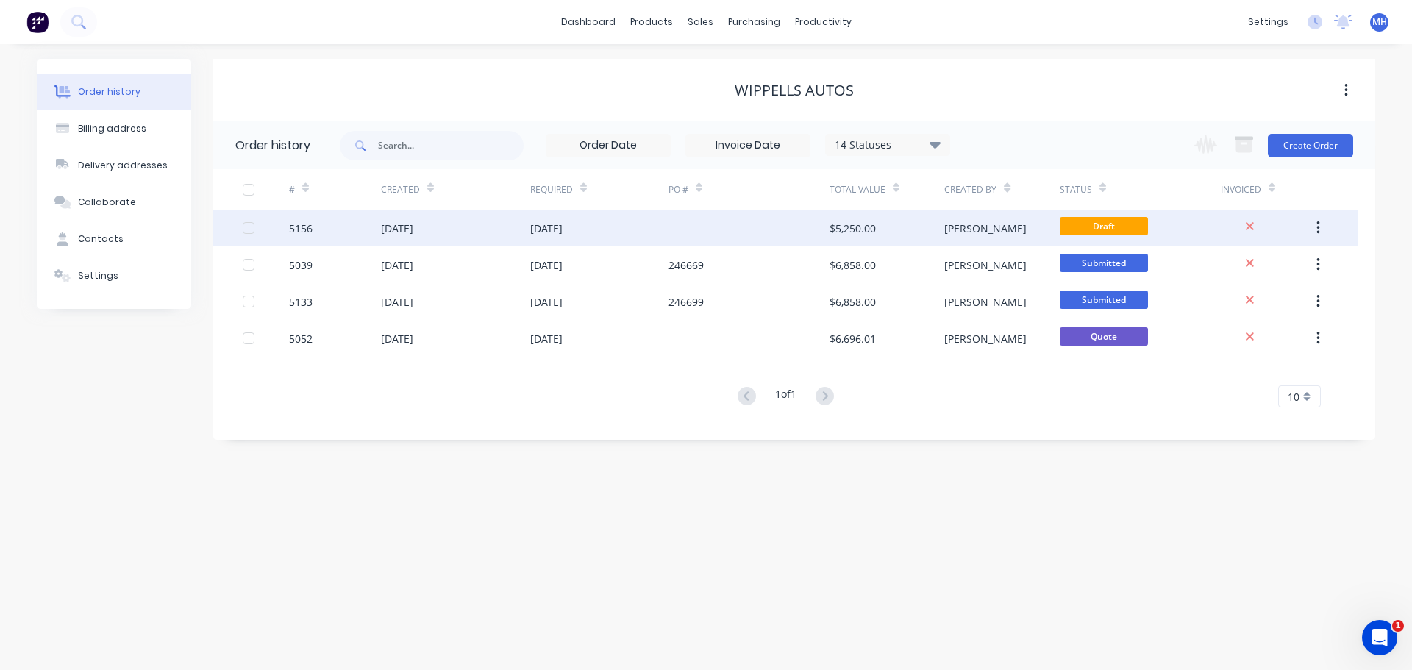
click at [413, 226] on div "[DATE]" at bounding box center [397, 228] width 32 height 15
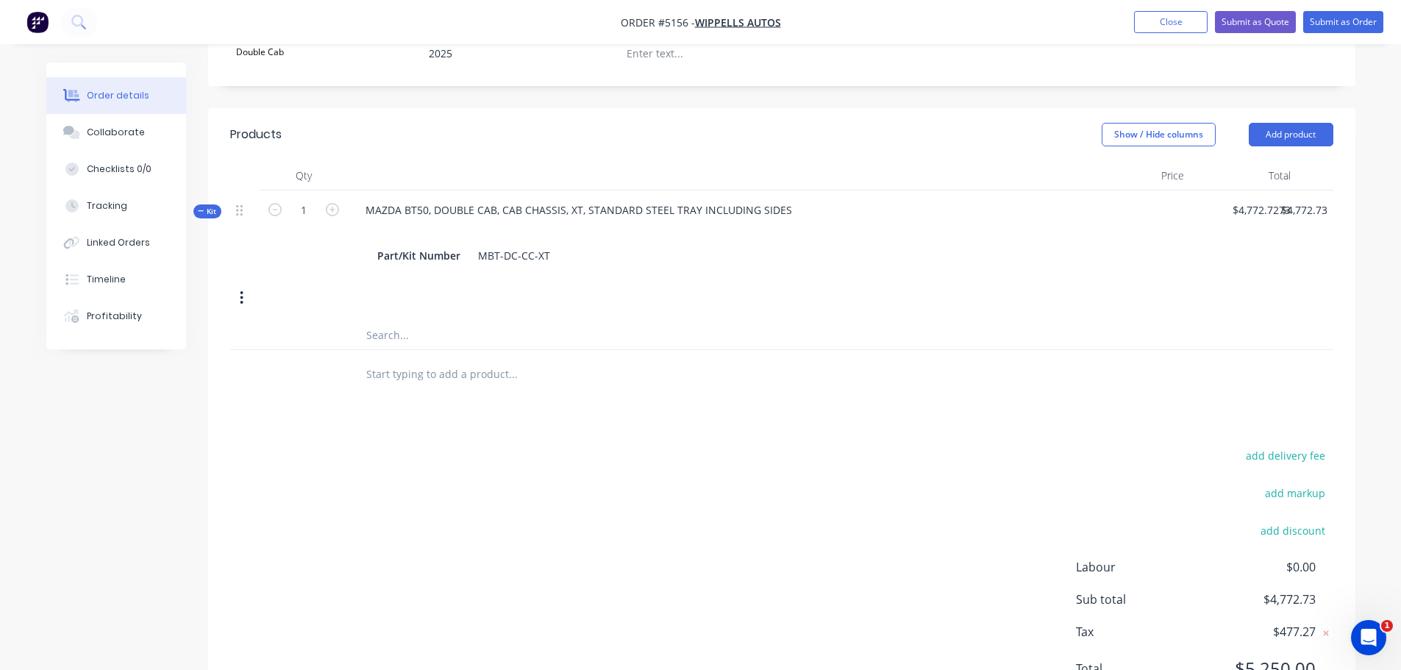
scroll to position [515, 0]
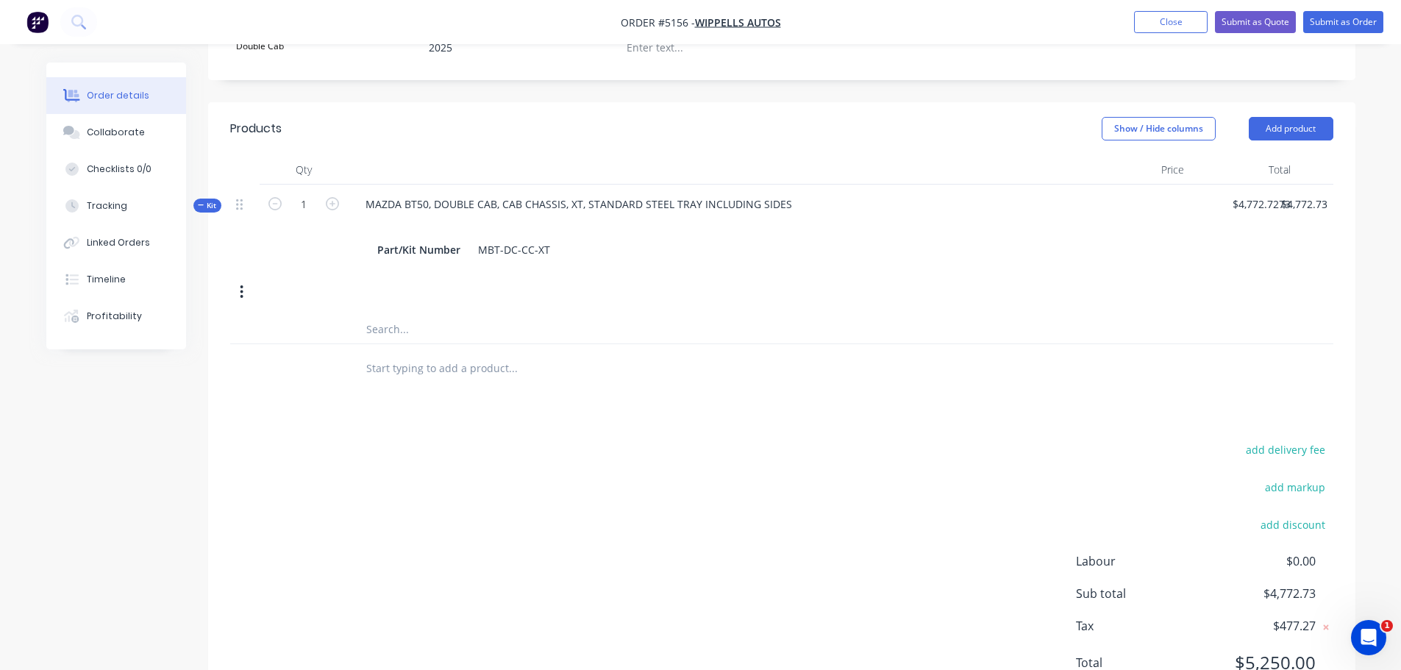
click at [426, 353] on input "text" at bounding box center [512, 367] width 294 height 29
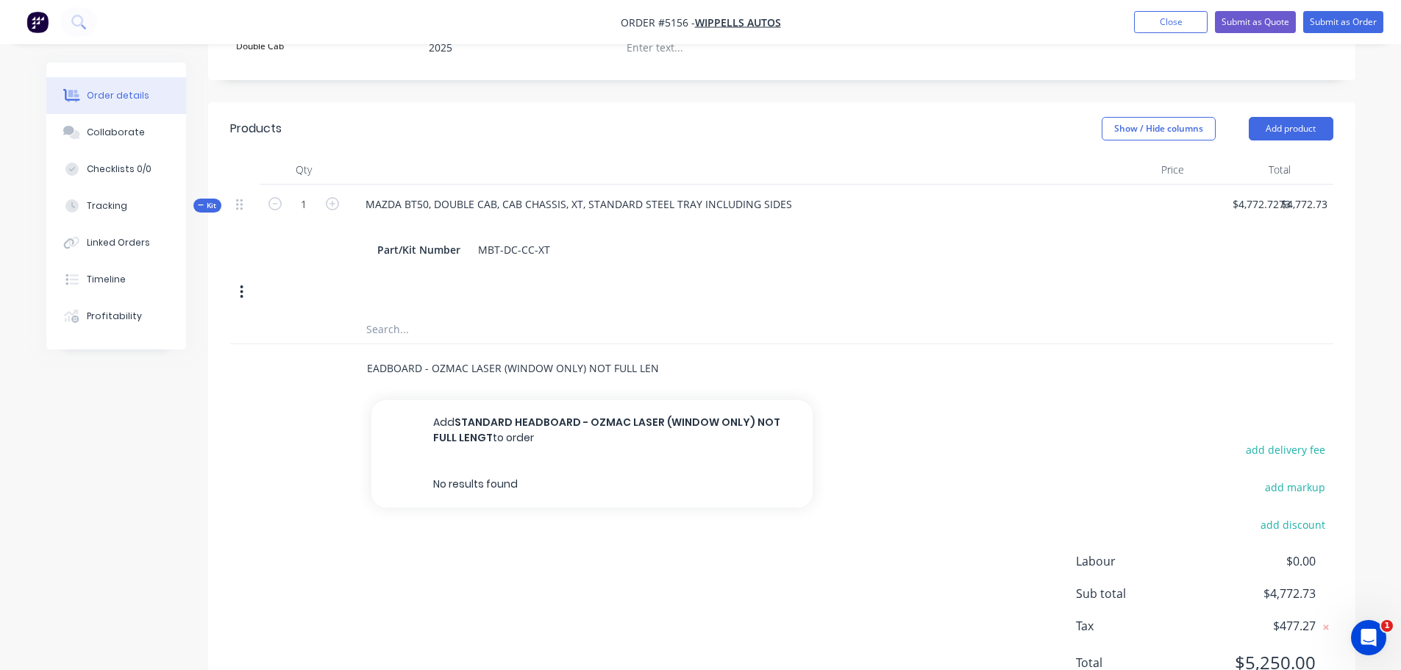
scroll to position [0, 77]
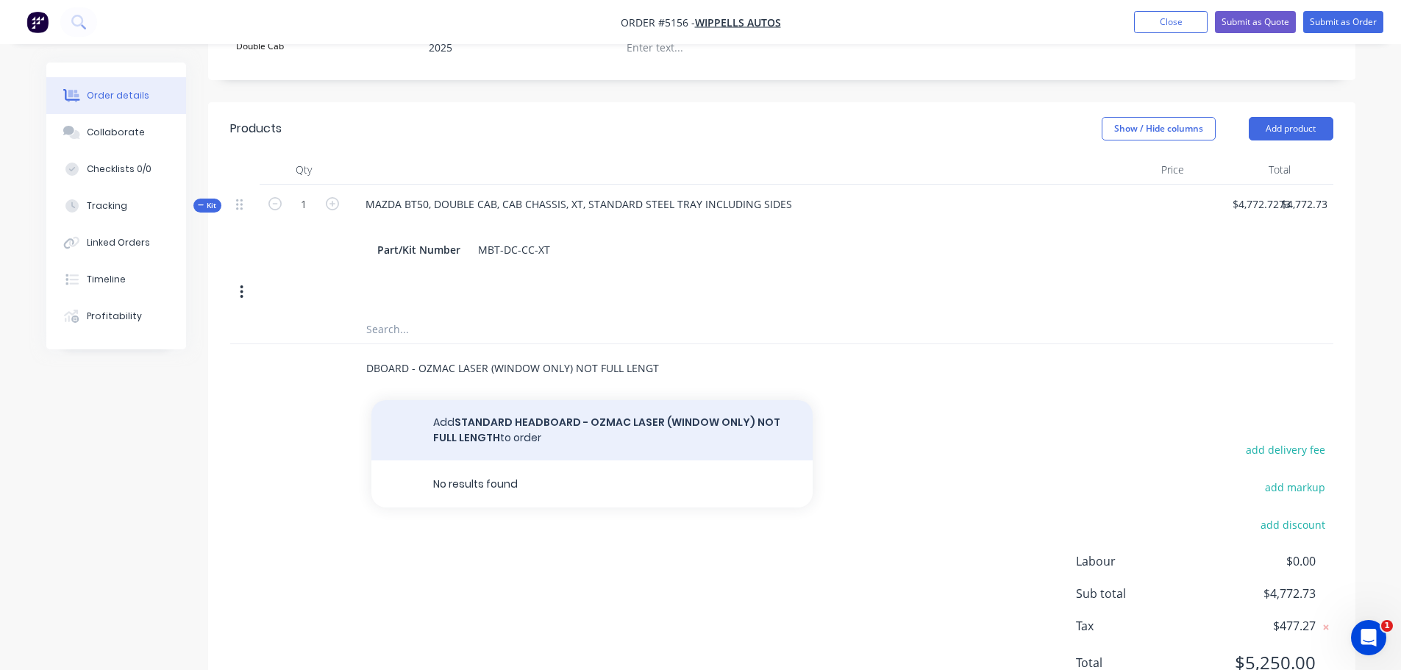
type input "STANDARD HEADBOARD - OZMAC LASER (WINDOW ONLY) NOT FULL LENGTH"
click at [557, 400] on button "Add STANDARD HEADBOARD - OZMAC LASER (WINDOW ONLY) NOT FULL LENGTH to order" at bounding box center [591, 430] width 441 height 60
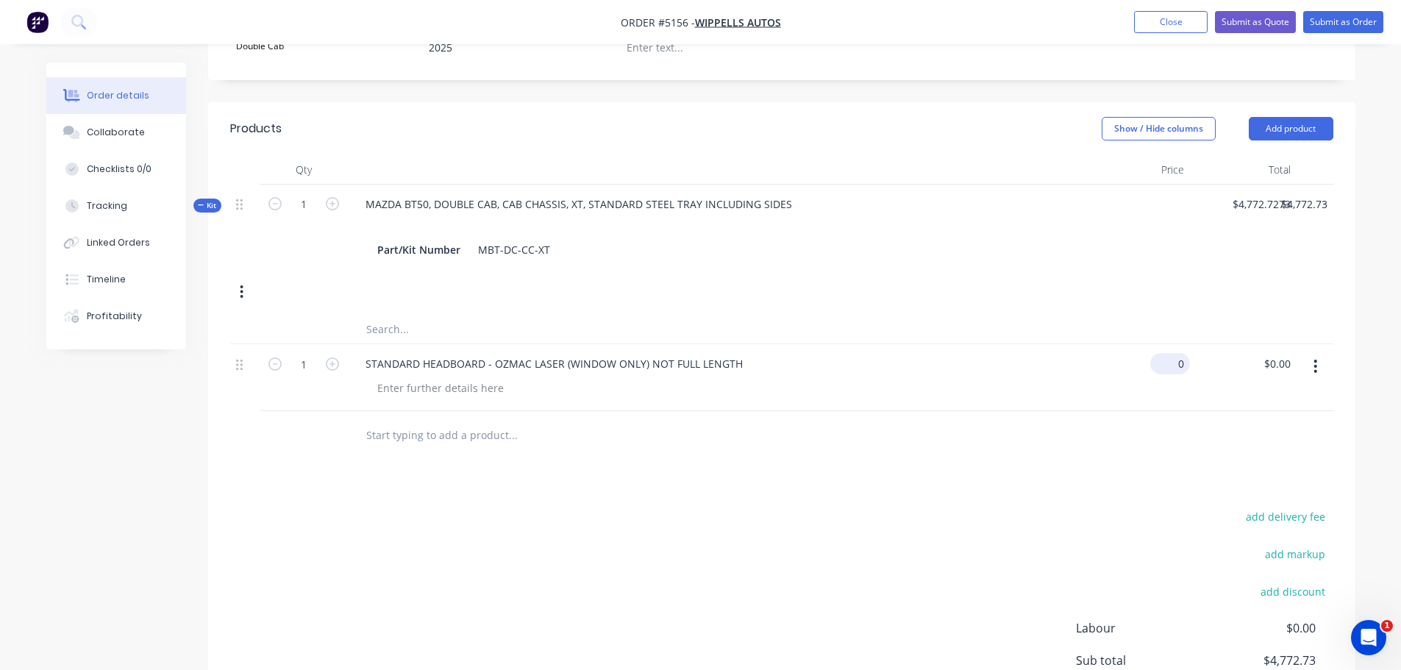
click at [1179, 353] on input "0" at bounding box center [1173, 363] width 34 height 21
type input "$227.27"
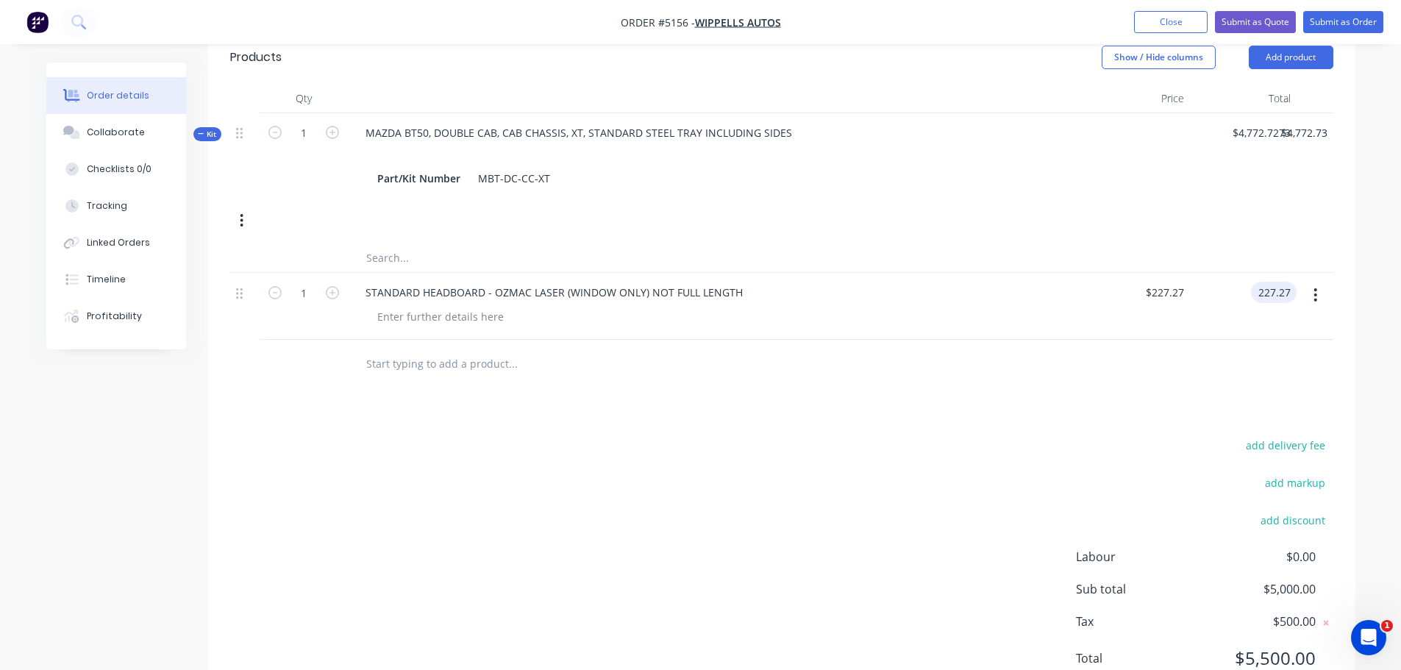
scroll to position [605, 0]
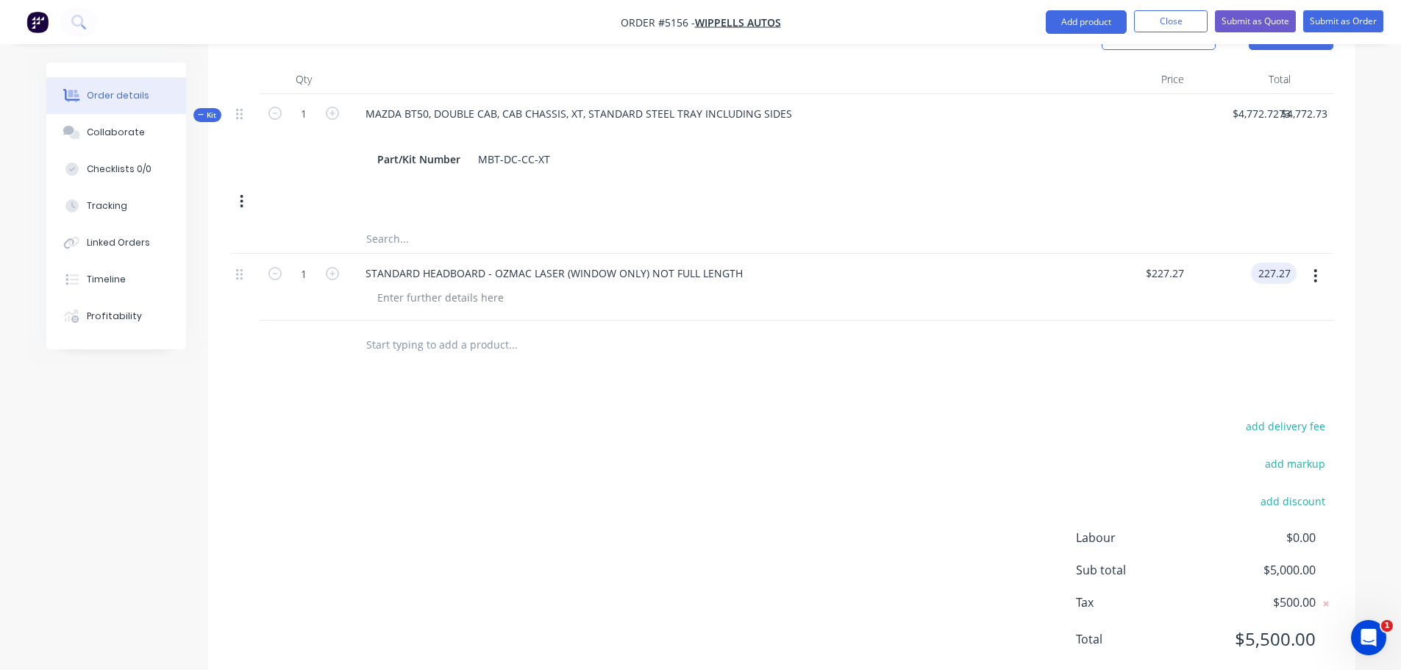
type input "$227.27"
click at [428, 329] on input "text" at bounding box center [512, 343] width 294 height 29
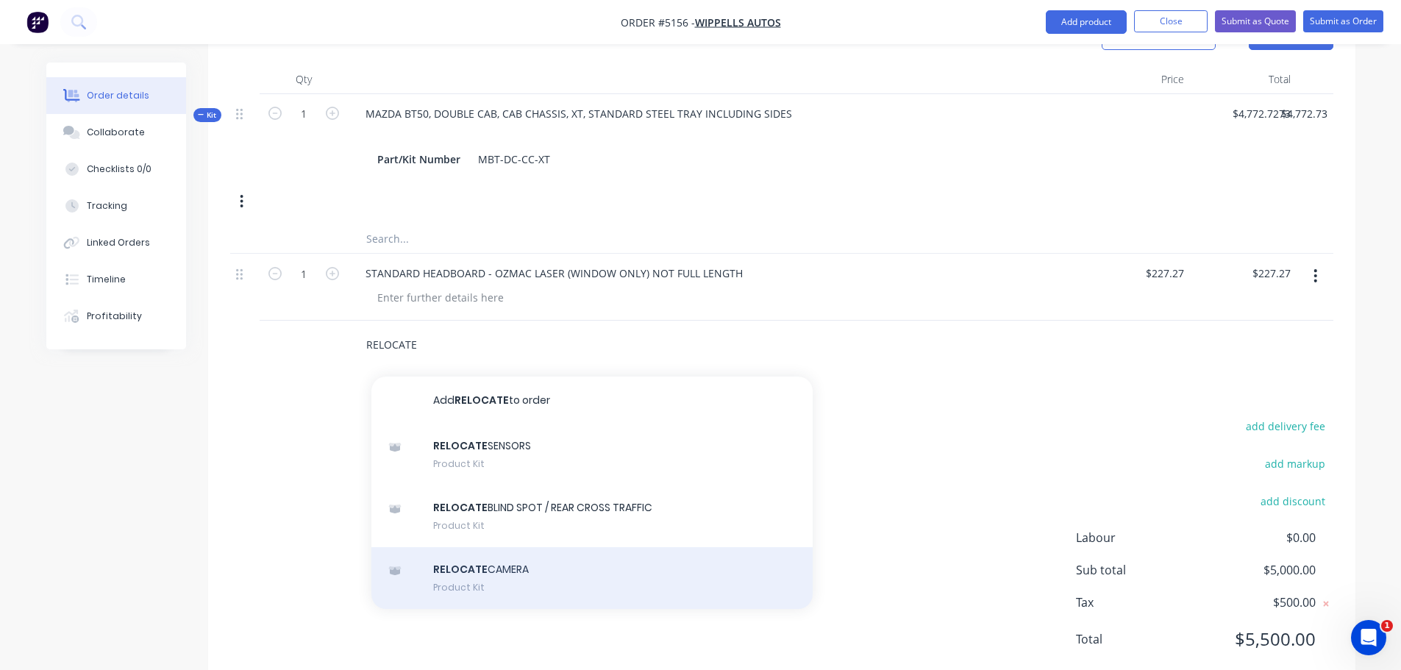
type input "RELOCATE"
click at [496, 547] on div "RELOCATE CAMERA Product Kit" at bounding box center [591, 578] width 441 height 62
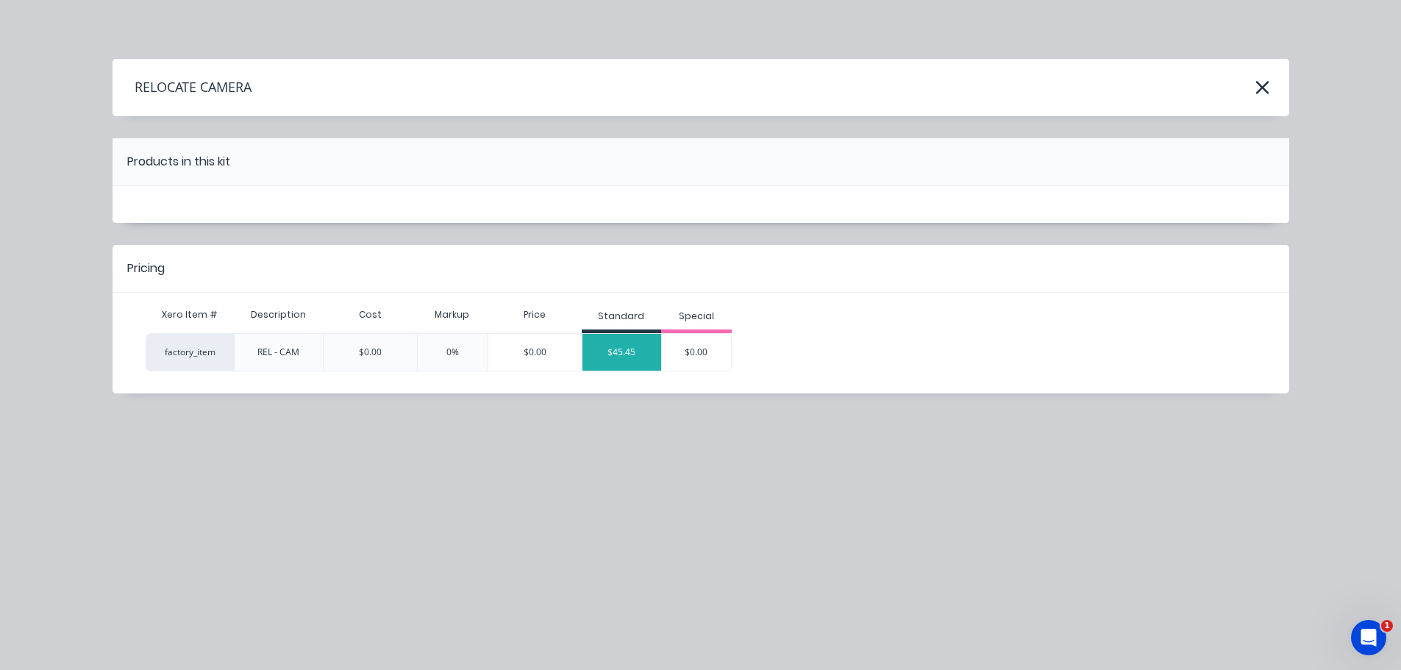
click at [622, 347] on div "$45.45" at bounding box center [621, 352] width 79 height 37
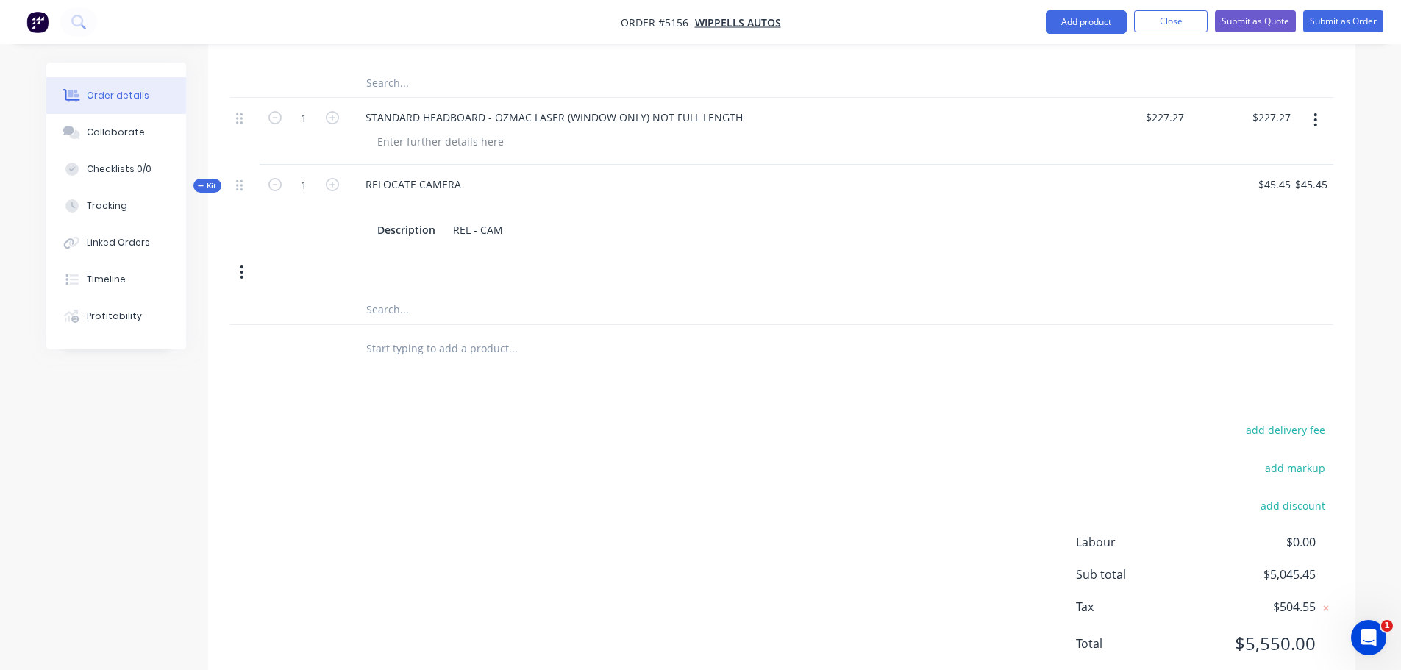
scroll to position [765, 0]
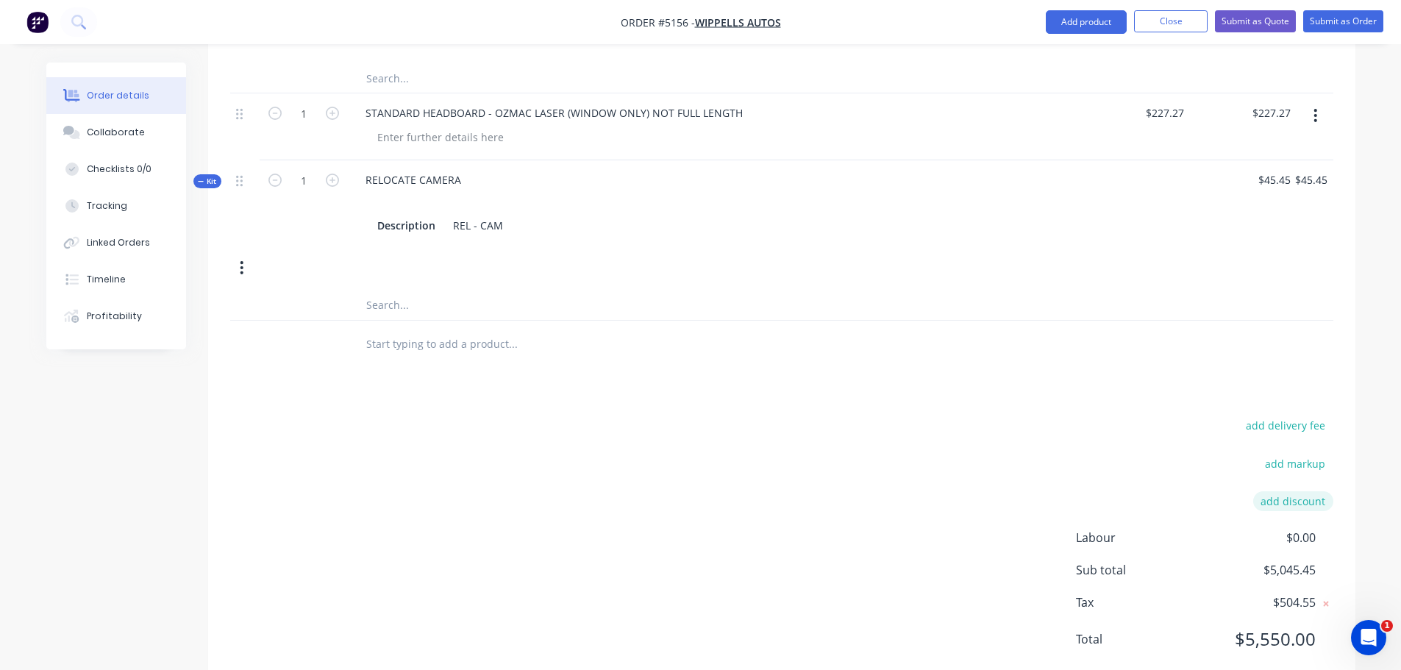
click at [1312, 491] on button "add discount" at bounding box center [1293, 501] width 80 height 20
type input "DEALER DISCOUNT"
drag, startPoint x: 1276, startPoint y: 467, endPoint x: 1351, endPoint y: 450, distance: 77.6
click at [1351, 450] on div "add delivery fee add markup DEALER DISCOUNT DEALER DISCOUNT Discount name (Opti…" at bounding box center [781, 543] width 1147 height 248
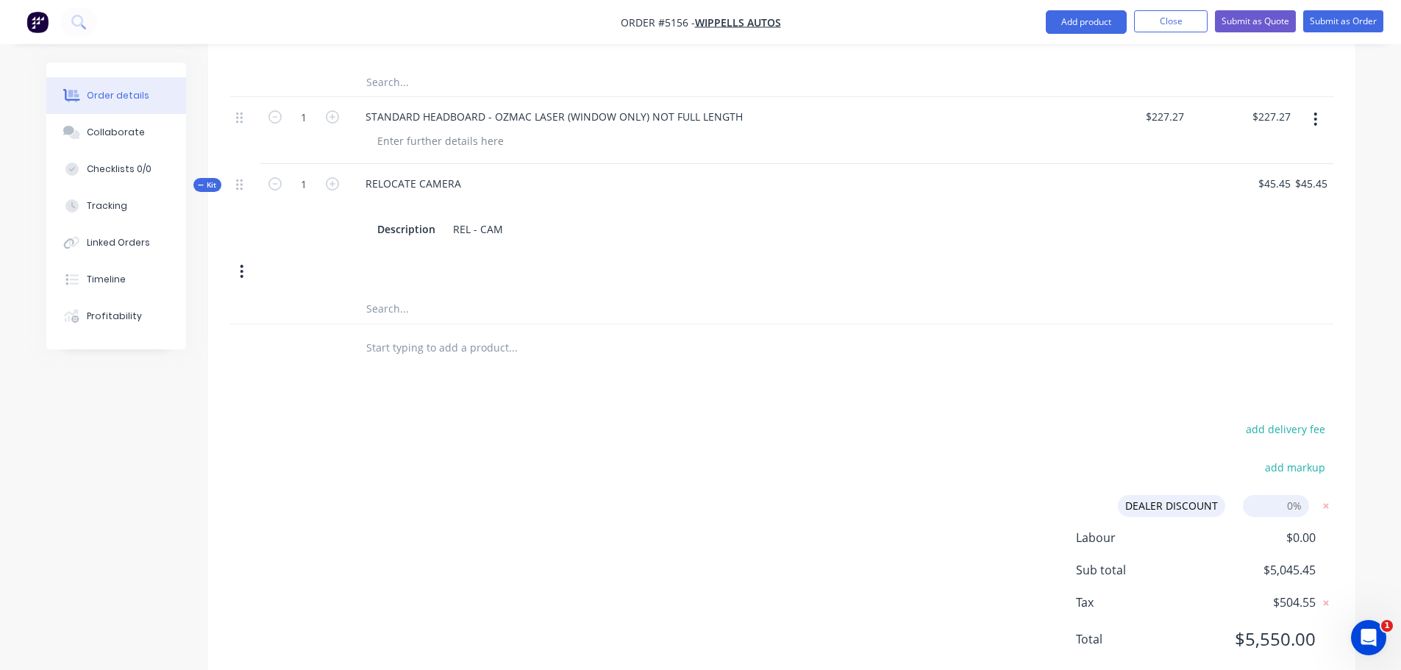
type input "10%"
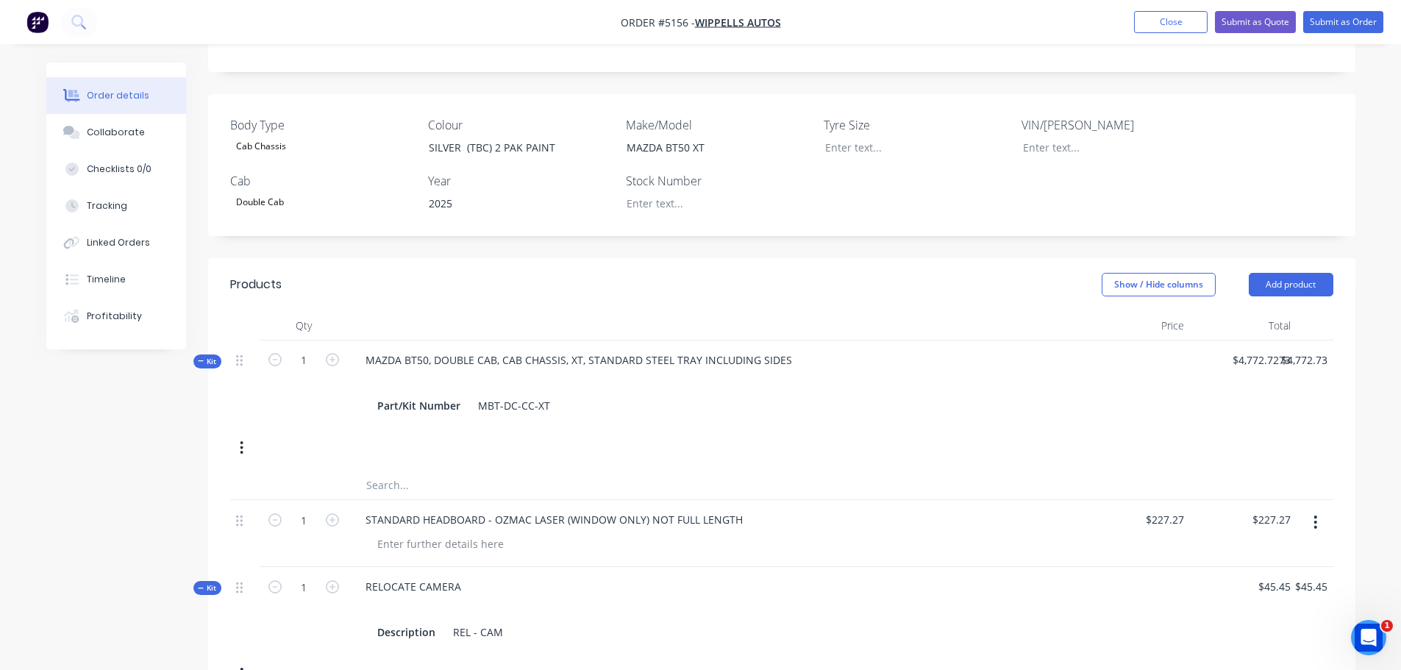
scroll to position [358, 0]
click at [546, 396] on div "MBT-DC-CC-XT" at bounding box center [514, 406] width 84 height 21
click at [1237, 350] on div "4772.7273 $4,772.7273" at bounding box center [1260, 360] width 71 height 21
type input "$5,318.18"
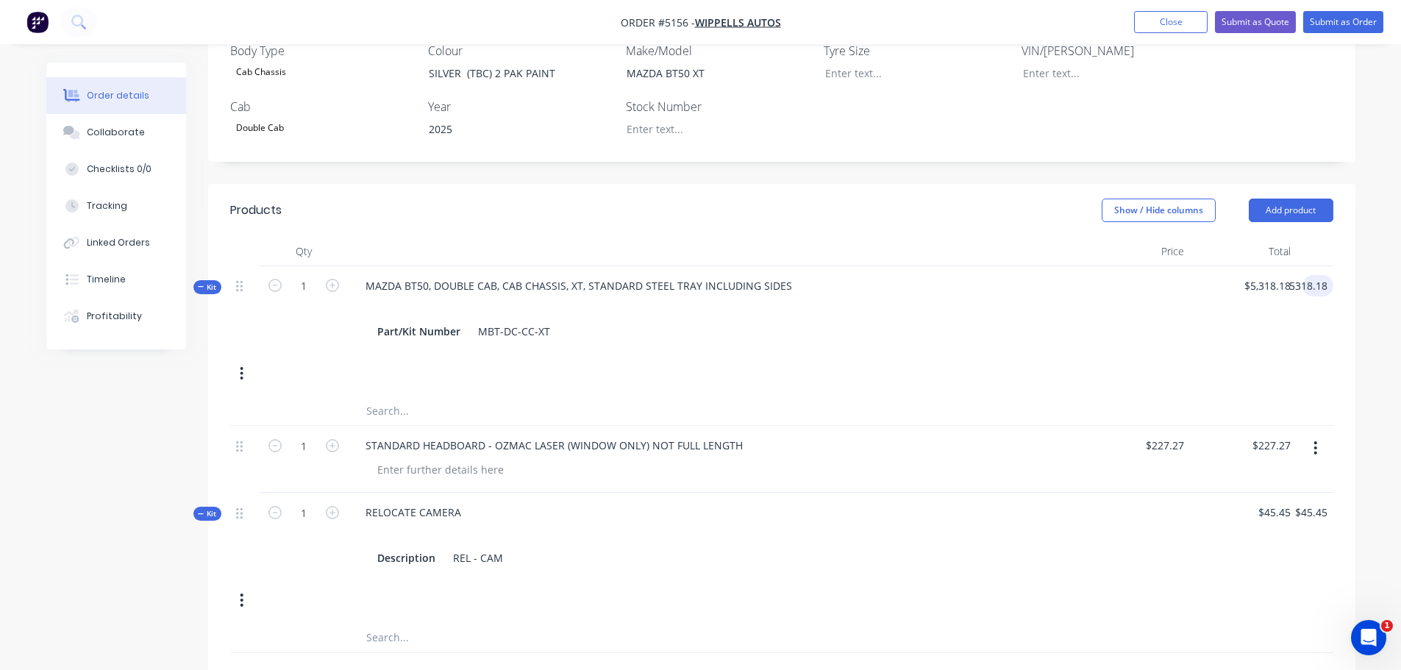
scroll to position [432, 0]
type input "$5,318.18"
click at [1256, 23] on button "Submit as Quote" at bounding box center [1255, 22] width 81 height 22
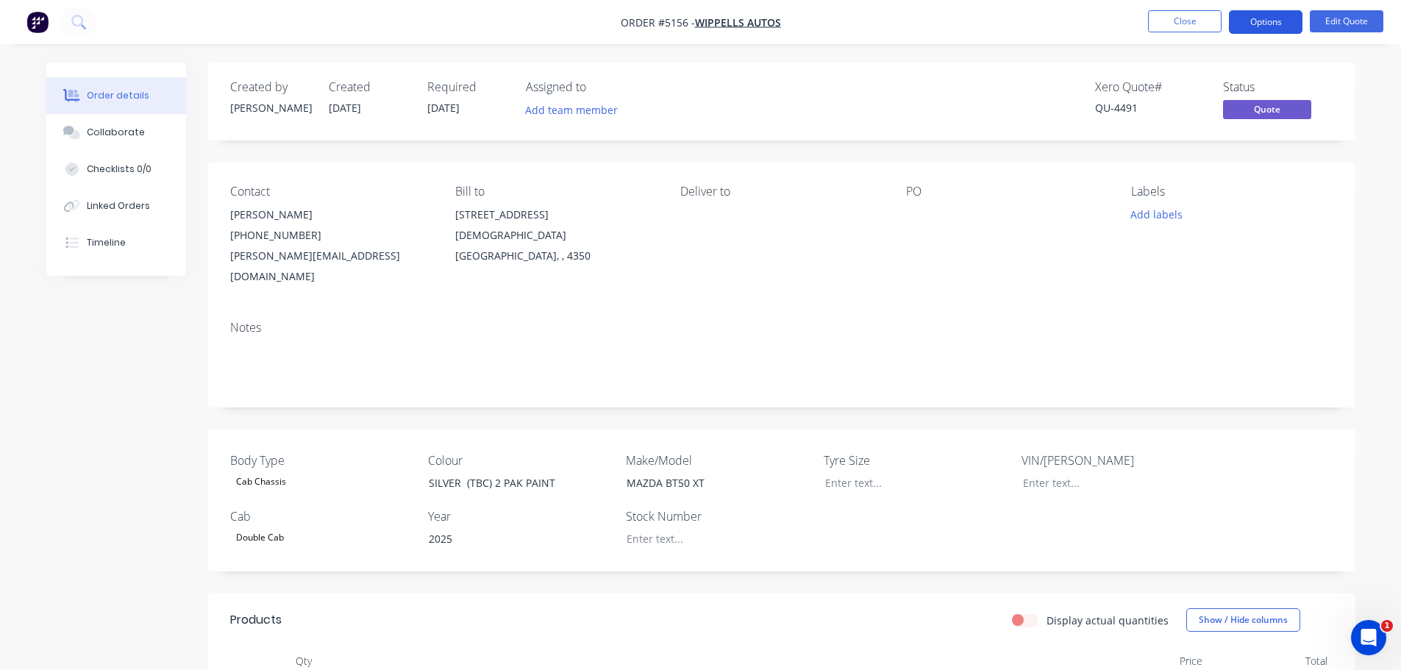
click at [1265, 25] on button "Options" at bounding box center [1266, 22] width 74 height 24
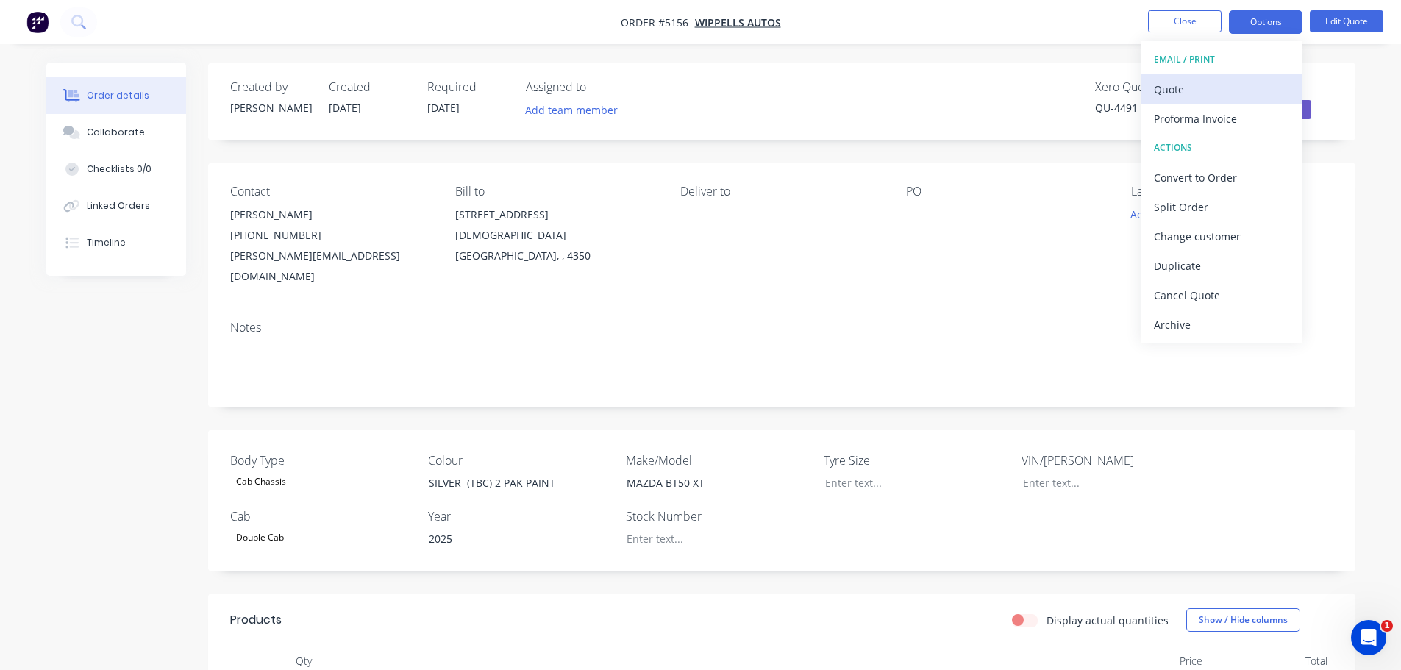
click at [1217, 86] on div "Quote" at bounding box center [1221, 89] width 135 height 21
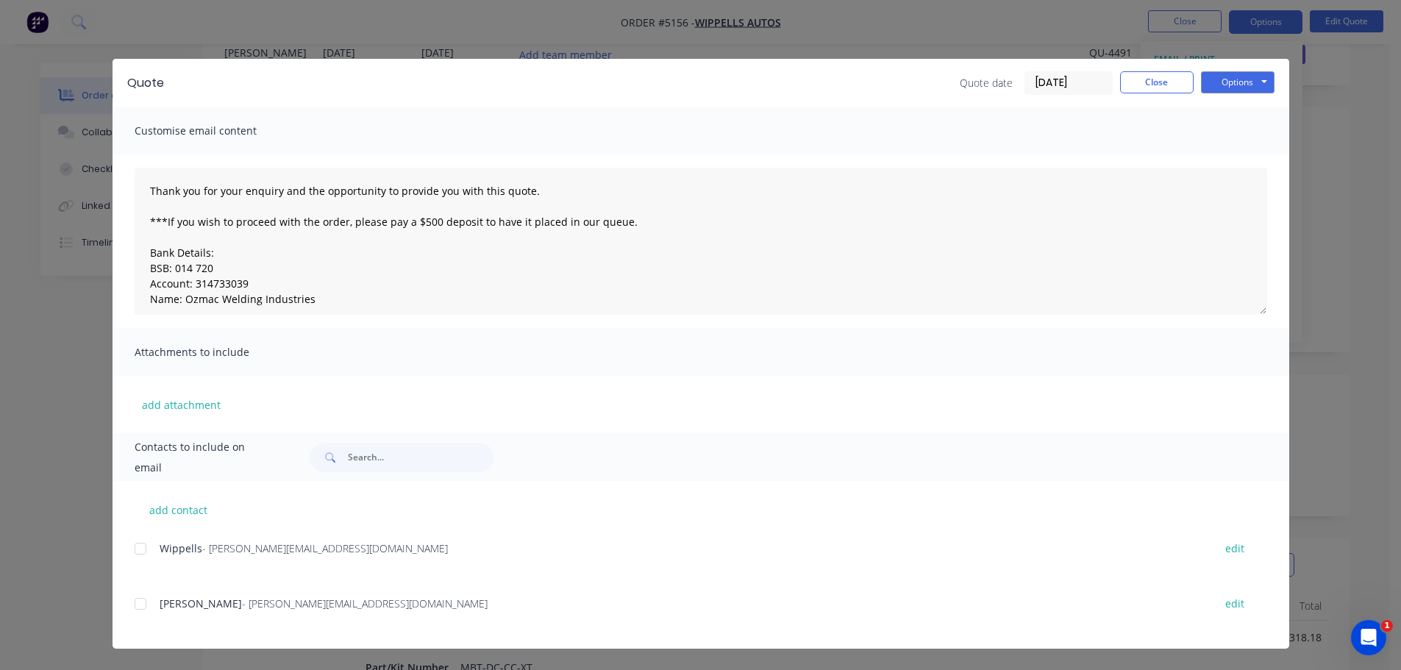
scroll to position [221, 0]
click at [144, 603] on div at bounding box center [140, 603] width 29 height 29
click at [1241, 81] on button "Options" at bounding box center [1238, 82] width 74 height 22
click at [1243, 155] on button "Email" at bounding box center [1248, 157] width 94 height 24
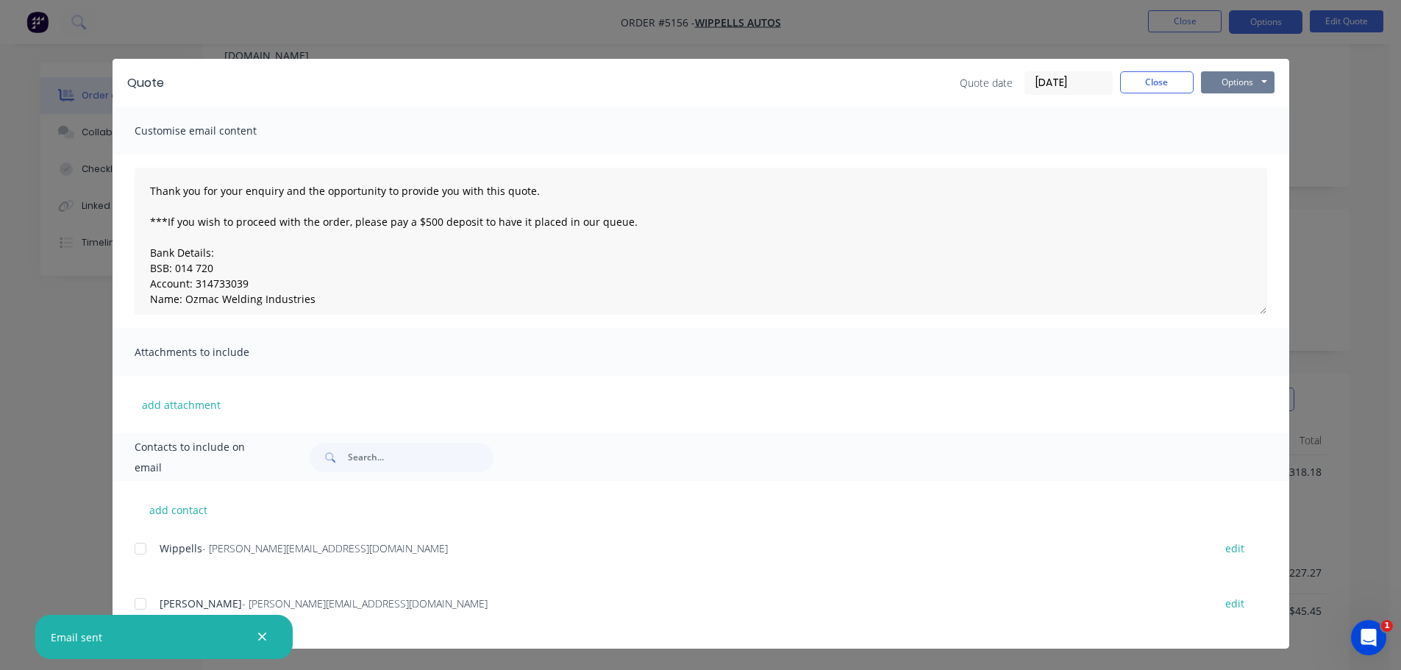
click at [1239, 85] on button "Options" at bounding box center [1238, 82] width 74 height 22
click at [1235, 135] on button "Print" at bounding box center [1248, 133] width 94 height 24
click at [1181, 83] on button "Close" at bounding box center [1157, 82] width 74 height 22
